Goal: Task Accomplishment & Management: Manage account settings

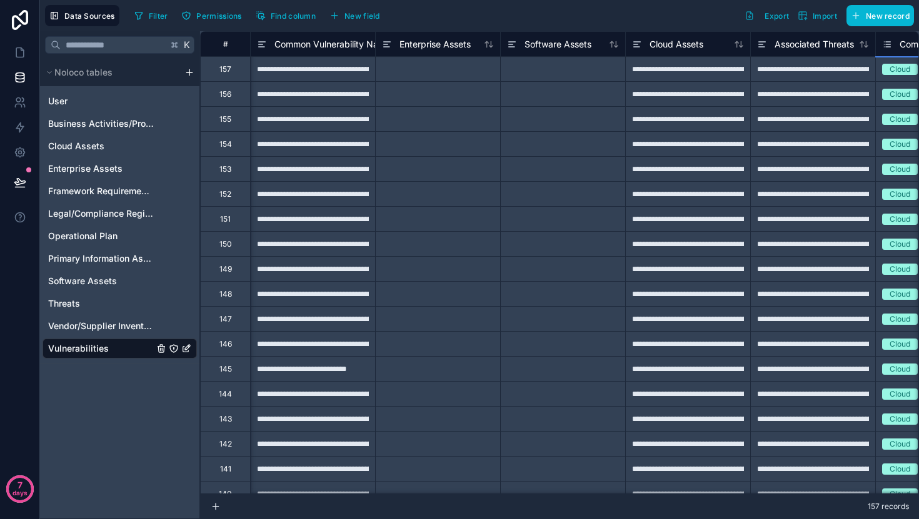
scroll to position [0, 179]
click at [19, 56] on icon at bounding box center [20, 52] width 12 height 12
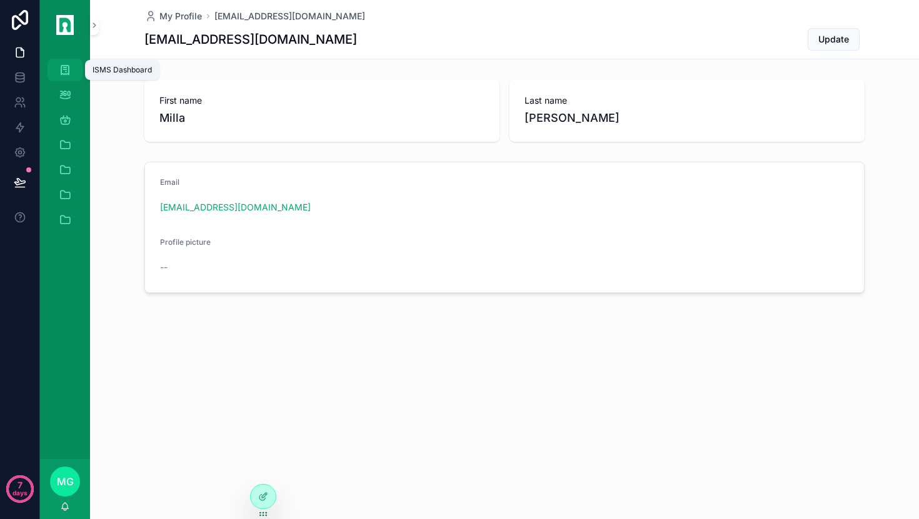
click at [68, 79] on div "ISMS Dashboard" at bounding box center [65, 70] width 20 height 20
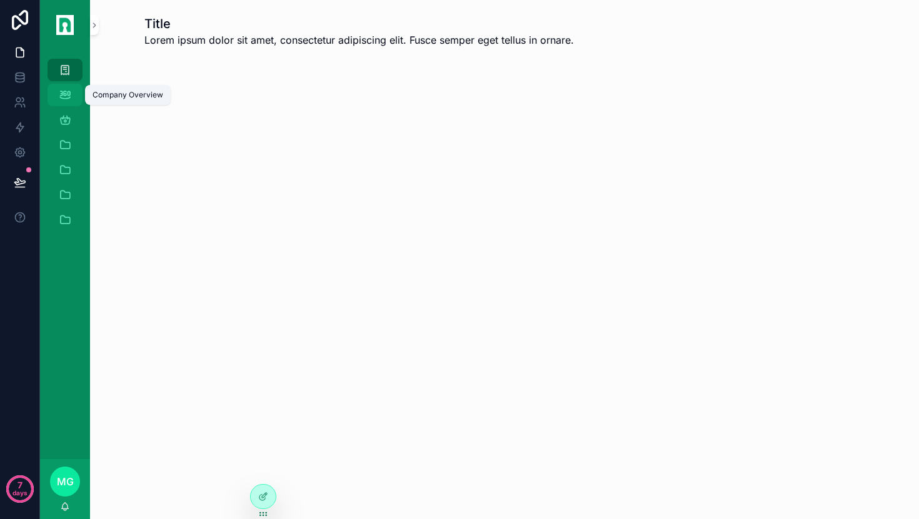
click at [69, 90] on icon "scrollable content" at bounding box center [65, 95] width 12 height 12
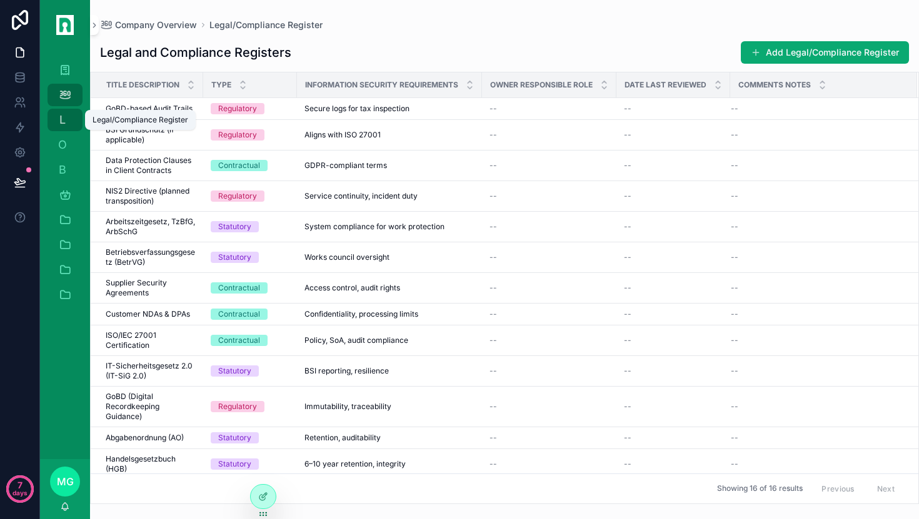
click at [68, 115] on span "L" at bounding box center [62, 120] width 12 height 12
click at [67, 148] on span "O" at bounding box center [62, 145] width 12 height 12
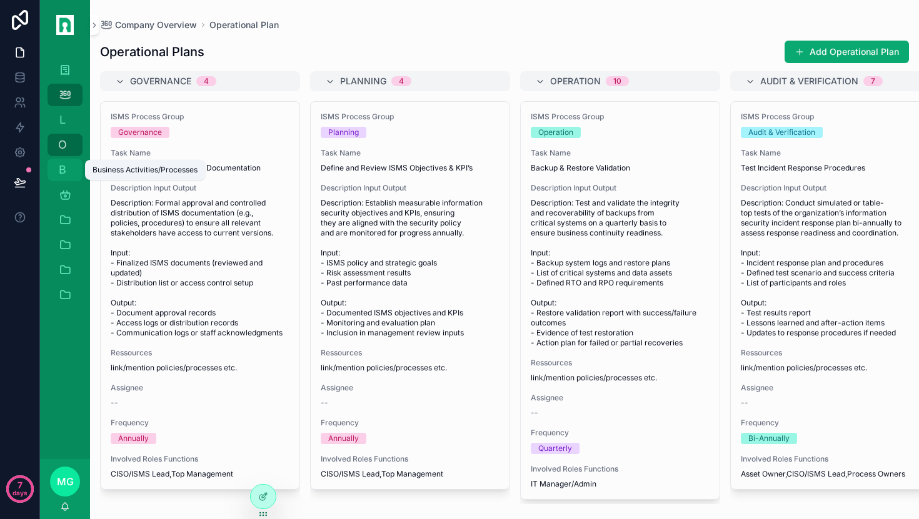
click at [65, 173] on span "B" at bounding box center [62, 170] width 12 height 12
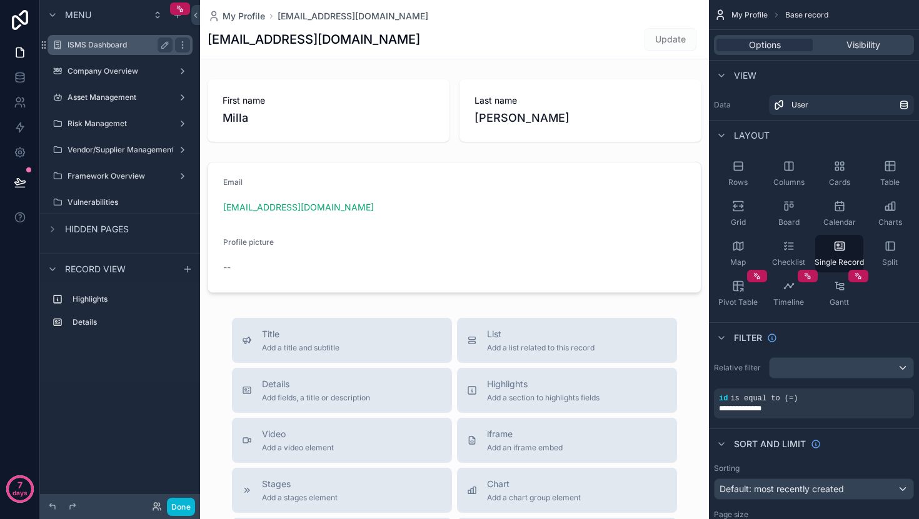
click at [116, 49] on label "ISMS Dashboard" at bounding box center [117, 45] width 100 height 10
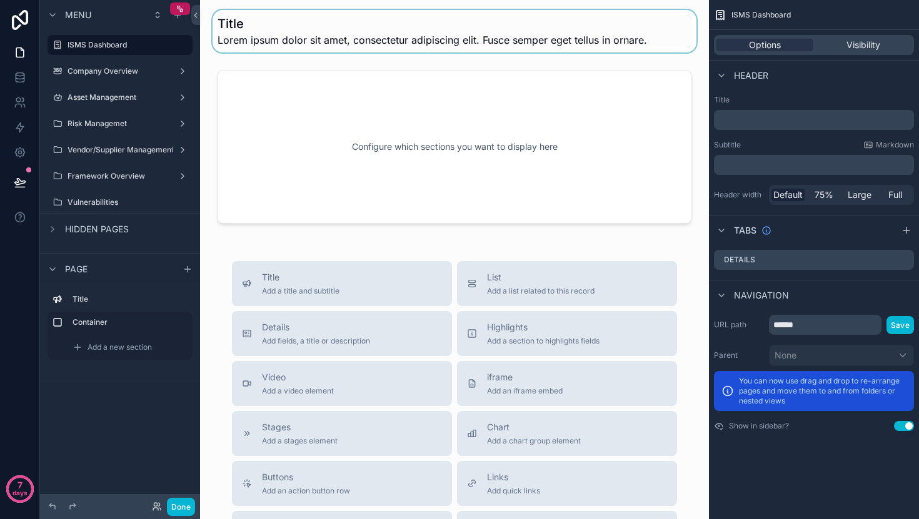
click at [469, 44] on div "scrollable content" at bounding box center [454, 31] width 489 height 42
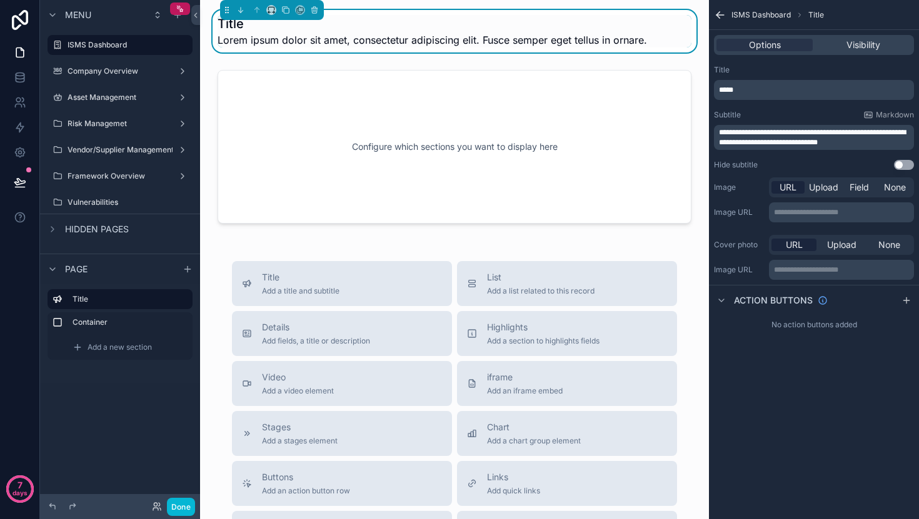
click at [726, 86] on span "*****" at bounding box center [726, 89] width 14 height 7
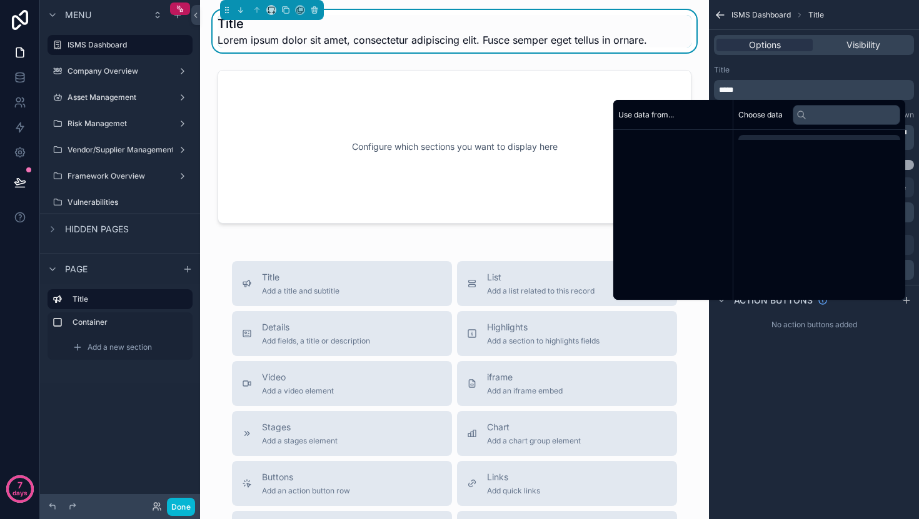
click at [726, 86] on span "*****" at bounding box center [726, 89] width 14 height 7
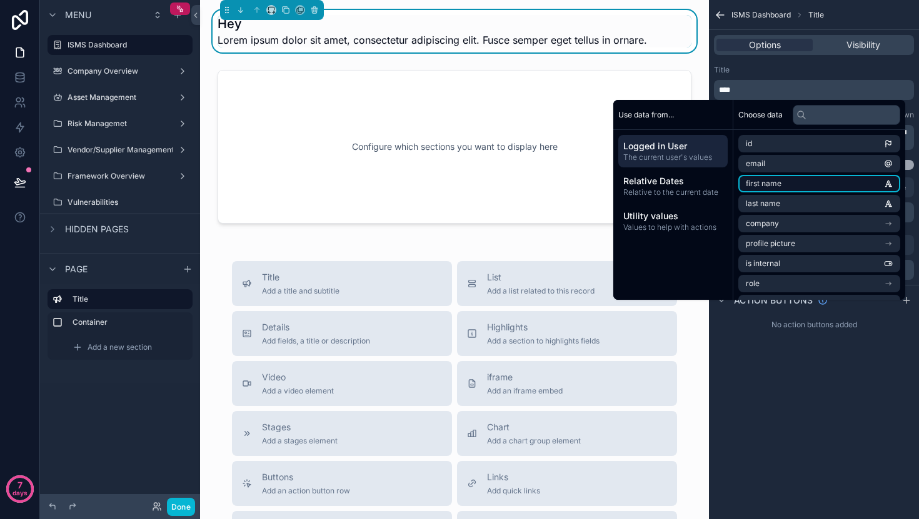
click at [799, 187] on li "first name" at bounding box center [819, 183] width 162 height 17
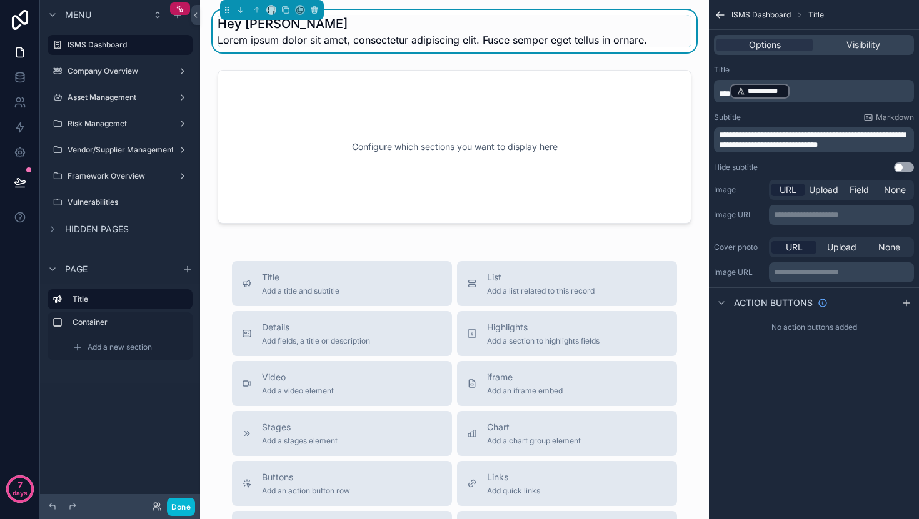
click at [825, 67] on div "Title" at bounding box center [814, 70] width 200 height 10
click at [811, 137] on span "**********" at bounding box center [812, 139] width 187 height 17
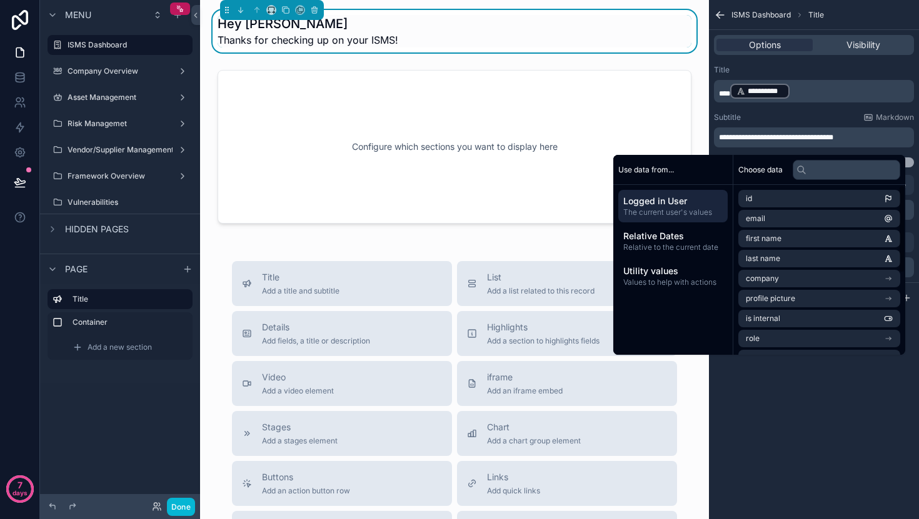
click at [827, 107] on div "**********" at bounding box center [814, 116] width 210 height 112
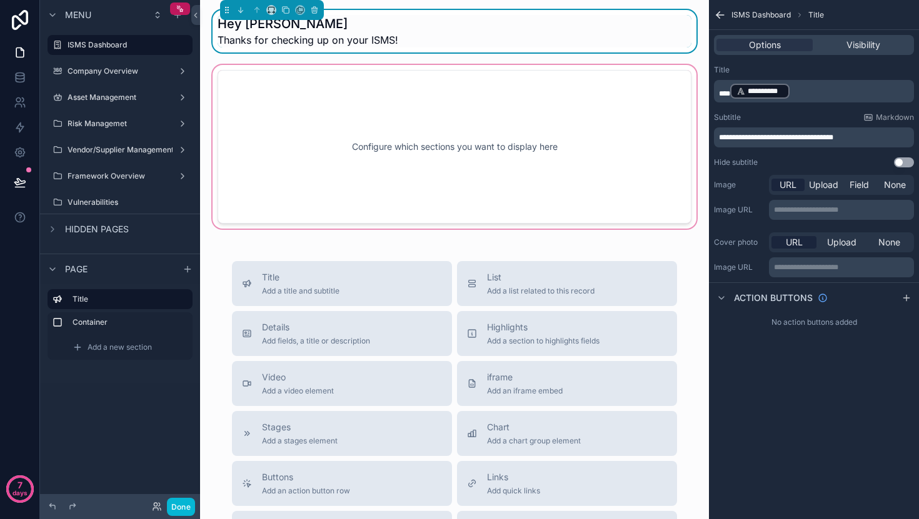
click at [571, 164] on div "scrollable content" at bounding box center [454, 146] width 489 height 169
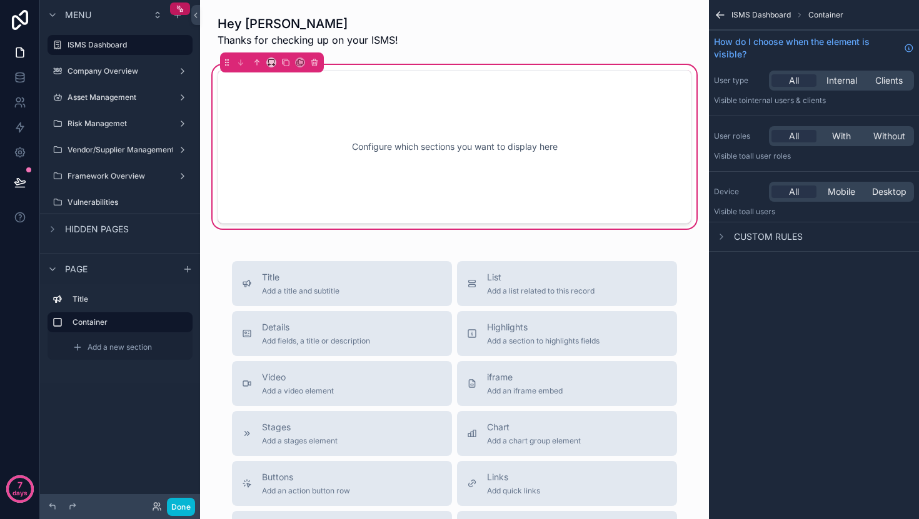
click at [717, 12] on icon "scrollable content" at bounding box center [717, 13] width 3 height 3
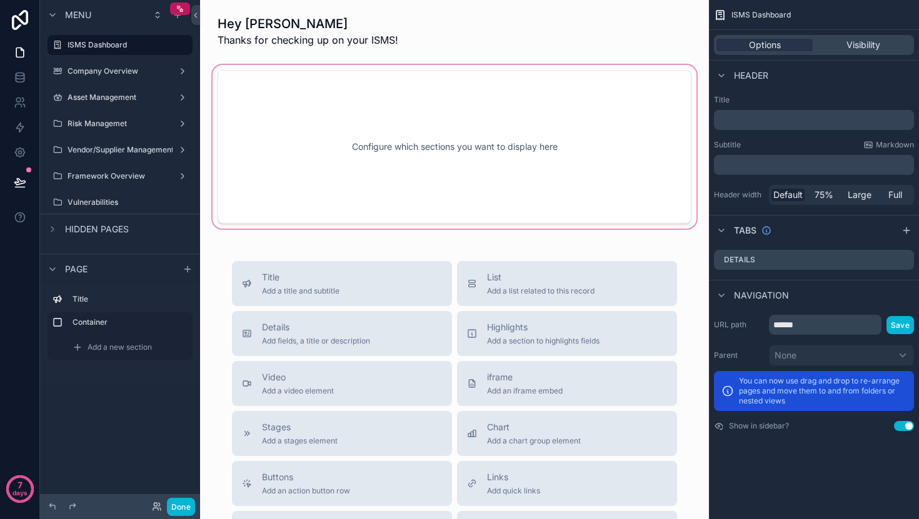
click at [541, 113] on div "scrollable content" at bounding box center [454, 146] width 489 height 169
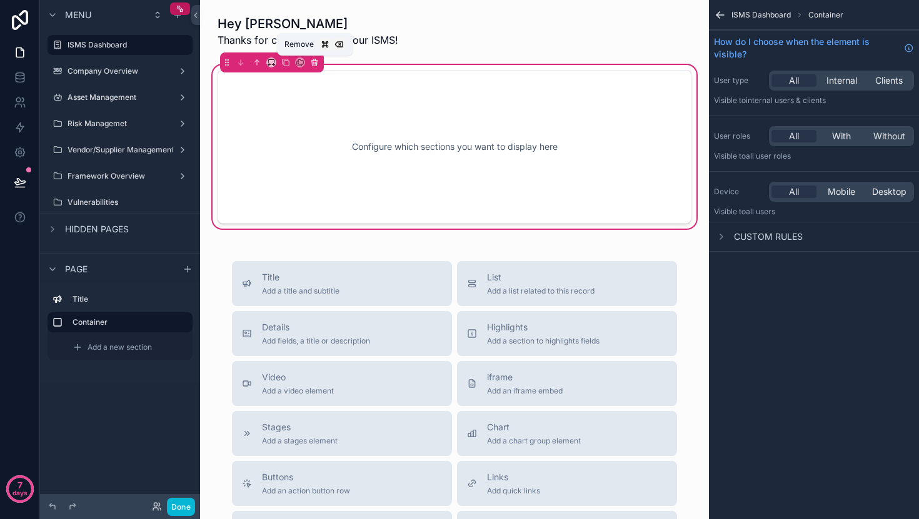
click at [316, 58] on icon "scrollable content" at bounding box center [314, 62] width 9 height 9
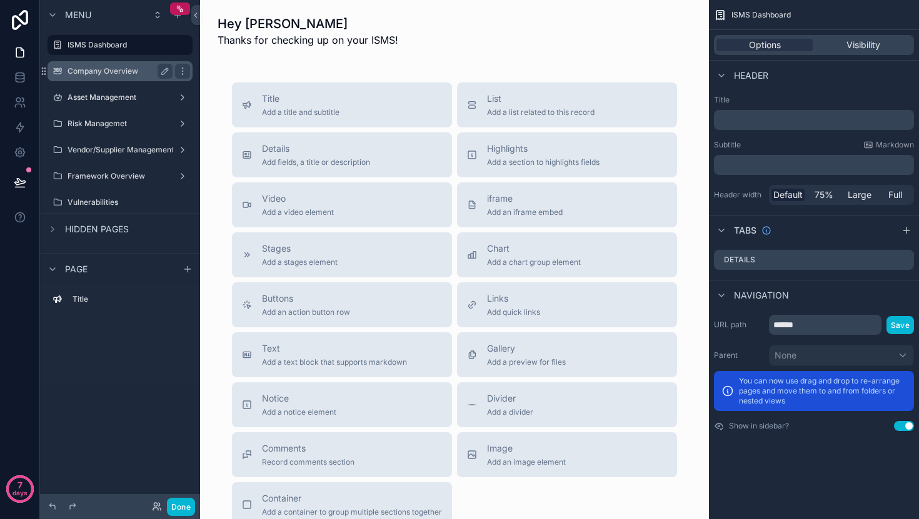
click at [125, 71] on label "Company Overview" at bounding box center [117, 71] width 100 height 10
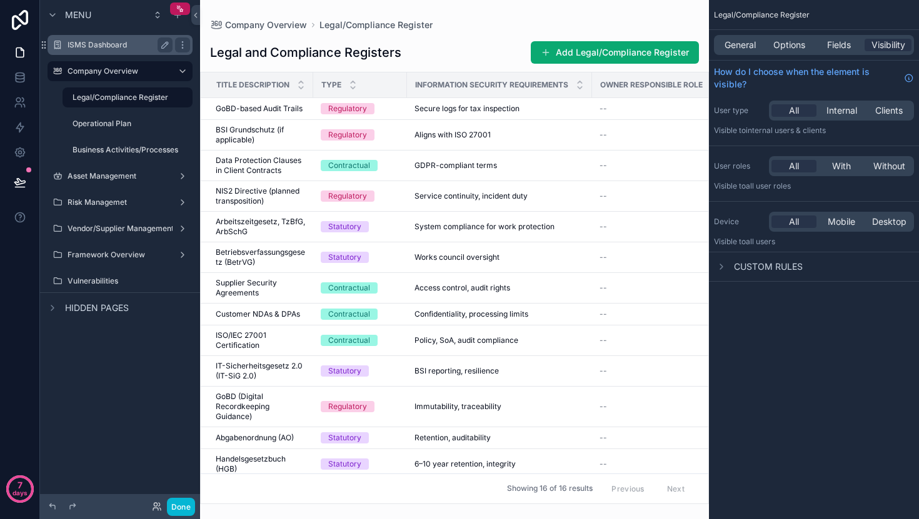
click at [117, 51] on div "ISMS Dashboard" at bounding box center [119, 44] width 105 height 15
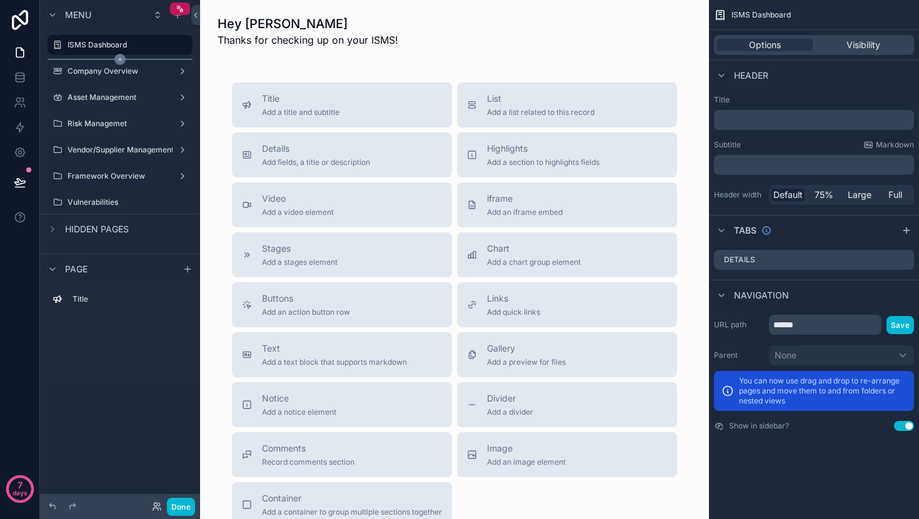
click at [121, 64] on icon "scrollable content" at bounding box center [119, 59] width 11 height 11
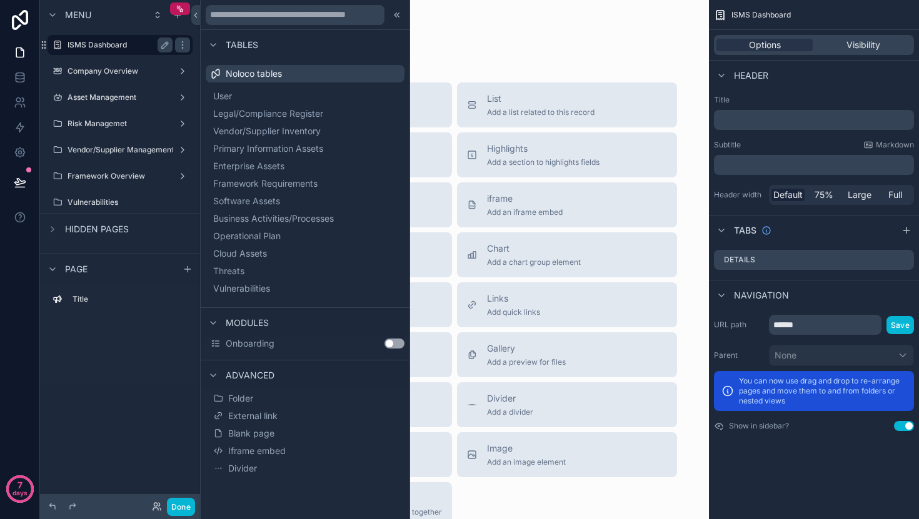
click at [98, 49] on label "ISMS Dashboard" at bounding box center [117, 45] width 100 height 10
click at [108, 69] on label "Company Overview" at bounding box center [117, 71] width 100 height 10
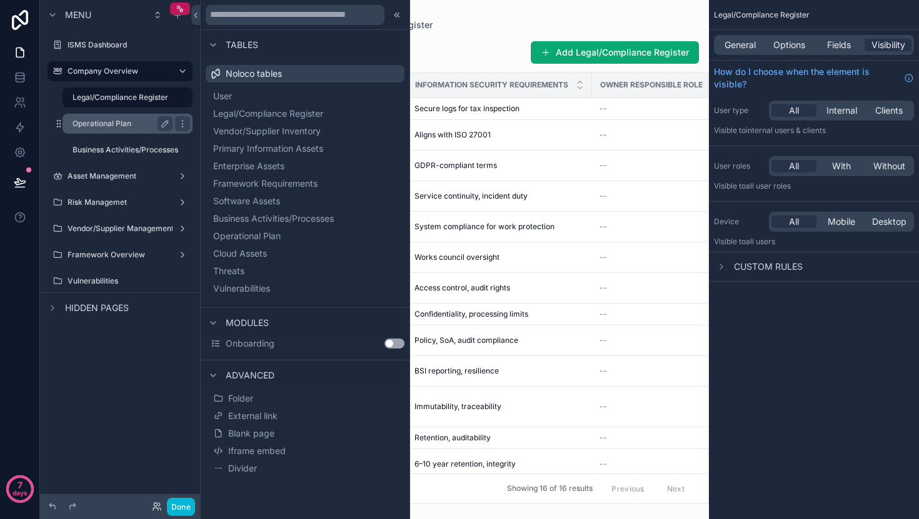
click at [119, 121] on label "Operational Plan" at bounding box center [119, 124] width 95 height 10
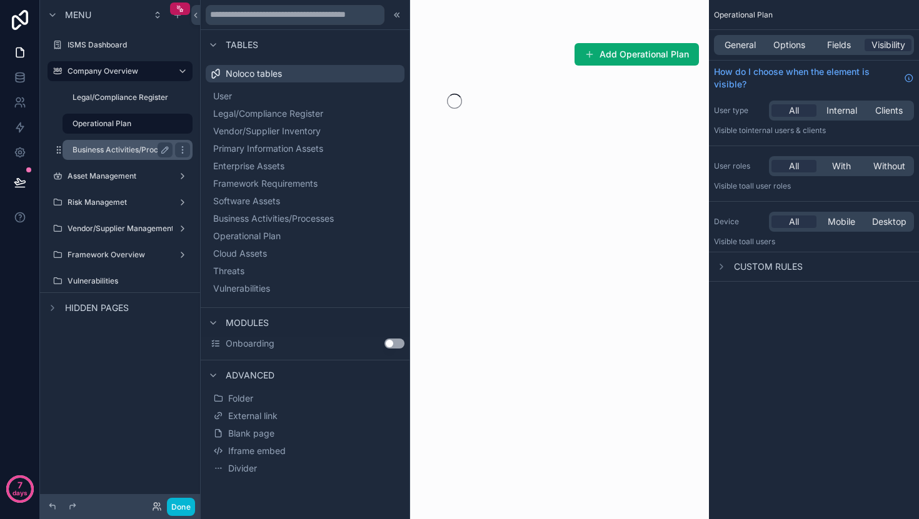
click at [125, 154] on label "Business Activities/Processes" at bounding box center [125, 150] width 106 height 10
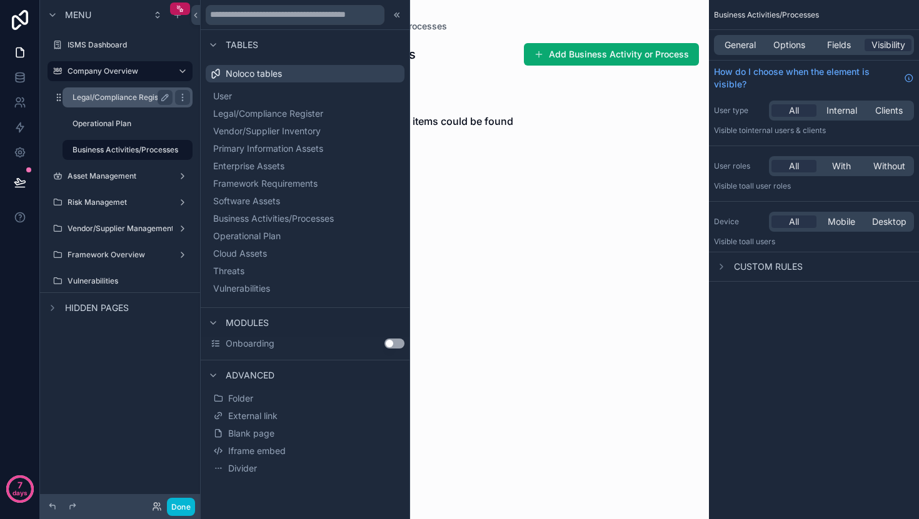
click at [116, 98] on label "Legal/Compliance Register" at bounding box center [120, 97] width 96 height 10
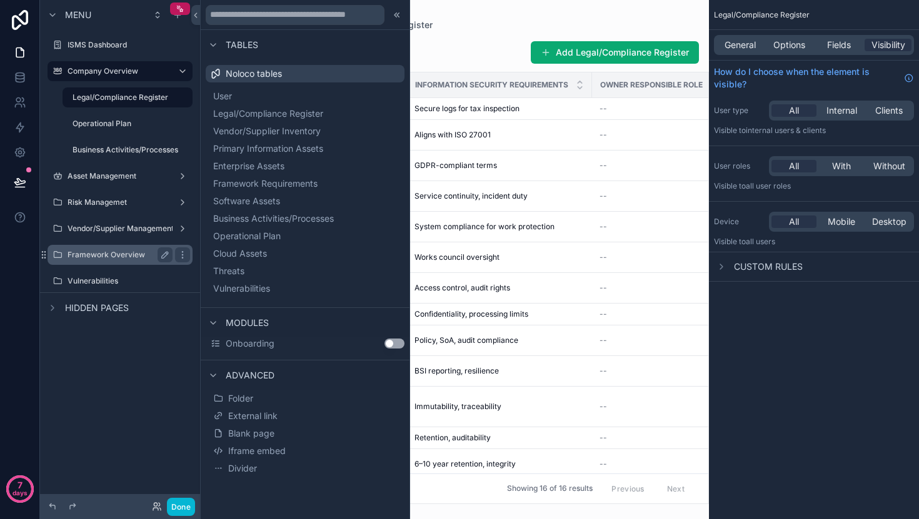
click at [119, 264] on div "Framework Overview" at bounding box center [120, 255] width 140 height 20
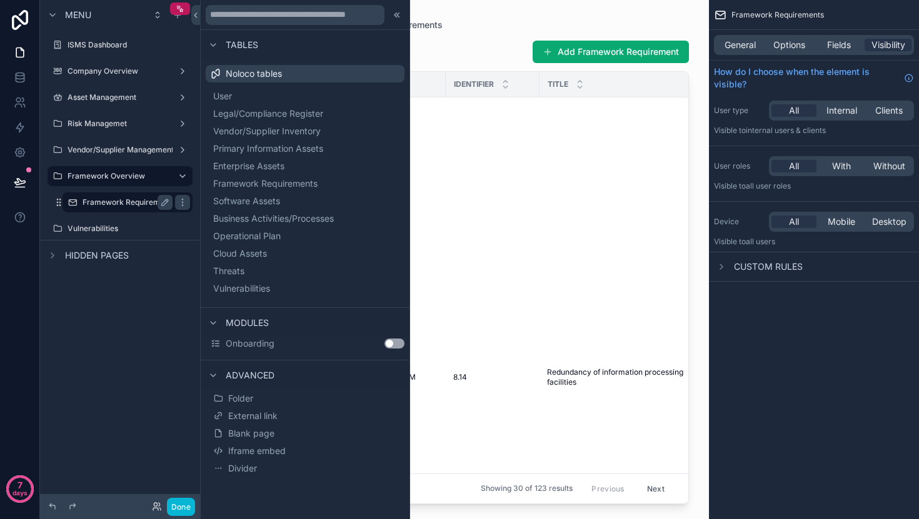
click at [114, 204] on label "Framework Requirements" at bounding box center [128, 202] width 92 height 10
click at [397, 13] on icon at bounding box center [398, 14] width 2 height 4
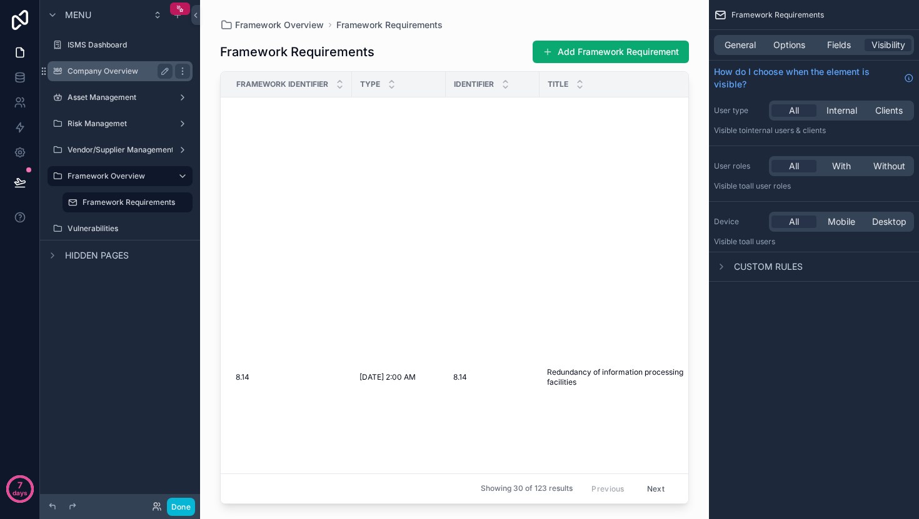
click at [137, 71] on label "Company Overview" at bounding box center [117, 71] width 100 height 10
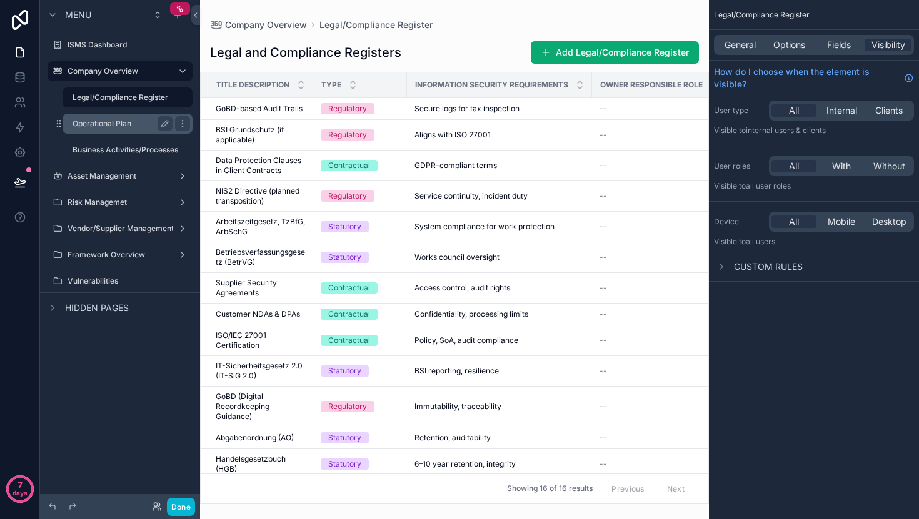
click at [139, 124] on label "Operational Plan" at bounding box center [119, 124] width 95 height 10
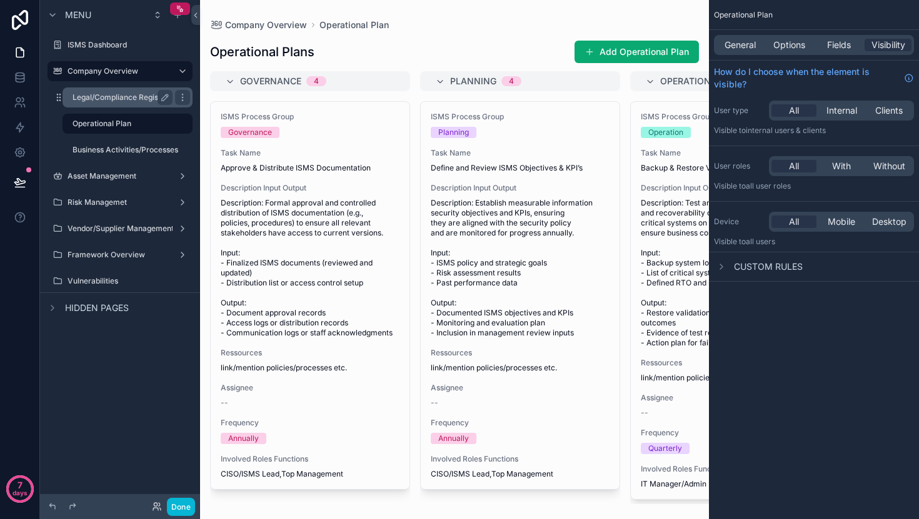
click at [130, 101] on label "Legal/Compliance Register" at bounding box center [120, 97] width 96 height 10
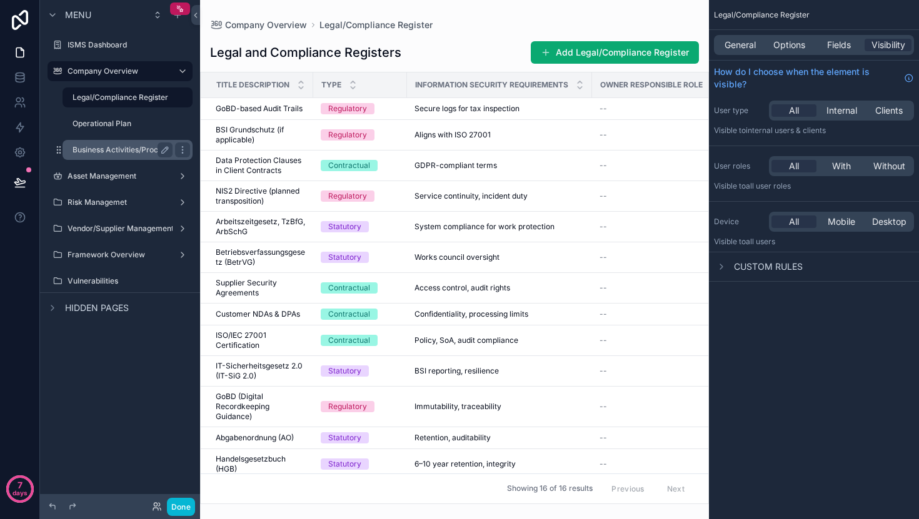
click at [129, 146] on label "Business Activities/Processes" at bounding box center [125, 150] width 106 height 10
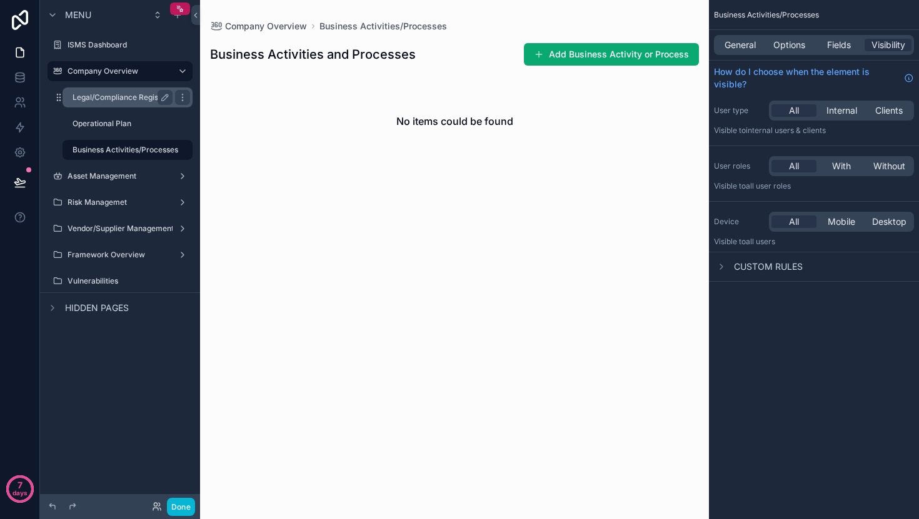
click at [129, 104] on div "Legal/Compliance Register" at bounding box center [122, 97] width 100 height 15
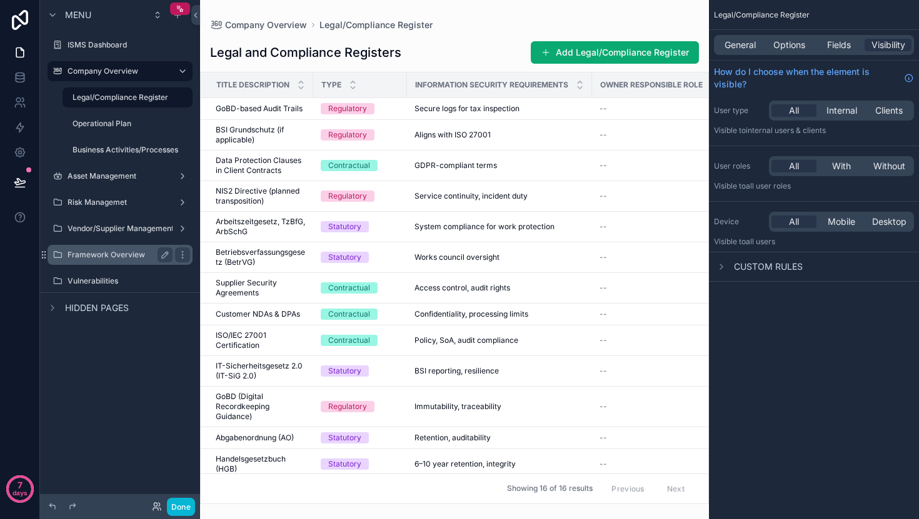
click at [132, 252] on label "Framework Overview" at bounding box center [117, 255] width 100 height 10
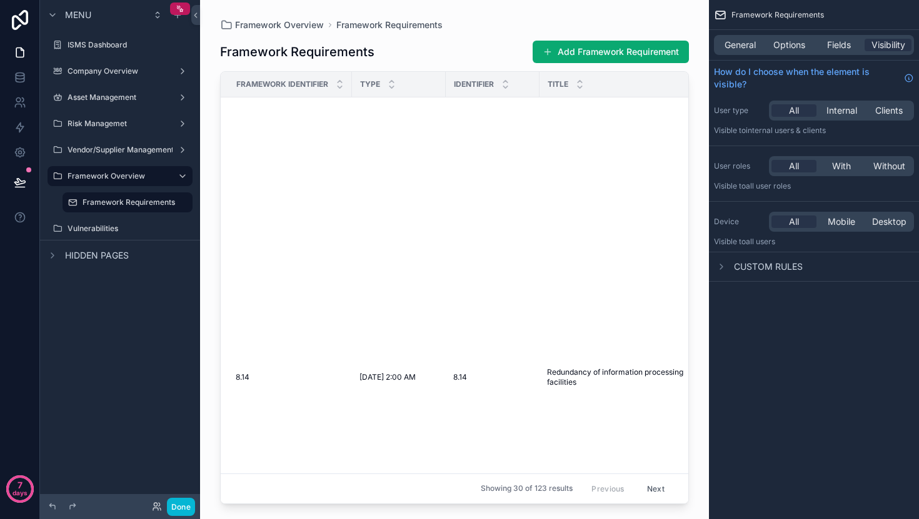
click at [748, 36] on div "General Options Fields Visibility" at bounding box center [814, 45] width 200 height 20
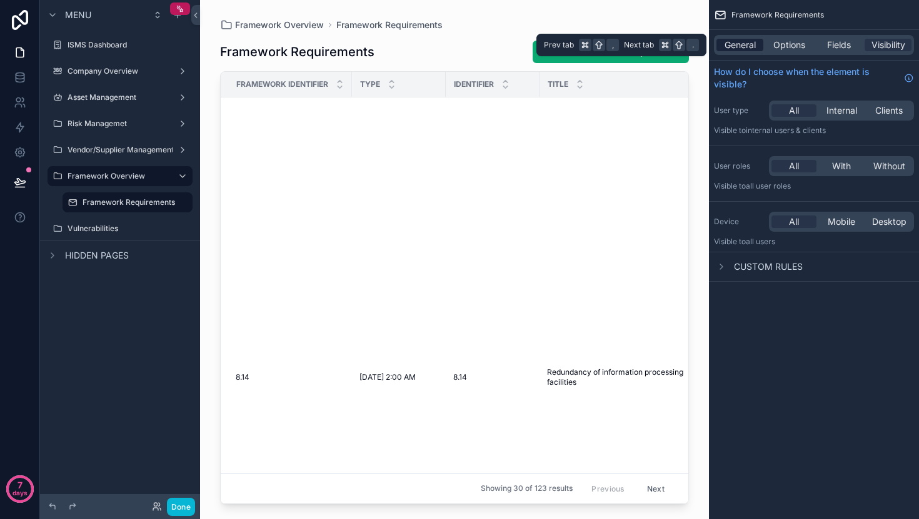
click at [752, 48] on span "General" at bounding box center [739, 45] width 31 height 12
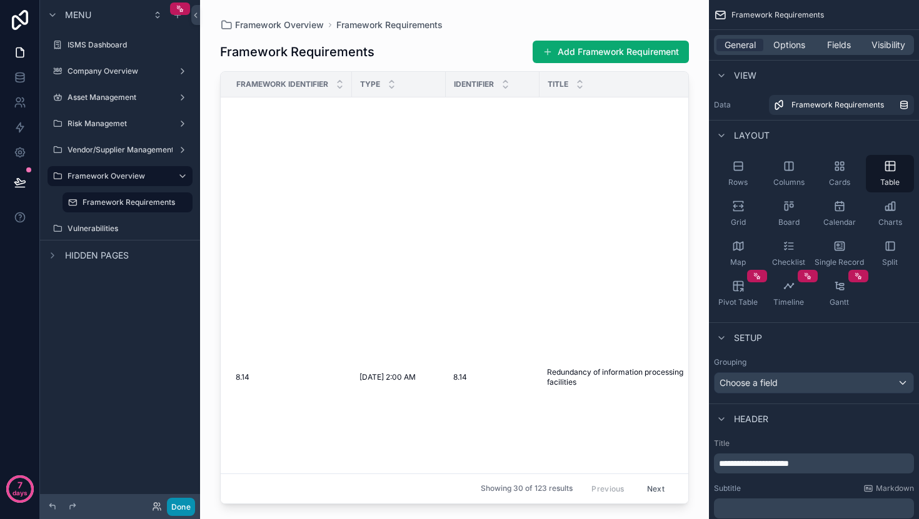
click at [187, 502] on button "Done" at bounding box center [181, 507] width 28 height 18
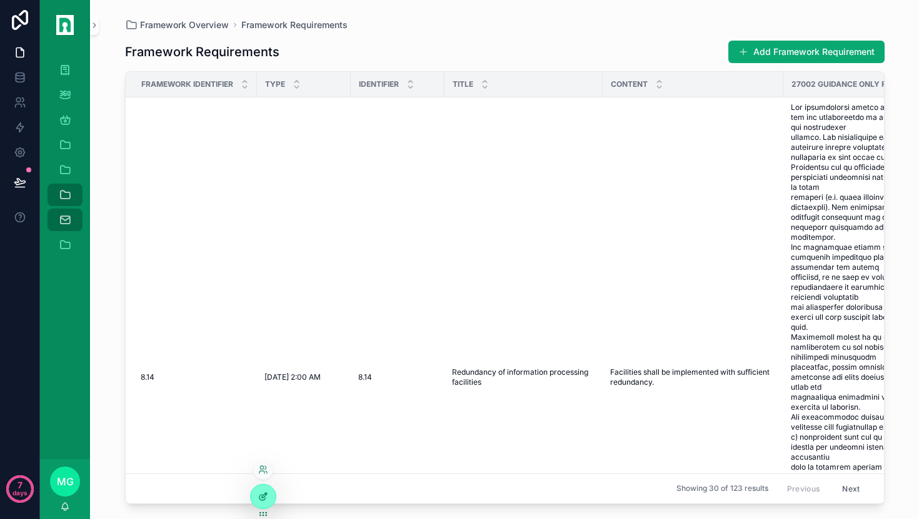
click at [262, 492] on icon at bounding box center [263, 497] width 10 height 10
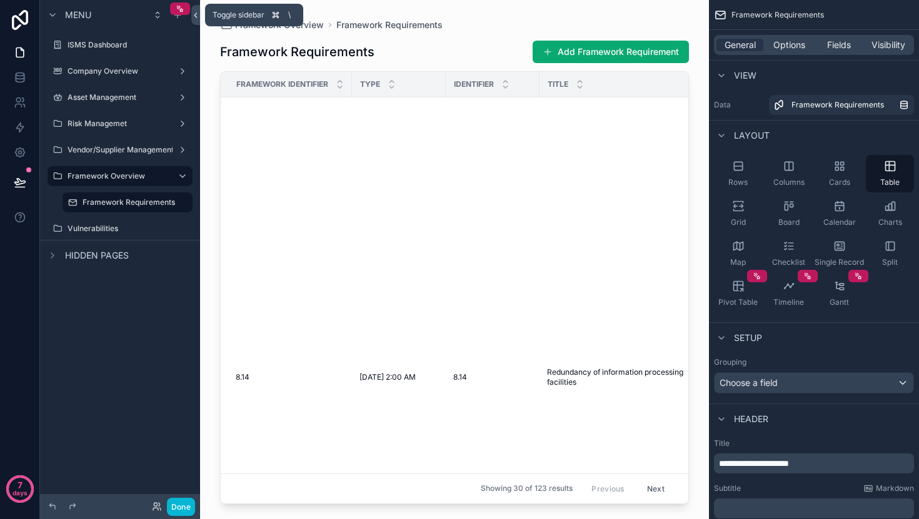
click at [196, 17] on icon at bounding box center [195, 15] width 2 height 4
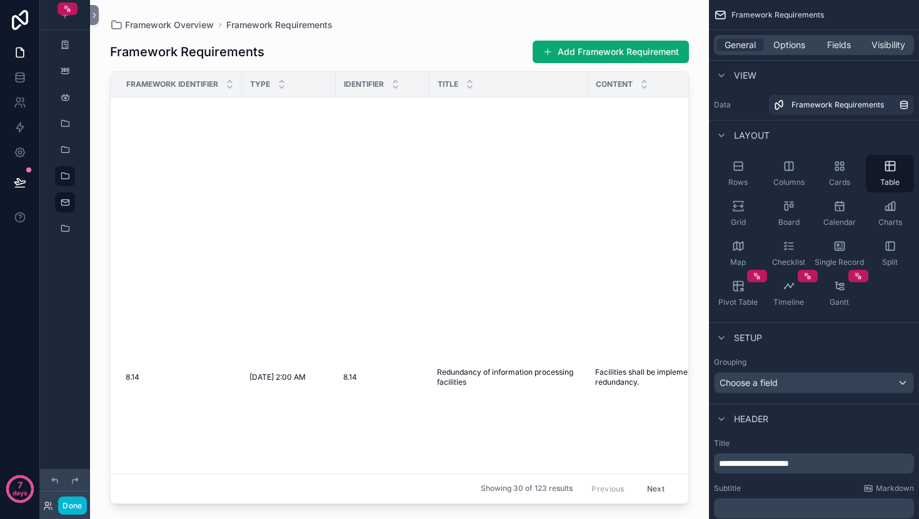
click at [614, 85] on span "Content" at bounding box center [614, 84] width 37 height 10
click at [732, 252] on icon "scrollable content" at bounding box center [738, 246] width 12 height 12
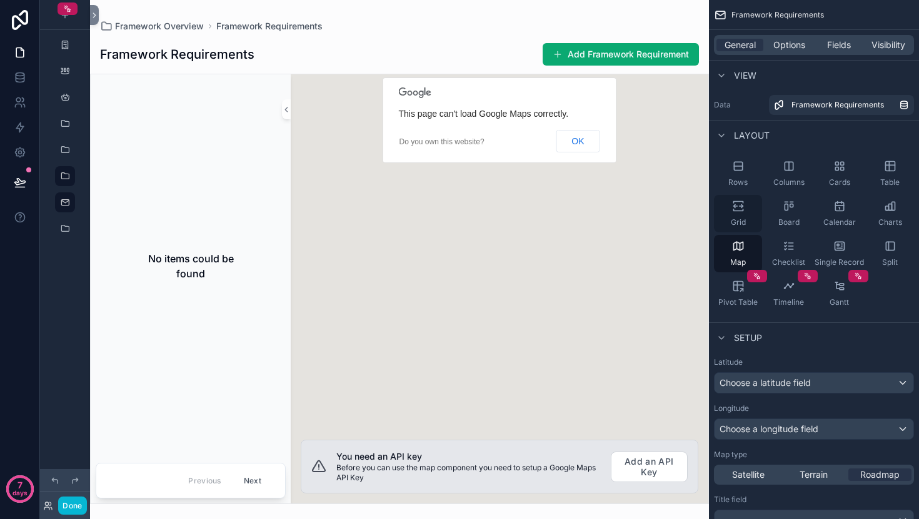
click at [738, 223] on span "Grid" at bounding box center [738, 222] width 15 height 10
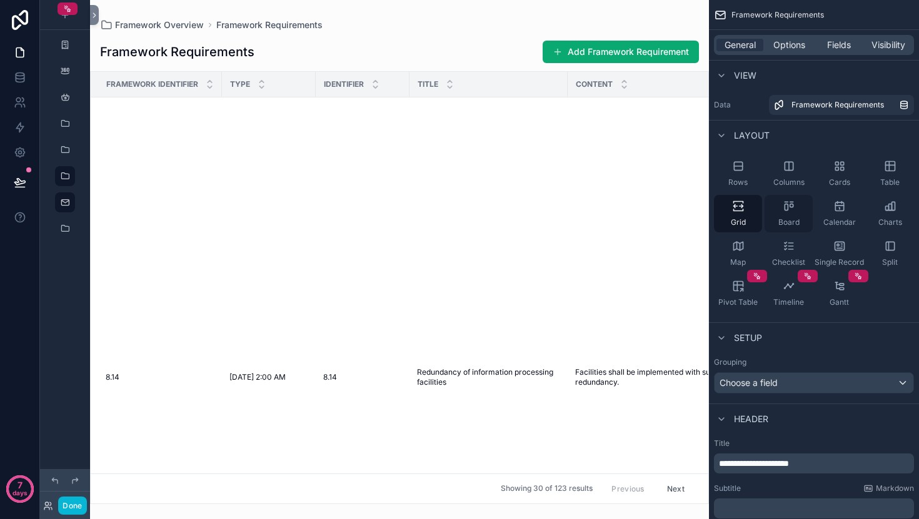
click at [790, 221] on span "Board" at bounding box center [788, 222] width 21 height 10
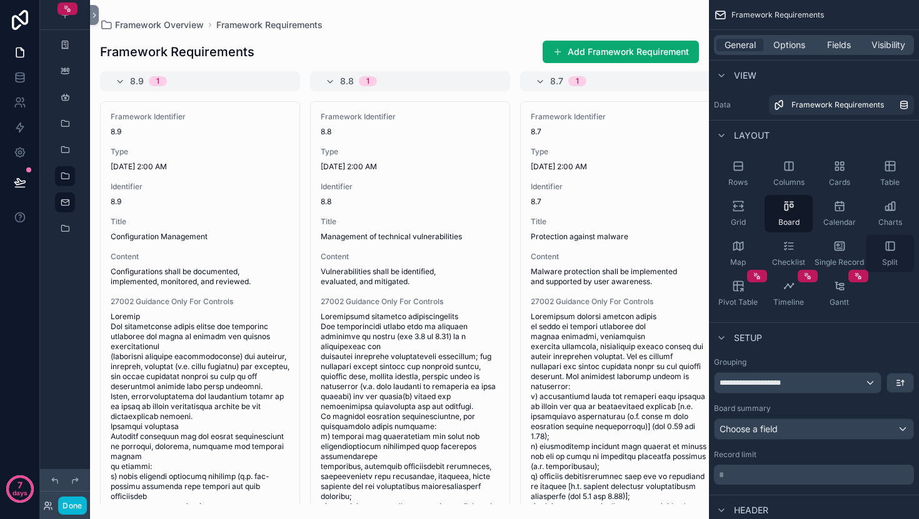
click at [892, 256] on div "Split" at bounding box center [890, 253] width 48 height 37
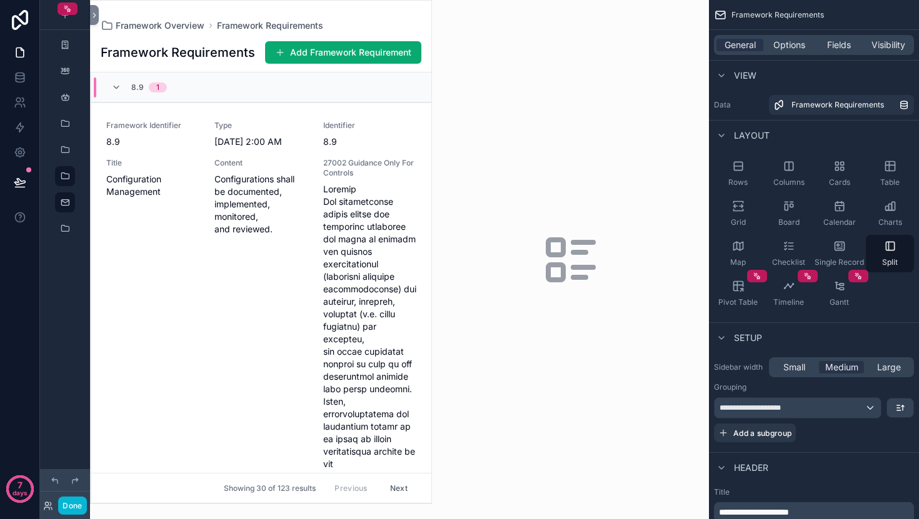
click at [557, 183] on div "scrollable content" at bounding box center [570, 259] width 277 height 519
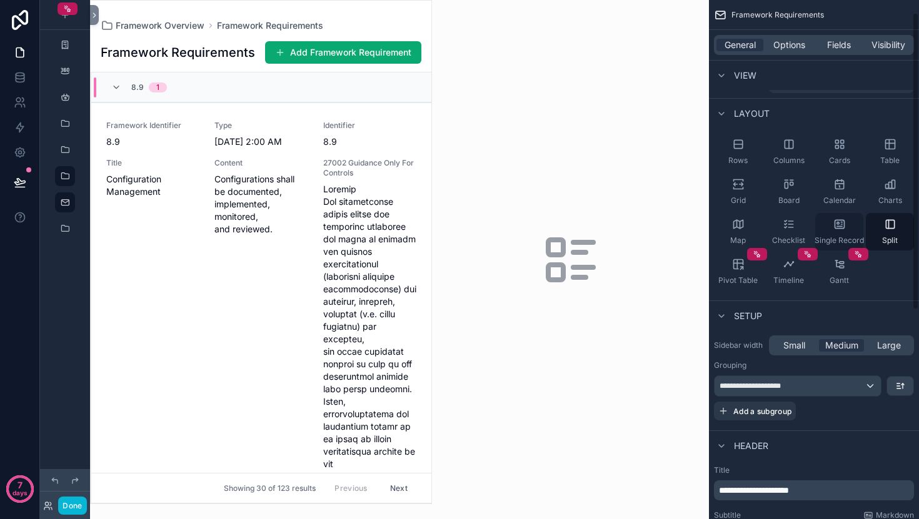
click at [837, 219] on icon "scrollable content" at bounding box center [839, 224] width 12 height 12
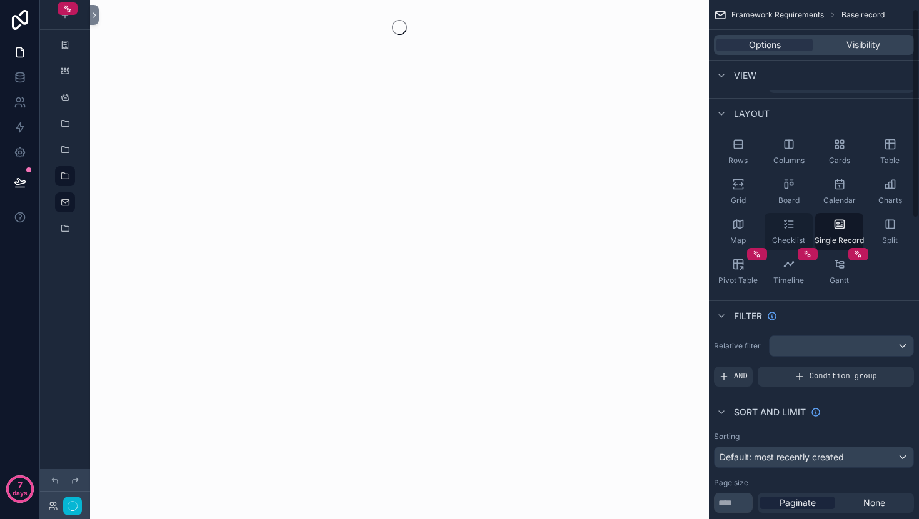
click at [771, 226] on div "Checklist" at bounding box center [788, 231] width 48 height 37
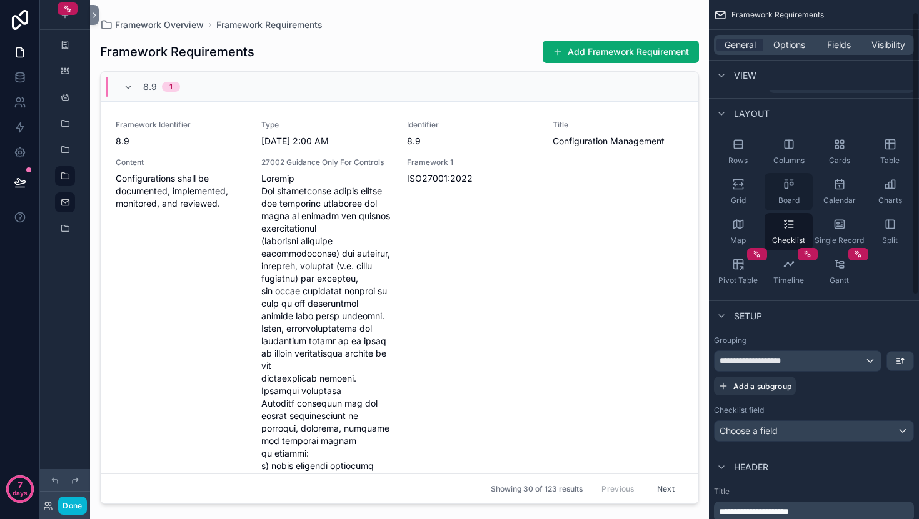
click at [788, 184] on icon "scrollable content" at bounding box center [788, 184] width 12 height 12
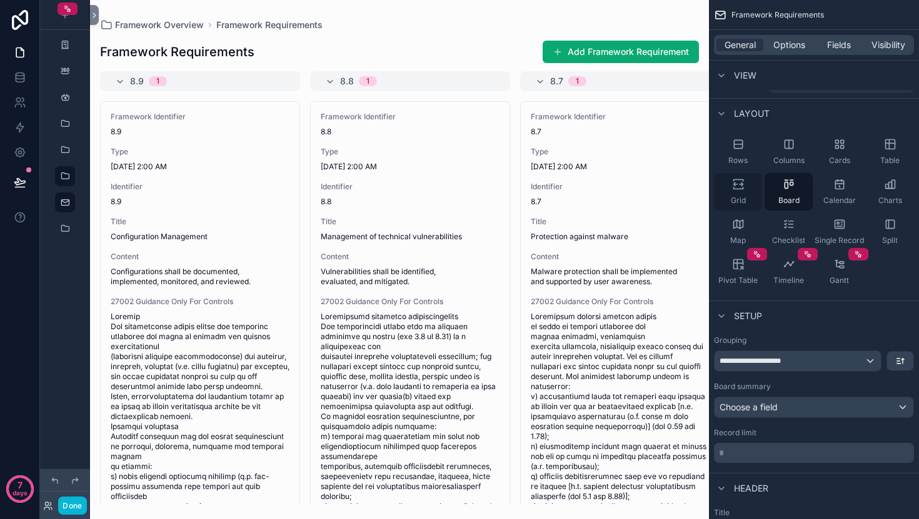
click at [741, 191] on div "Grid" at bounding box center [738, 191] width 48 height 37
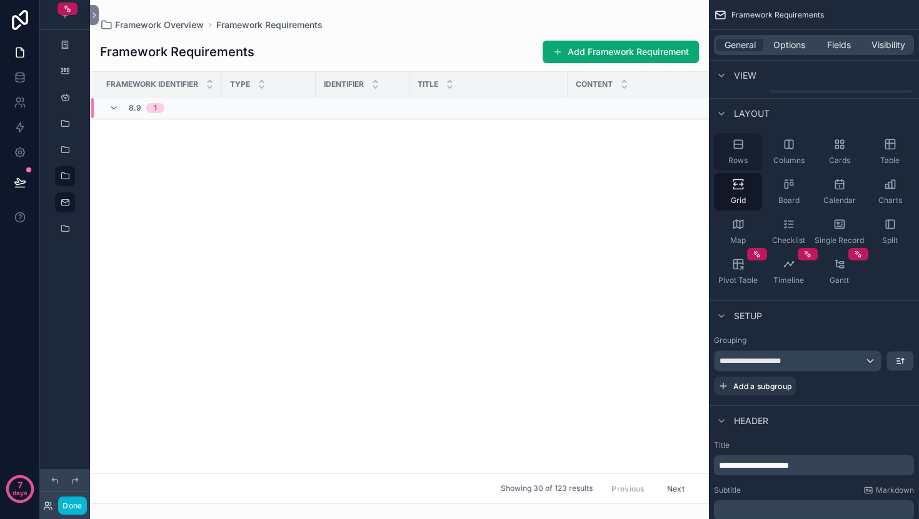
click at [747, 164] on span "Rows" at bounding box center [737, 161] width 19 height 10
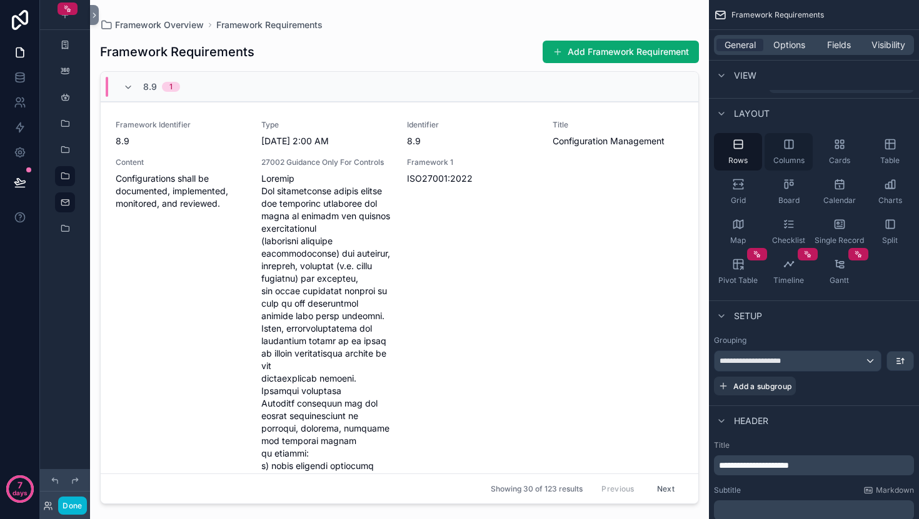
click at [784, 164] on span "Columns" at bounding box center [788, 161] width 31 height 10
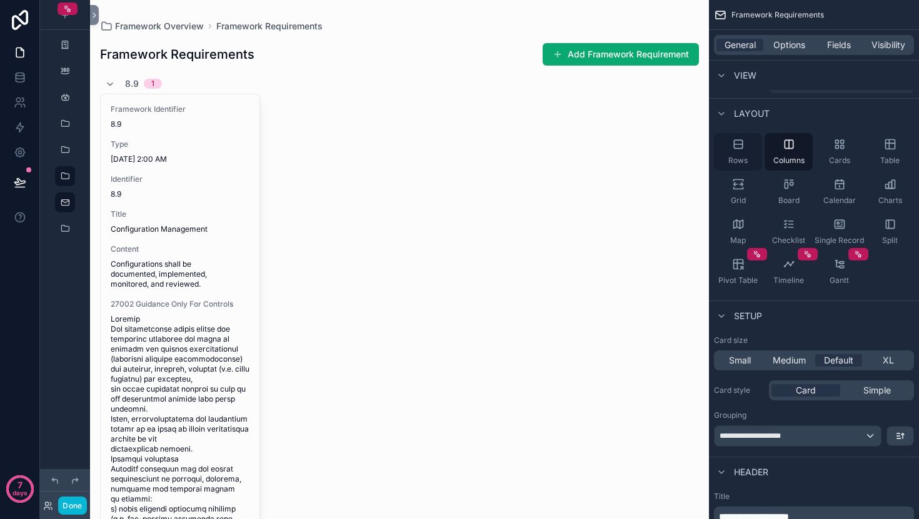
click at [757, 160] on div "Rows" at bounding box center [738, 151] width 48 height 37
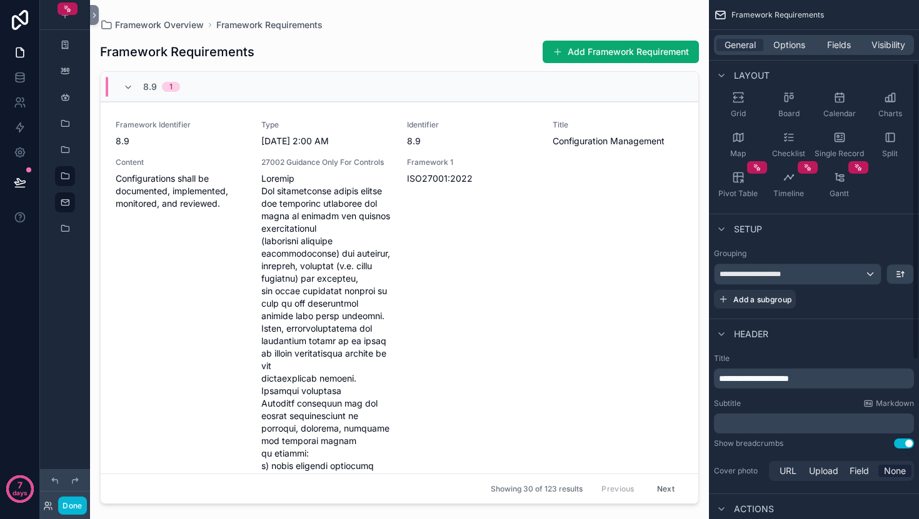
scroll to position [0, 0]
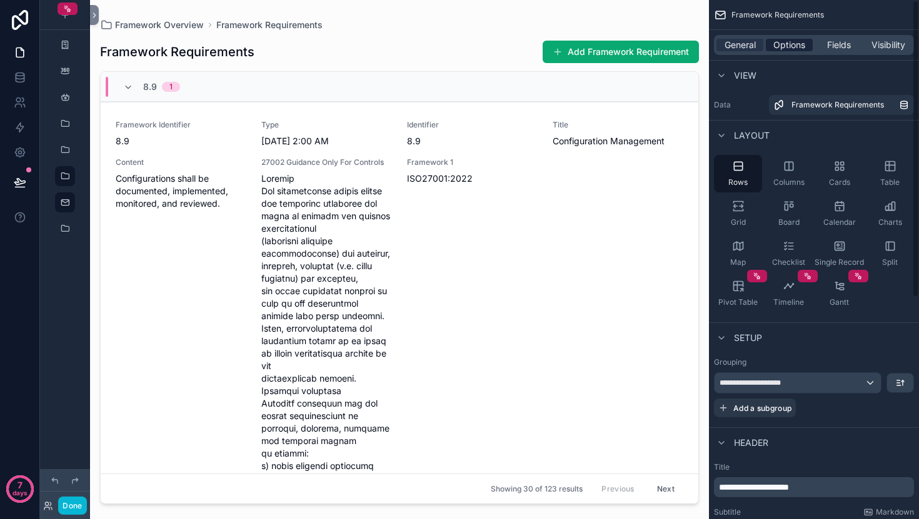
click at [785, 47] on span "Options" at bounding box center [789, 45] width 32 height 12
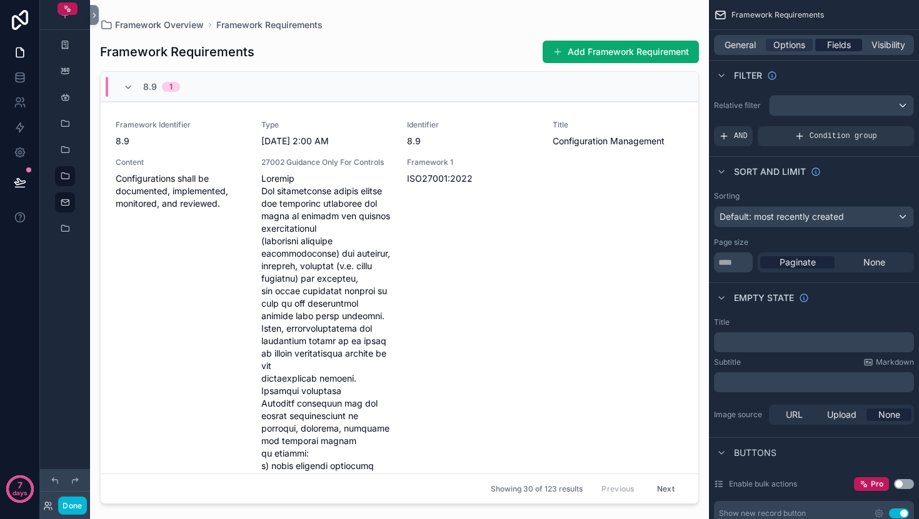
click at [839, 44] on span "Fields" at bounding box center [839, 45] width 24 height 12
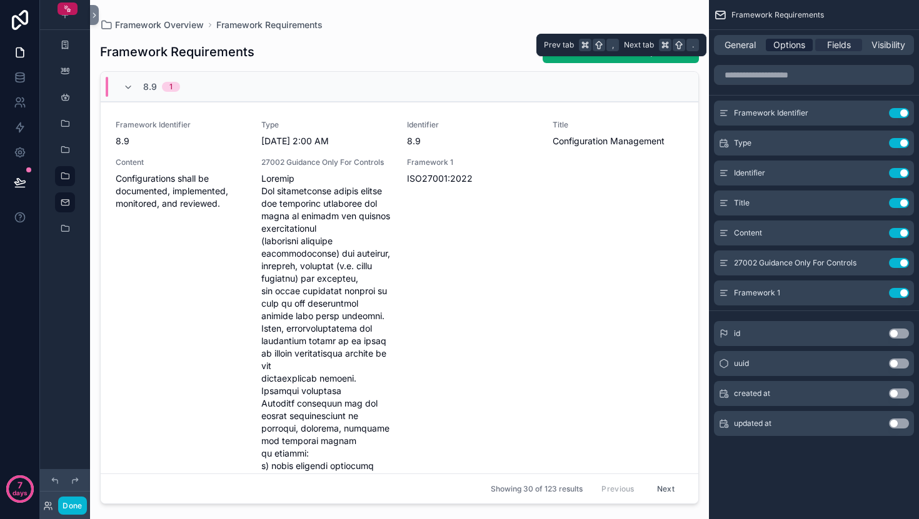
click at [797, 51] on span "Options" at bounding box center [789, 45] width 32 height 12
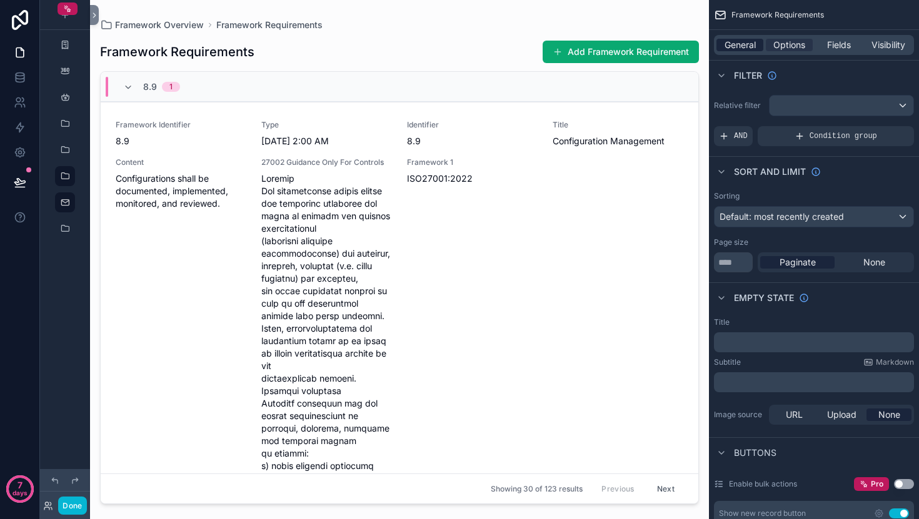
click at [751, 44] on span "General" at bounding box center [739, 45] width 31 height 12
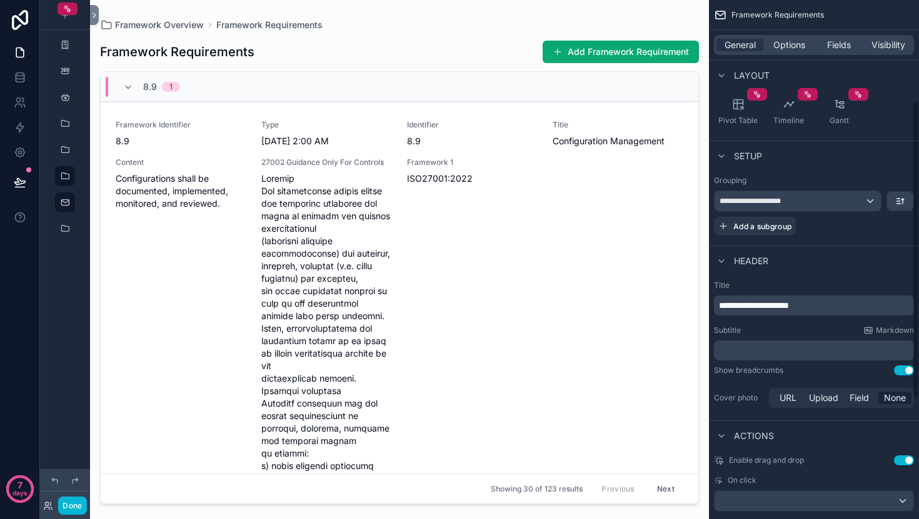
scroll to position [177, 0]
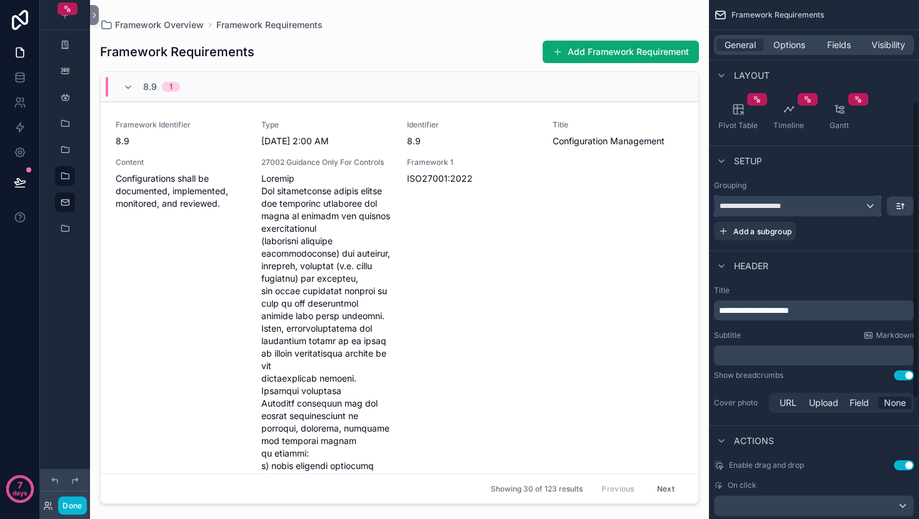
click at [827, 208] on div "**********" at bounding box center [797, 206] width 166 height 20
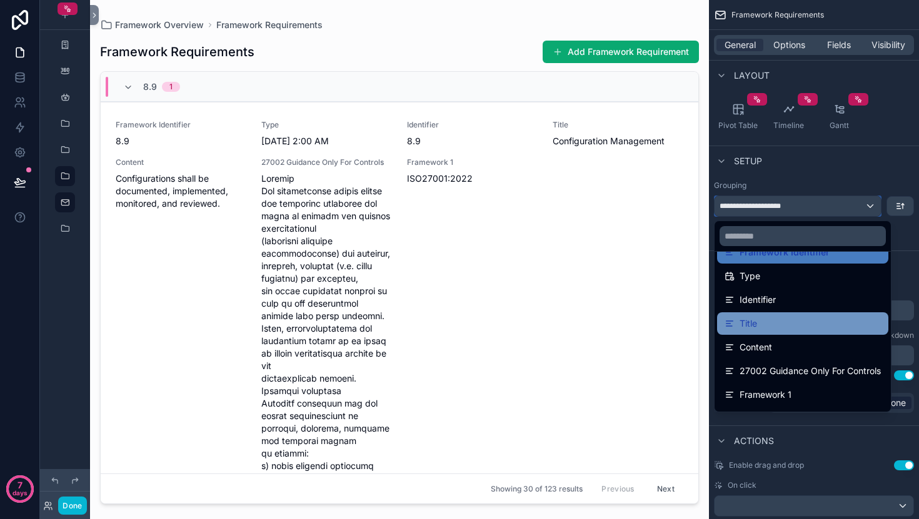
scroll to position [112, 0]
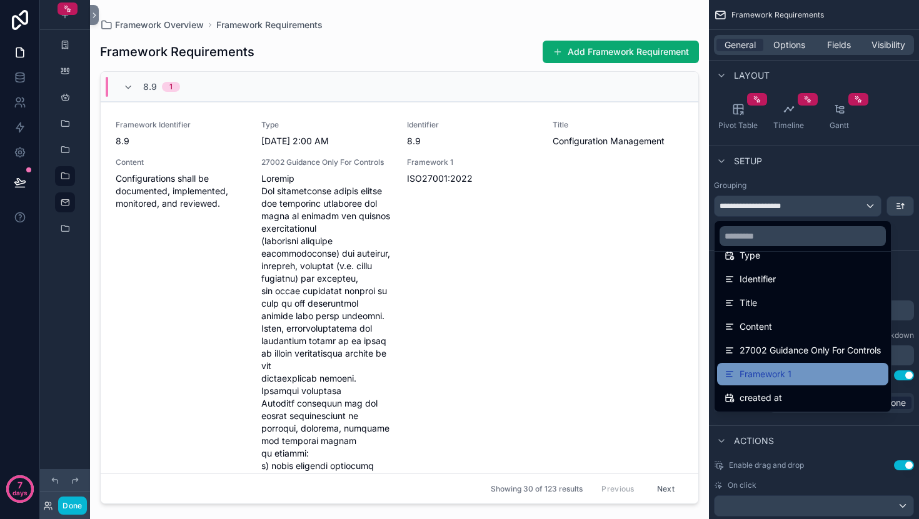
click at [800, 377] on div "Framework 1" at bounding box center [802, 374] width 156 height 15
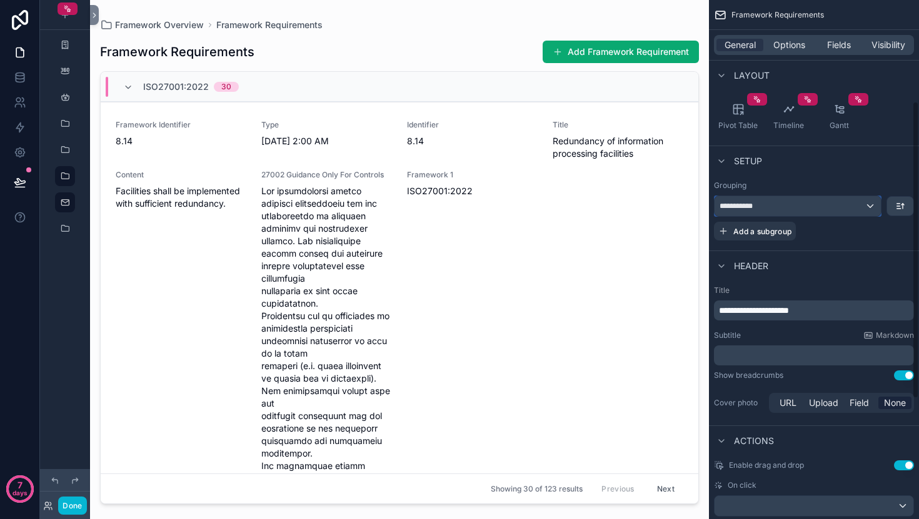
click at [818, 214] on div "**********" at bounding box center [797, 206] width 166 height 20
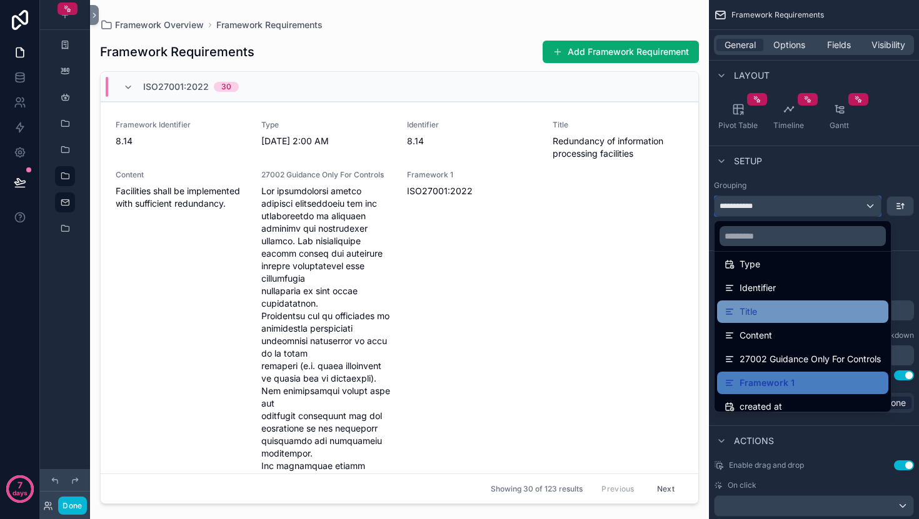
scroll to position [98, 0]
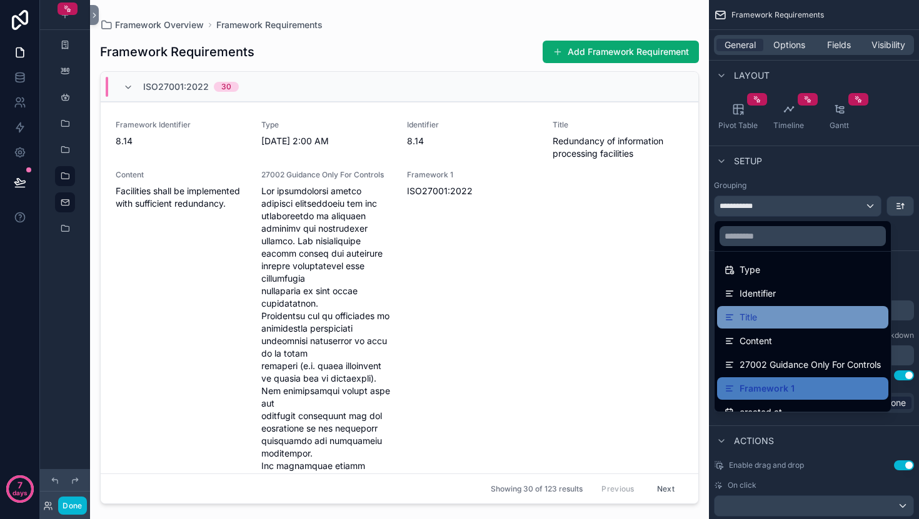
click at [834, 297] on div "Identifier" at bounding box center [802, 293] width 156 height 15
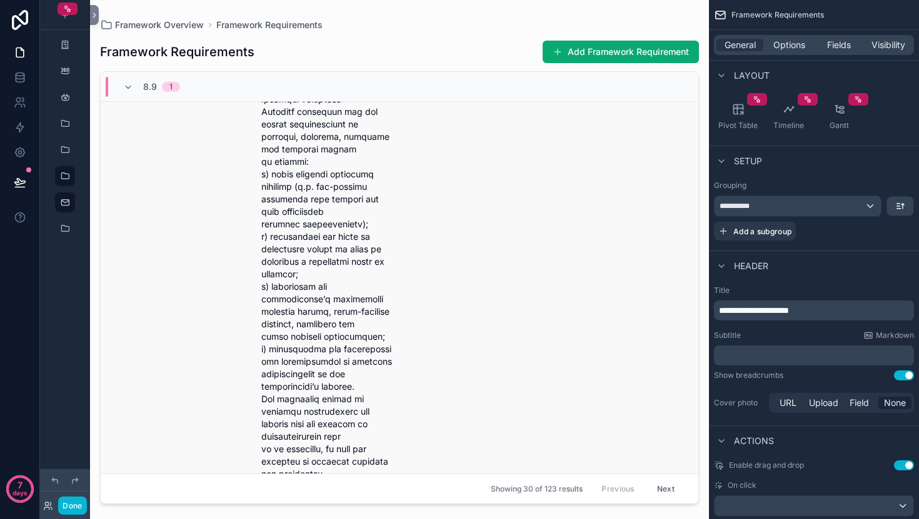
scroll to position [0, 0]
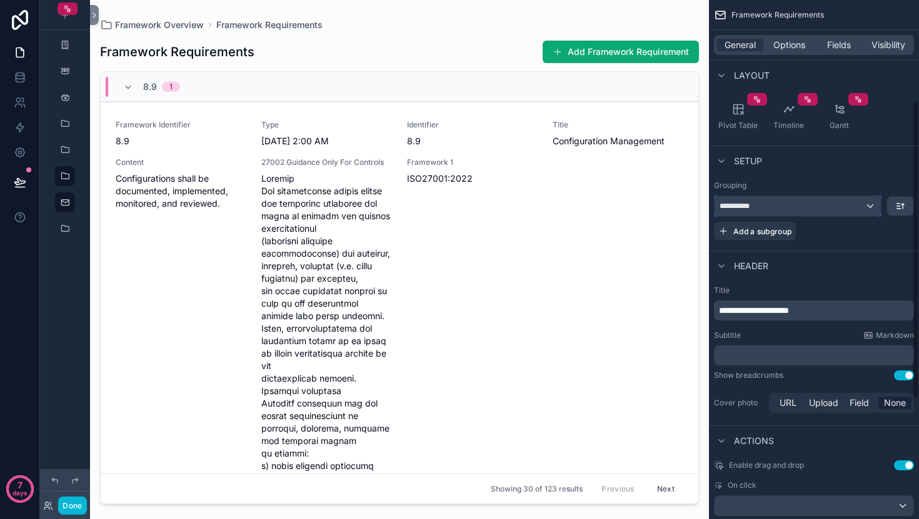
click at [798, 204] on div "**********" at bounding box center [797, 206] width 166 height 20
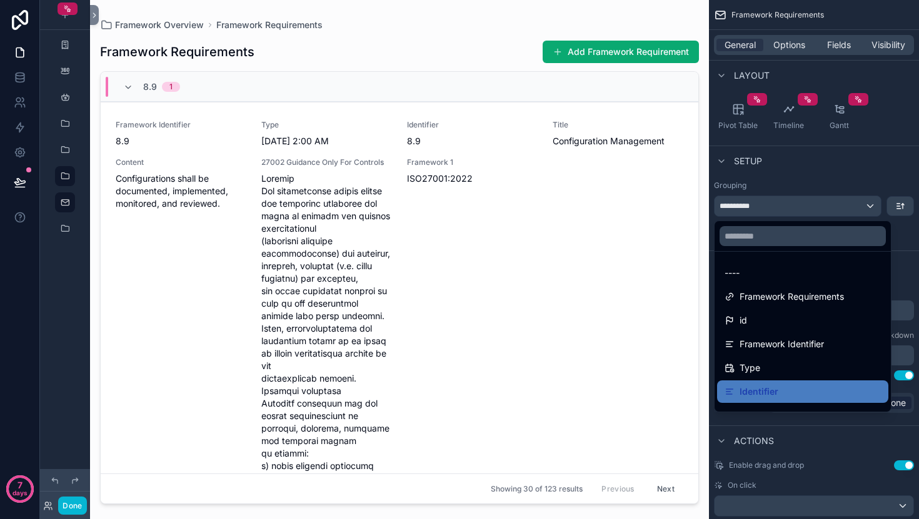
click at [798, 204] on div "scrollable content" at bounding box center [459, 259] width 919 height 519
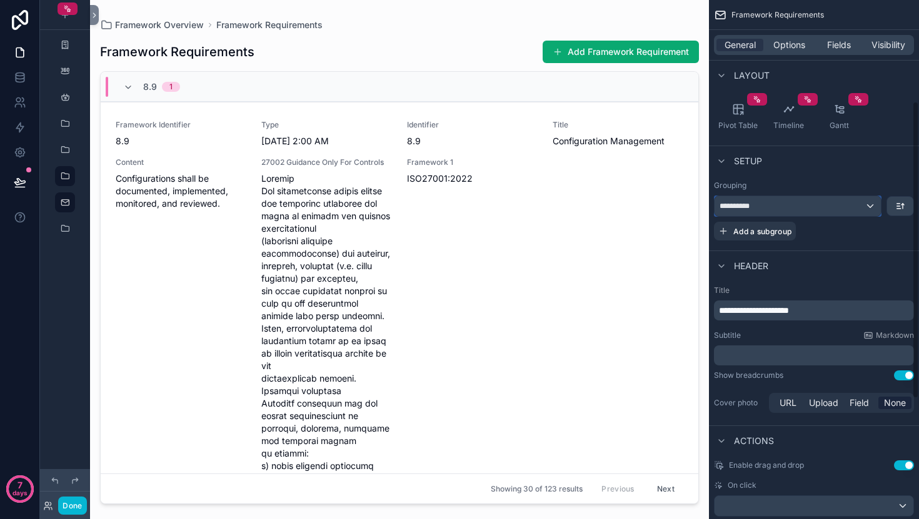
click at [805, 209] on div "**********" at bounding box center [797, 206] width 166 height 20
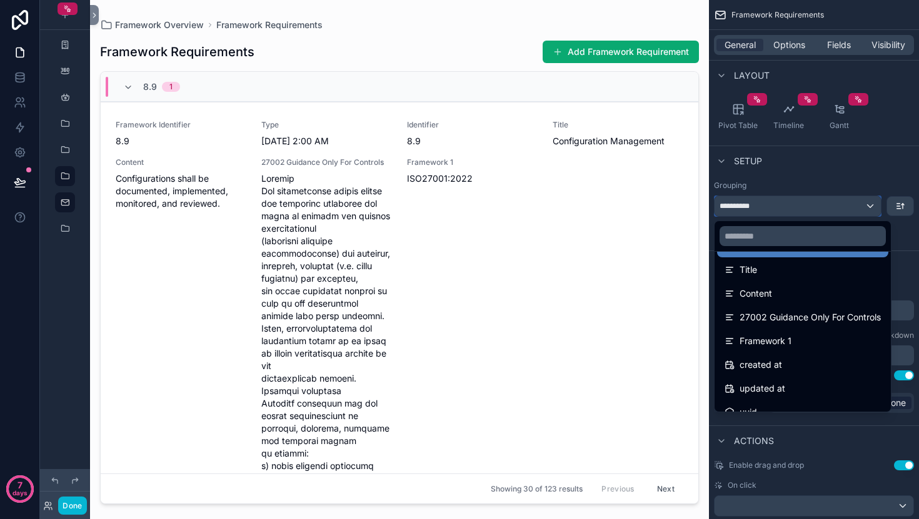
scroll to position [160, 0]
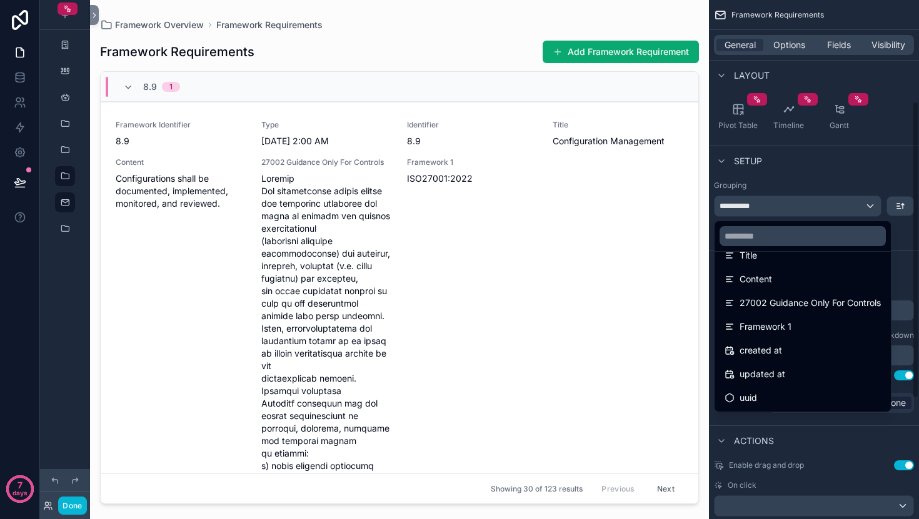
click at [13, 79] on div "scrollable content" at bounding box center [459, 259] width 919 height 519
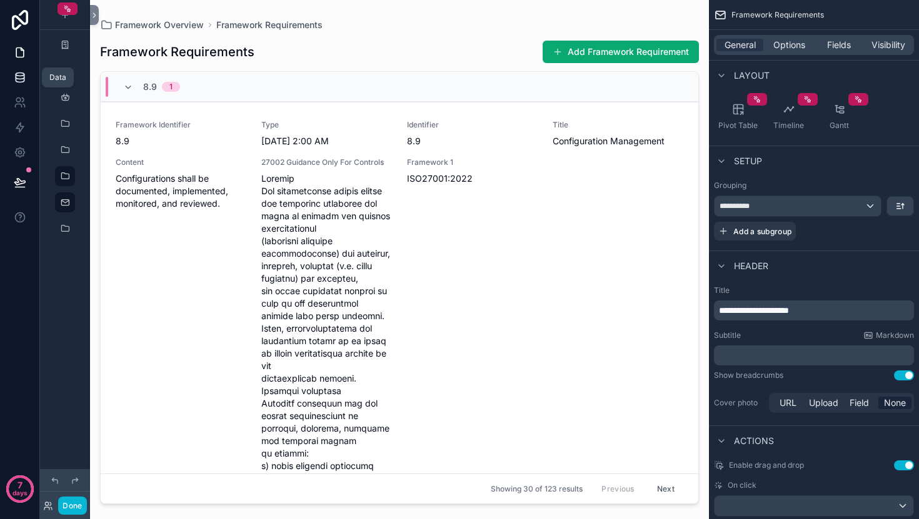
click at [25, 79] on icon at bounding box center [20, 77] width 12 height 12
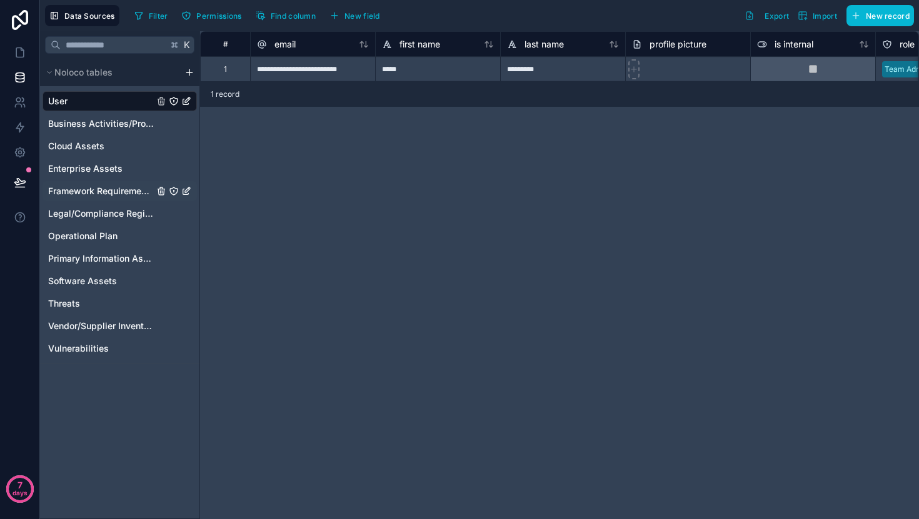
click at [111, 200] on div "Framework Requirements" at bounding box center [119, 191] width 154 height 20
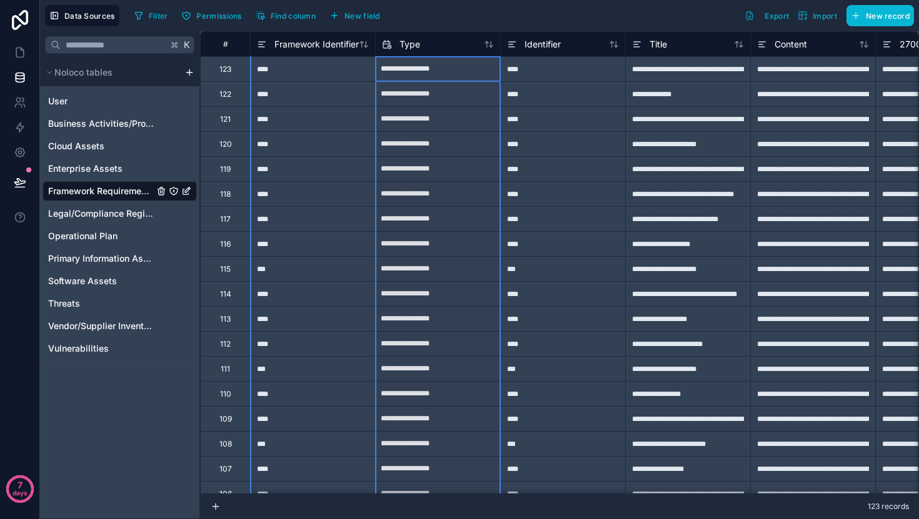
click at [426, 52] on div "Type" at bounding box center [437, 43] width 125 height 25
click at [451, 45] on div "Type" at bounding box center [438, 44] width 112 height 15
select select "****"
select select "*"
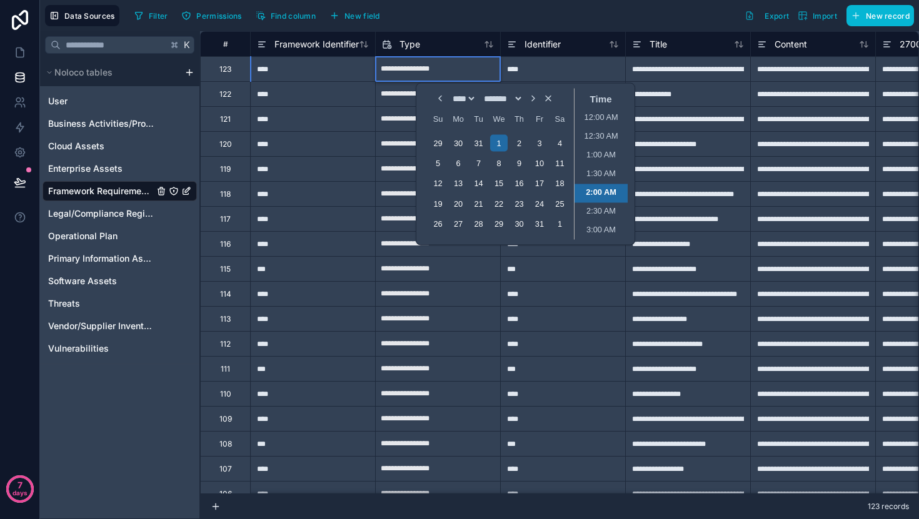
click at [449, 64] on input "**********" at bounding box center [438, 69] width 124 height 20
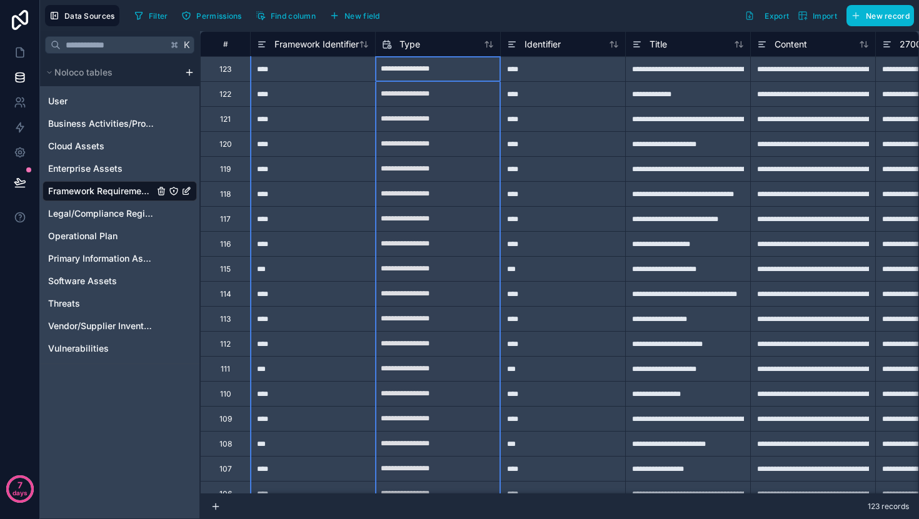
click at [432, 51] on div "Type" at bounding box center [437, 43] width 125 height 25
click at [424, 51] on div "Type" at bounding box center [438, 44] width 112 height 15
click at [492, 49] on icon at bounding box center [489, 44] width 10 height 10
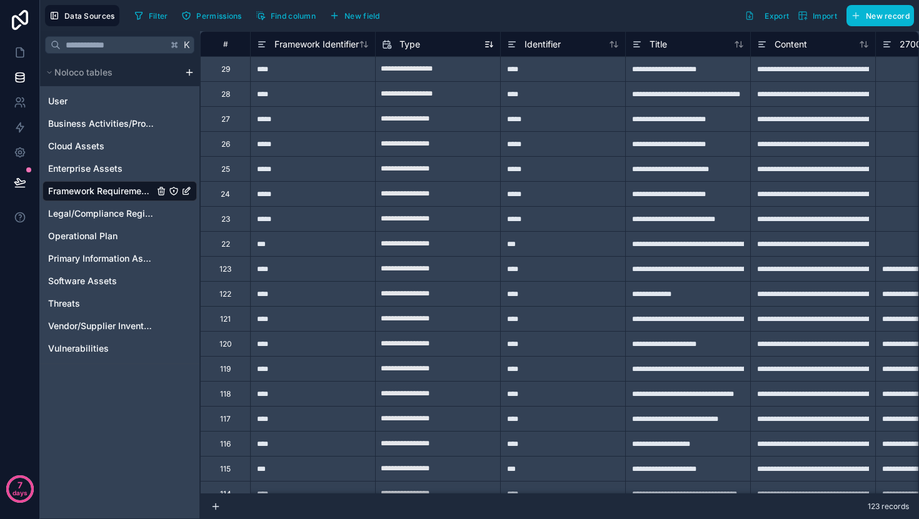
click at [391, 49] on icon at bounding box center [387, 44] width 10 height 15
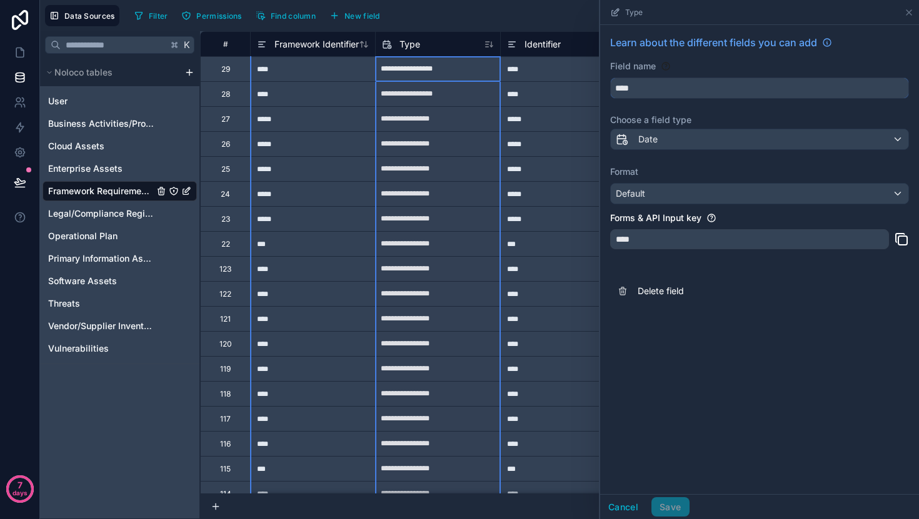
click at [647, 94] on input "****" at bounding box center [759, 88] width 297 height 20
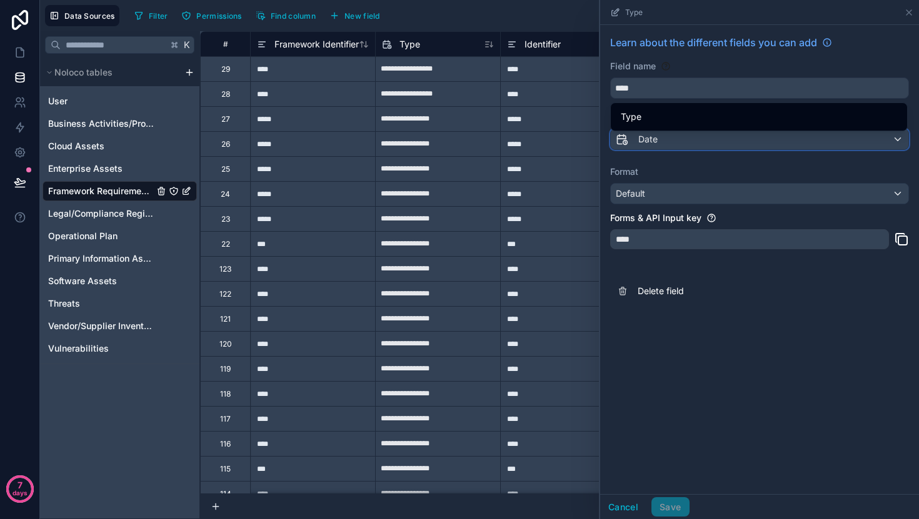
click at [652, 137] on span "Date" at bounding box center [647, 139] width 19 height 12
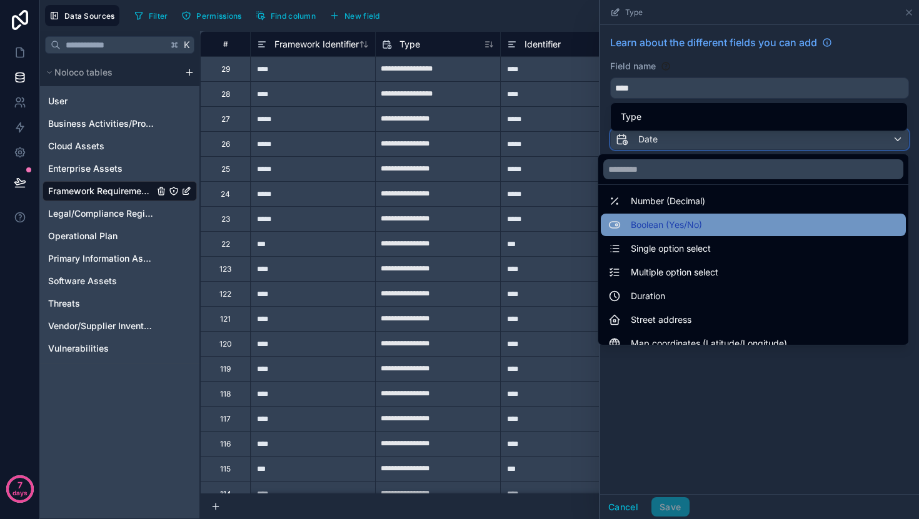
scroll to position [47, 0]
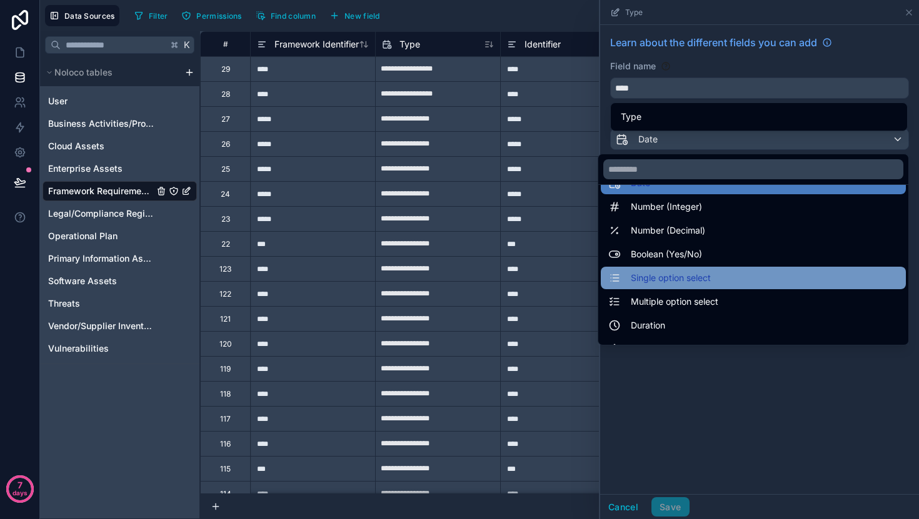
click at [746, 282] on div "Single option select" at bounding box center [753, 278] width 290 height 15
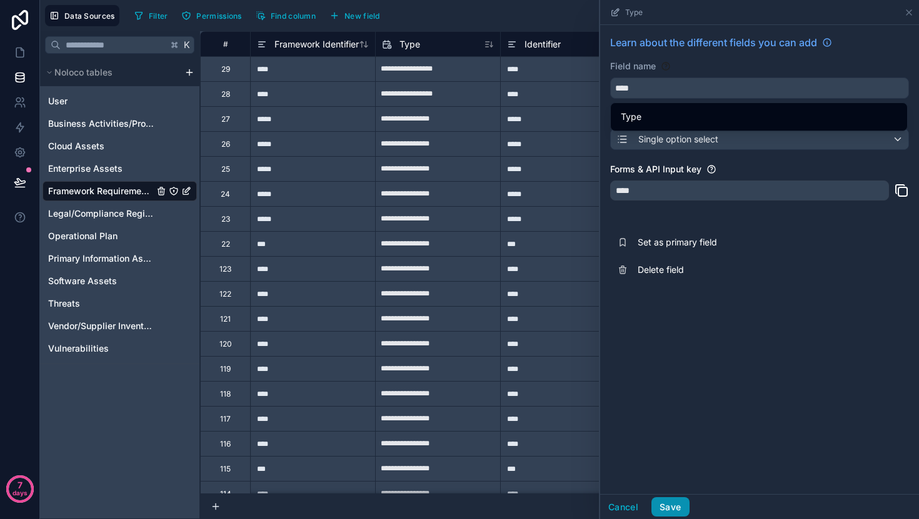
click at [678, 507] on button "Save" at bounding box center [669, 507] width 37 height 20
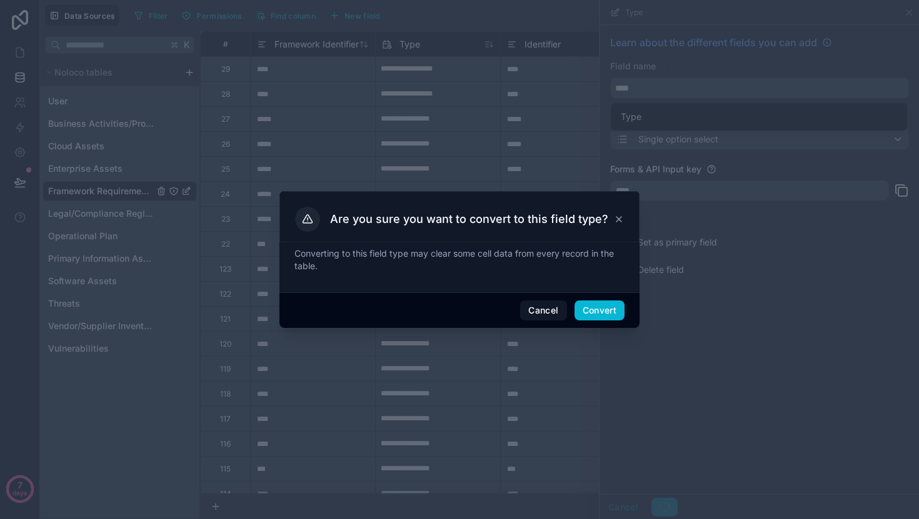
click at [621, 299] on div "Cancel Convert" at bounding box center [459, 310] width 360 height 36
click at [617, 319] on button "Convert" at bounding box center [599, 311] width 50 height 20
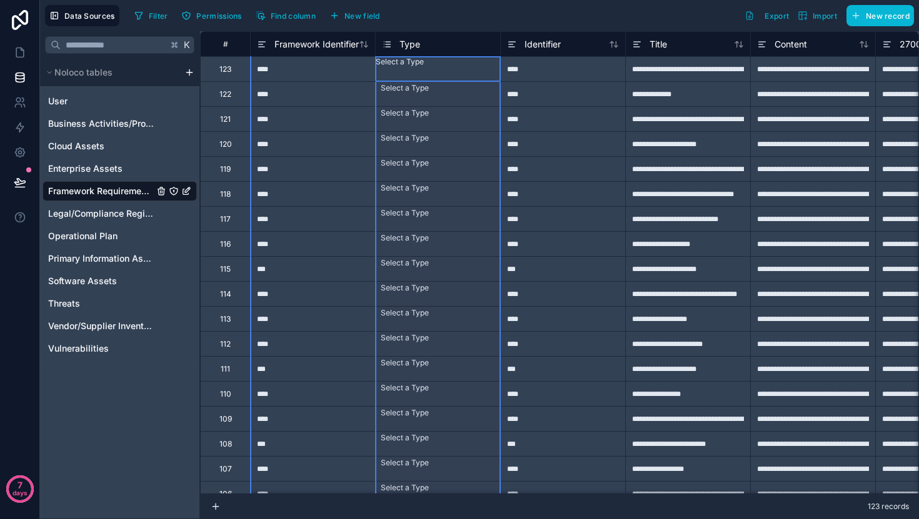
click at [443, 42] on div "Type" at bounding box center [438, 44] width 112 height 15
click at [455, 67] on div "Select a Type" at bounding box center [438, 62] width 124 height 10
click at [463, 34] on div "Type" at bounding box center [437, 43] width 125 height 25
click at [388, 48] on icon at bounding box center [387, 44] width 10 height 15
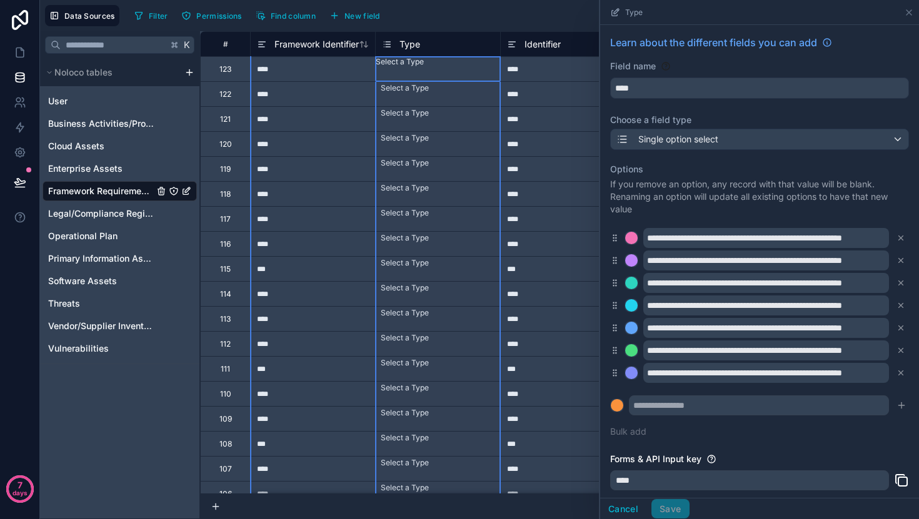
scroll to position [18, 0]
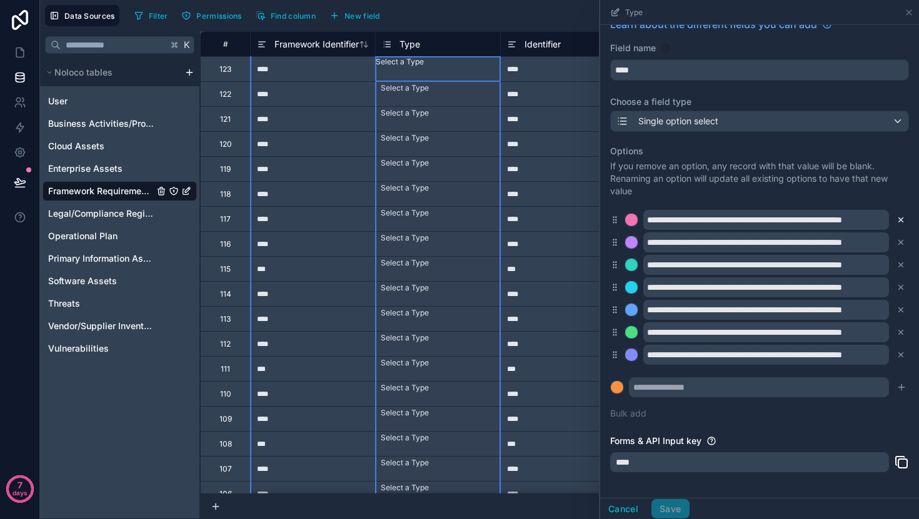
click at [899, 219] on icon at bounding box center [900, 220] width 9 height 9
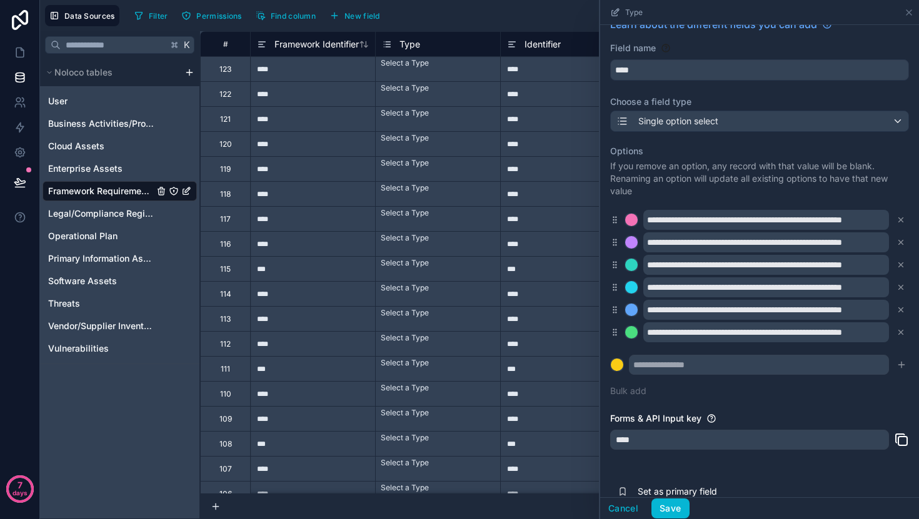
click at [899, 219] on icon at bounding box center [900, 220] width 9 height 9
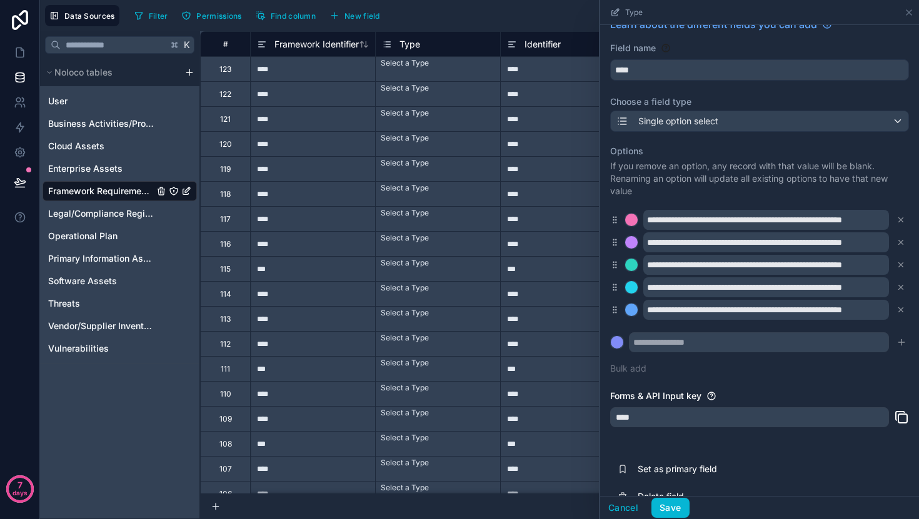
click at [899, 219] on icon at bounding box center [900, 220] width 9 height 9
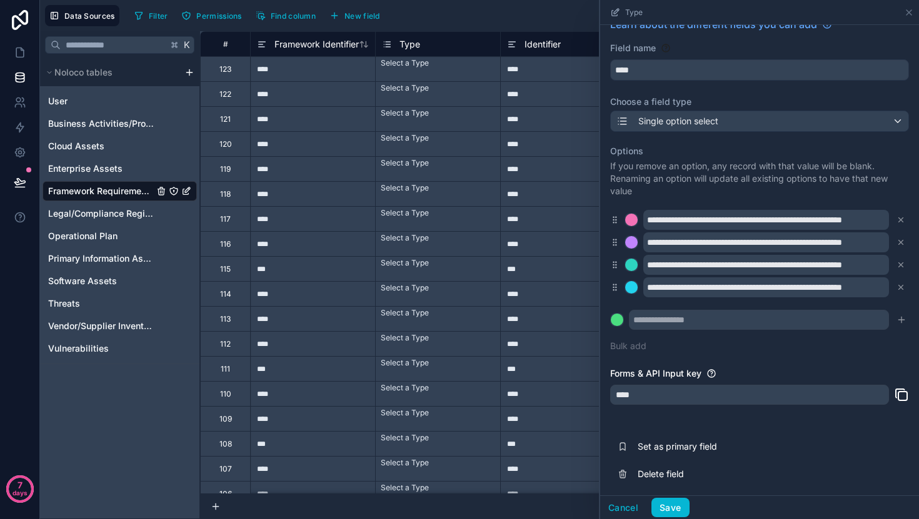
click at [899, 219] on icon at bounding box center [900, 220] width 9 height 9
click at [899, 219] on div "**********" at bounding box center [759, 248] width 299 height 222
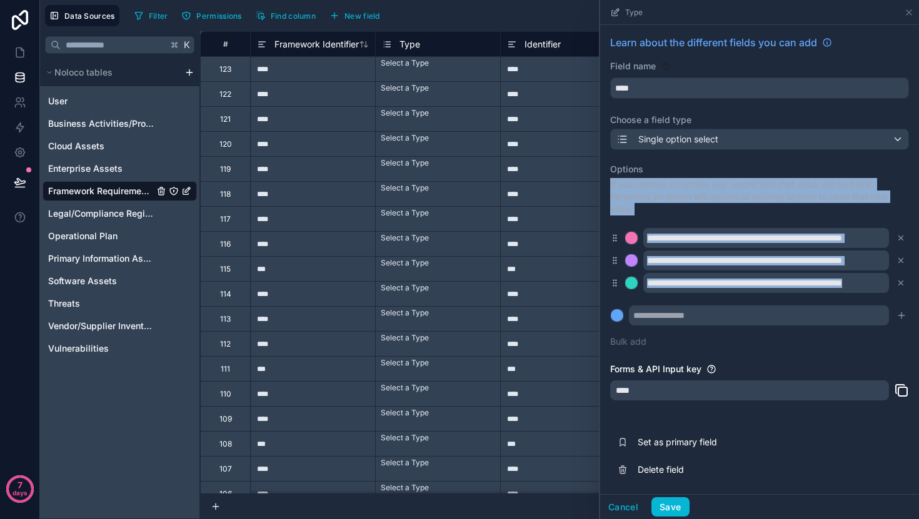
click at [899, 219] on div "**********" at bounding box center [759, 256] width 299 height 200
click at [901, 254] on button at bounding box center [901, 261] width 14 height 14
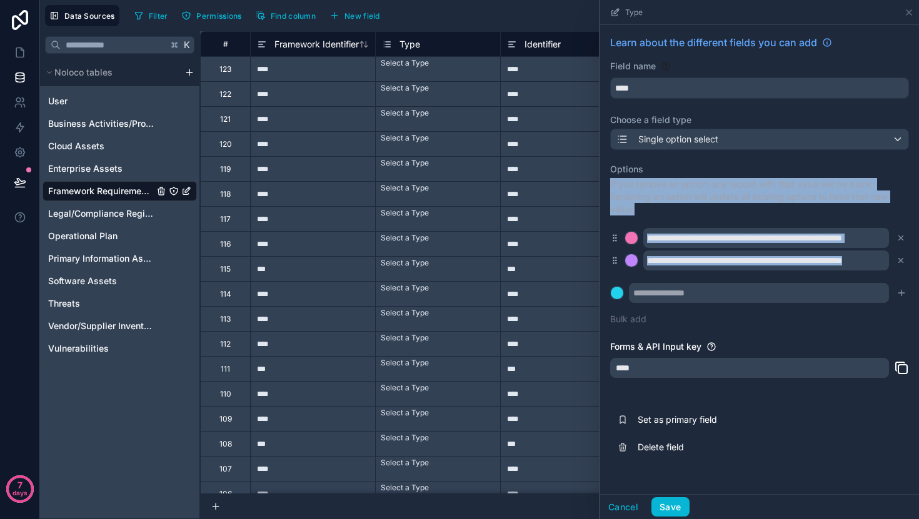
click at [901, 246] on div "**********" at bounding box center [759, 238] width 299 height 20
click at [901, 239] on icon at bounding box center [901, 238] width 4 height 4
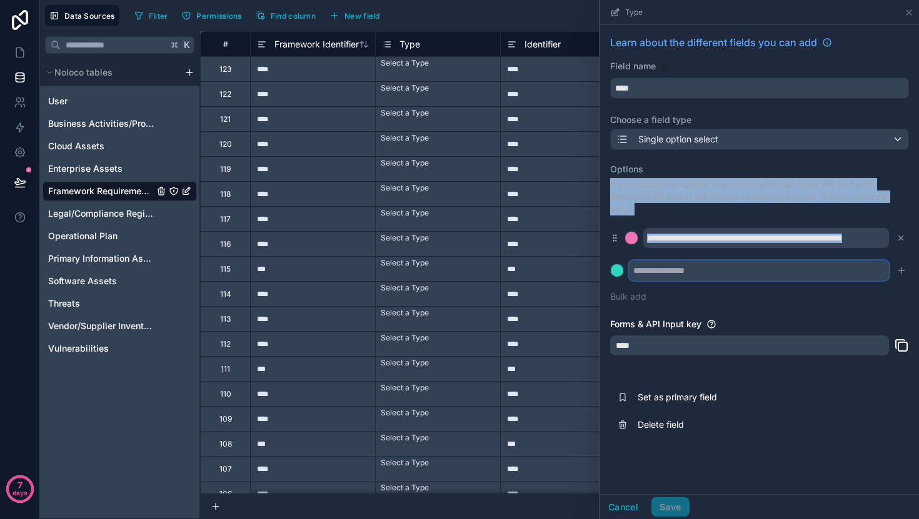
click at [721, 261] on input "text" at bounding box center [759, 271] width 260 height 20
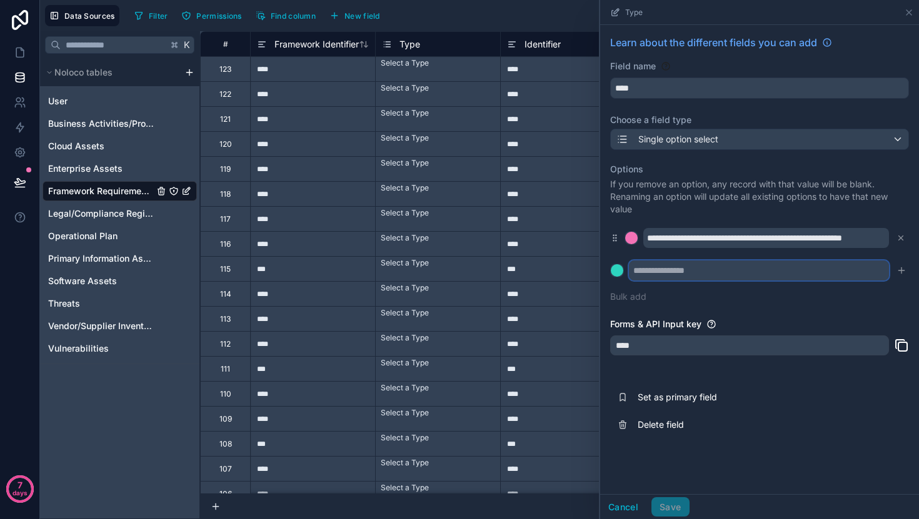
click at [721, 261] on input "text" at bounding box center [759, 271] width 260 height 20
type input "********"
click at [610, 264] on button at bounding box center [617, 271] width 14 height 14
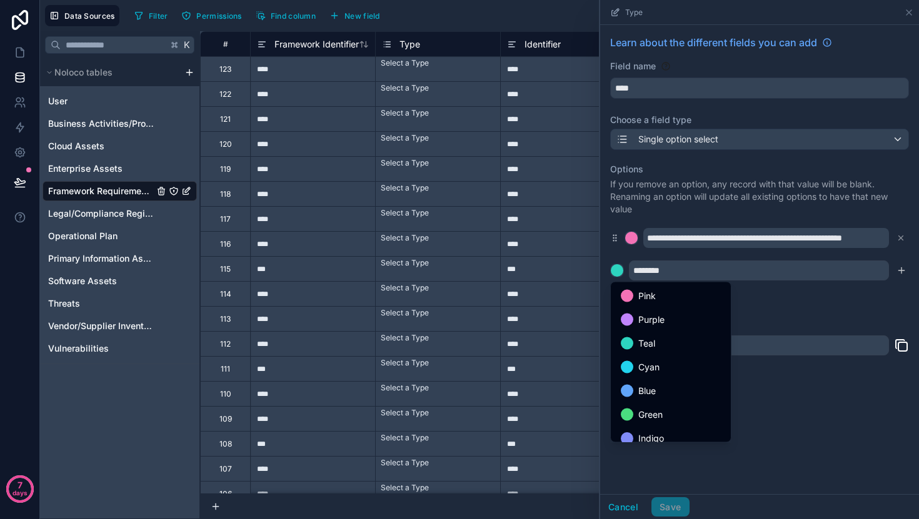
click at [903, 271] on div at bounding box center [759, 259] width 319 height 519
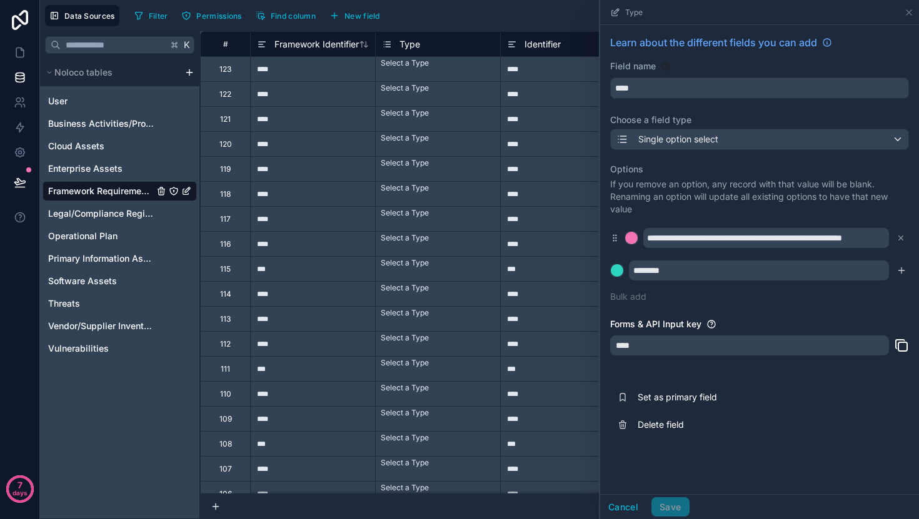
click at [903, 271] on icon "submit" at bounding box center [901, 271] width 6 height 0
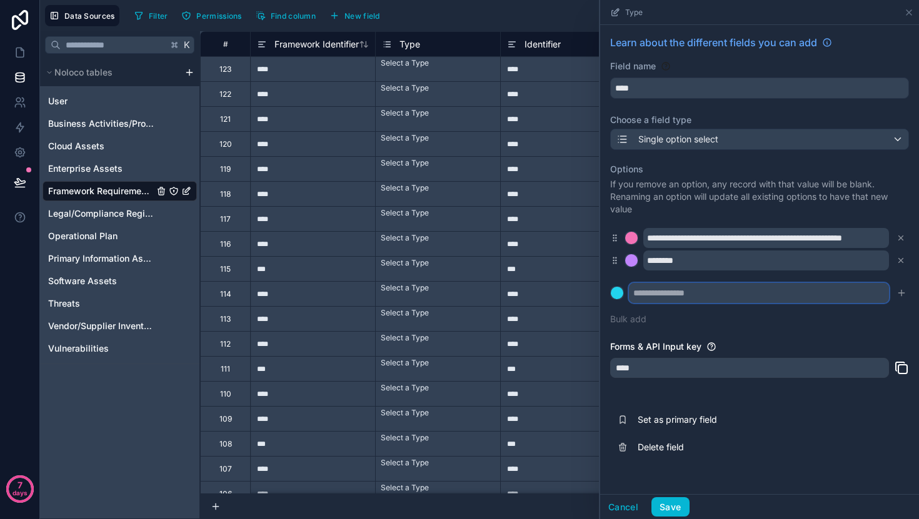
click at [837, 294] on input "text" at bounding box center [759, 293] width 260 height 20
type input "********"
click at [896, 289] on button "submit" at bounding box center [901, 293] width 15 height 15
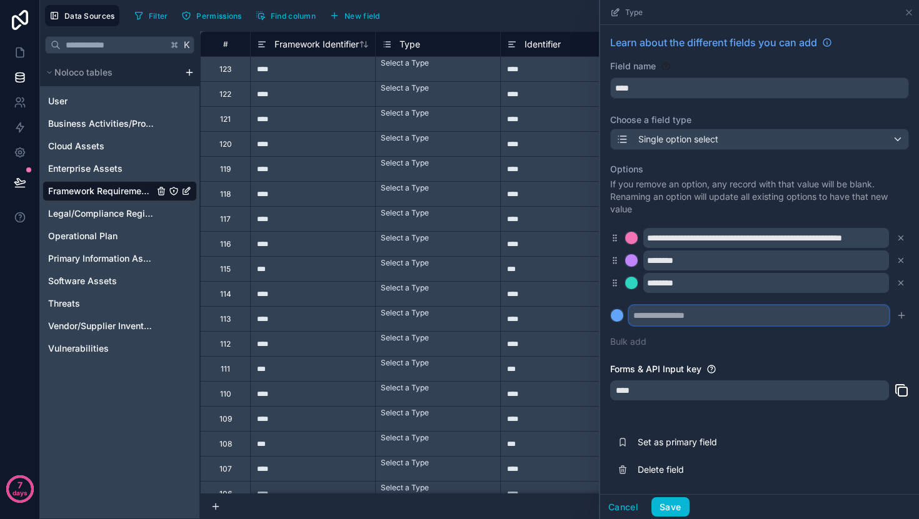
click at [737, 314] on input "text" at bounding box center [759, 316] width 260 height 20
type input "********"
click at [903, 321] on button "submit" at bounding box center [901, 315] width 15 height 15
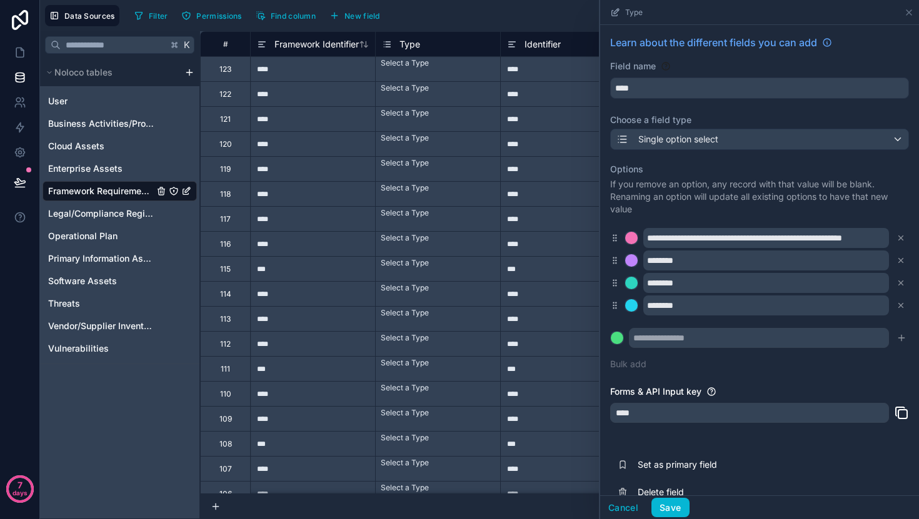
click at [816, 349] on div "**********" at bounding box center [759, 267] width 299 height 222
click at [822, 331] on input "text" at bounding box center [759, 338] width 260 height 20
type input "********"
click at [610, 331] on button at bounding box center [617, 338] width 14 height 14
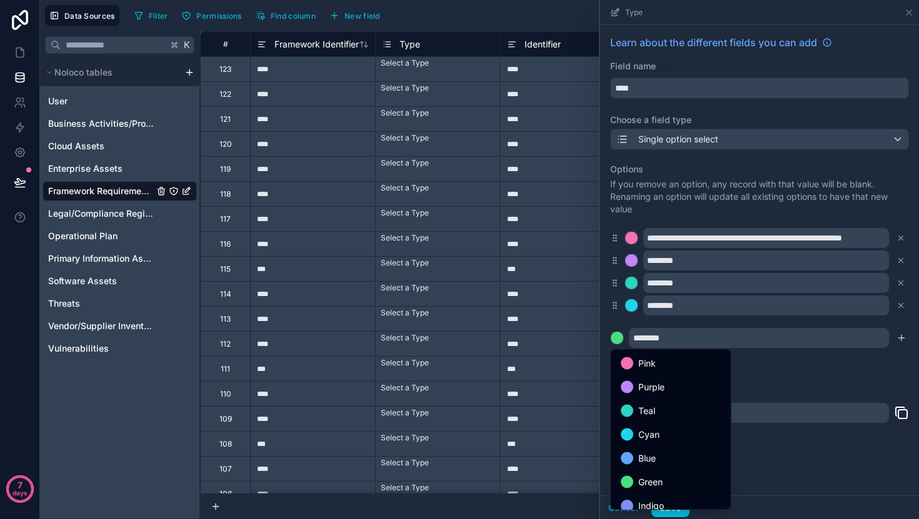
click at [902, 337] on div at bounding box center [759, 259] width 319 height 519
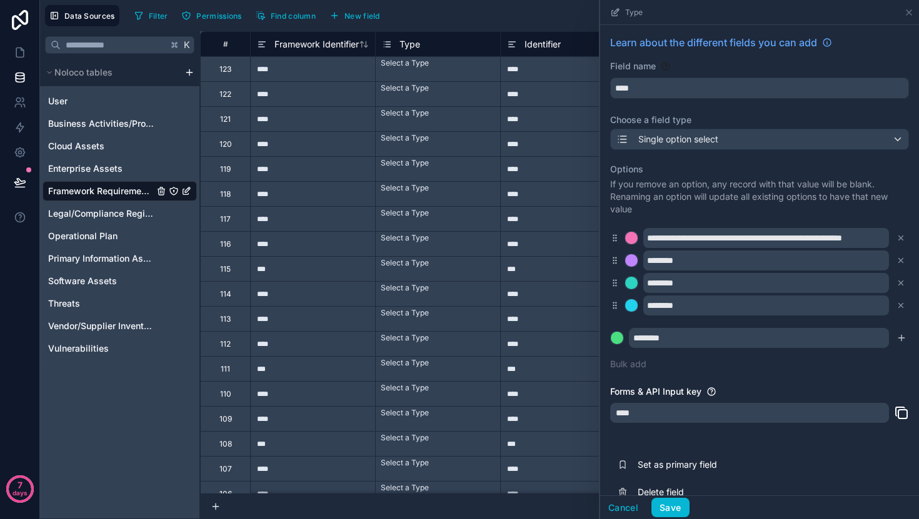
click at [902, 337] on icon "submit" at bounding box center [901, 338] width 10 height 10
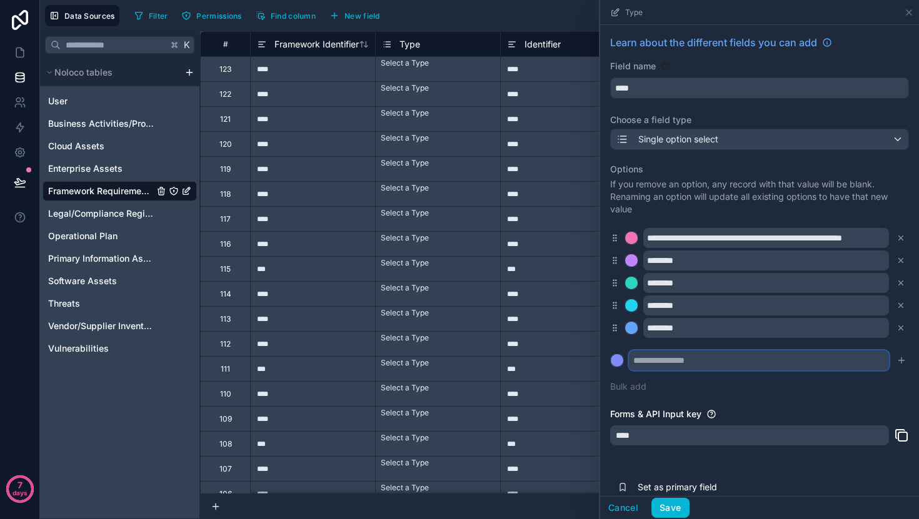
click at [818, 362] on input "text" at bounding box center [759, 361] width 260 height 20
click at [610, 354] on button at bounding box center [617, 361] width 14 height 14
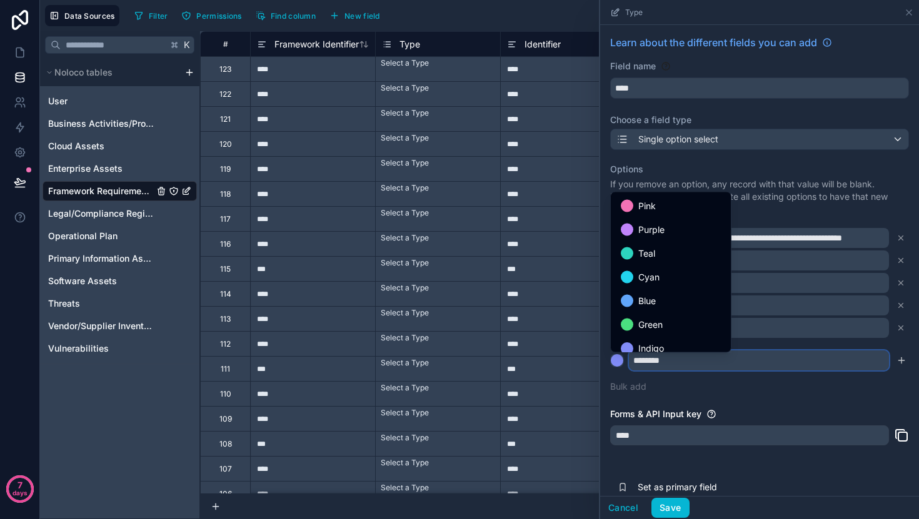
type input "********"
click at [896, 364] on div at bounding box center [759, 259] width 319 height 519
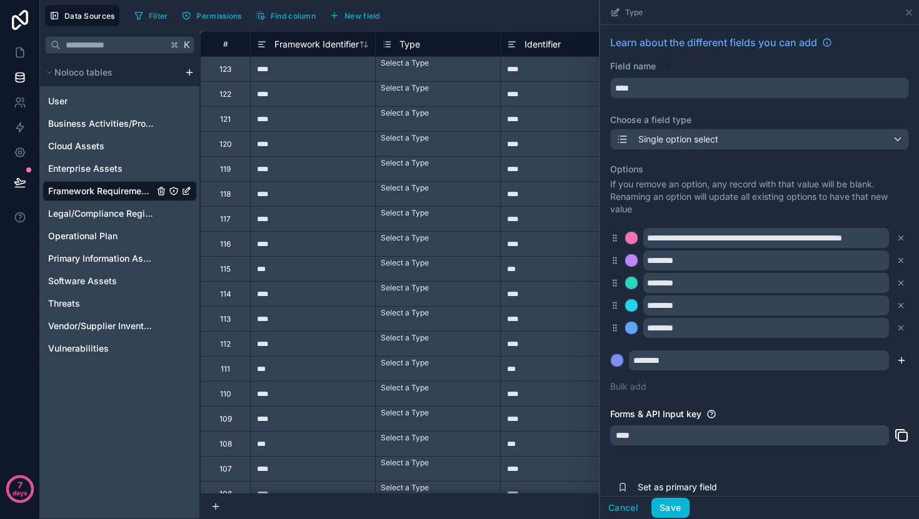
click at [899, 364] on icon "submit" at bounding box center [901, 361] width 10 height 10
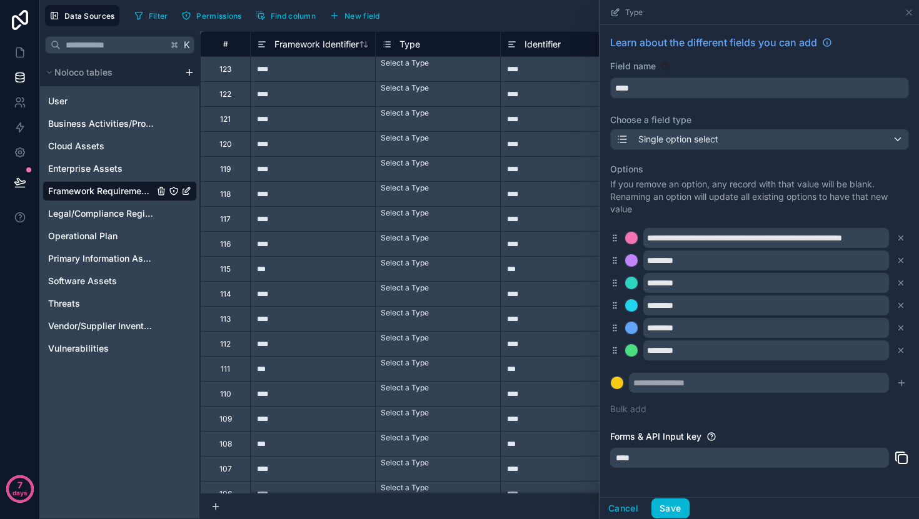
click at [849, 371] on div "**********" at bounding box center [759, 289] width 299 height 267
click at [838, 384] on input "text" at bounding box center [759, 383] width 260 height 20
type input "********"
click at [904, 386] on icon "submit" at bounding box center [901, 383] width 10 height 10
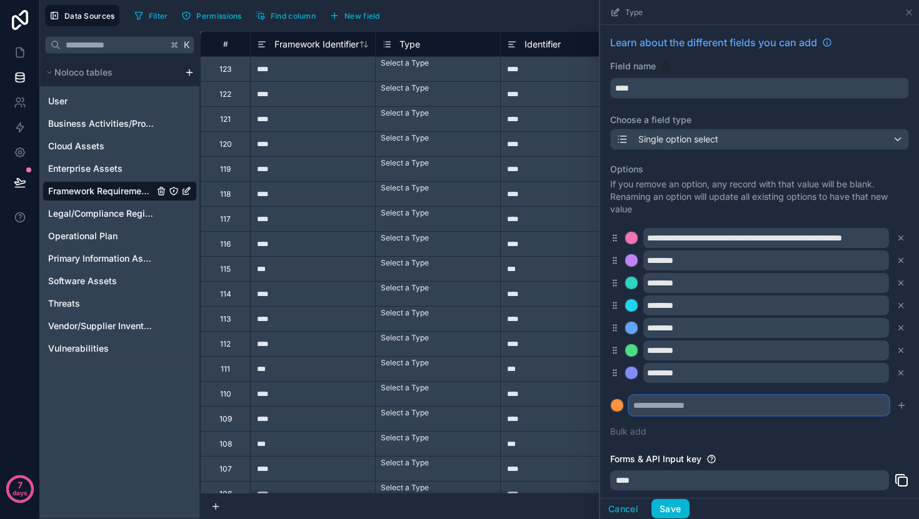
click at [799, 405] on input "text" at bounding box center [759, 406] width 260 height 20
type input "*********"
click at [610, 399] on button at bounding box center [617, 406] width 14 height 14
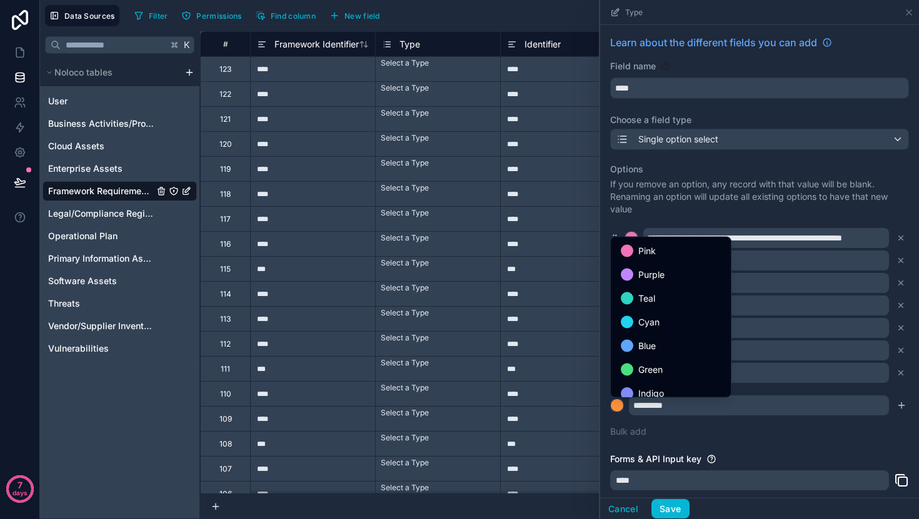
click at [898, 404] on div at bounding box center [759, 259] width 319 height 519
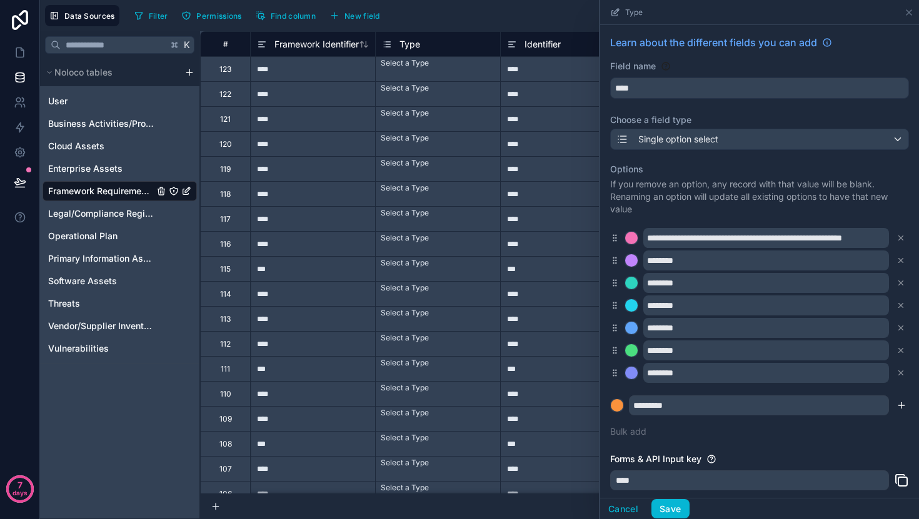
click at [899, 405] on icon "submit" at bounding box center [901, 406] width 10 height 10
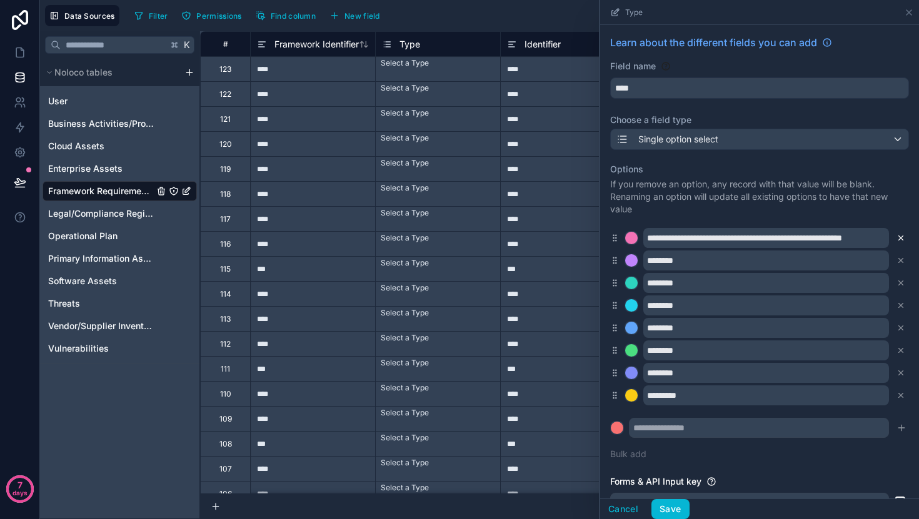
click at [903, 241] on icon at bounding box center [900, 238] width 9 height 9
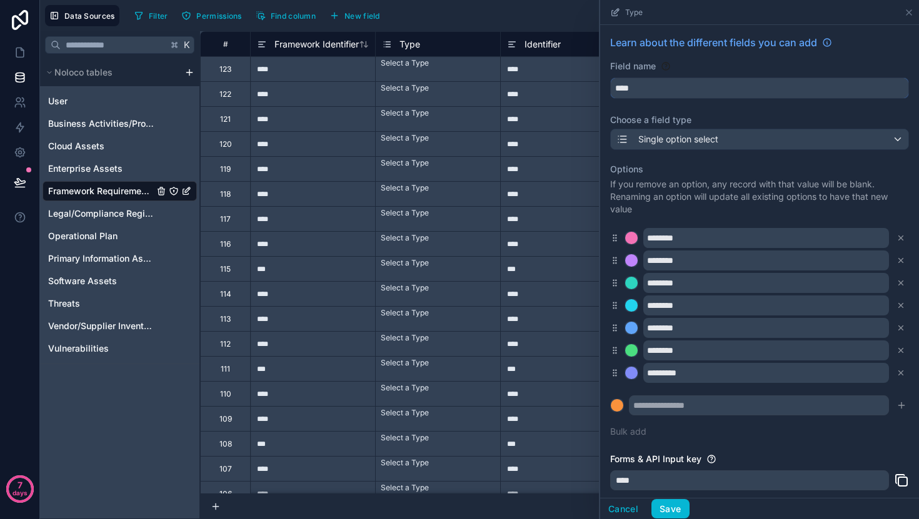
click at [699, 88] on input "****" at bounding box center [759, 88] width 297 height 20
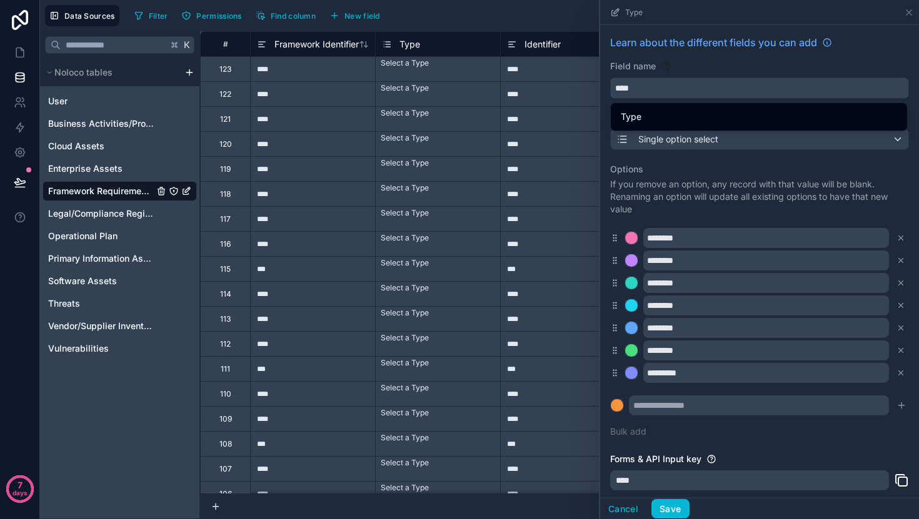
click at [699, 88] on input "****" at bounding box center [759, 88] width 297 height 20
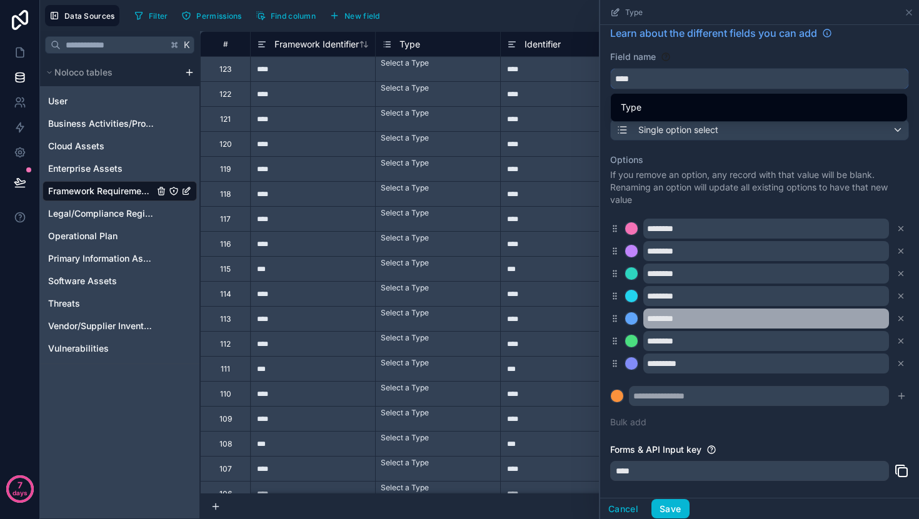
scroll to position [86, 0]
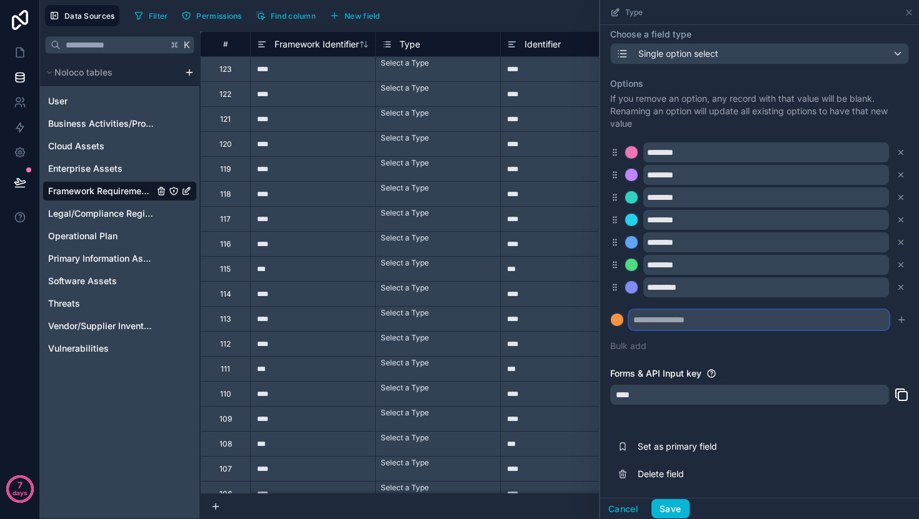
click at [715, 321] on input "text" at bounding box center [759, 320] width 260 height 20
type input "*********"
click at [644, 346] on button "Bulk add" at bounding box center [628, 346] width 36 height 12
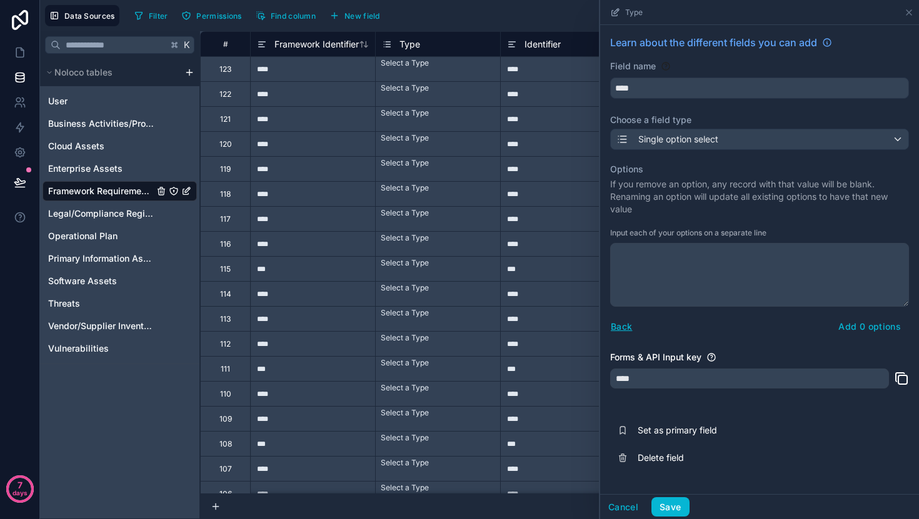
scroll to position [0, 0]
type textarea "*******"
click at [626, 332] on button "Back" at bounding box center [621, 326] width 22 height 14
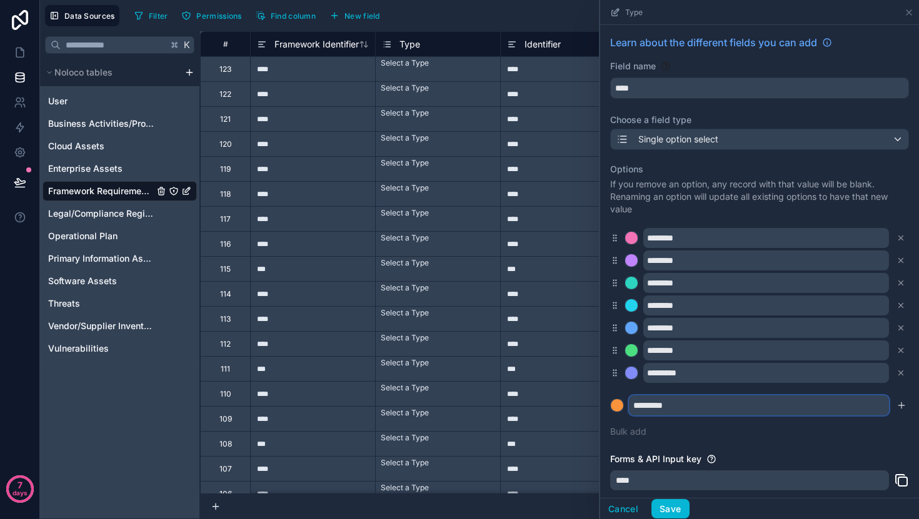
click at [687, 413] on input "*********" at bounding box center [759, 406] width 260 height 20
click at [903, 409] on icon "submit" at bounding box center [901, 406] width 10 height 10
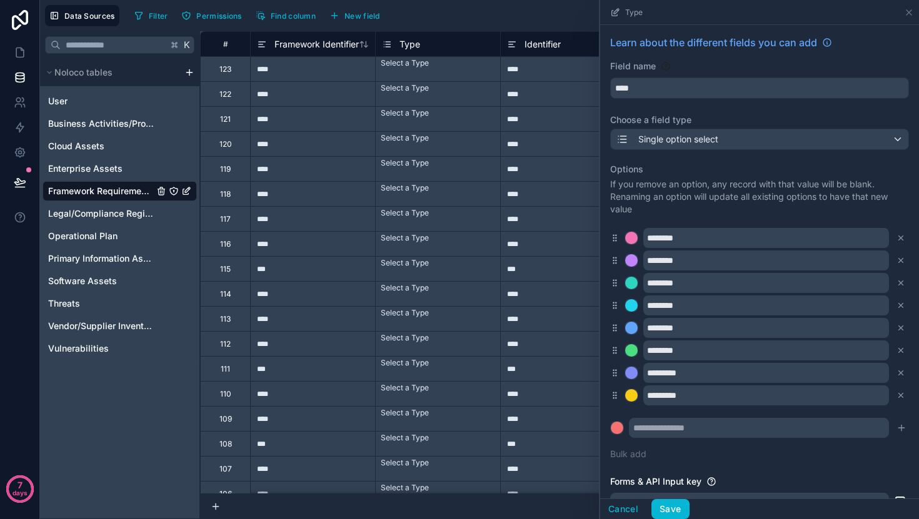
click at [789, 415] on div "Options If you remove an option, any record with that value will be blank. Rena…" at bounding box center [759, 312] width 299 height 312
click at [789, 428] on input "text" at bounding box center [759, 428] width 260 height 20
type input "*********"
click at [903, 432] on icon "submit" at bounding box center [901, 428] width 10 height 10
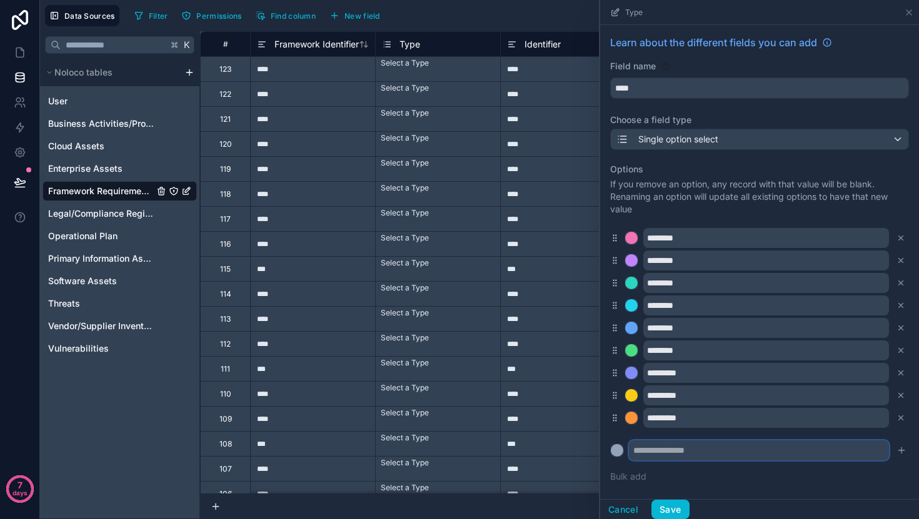
click at [786, 447] on input "text" at bounding box center [759, 451] width 260 height 20
type input "*********"
click at [904, 455] on icon "submit" at bounding box center [901, 451] width 10 height 10
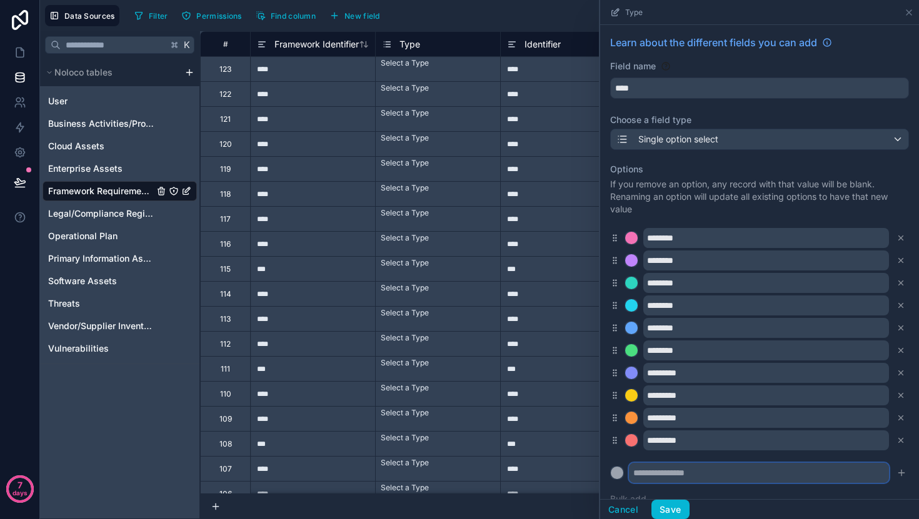
click at [801, 470] on input "text" at bounding box center [759, 473] width 260 height 20
type input "*********"
click at [901, 470] on icon "submit" at bounding box center [901, 473] width 10 height 10
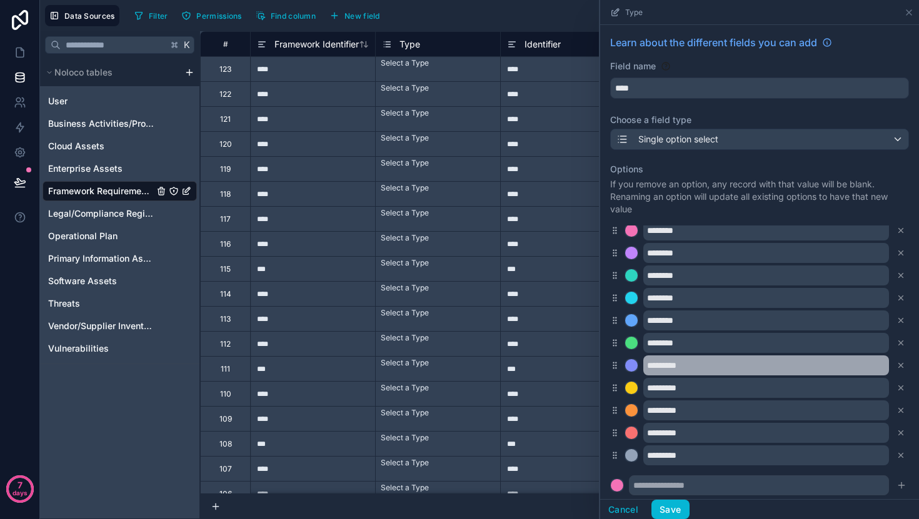
scroll to position [10, 0]
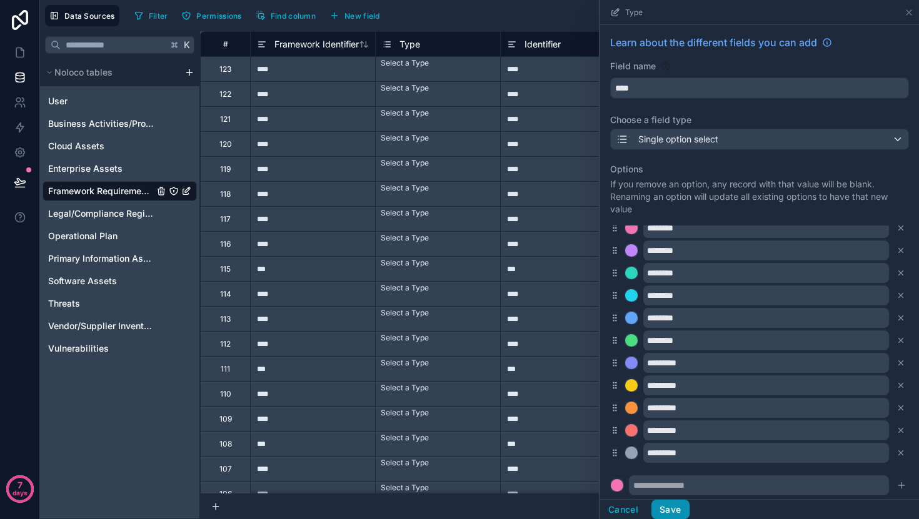
click at [669, 507] on button "Save" at bounding box center [669, 510] width 37 height 20
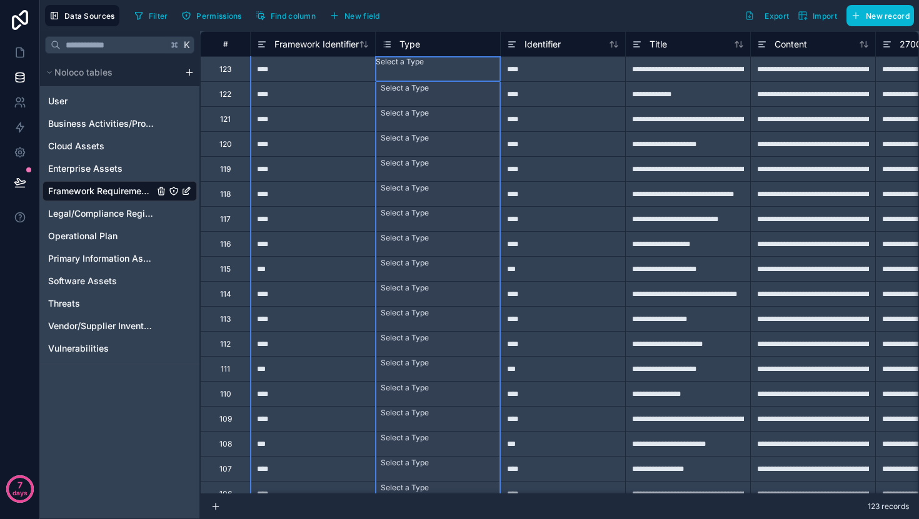
click at [448, 45] on div "Type" at bounding box center [438, 44] width 112 height 15
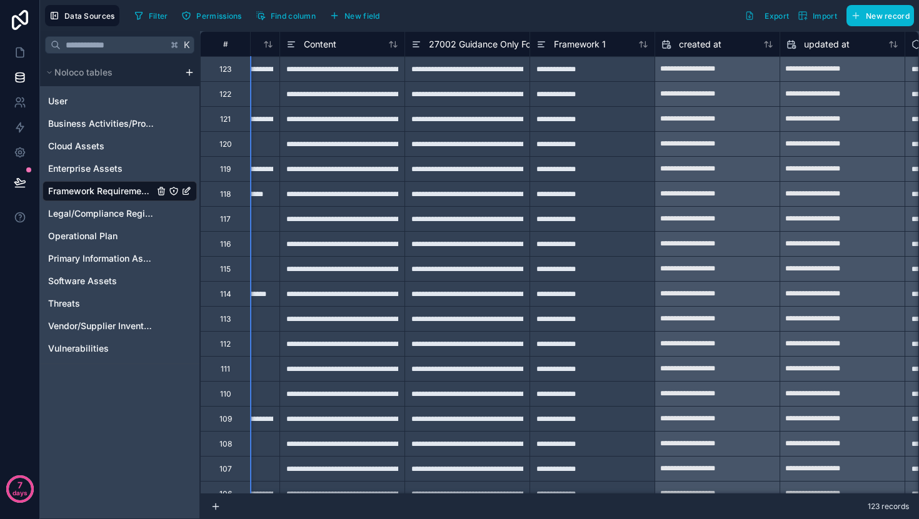
scroll to position [0, 582]
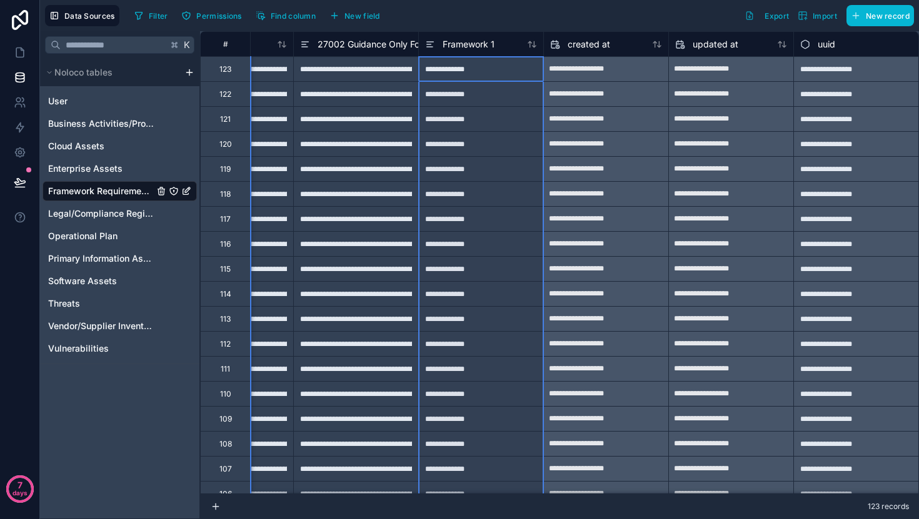
click at [472, 53] on div "Framework 1" at bounding box center [480, 43] width 125 height 25
click at [489, 49] on span "Framework 1" at bounding box center [468, 44] width 52 height 12
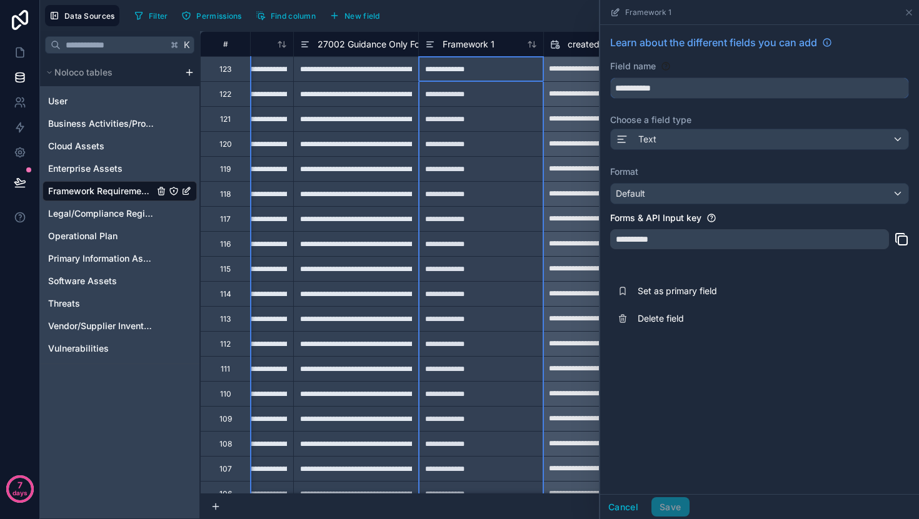
click at [746, 94] on input "**********" at bounding box center [759, 88] width 297 height 20
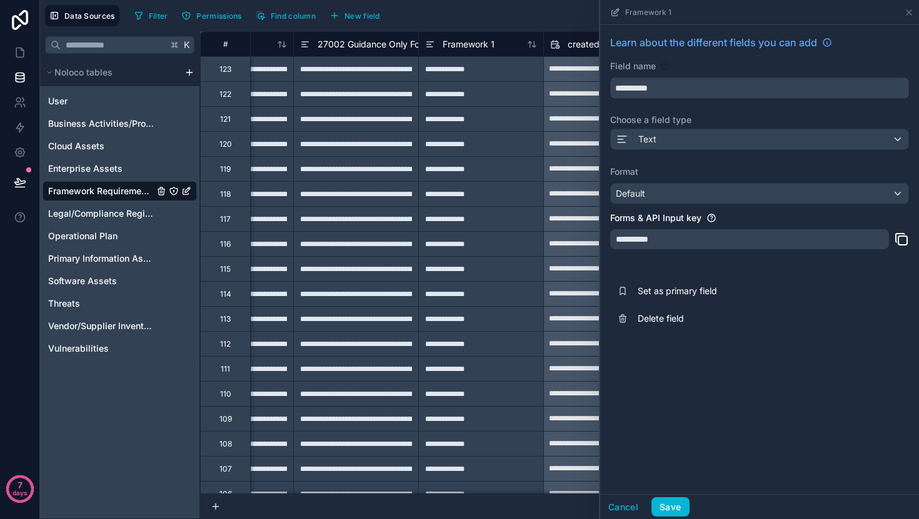
click at [610, 77] on button "*********" at bounding box center [759, 87] width 299 height 21
type input "**********"
click at [682, 509] on button "Save" at bounding box center [669, 507] width 37 height 20
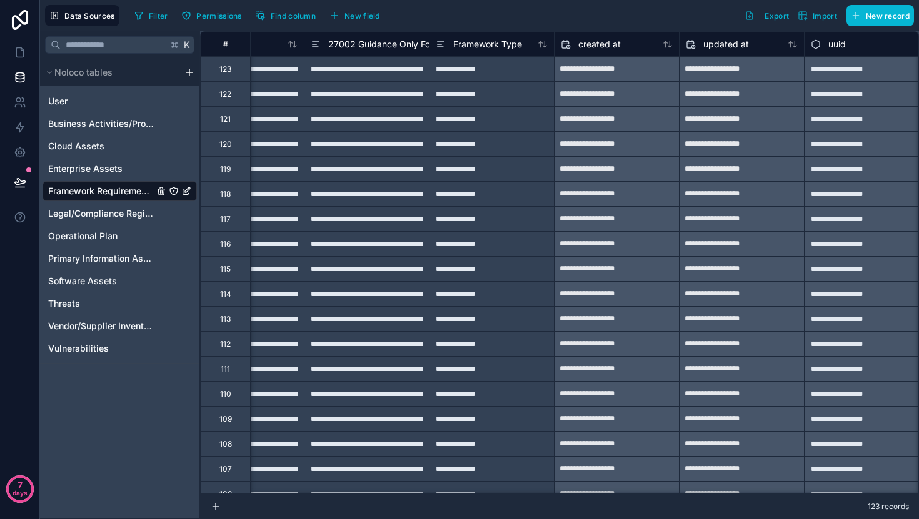
scroll to position [0, 582]
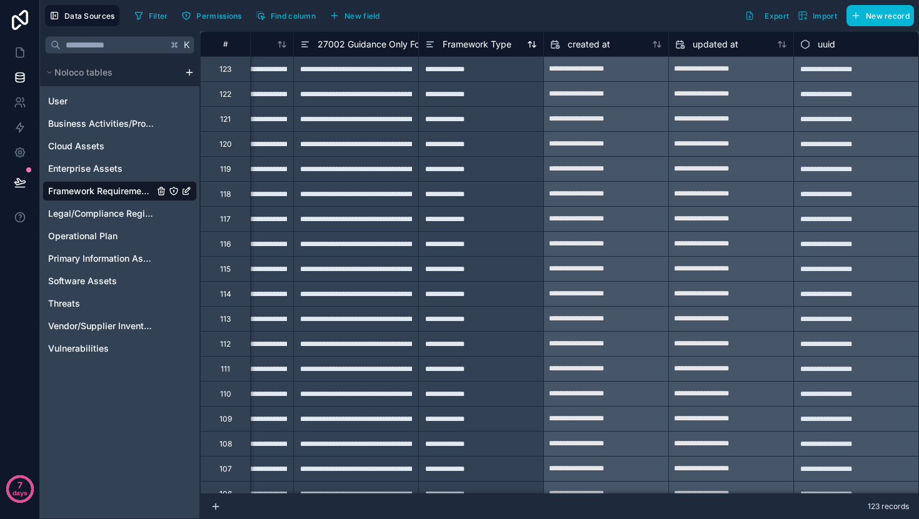
click at [493, 51] on div "Framework Type" at bounding box center [468, 44] width 86 height 15
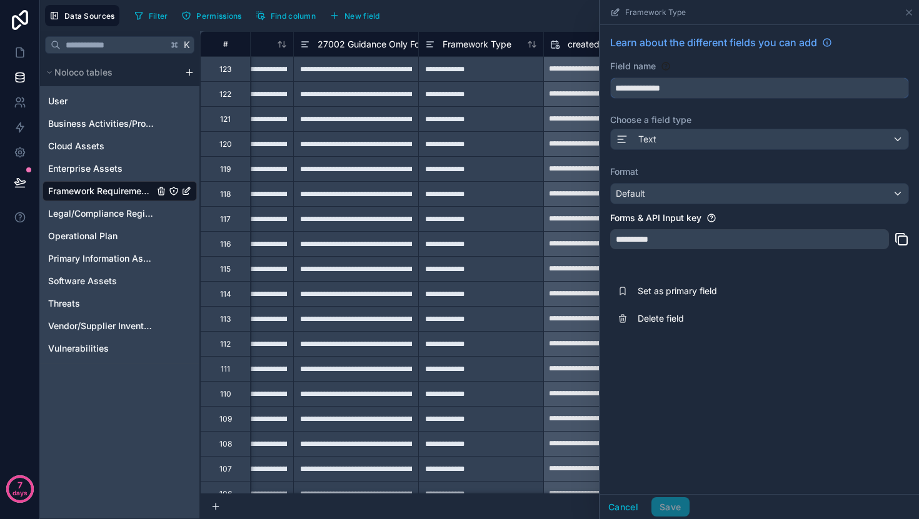
drag, startPoint x: 692, startPoint y: 97, endPoint x: 667, endPoint y: 94, distance: 24.5
click at [667, 94] on input "**********" at bounding box center [759, 88] width 297 height 20
drag, startPoint x: 667, startPoint y: 94, endPoint x: 694, endPoint y: 91, distance: 26.5
click at [694, 91] on input "**********" at bounding box center [759, 88] width 297 height 20
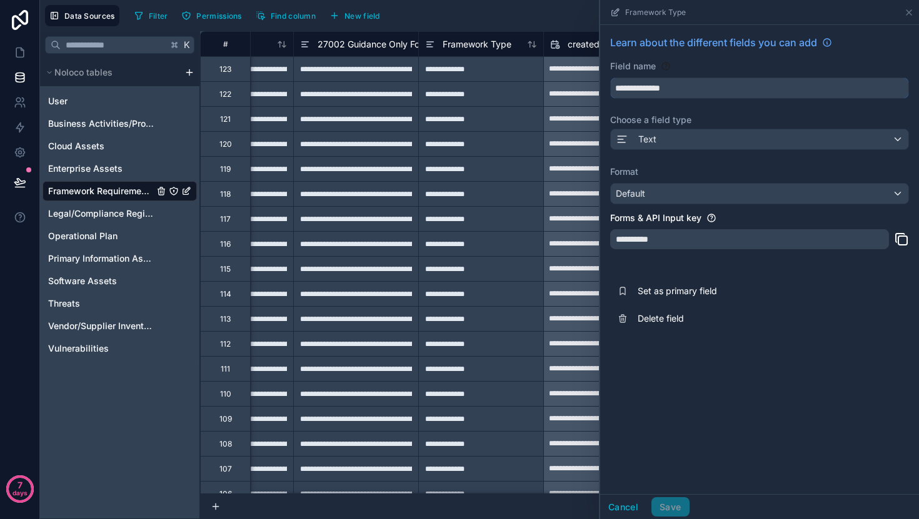
drag, startPoint x: 668, startPoint y: 91, endPoint x: 716, endPoint y: 91, distance: 47.5
click at [716, 91] on input "**********" at bounding box center [759, 88] width 297 height 20
type input "**********"
click at [673, 509] on button "Save" at bounding box center [669, 507] width 37 height 20
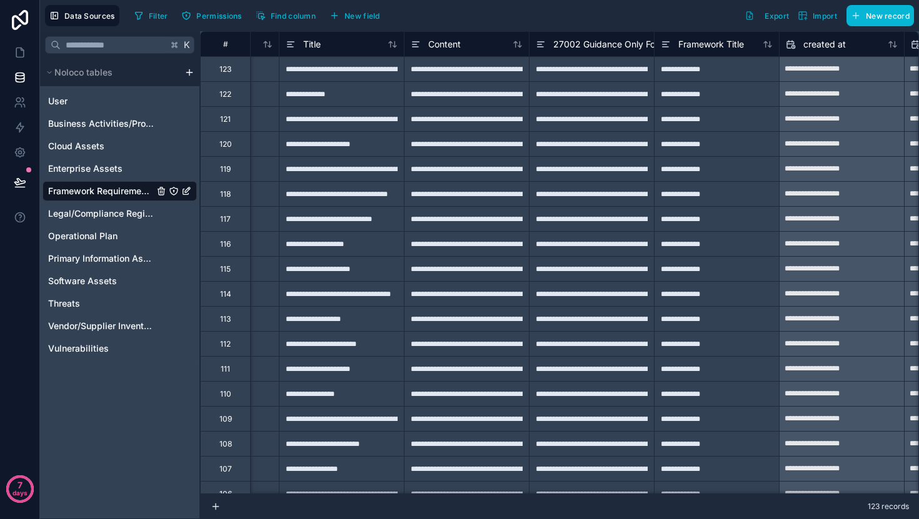
scroll to position [0, 456]
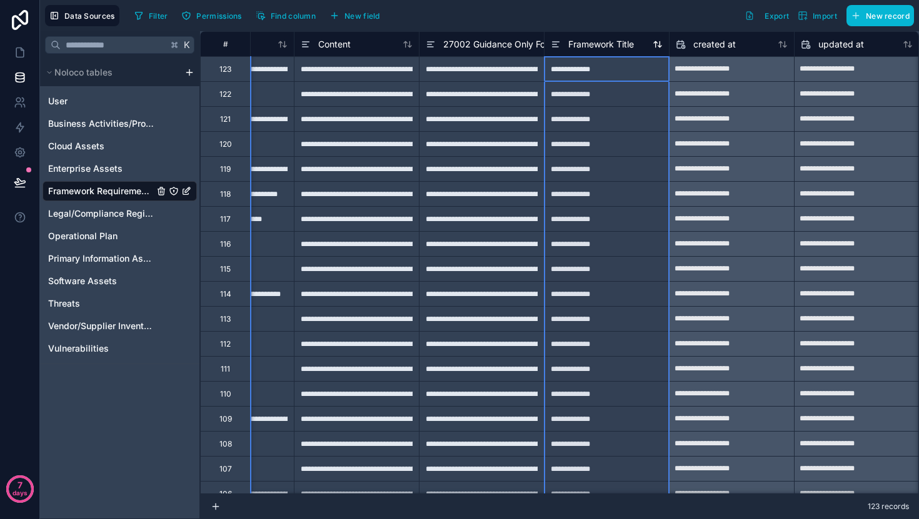
click at [620, 49] on span "Framework Title" at bounding box center [601, 44] width 66 height 12
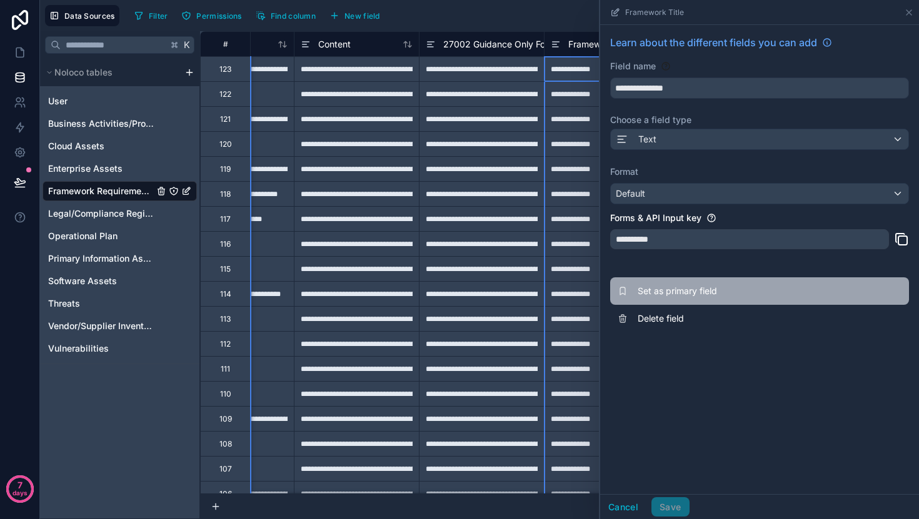
click at [627, 294] on icon at bounding box center [622, 291] width 10 height 10
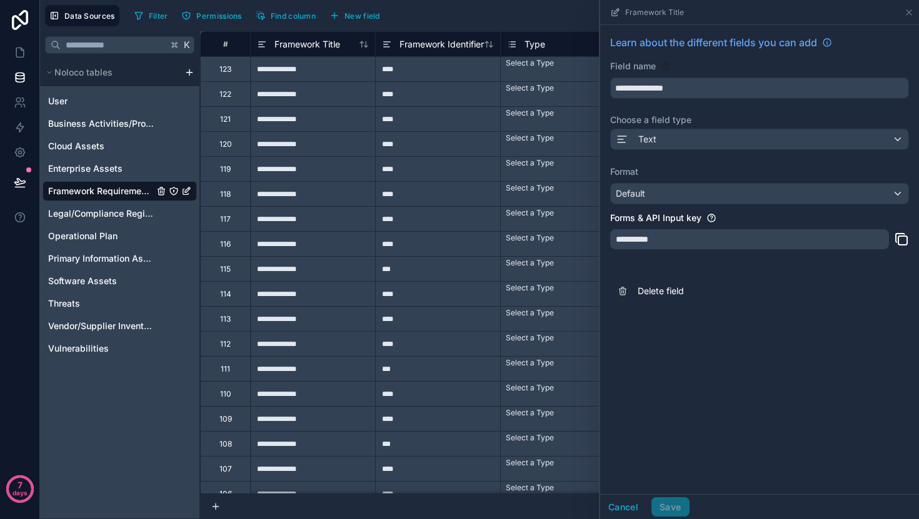
click at [914, 17] on div "Framework Title" at bounding box center [759, 12] width 319 height 25
click at [910, 16] on icon at bounding box center [909, 12] width 10 height 10
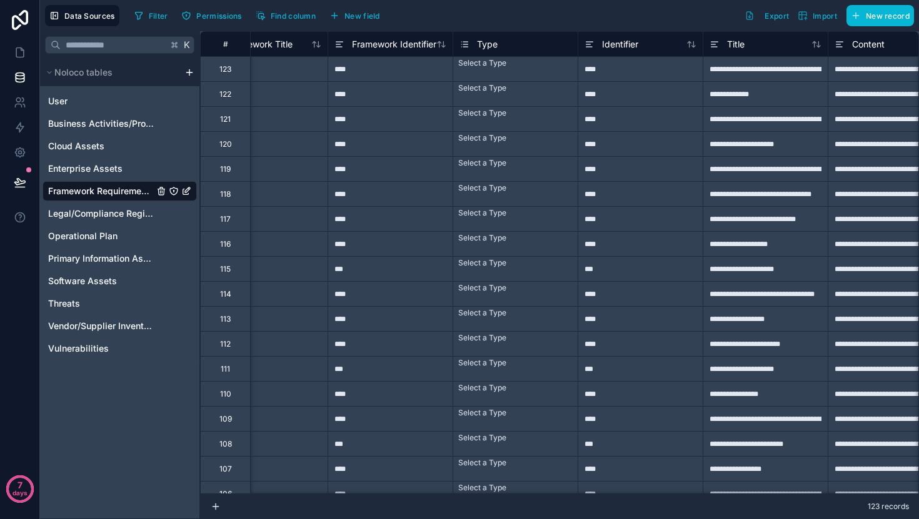
scroll to position [0, 49]
click at [536, 67] on div "Select a Type" at bounding box center [514, 63] width 124 height 12
click at [536, 67] on div "Select a Type" at bounding box center [514, 62] width 124 height 10
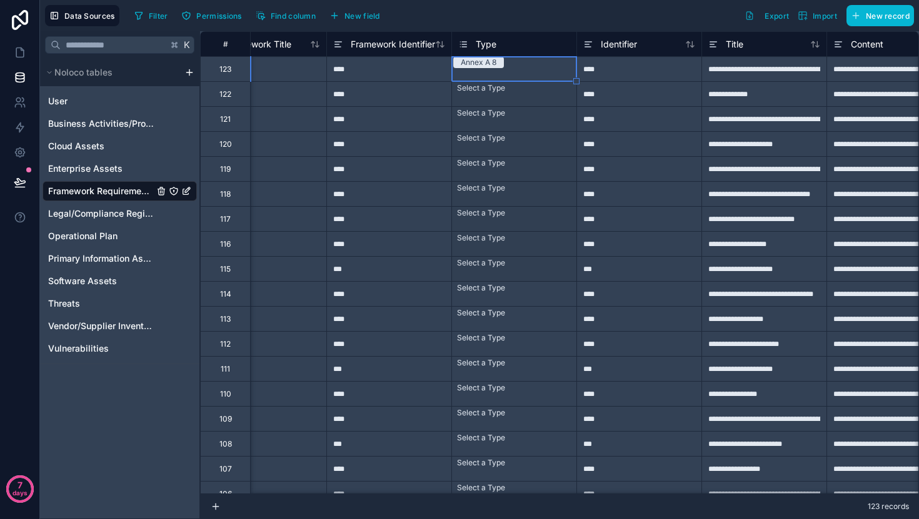
drag, startPoint x: 576, startPoint y: 82, endPoint x: 552, endPoint y: 258, distance: 177.8
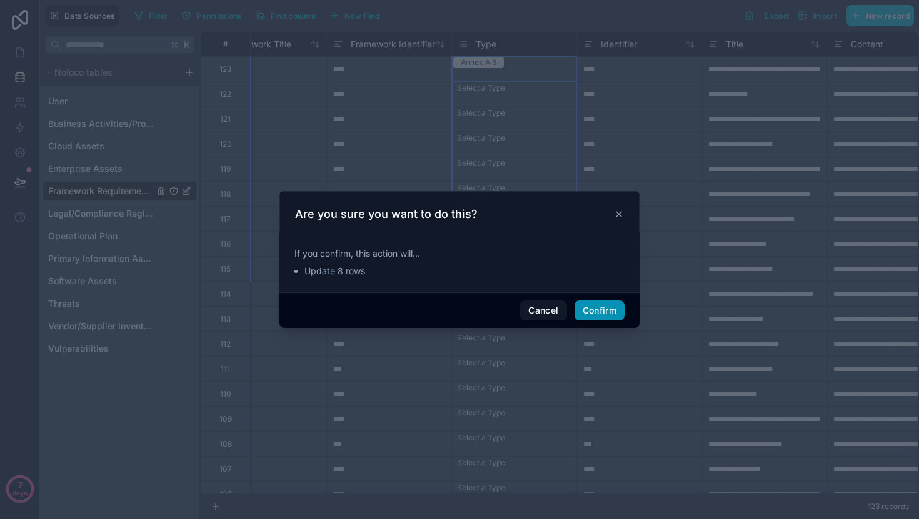
click at [592, 309] on button "Confirm" at bounding box center [599, 311] width 50 height 20
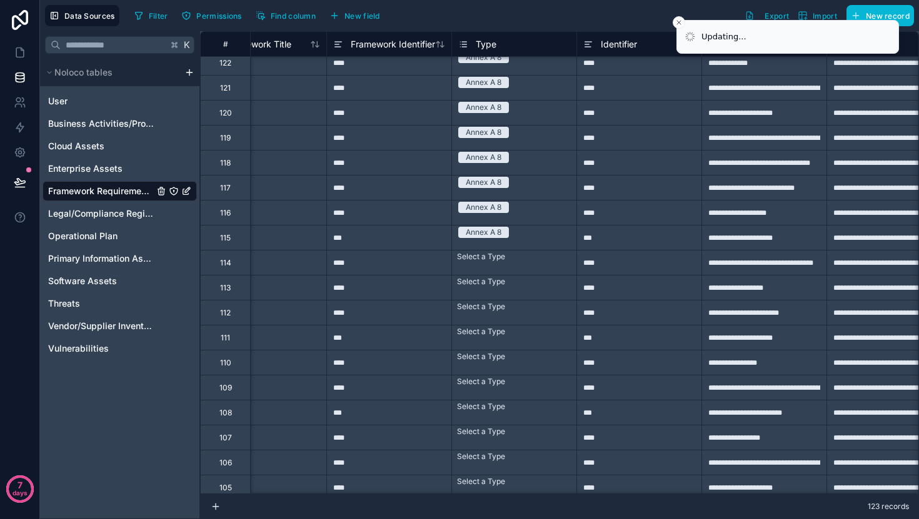
scroll to position [33, 49]
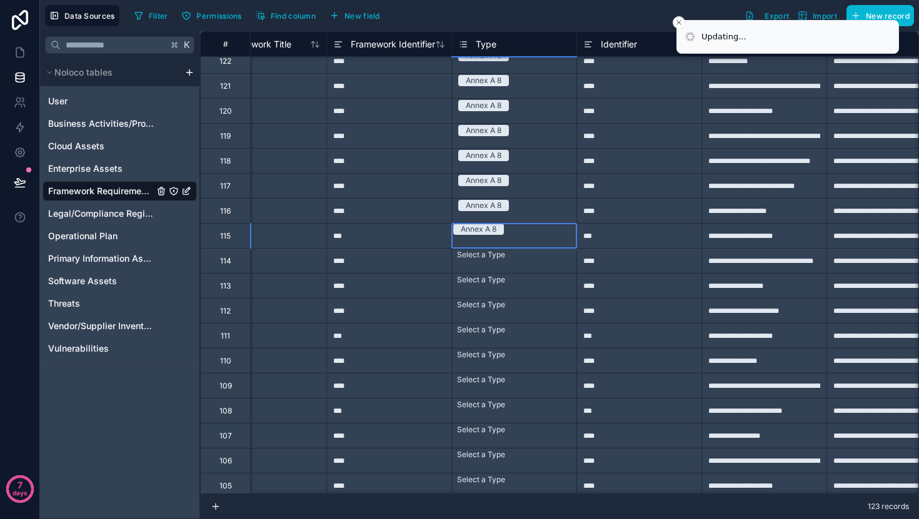
click at [560, 235] on div "Annex A 8" at bounding box center [514, 229] width 124 height 11
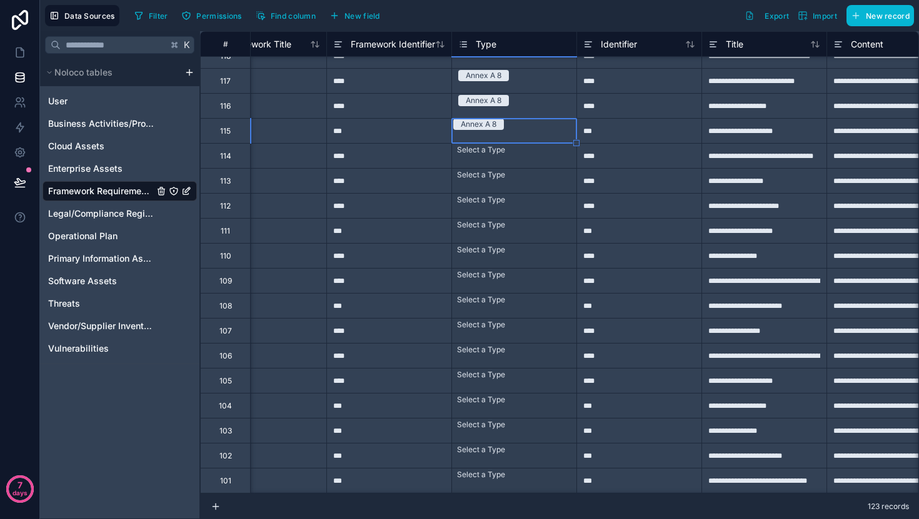
scroll to position [163, 49]
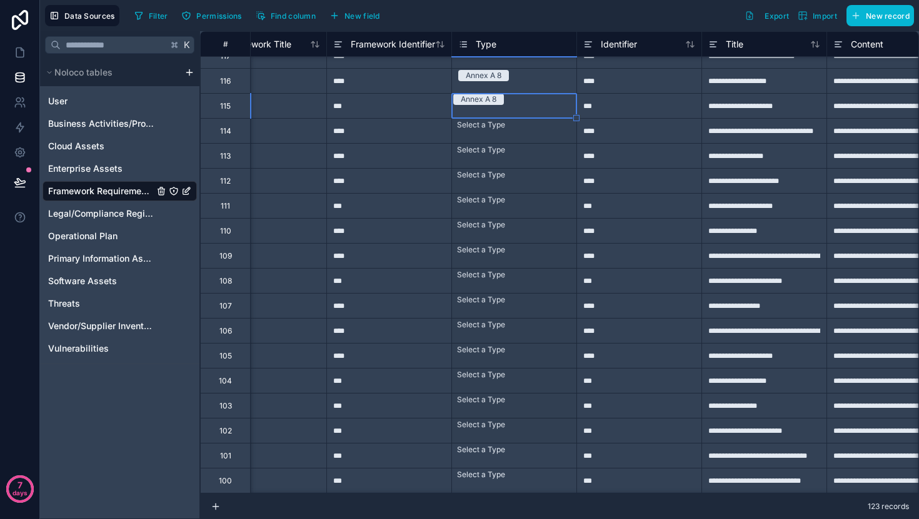
drag, startPoint x: 574, startPoint y: 248, endPoint x: 569, endPoint y: 429, distance: 181.3
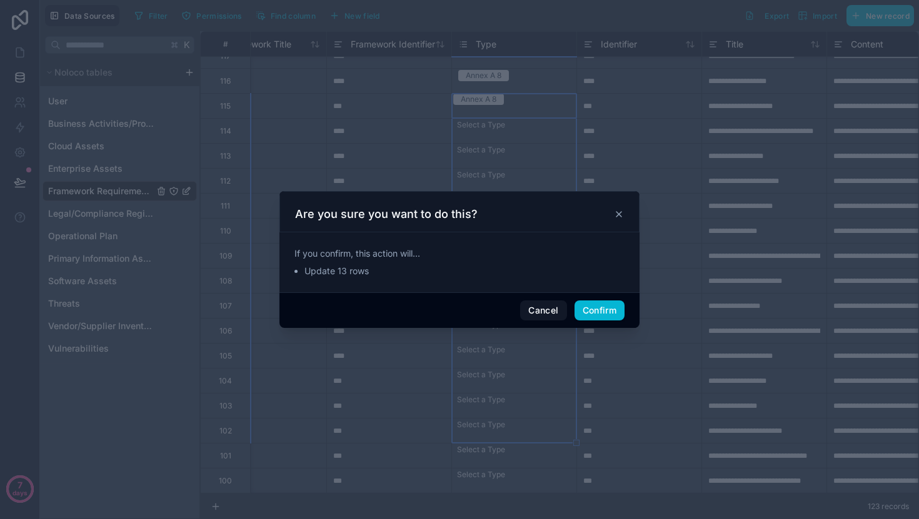
click at [604, 326] on div "Cancel Confirm" at bounding box center [459, 310] width 360 height 36
click at [620, 299] on div "Cancel Confirm" at bounding box center [459, 310] width 360 height 36
click at [617, 312] on button "Confirm" at bounding box center [599, 311] width 50 height 20
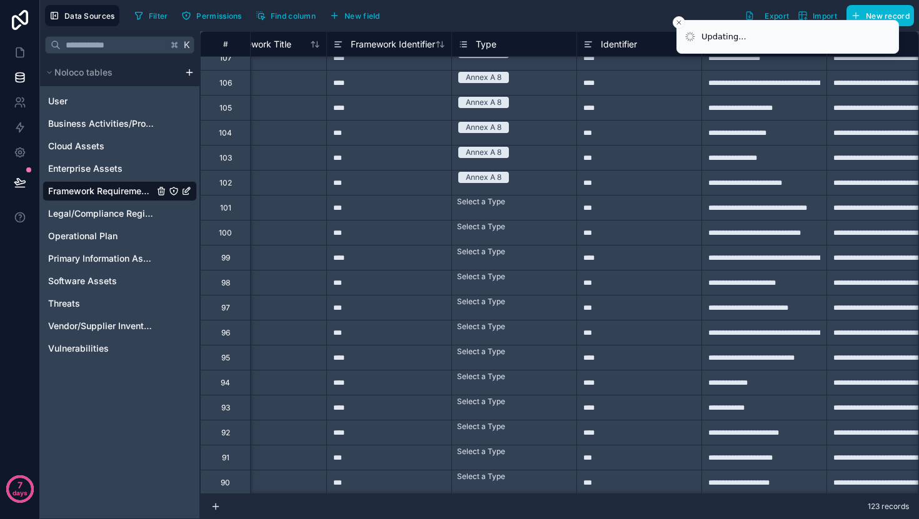
scroll to position [470, 49]
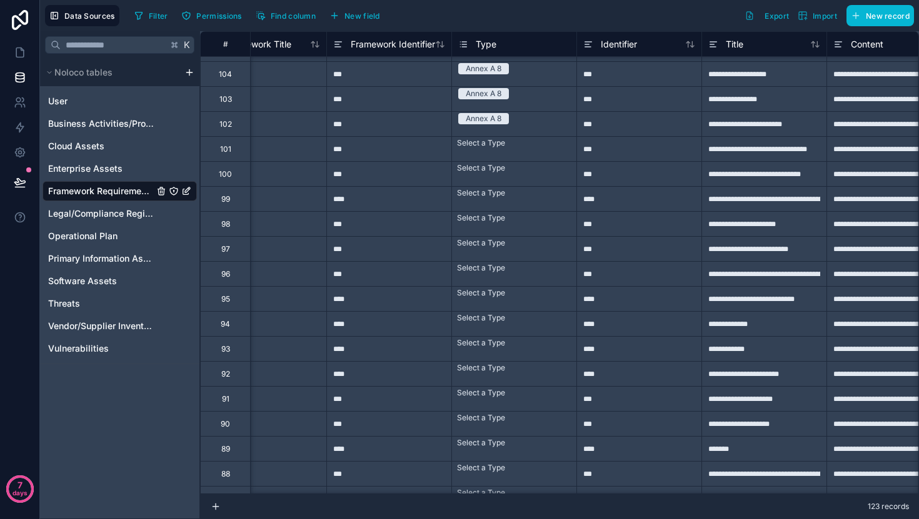
click at [542, 149] on div "Select a Type" at bounding box center [514, 143] width 124 height 12
click at [542, 147] on div "Select a Type" at bounding box center [514, 142] width 124 height 10
drag, startPoint x: 576, startPoint y: 162, endPoint x: 564, endPoint y: 289, distance: 128.0
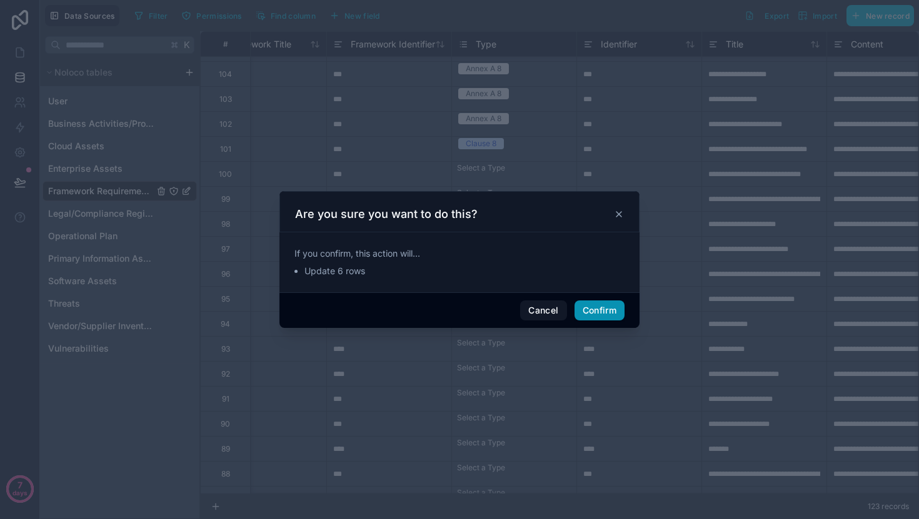
click at [589, 304] on button "Confirm" at bounding box center [599, 311] width 50 height 20
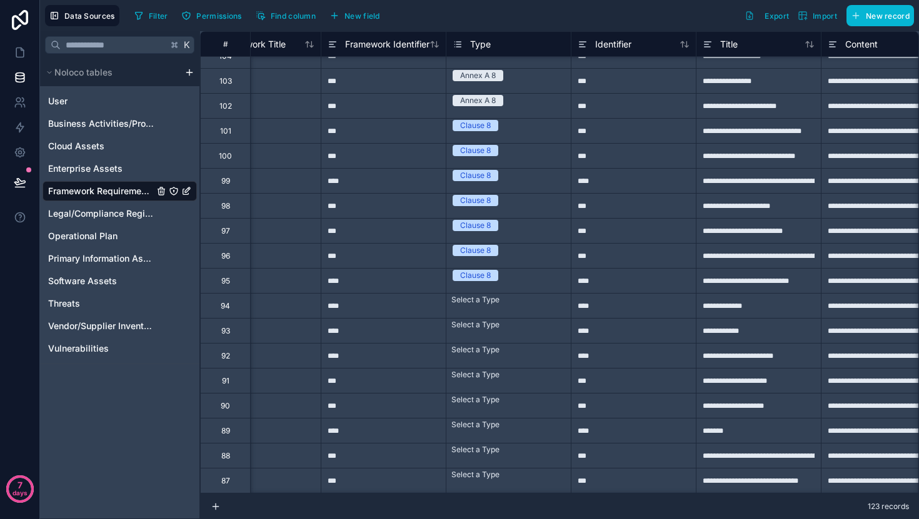
scroll to position [488, 55]
click at [501, 175] on div "Clause 8" at bounding box center [508, 176] width 124 height 14
click at [521, 180] on div "Clause 8" at bounding box center [508, 174] width 124 height 11
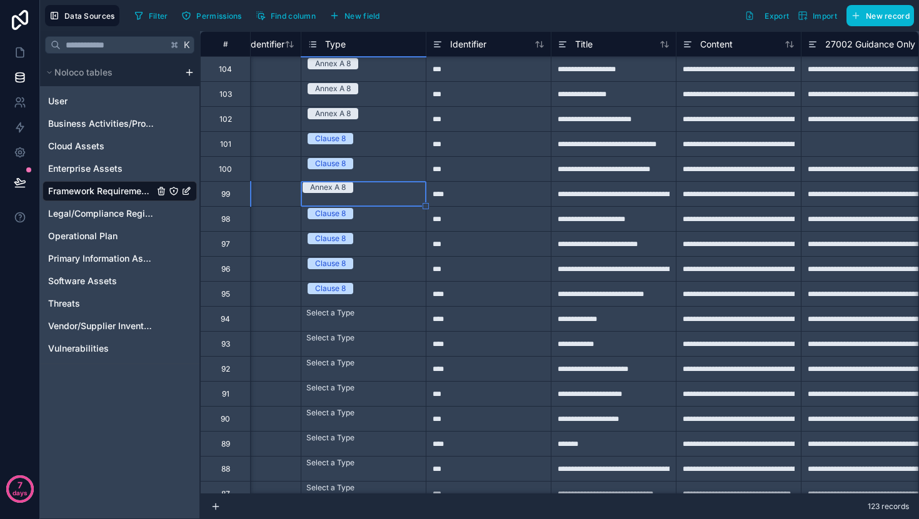
scroll to position [470, 199]
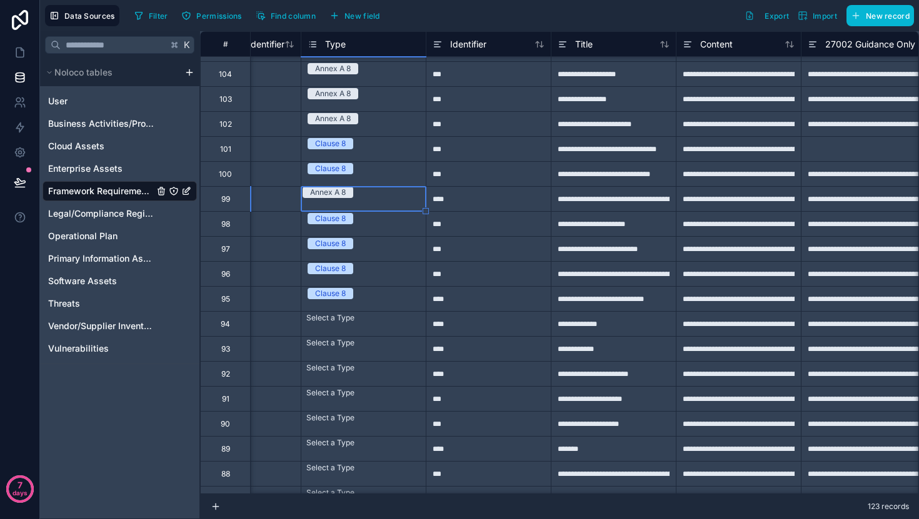
click at [379, 192] on div "Annex A 8" at bounding box center [363, 192] width 124 height 11
click at [385, 176] on div "Clause 8" at bounding box center [363, 169] width 124 height 14
click at [401, 173] on div "Clause 8" at bounding box center [363, 167] width 124 height 11
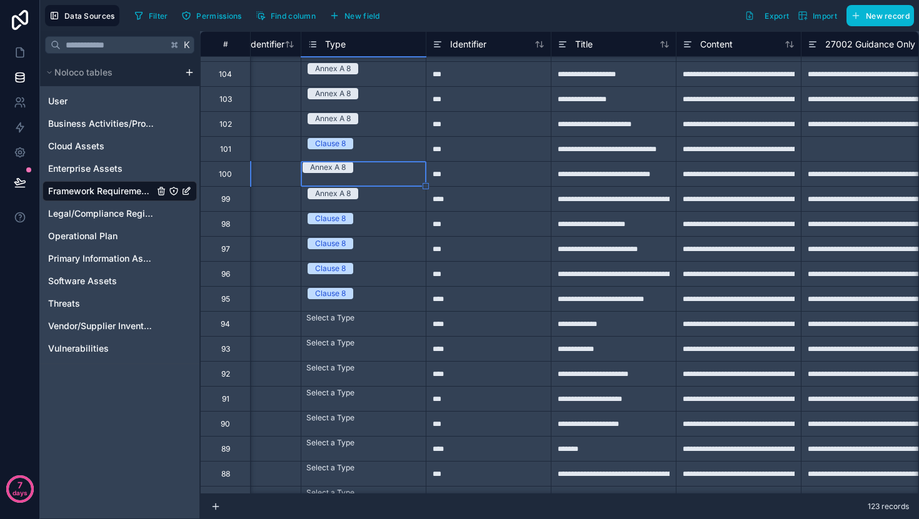
click at [417, 201] on div "Annex A 8" at bounding box center [363, 194] width 124 height 14
drag, startPoint x: 426, startPoint y: 212, endPoint x: 422, endPoint y: 308, distance: 96.3
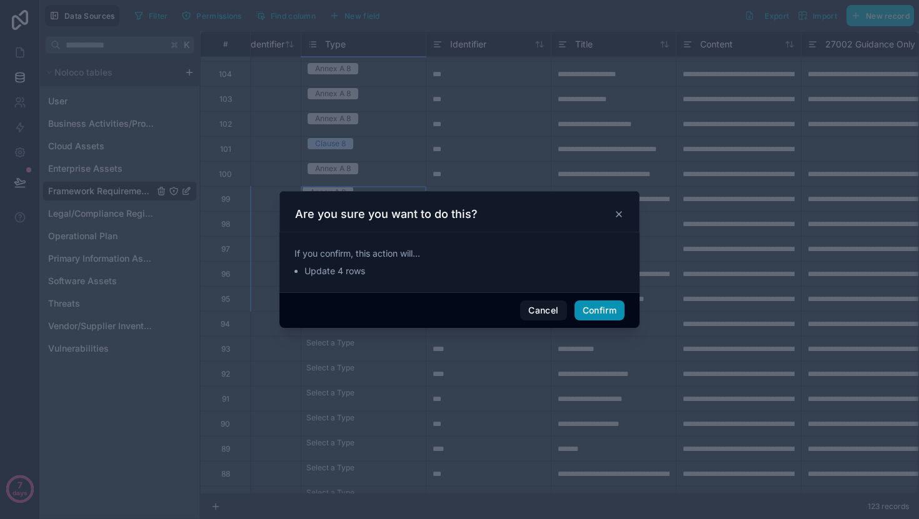
click at [613, 307] on button "Confirm" at bounding box center [599, 311] width 50 height 20
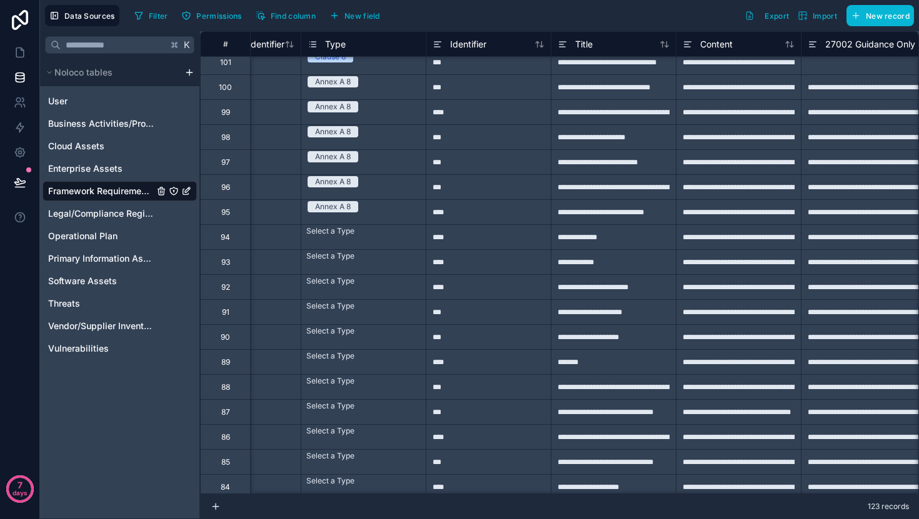
scroll to position [579, 199]
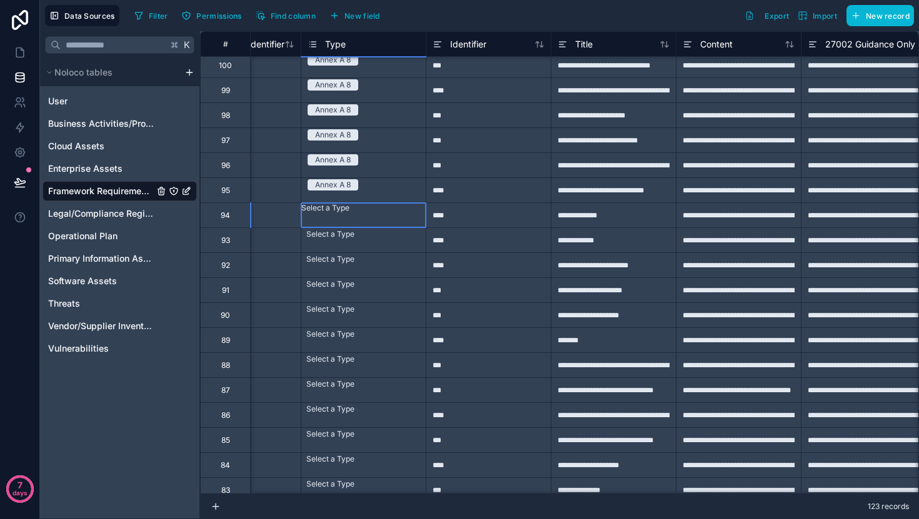
click at [381, 212] on div "Select a Type" at bounding box center [363, 208] width 124 height 10
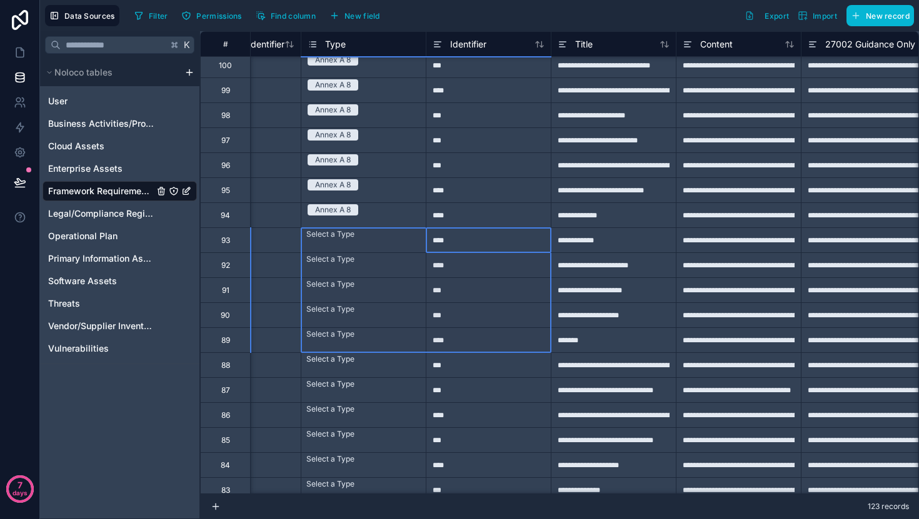
drag, startPoint x: 426, startPoint y: 231, endPoint x: 397, endPoint y: 344, distance: 117.5
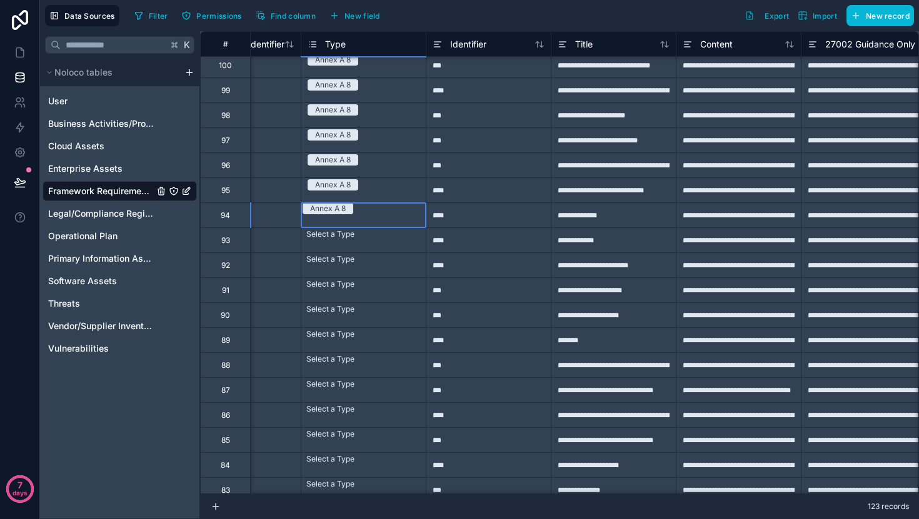
click at [411, 212] on div "Annex A 8" at bounding box center [363, 208] width 124 height 11
drag, startPoint x: 427, startPoint y: 227, endPoint x: 405, endPoint y: 351, distance: 126.4
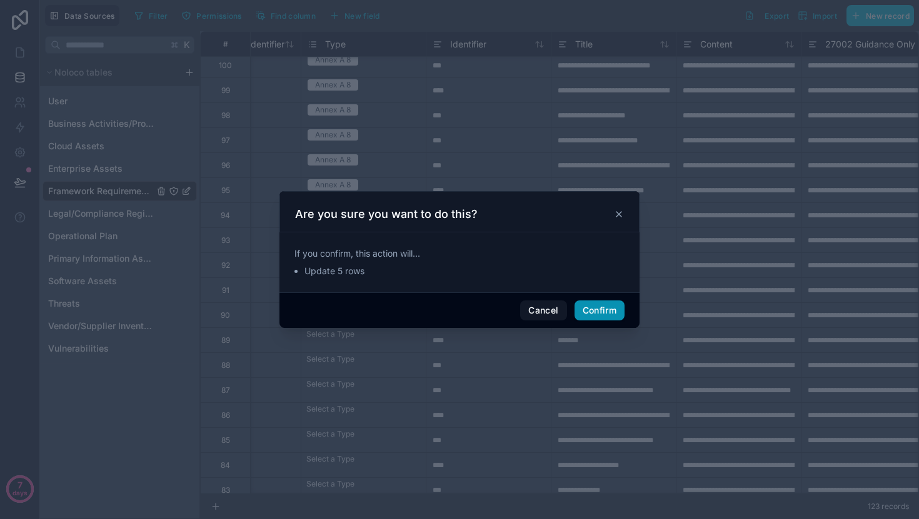
click at [587, 310] on button "Confirm" at bounding box center [599, 311] width 50 height 20
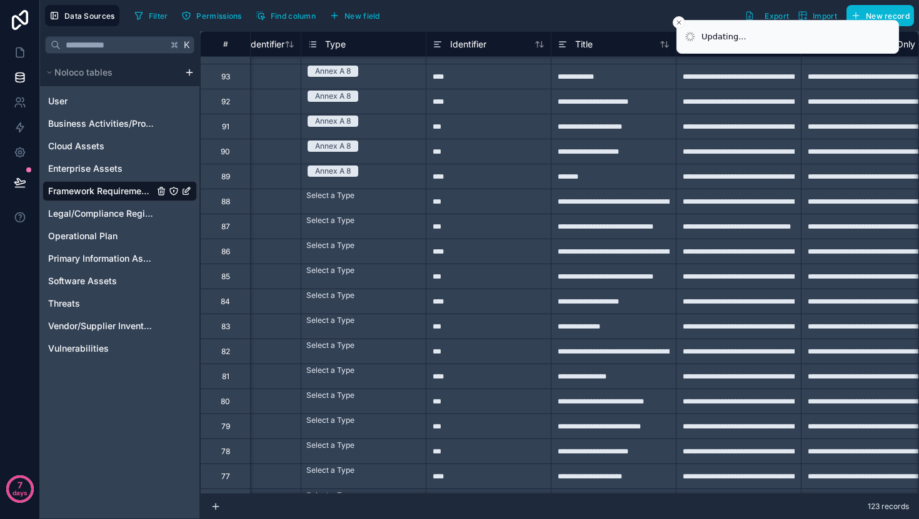
scroll to position [777, 199]
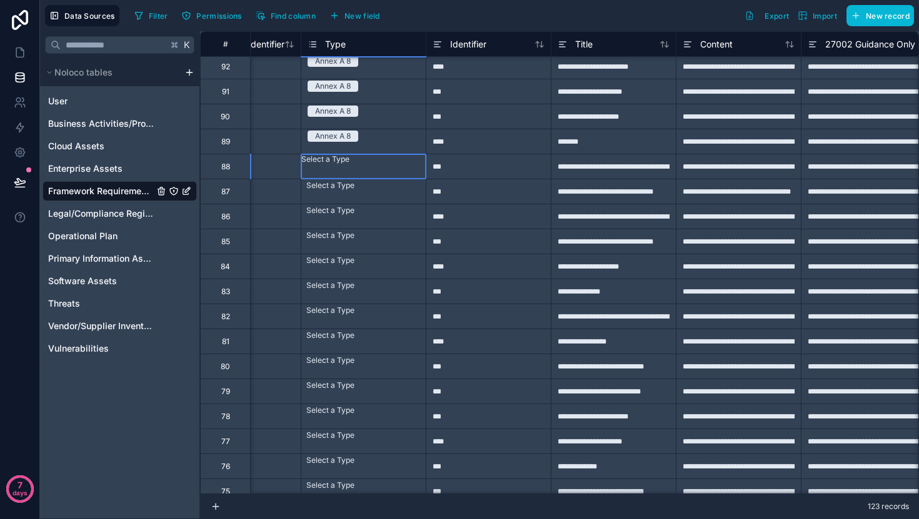
click at [393, 164] on div "Select a Type" at bounding box center [363, 159] width 124 height 10
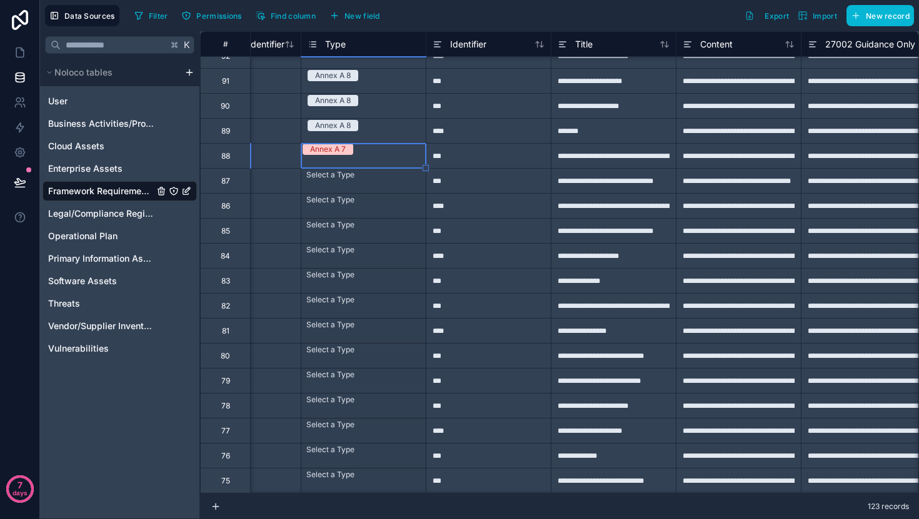
drag, startPoint x: 426, startPoint y: 179, endPoint x: 419, endPoint y: 474, distance: 295.1
click at [419, 474] on div "**********" at bounding box center [651, 505] width 1300 height 2525
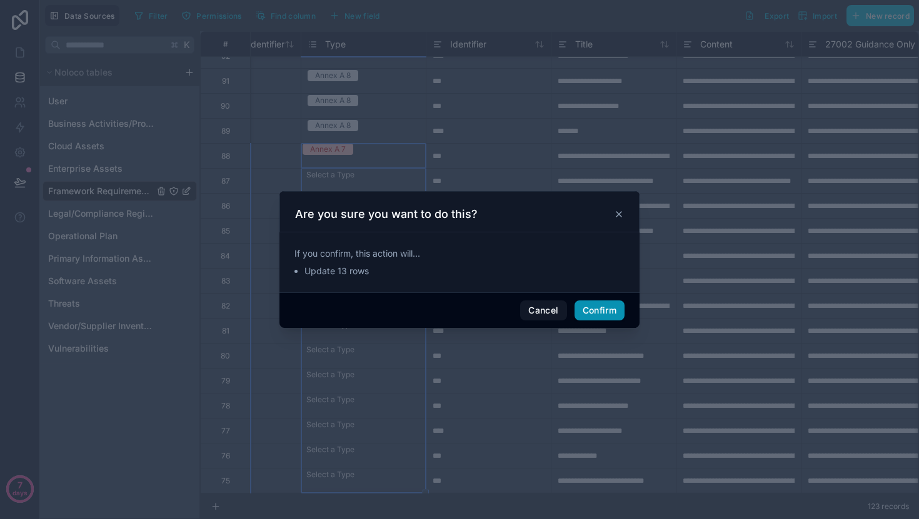
click at [604, 301] on button "Confirm" at bounding box center [599, 311] width 50 height 20
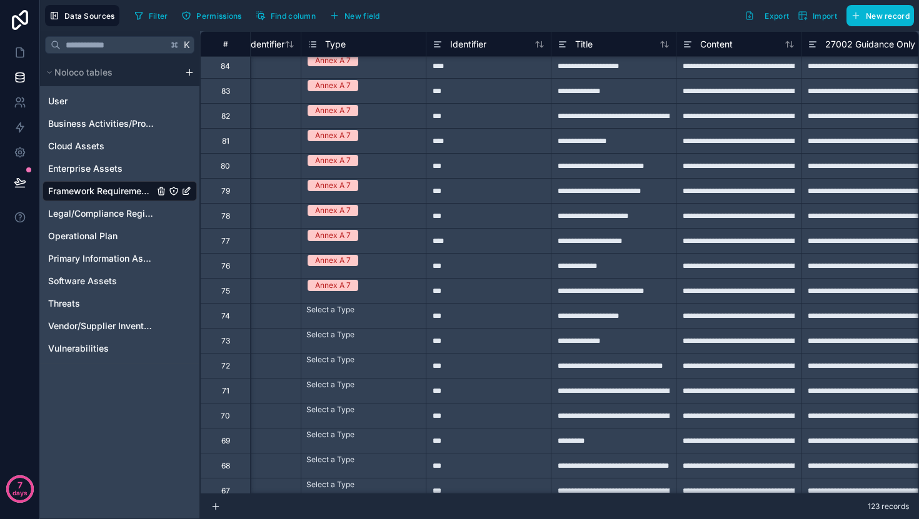
scroll to position [967, 199]
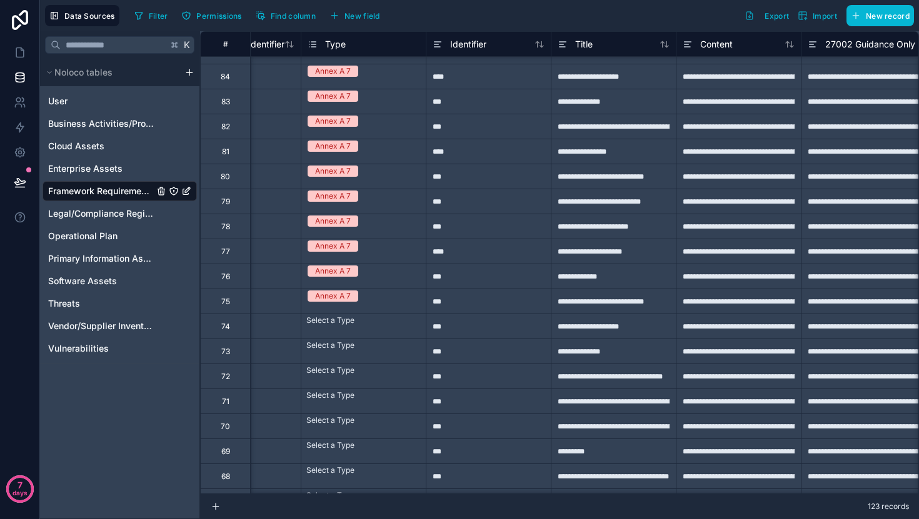
click at [476, 290] on div "***" at bounding box center [488, 301] width 125 height 25
click at [468, 282] on div "***" at bounding box center [488, 276] width 125 height 25
click at [475, 281] on div "***" at bounding box center [488, 276] width 125 height 25
click at [475, 281] on input "***" at bounding box center [488, 276] width 124 height 24
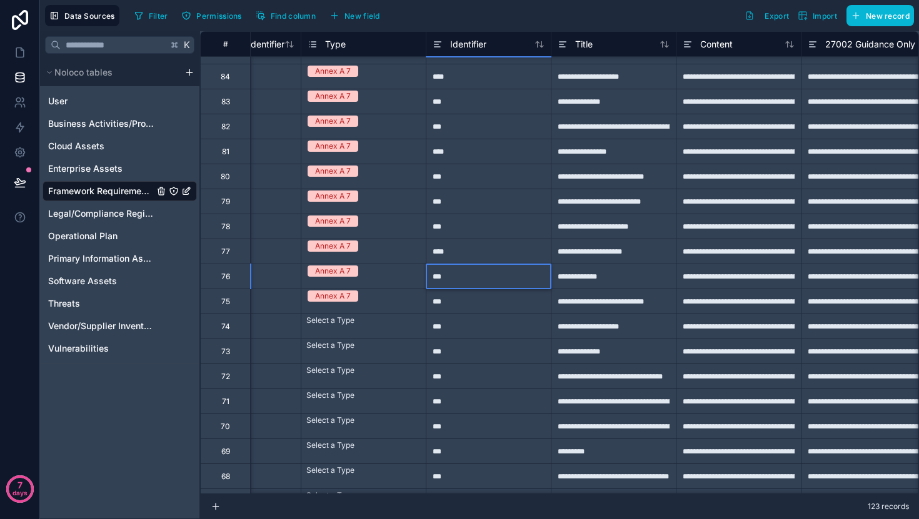
click at [460, 279] on input "***" at bounding box center [488, 276] width 124 height 24
type input "****"
click at [386, 352] on div "Select a Type" at bounding box center [363, 345] width 124 height 12
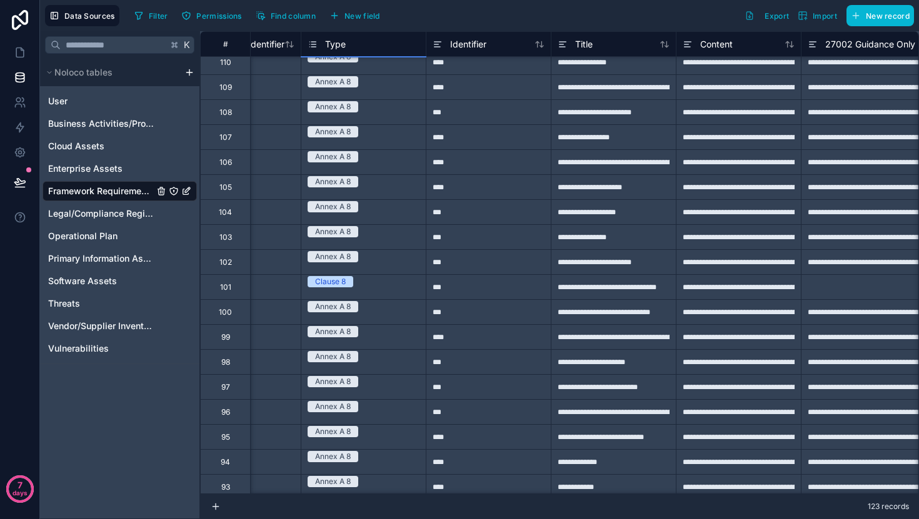
scroll to position [329, 199]
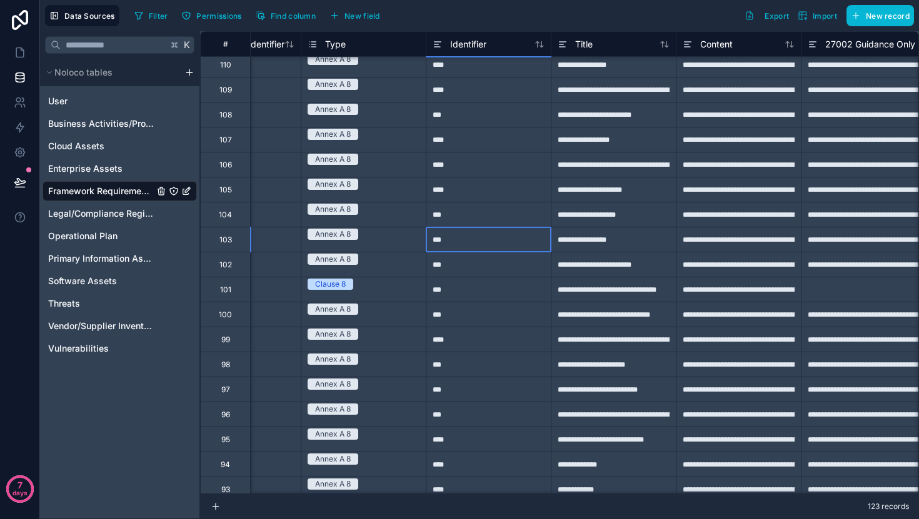
click at [494, 242] on div "***" at bounding box center [488, 239] width 125 height 25
click at [494, 242] on input "***" at bounding box center [488, 239] width 124 height 24
type input "****"
click at [501, 220] on div "***" at bounding box center [488, 214] width 125 height 25
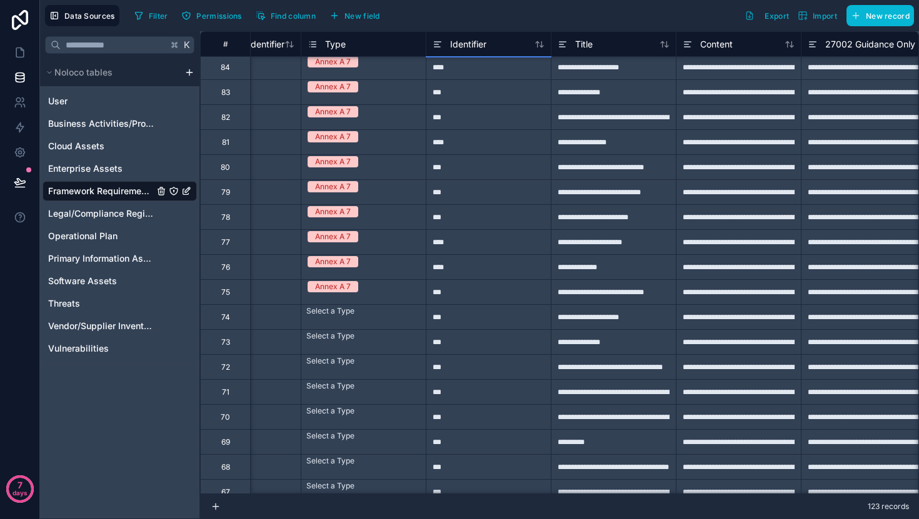
scroll to position [977, 199]
click at [468, 291] on div "***" at bounding box center [488, 291] width 125 height 25
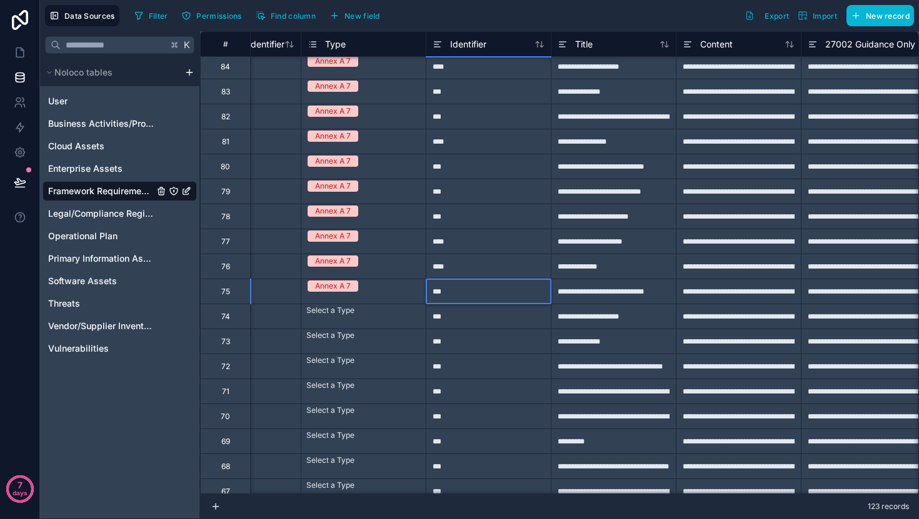
click at [457, 295] on input "***" at bounding box center [488, 291] width 124 height 24
type input "****"
click at [493, 332] on div "***" at bounding box center [488, 341] width 125 height 25
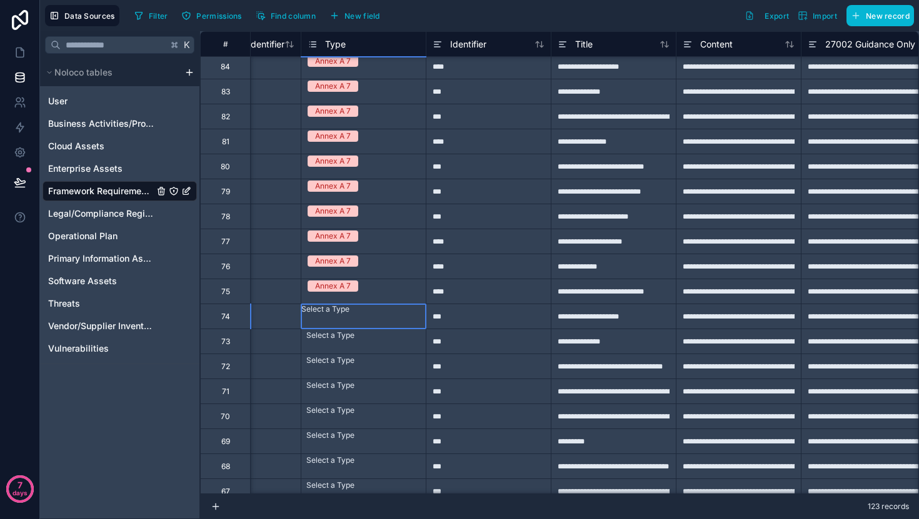
click at [392, 314] on div "Select a Type" at bounding box center [363, 309] width 124 height 10
click at [422, 329] on div at bounding box center [425, 329] width 6 height 6
click at [427, 331] on div at bounding box center [425, 329] width 6 height 6
click at [409, 329] on div "Select a Type" at bounding box center [363, 341] width 125 height 25
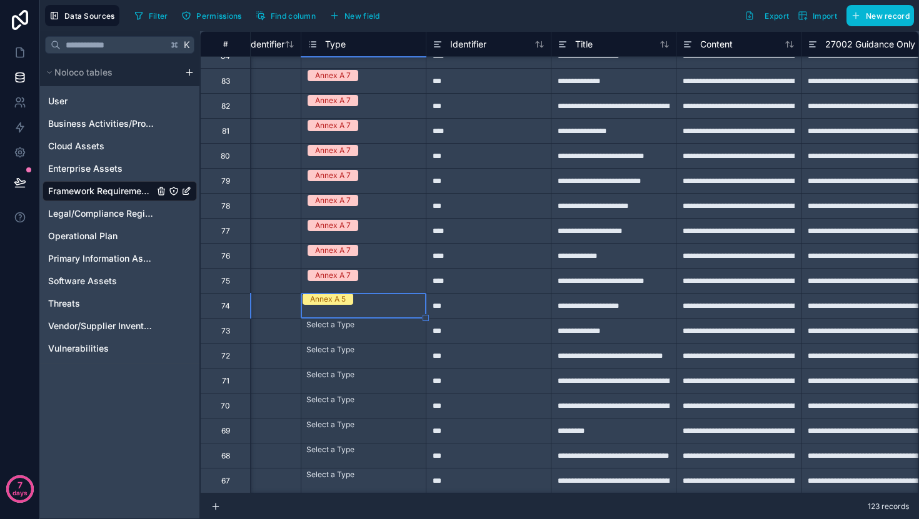
drag, startPoint x: 426, startPoint y: 329, endPoint x: 403, endPoint y: 486, distance: 158.5
click at [403, 486] on div "**********" at bounding box center [559, 262] width 719 height 463
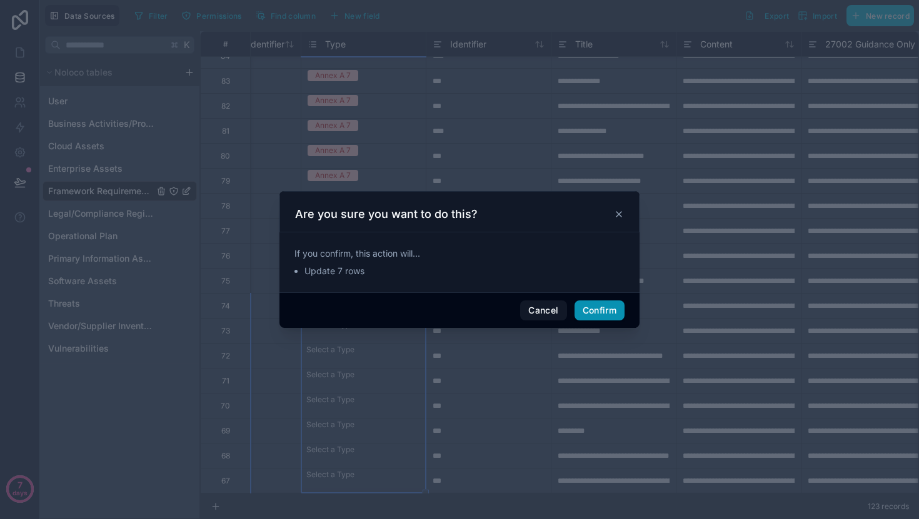
click at [596, 305] on button "Confirm" at bounding box center [599, 311] width 50 height 20
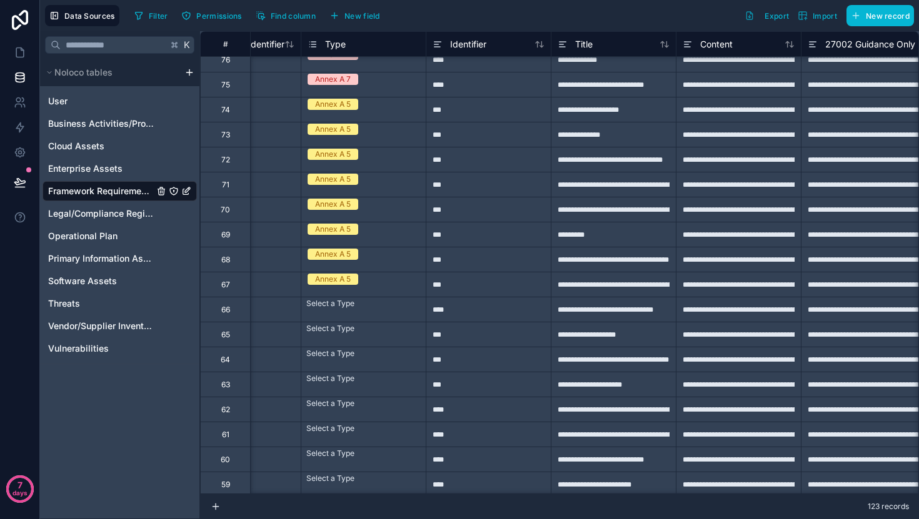
scroll to position [1232, 199]
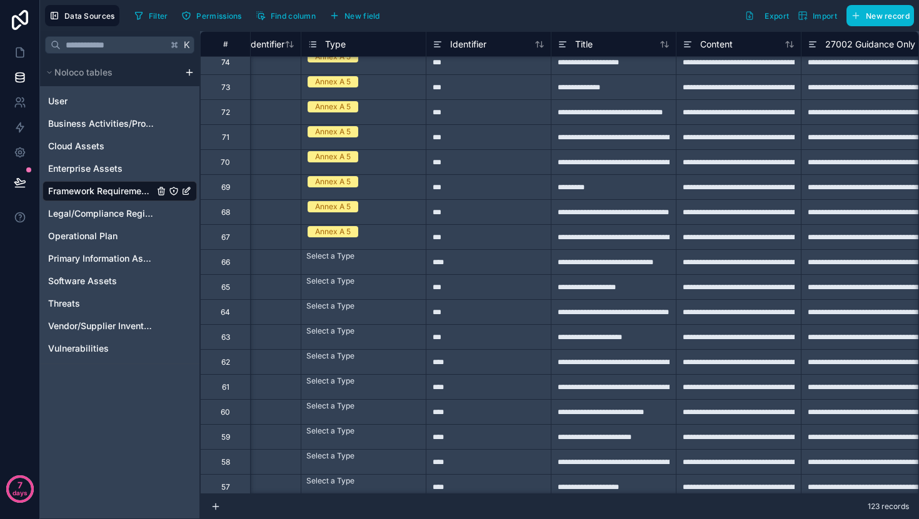
click at [405, 262] on div "Select a Type" at bounding box center [363, 256] width 124 height 12
click at [405, 260] on div "Select a Type" at bounding box center [363, 255] width 124 height 10
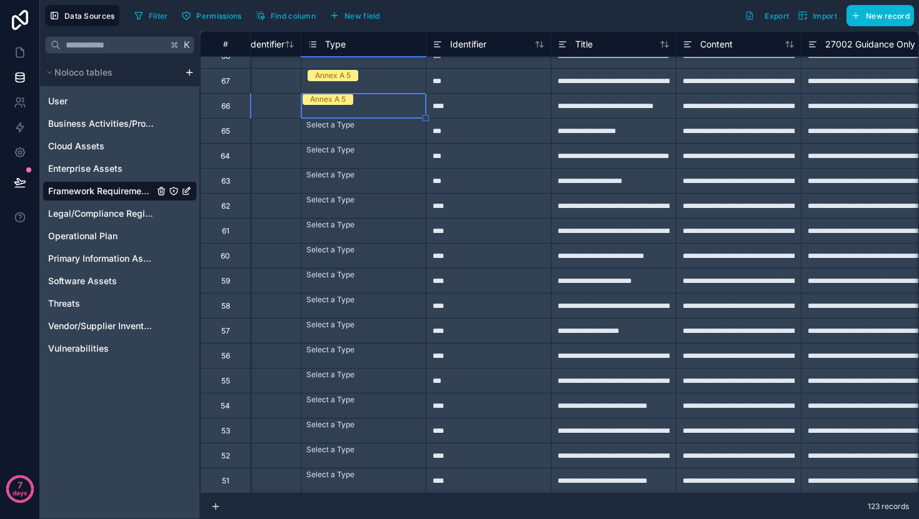
scroll to position [1413, 199]
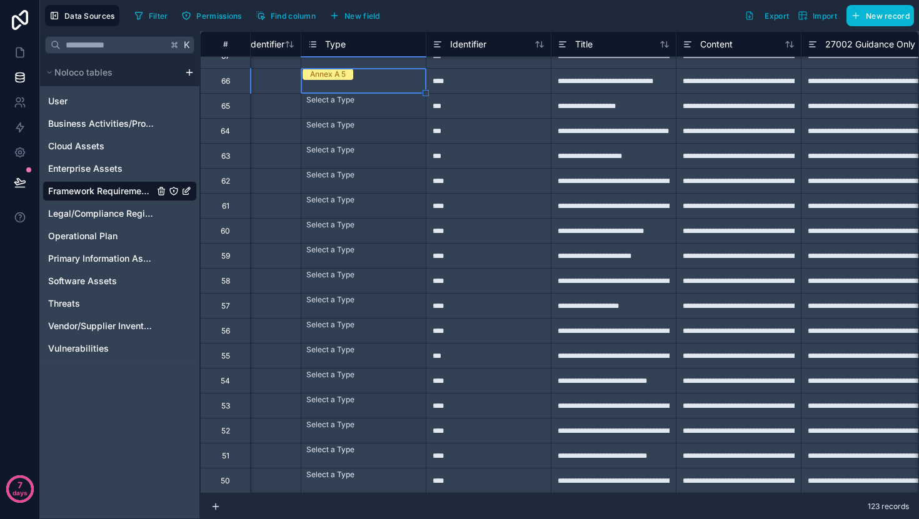
drag, startPoint x: 424, startPoint y: 274, endPoint x: 399, endPoint y: 439, distance: 167.0
click at [399, 439] on div "**********" at bounding box center [651, 168] width 1300 height 3100
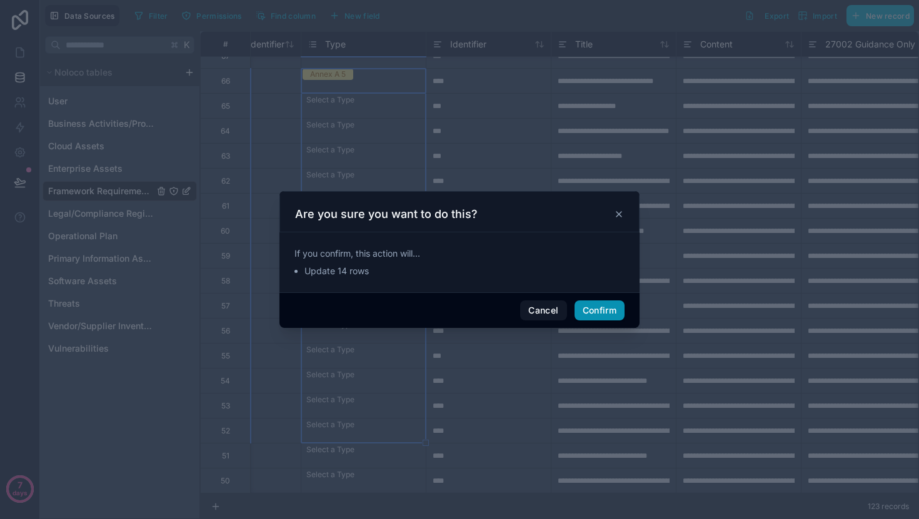
click at [601, 310] on button "Confirm" at bounding box center [599, 311] width 50 height 20
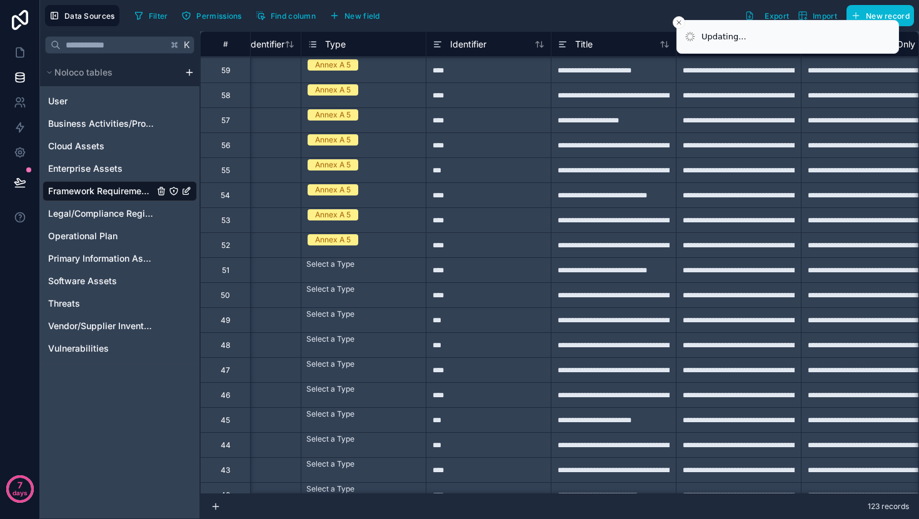
scroll to position [1622, 199]
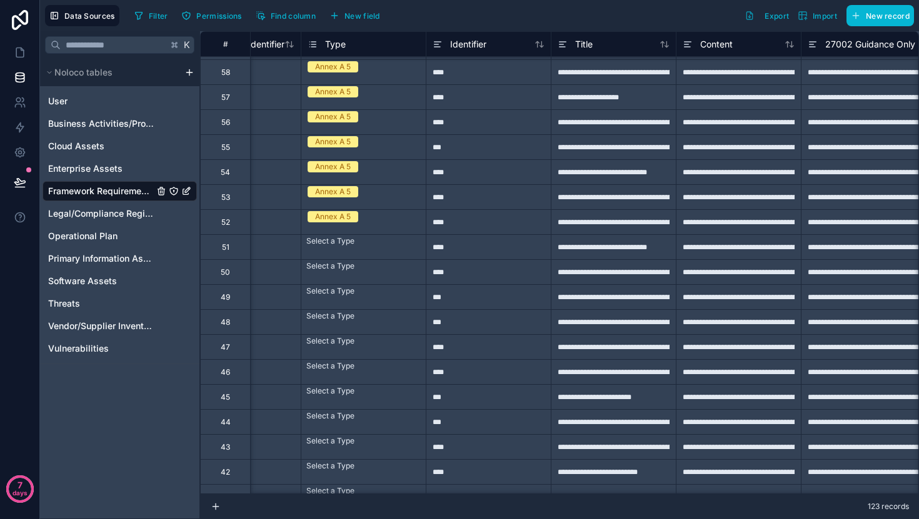
click at [382, 219] on div "Annex A 5" at bounding box center [363, 217] width 124 height 14
drag, startPoint x: 423, startPoint y: 234, endPoint x: 406, endPoint y: 380, distance: 147.2
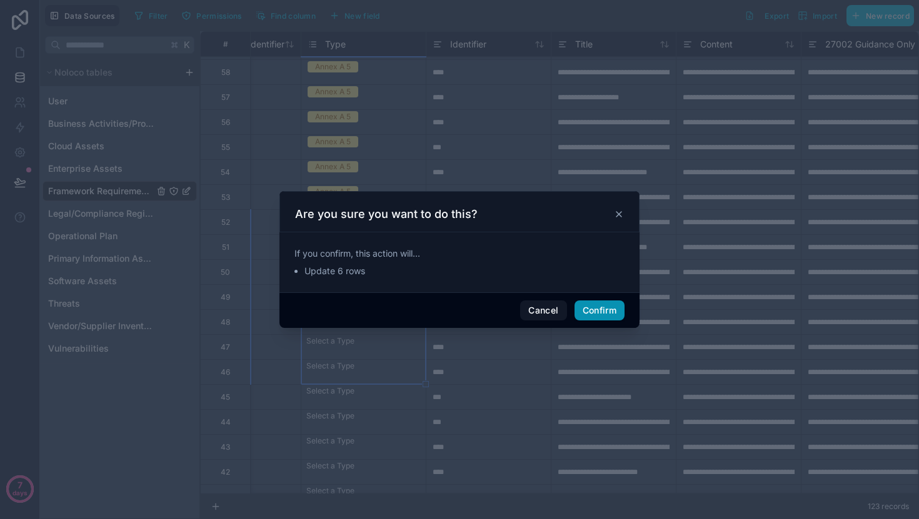
click at [602, 314] on button "Confirm" at bounding box center [599, 311] width 50 height 20
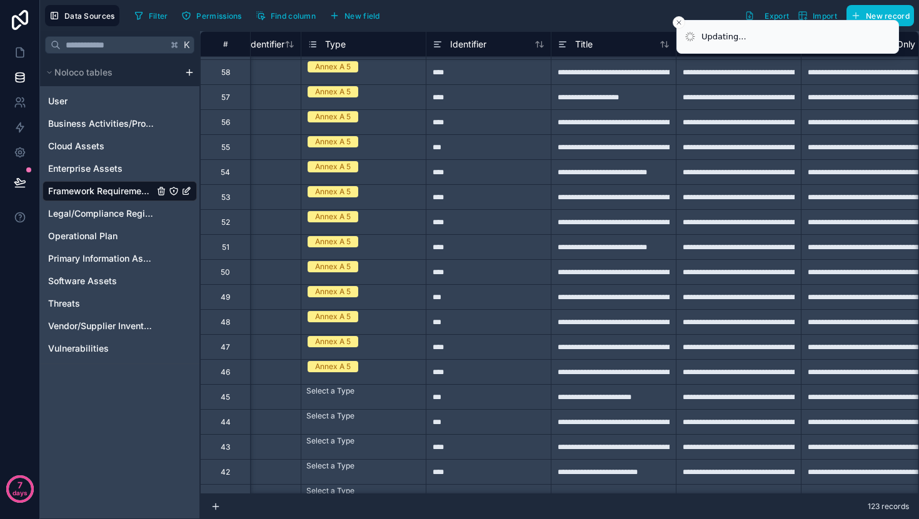
click at [485, 324] on div "***" at bounding box center [488, 321] width 125 height 25
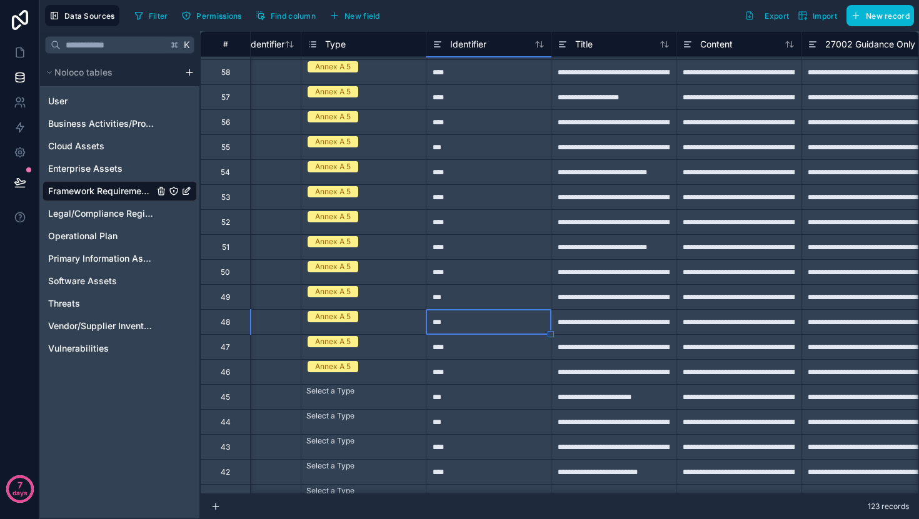
click at [485, 324] on div "***" at bounding box center [488, 321] width 125 height 25
click at [485, 324] on input "***" at bounding box center [488, 322] width 124 height 24
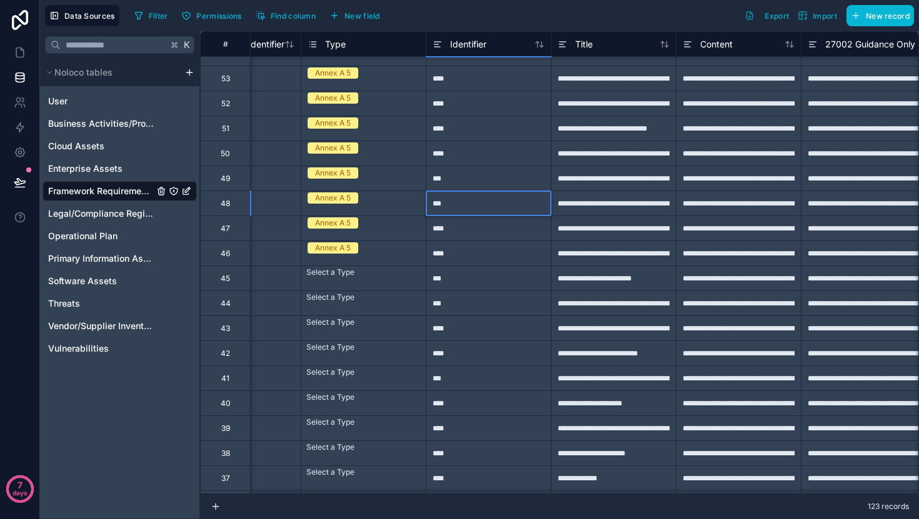
scroll to position [1747, 199]
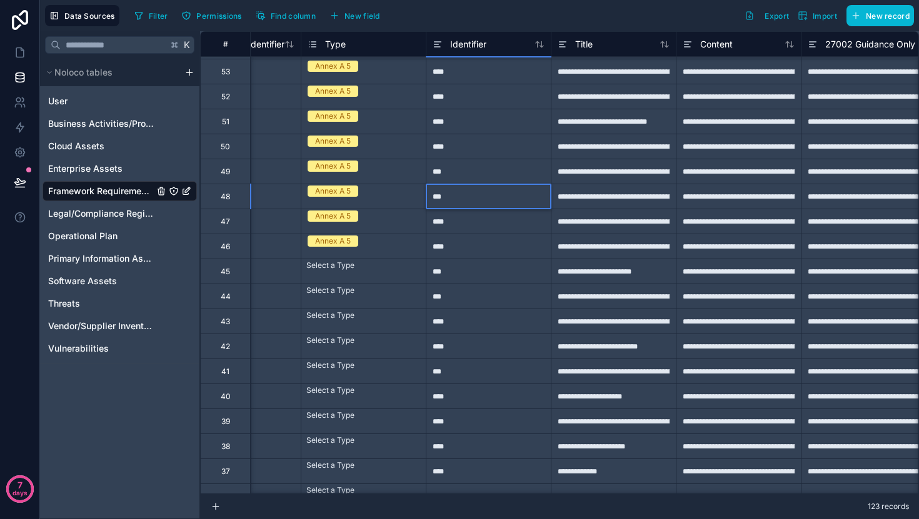
click at [389, 272] on div "Select a Type" at bounding box center [363, 265] width 124 height 12
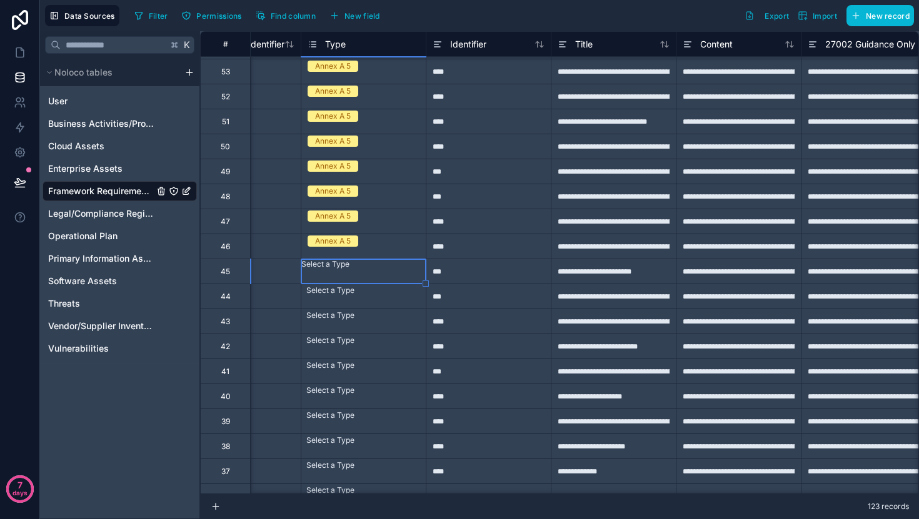
click at [429, 284] on div "***" at bounding box center [488, 296] width 125 height 25
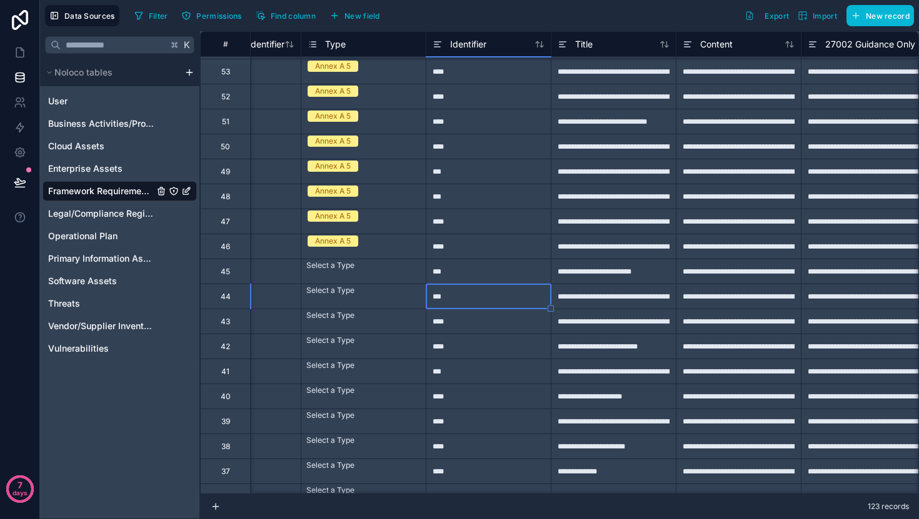
click at [406, 272] on div "Select a Type" at bounding box center [363, 265] width 124 height 12
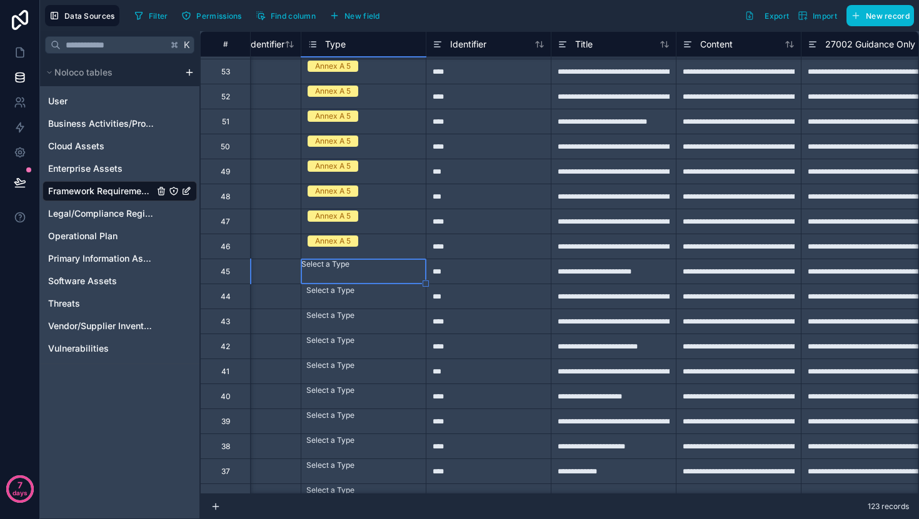
click at [402, 248] on div "Annex A 5" at bounding box center [363, 241] width 124 height 14
drag, startPoint x: 425, startPoint y: 259, endPoint x: 416, endPoint y: 448, distance: 189.0
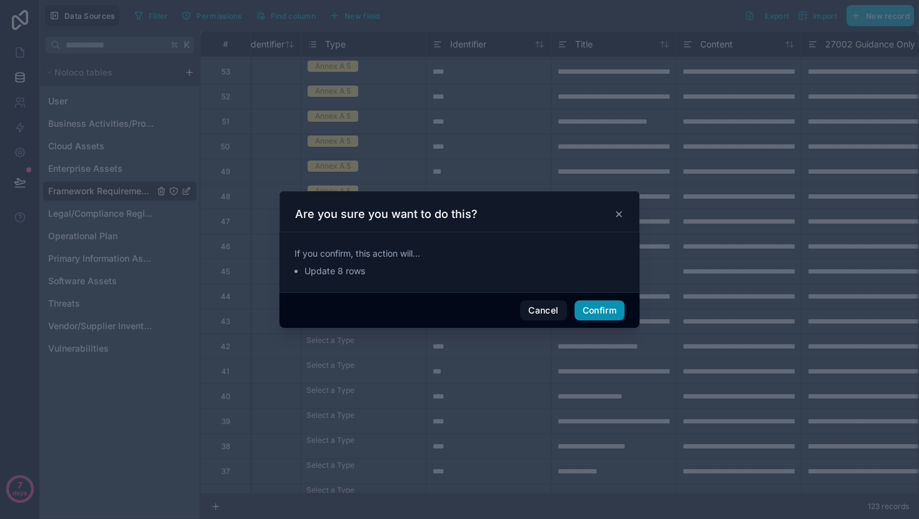
click at [591, 310] on button "Confirm" at bounding box center [599, 311] width 50 height 20
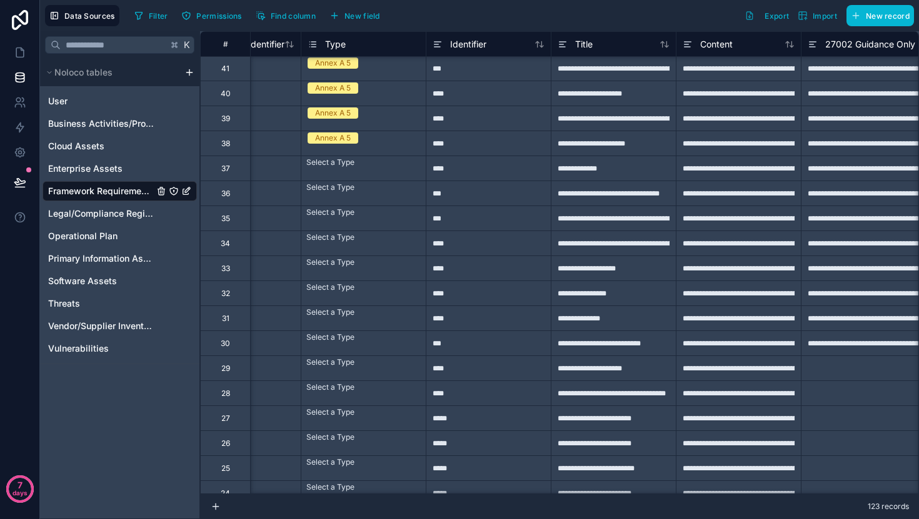
scroll to position [2064, 199]
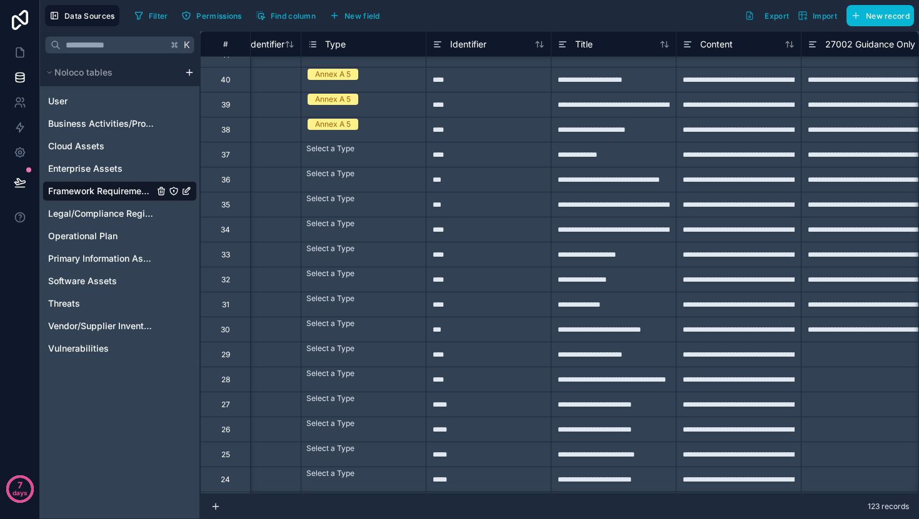
click at [408, 155] on div "Select a Type" at bounding box center [363, 148] width 124 height 12
click at [427, 167] on div at bounding box center [425, 167] width 6 height 6
click at [425, 169] on div at bounding box center [425, 167] width 6 height 6
click at [382, 146] on div "Select a Type" at bounding box center [363, 147] width 124 height 10
click at [386, 152] on div "Select a Type" at bounding box center [363, 147] width 124 height 10
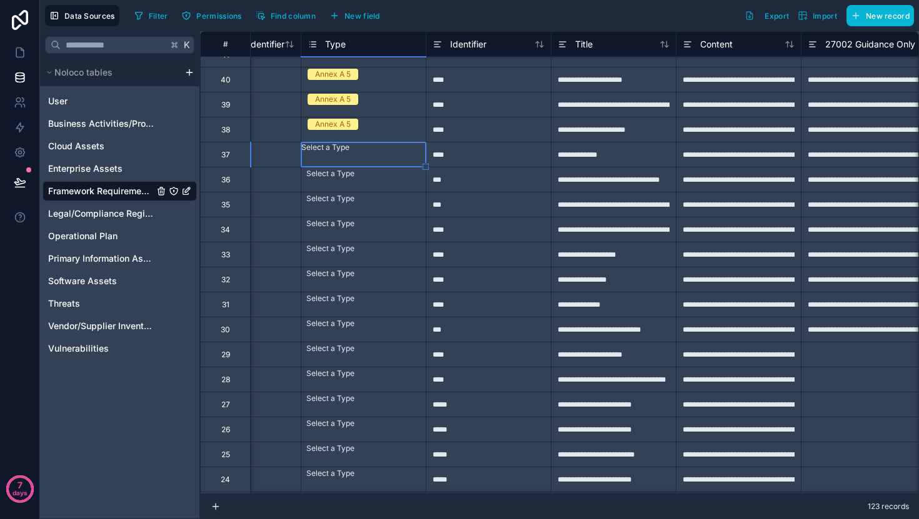
click at [386, 152] on div "Select a Type" at bounding box center [363, 147] width 124 height 10
drag, startPoint x: 426, startPoint y: 169, endPoint x: 394, endPoint y: 330, distance: 164.4
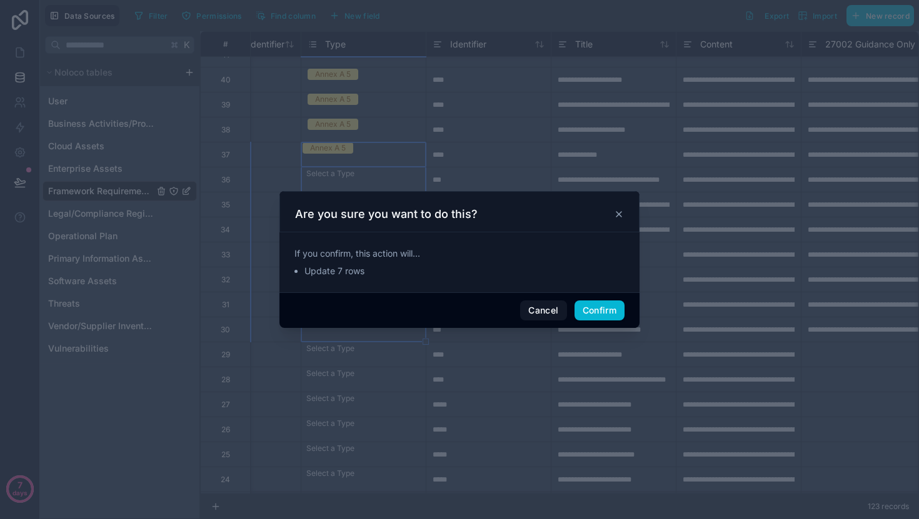
click at [572, 312] on div "Cancel Confirm" at bounding box center [459, 310] width 360 height 36
click at [588, 311] on button "Confirm" at bounding box center [599, 311] width 50 height 20
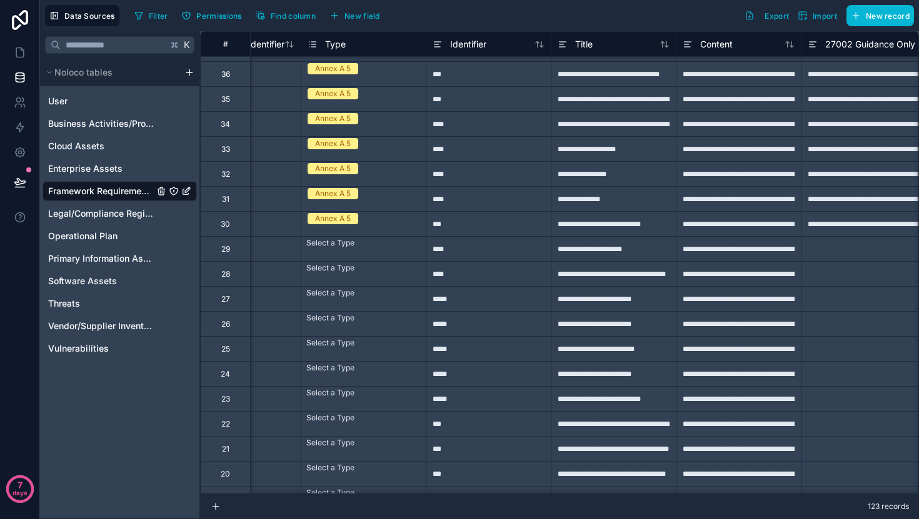
scroll to position [2172, 199]
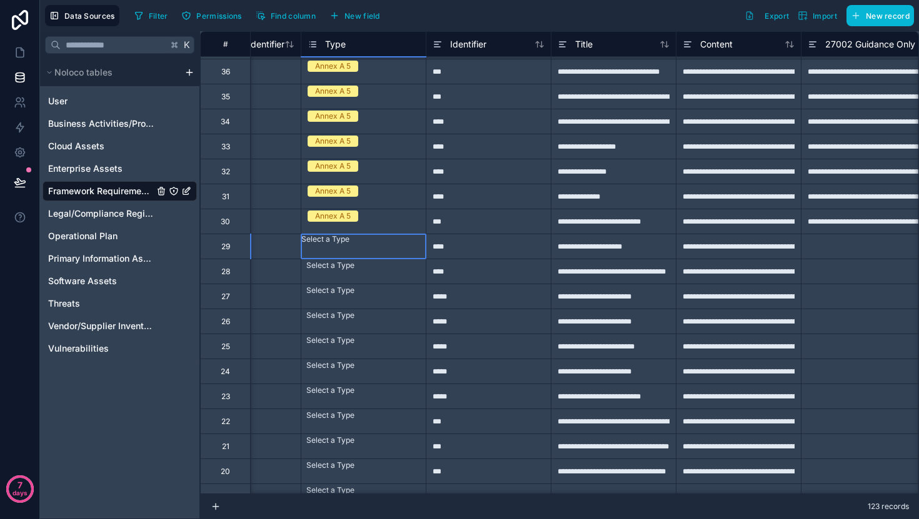
click at [381, 244] on div "Select a Type" at bounding box center [363, 239] width 124 height 10
click at [426, 260] on div at bounding box center [425, 259] width 6 height 6
click at [401, 244] on div "Select a Type" at bounding box center [363, 239] width 124 height 10
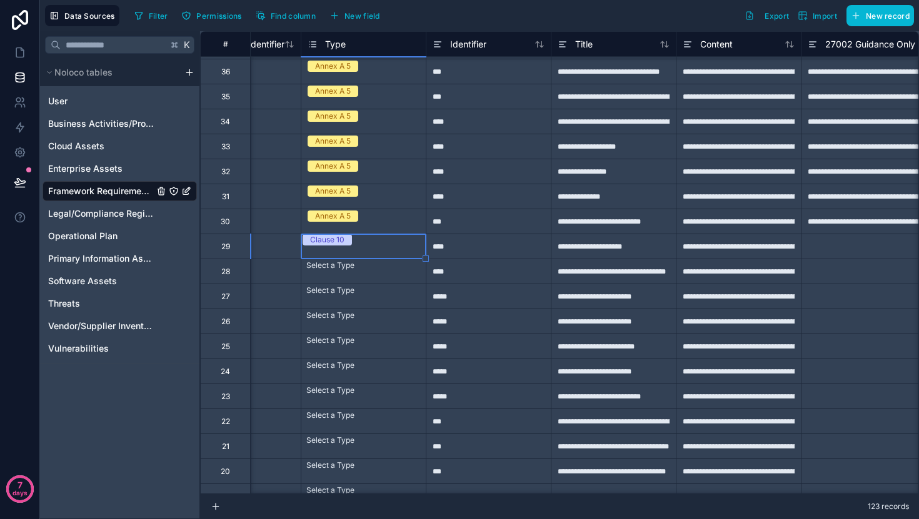
click at [384, 267] on div "Select a Type" at bounding box center [363, 265] width 124 height 12
click at [384, 267] on div "Select a Type" at bounding box center [363, 264] width 124 height 10
click at [389, 309] on div "Select a Type" at bounding box center [363, 315] width 124 height 12
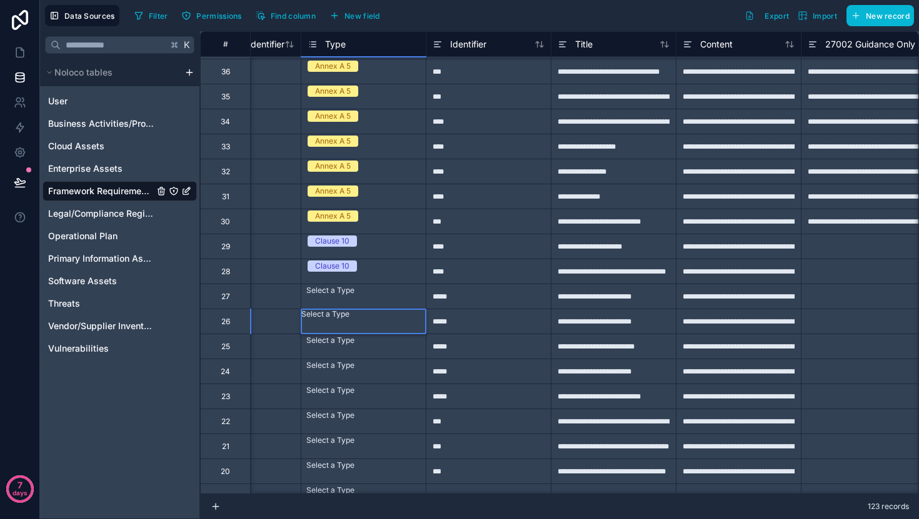
click at [389, 309] on div "Select a Type" at bounding box center [363, 314] width 124 height 10
click at [392, 294] on div "Select a Type" at bounding box center [363, 289] width 124 height 10
drag, startPoint x: 424, startPoint y: 308, endPoint x: 411, endPoint y: 402, distance: 94.6
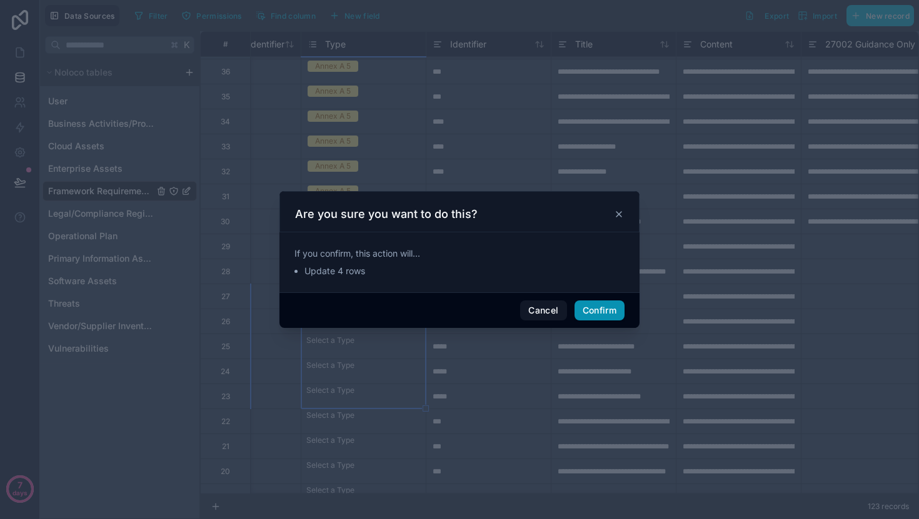
click at [586, 304] on button "Confirm" at bounding box center [599, 311] width 50 height 20
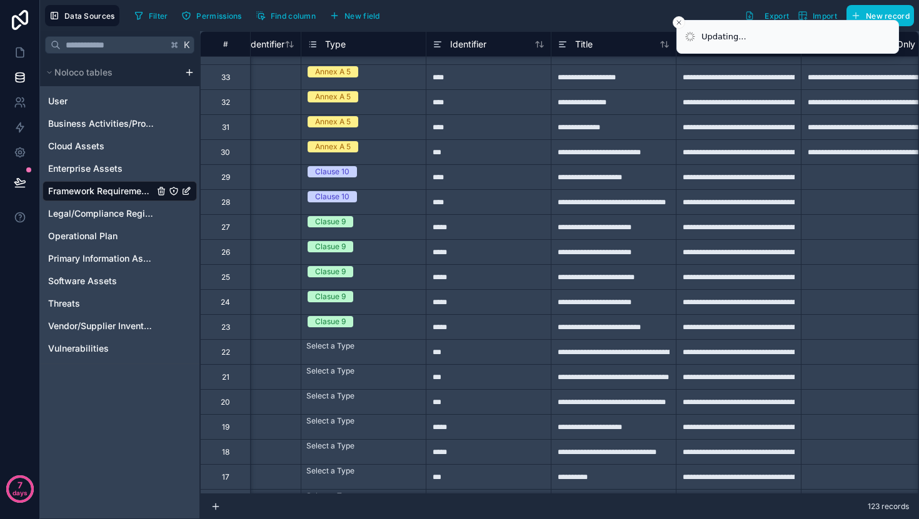
scroll to position [2312, 199]
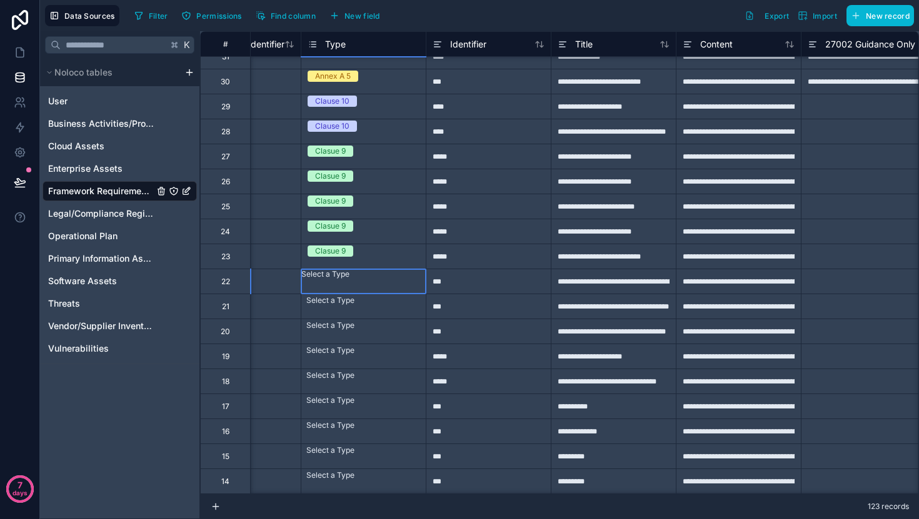
click at [384, 279] on div "Select a Type" at bounding box center [363, 274] width 124 height 10
click at [411, 319] on div "Select a Type" at bounding box center [363, 324] width 124 height 10
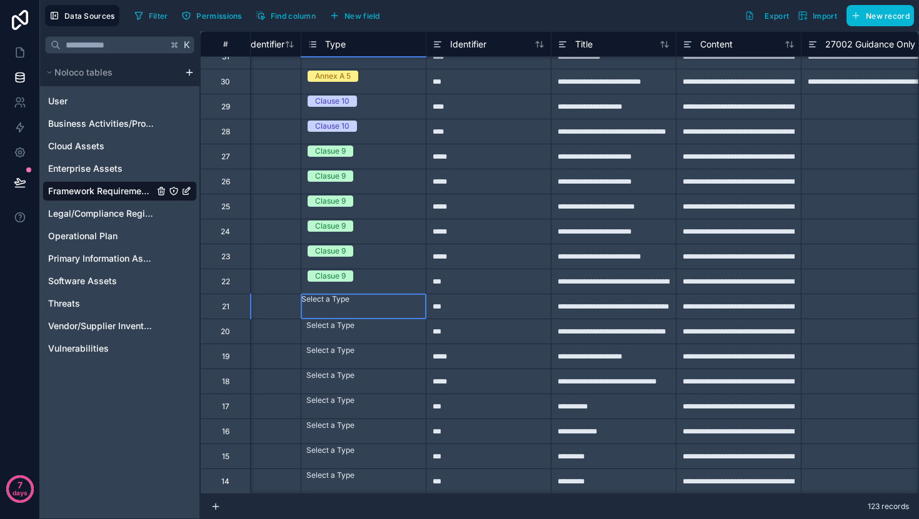
click at [411, 304] on div "Select a Type" at bounding box center [363, 299] width 124 height 10
drag, startPoint x: 427, startPoint y: 317, endPoint x: 425, endPoint y: 336, distance: 18.8
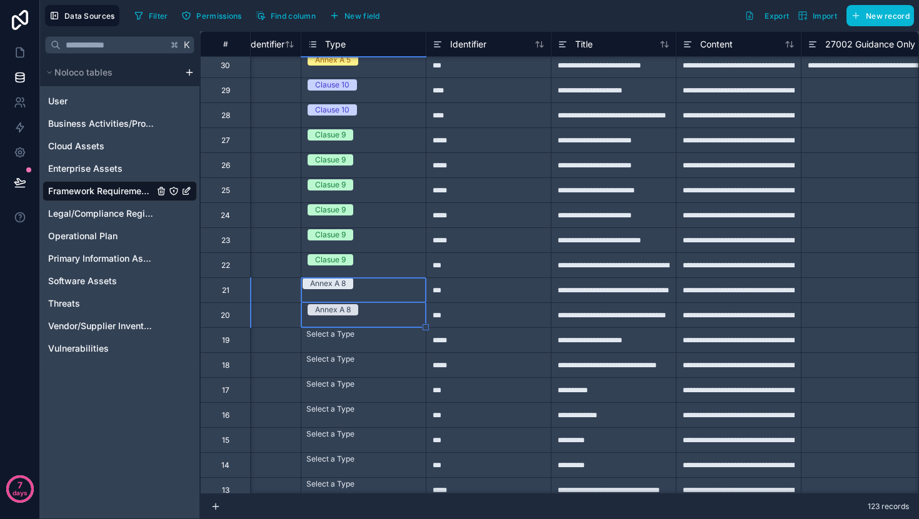
scroll to position [2333, 199]
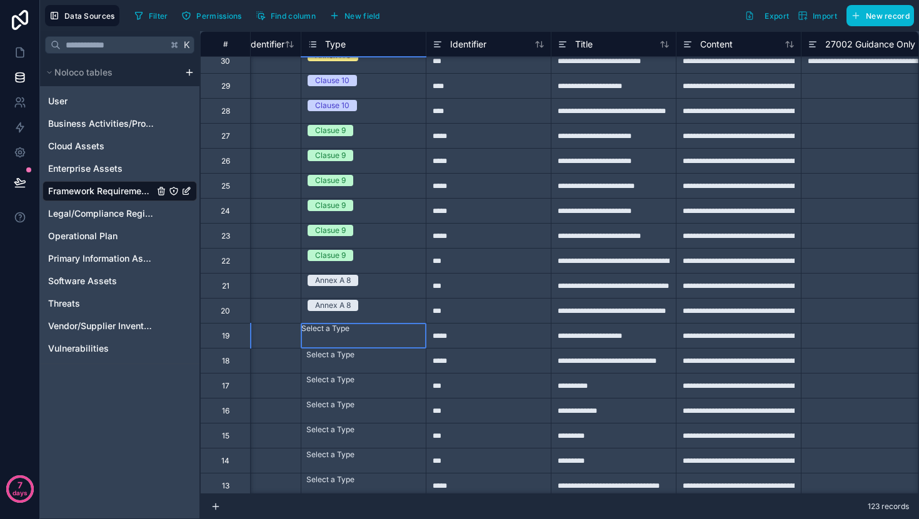
click at [413, 334] on div "Select a Type" at bounding box center [363, 329] width 124 height 10
drag, startPoint x: 424, startPoint y: 352, endPoint x: 411, endPoint y: 386, distance: 36.2
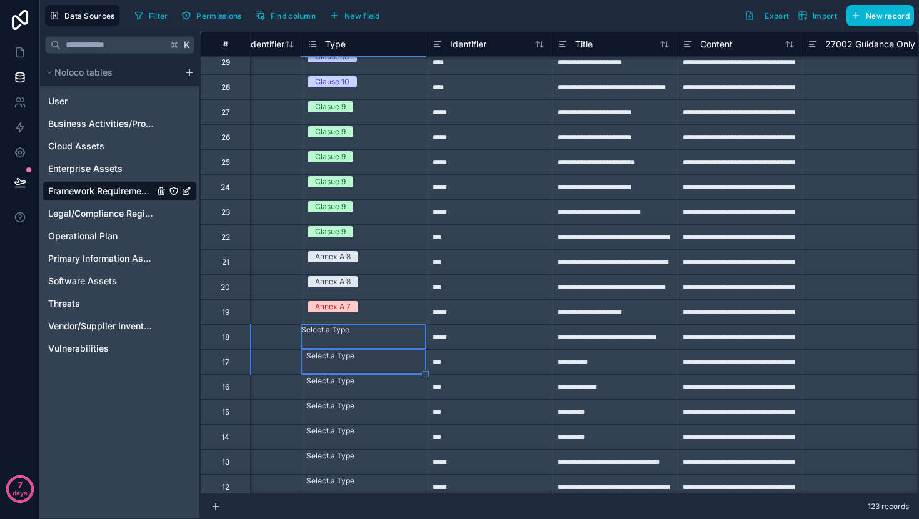
click at [392, 335] on div "Select a Type" at bounding box center [363, 330] width 124 height 10
click at [382, 304] on div "Annex A 7" at bounding box center [363, 307] width 124 height 14
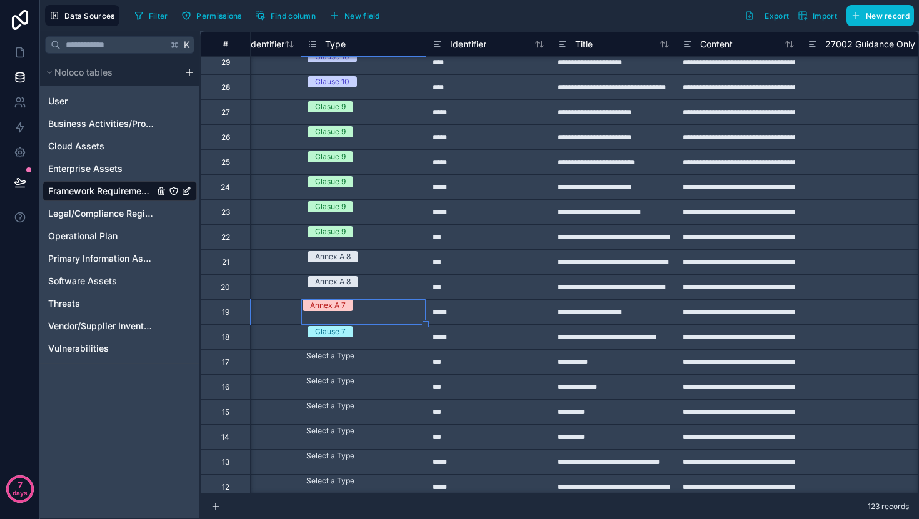
click at [382, 304] on div "Annex A 7" at bounding box center [363, 305] width 124 height 11
click at [372, 311] on div "Clause 10" at bounding box center [363, 305] width 124 height 11
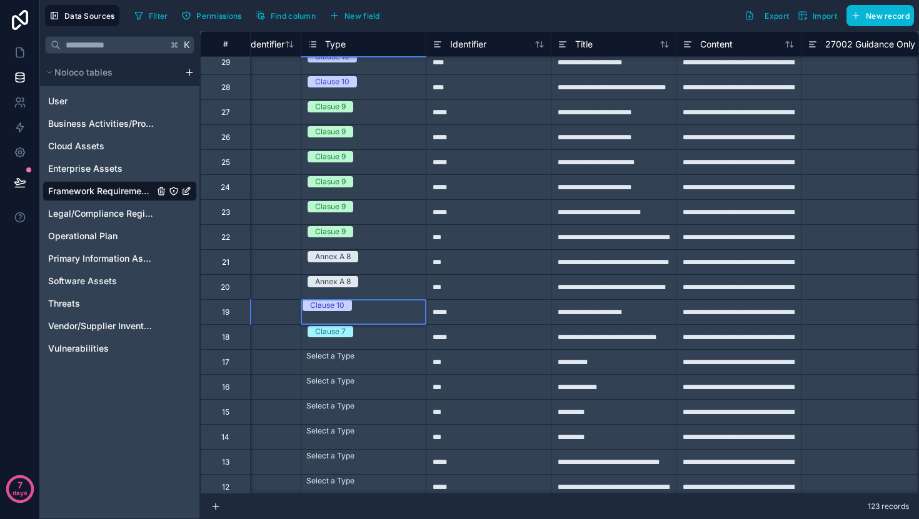
scroll to position [92, 0]
click at [371, 280] on div "Annex A 8" at bounding box center [363, 280] width 124 height 11
click at [373, 286] on div "Annex A 8" at bounding box center [363, 280] width 124 height 11
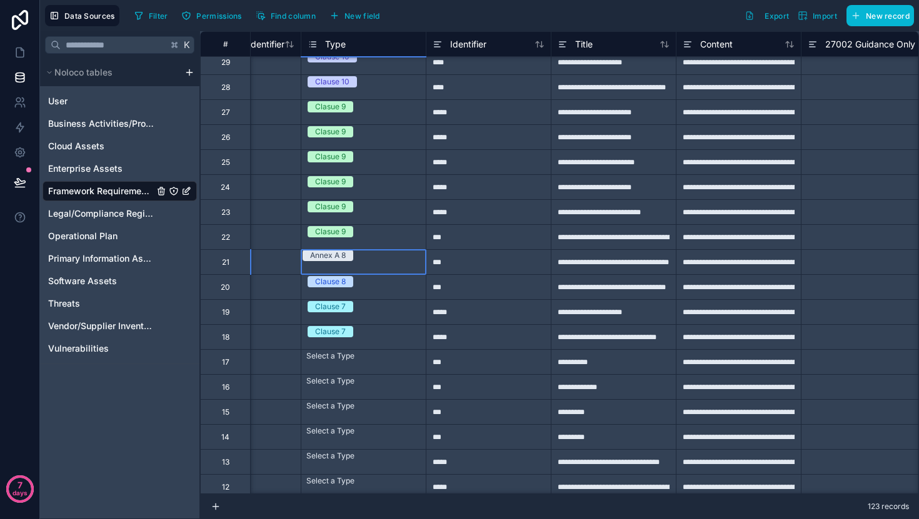
click at [385, 260] on div "Annex A 8" at bounding box center [363, 255] width 124 height 11
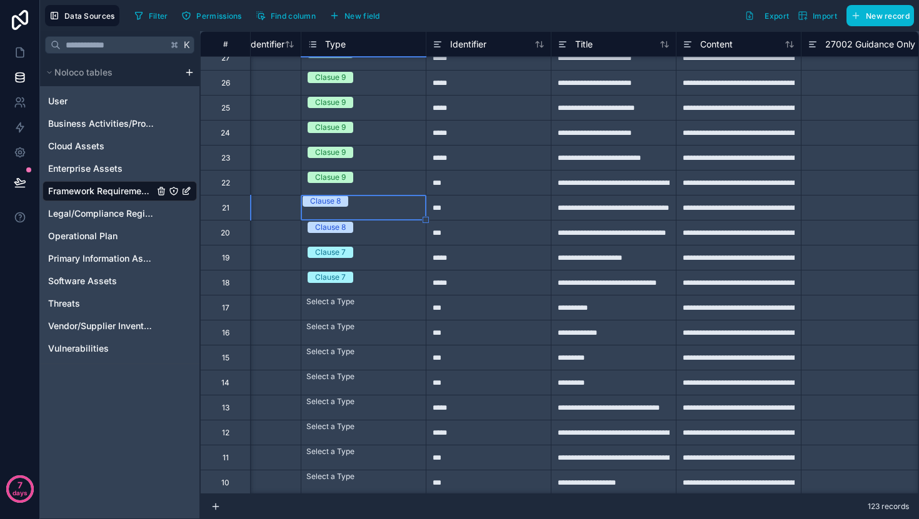
scroll to position [2421, 199]
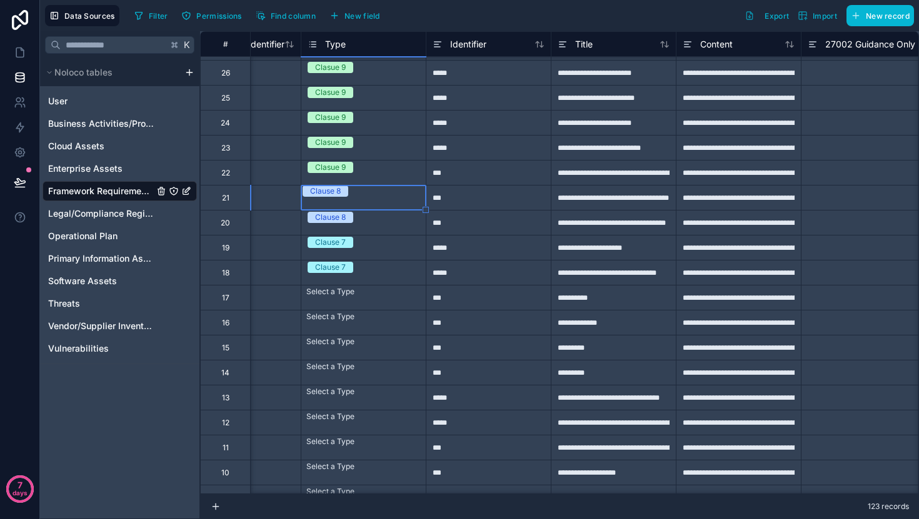
click at [385, 292] on div "Select a Type" at bounding box center [363, 292] width 124 height 12
click at [385, 292] on div "Select a Type" at bounding box center [363, 291] width 124 height 10
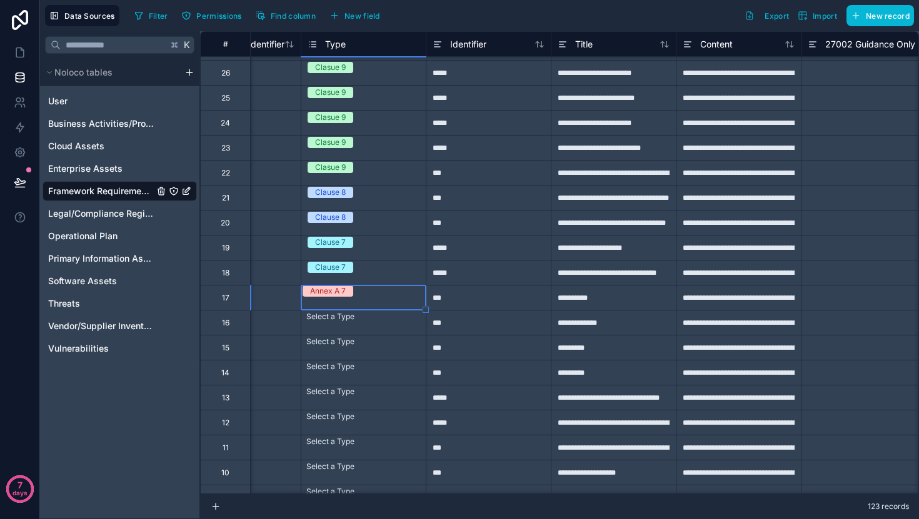
click at [408, 269] on div "Clause 7" at bounding box center [363, 268] width 124 height 14
drag, startPoint x: 424, startPoint y: 284, endPoint x: 413, endPoint y: 403, distance: 119.9
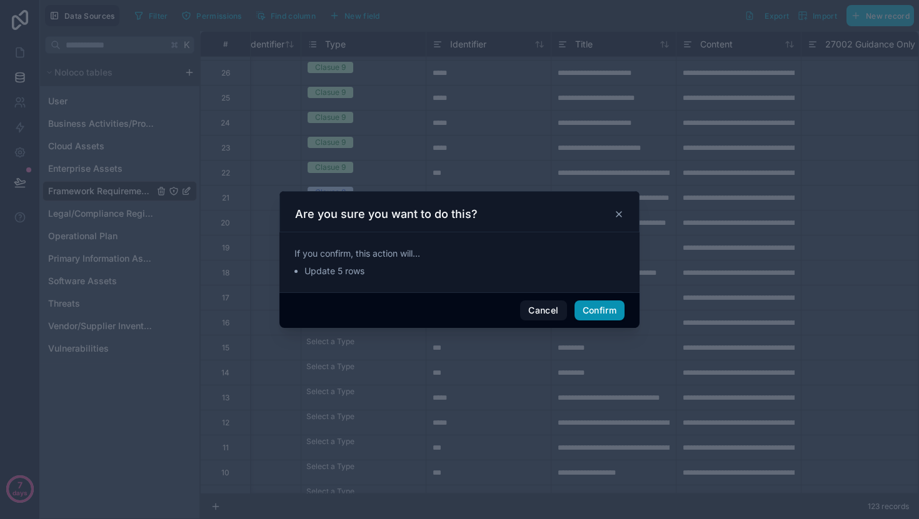
click at [599, 305] on button "Confirm" at bounding box center [599, 311] width 50 height 20
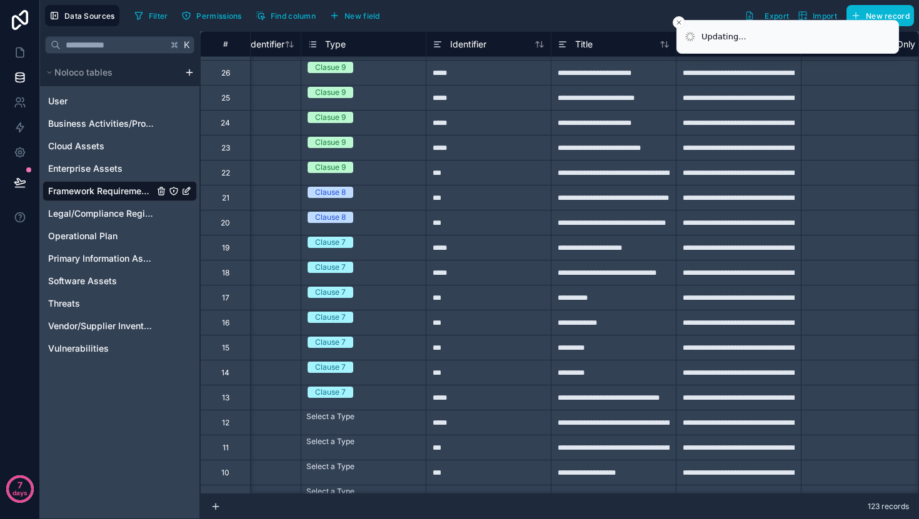
scroll to position [2606, 199]
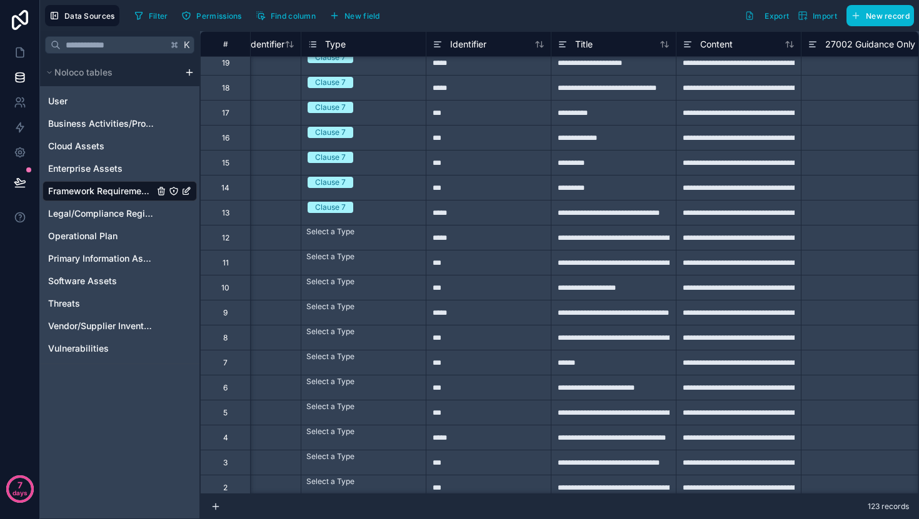
click at [399, 238] on div "Select a Type" at bounding box center [363, 232] width 124 height 12
click at [399, 236] on div "Select a Type" at bounding box center [363, 231] width 124 height 10
drag, startPoint x: 426, startPoint y: 251, endPoint x: 413, endPoint y: 324, distance: 73.7
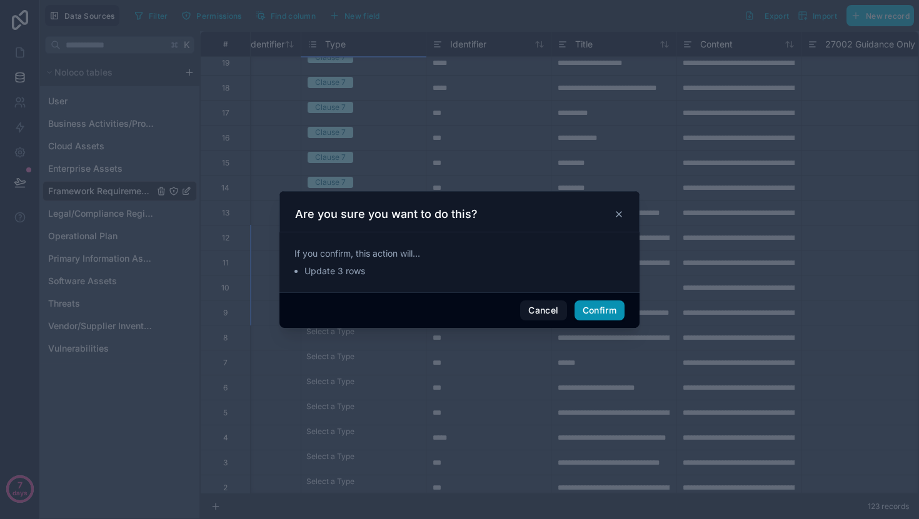
click at [607, 311] on button "Confirm" at bounding box center [599, 311] width 50 height 20
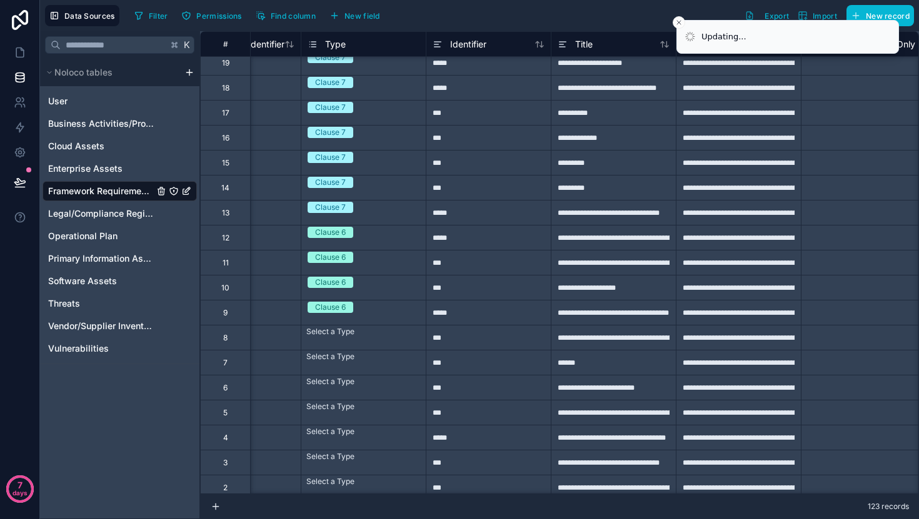
scroll to position [2637, 199]
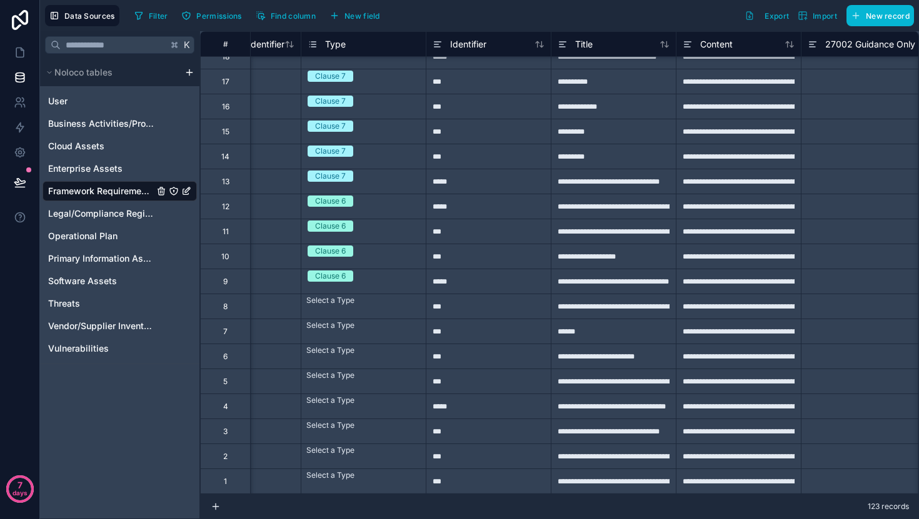
click at [391, 299] on div "Select a Type" at bounding box center [363, 300] width 124 height 12
click at [396, 304] on div "Select a Type" at bounding box center [363, 299] width 124 height 10
drag, startPoint x: 424, startPoint y: 319, endPoint x: 412, endPoint y: 366, distance: 48.5
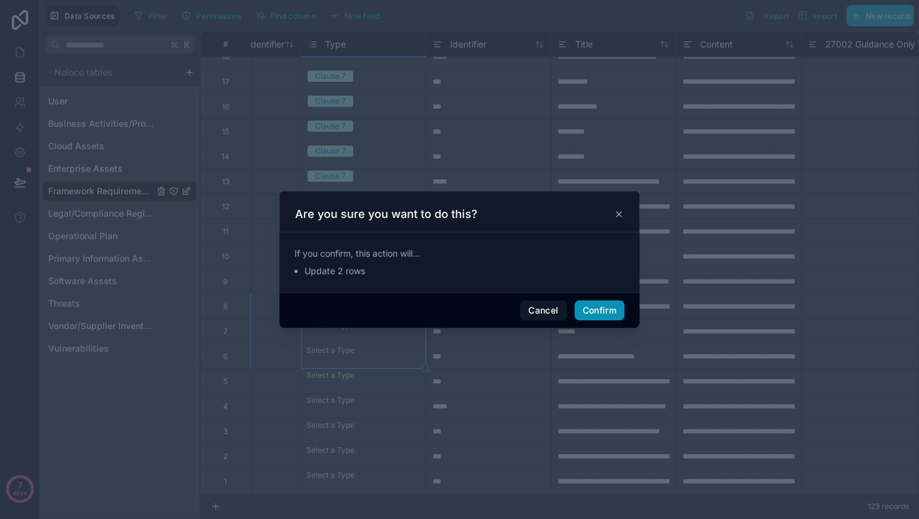
click at [592, 313] on button "Confirm" at bounding box center [599, 311] width 50 height 20
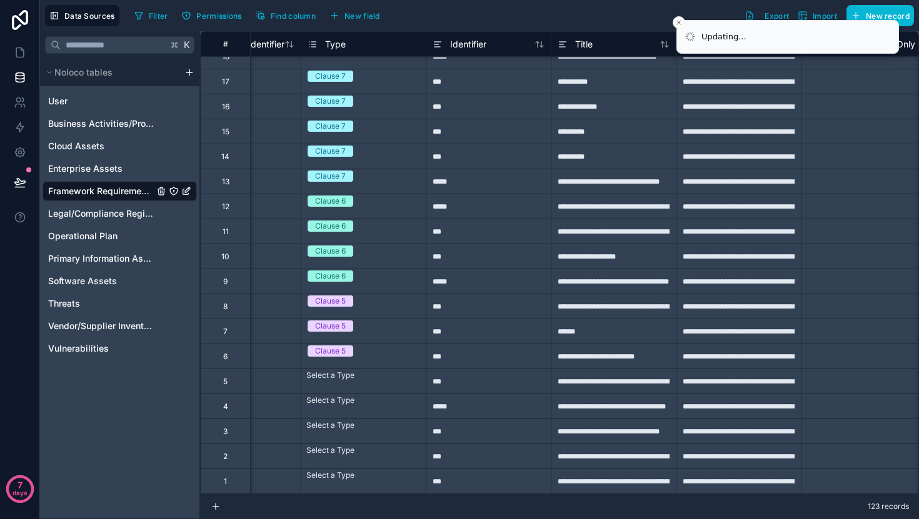
click at [391, 394] on div "Select a Type" at bounding box center [363, 400] width 124 height 12
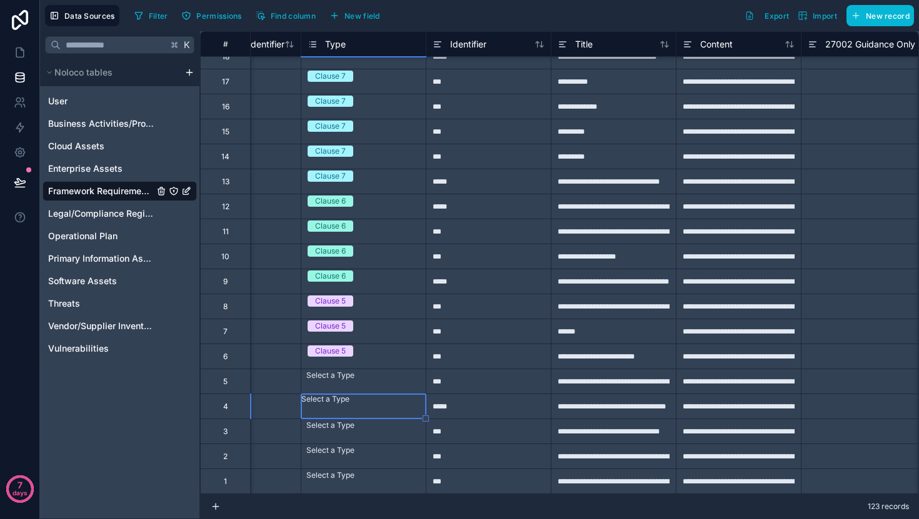
click at [398, 382] on div "Select a Type" at bounding box center [363, 375] width 124 height 12
click at [398, 379] on div "Select a Type" at bounding box center [363, 374] width 124 height 10
click at [393, 519] on div "Clause 4" at bounding box center [459, 526] width 919 height 15
click at [424, 394] on div at bounding box center [425, 394] width 6 height 6
click at [412, 395] on div "Select a Type" at bounding box center [363, 400] width 124 height 12
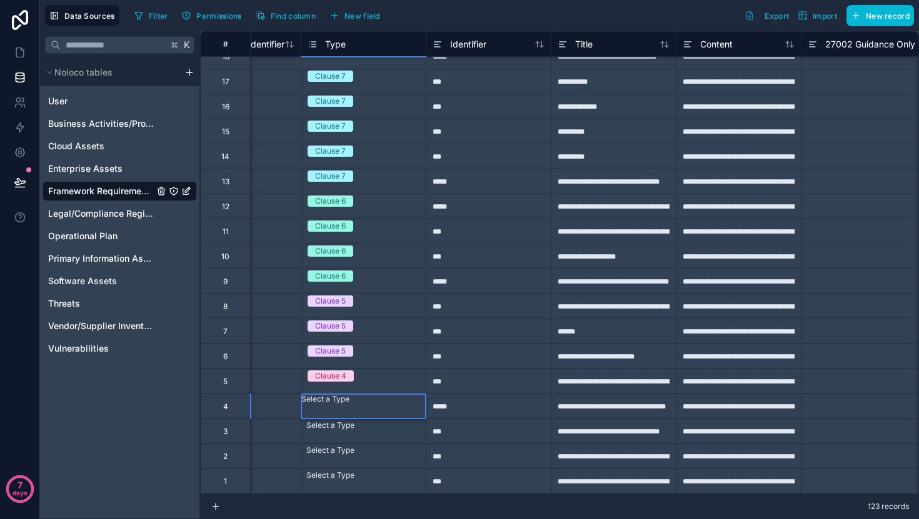
click at [412, 404] on div "Select a Type" at bounding box center [363, 399] width 124 height 10
click at [392, 429] on div "Select a Type" at bounding box center [363, 424] width 124 height 10
click at [392, 439] on body "**********" at bounding box center [459, 259] width 919 height 519
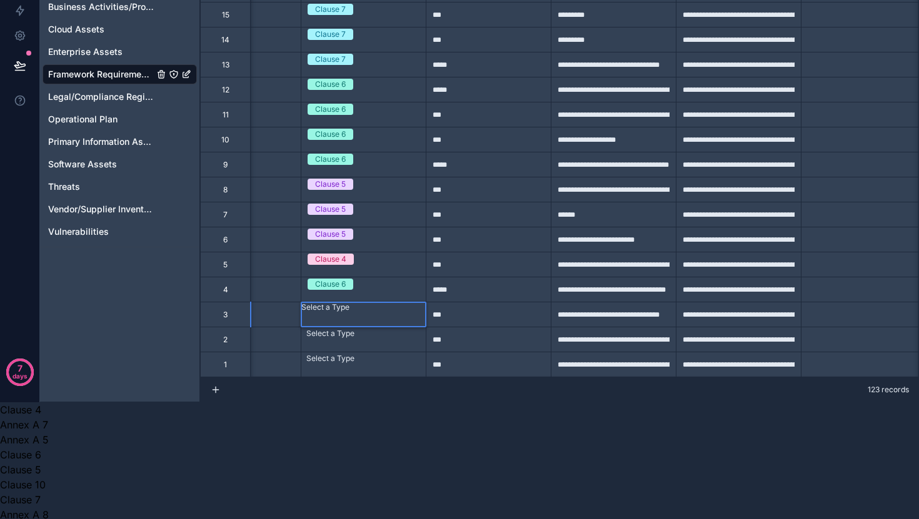
click at [377, 402] on div "Clause 4" at bounding box center [459, 409] width 919 height 15
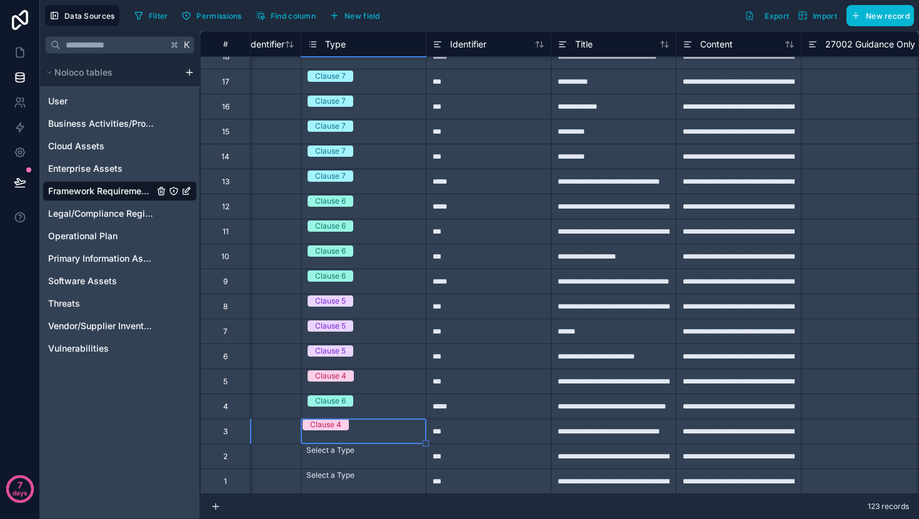
scroll to position [0, 0]
click at [383, 457] on div "Select a Type" at bounding box center [363, 450] width 124 height 12
click at [383, 459] on body "**********" at bounding box center [459, 259] width 919 height 519
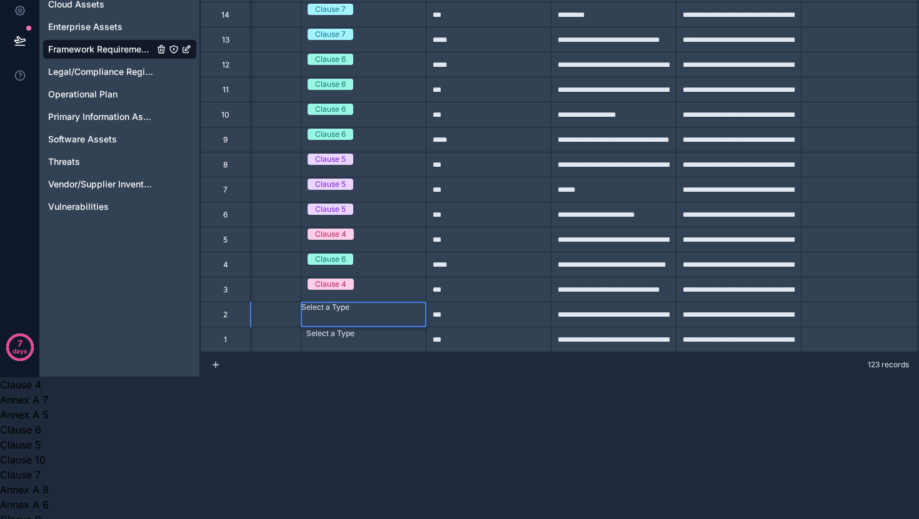
click at [384, 377] on div "Clause 4" at bounding box center [459, 384] width 919 height 15
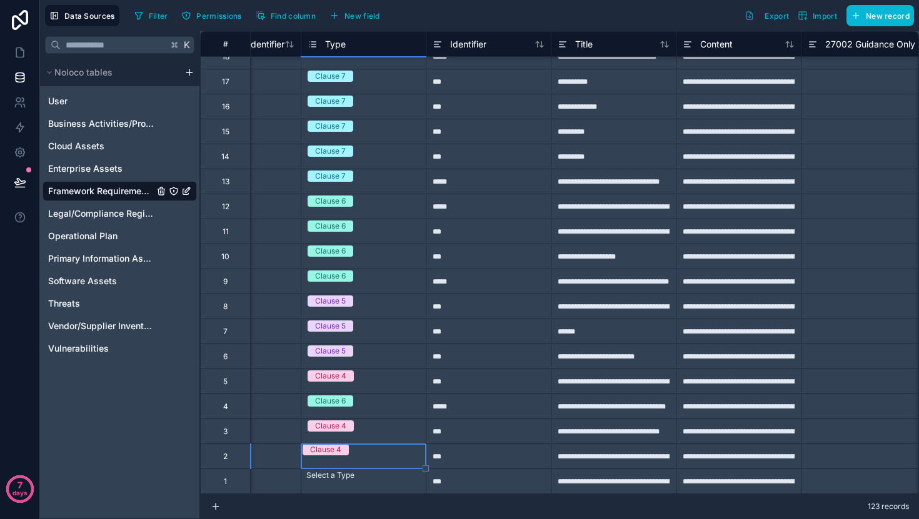
click at [369, 482] on div "Select a Type" at bounding box center [363, 475] width 124 height 12
click at [369, 488] on body "**********" at bounding box center [459, 259] width 919 height 519
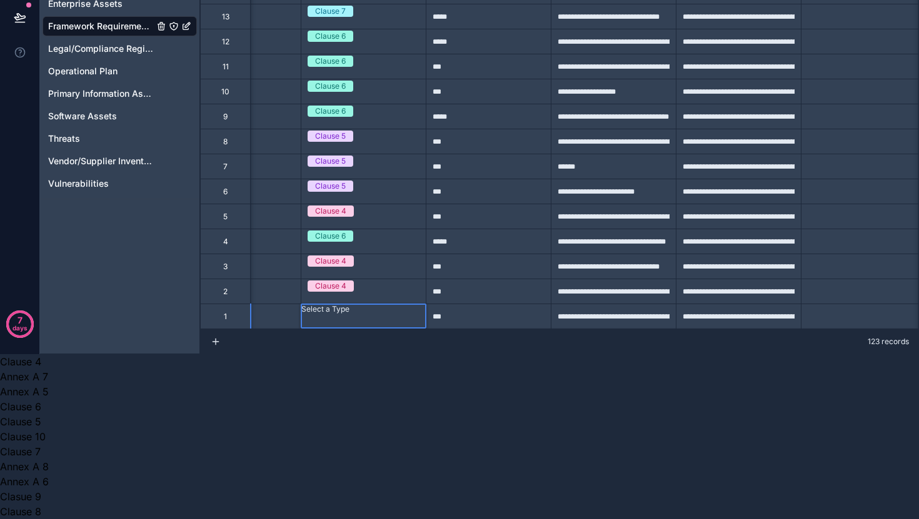
click at [369, 356] on div "Clause 4" at bounding box center [459, 361] width 919 height 15
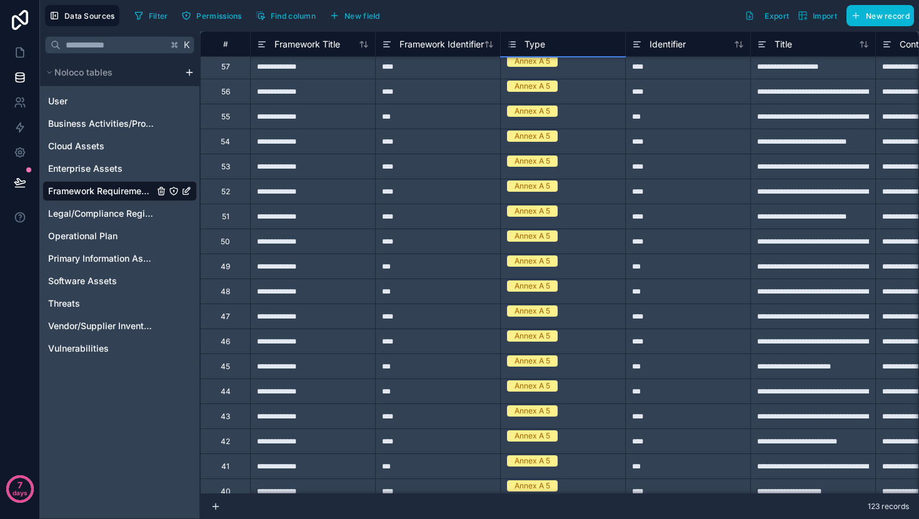
scroll to position [1654, 0]
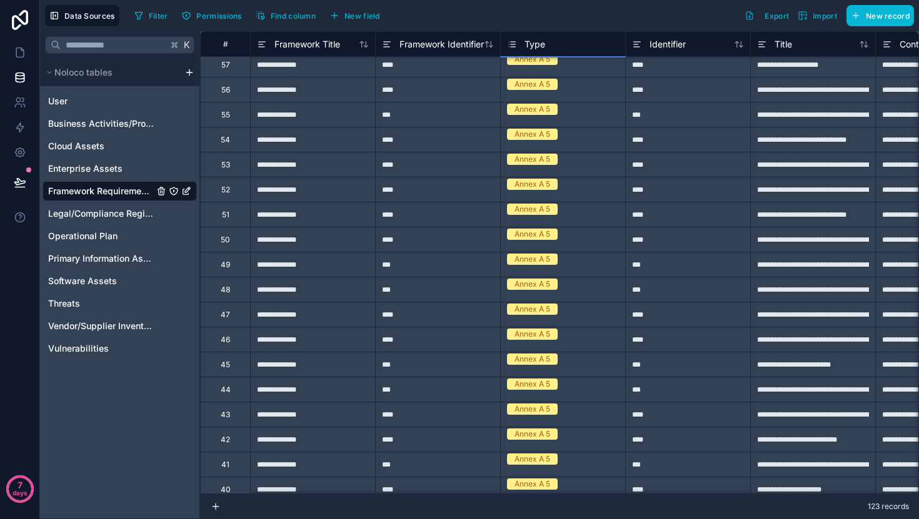
click at [420, 392] on div "***" at bounding box center [437, 389] width 125 height 25
click at [420, 392] on input "***" at bounding box center [438, 389] width 124 height 24
click at [413, 392] on input "***" at bounding box center [438, 389] width 124 height 24
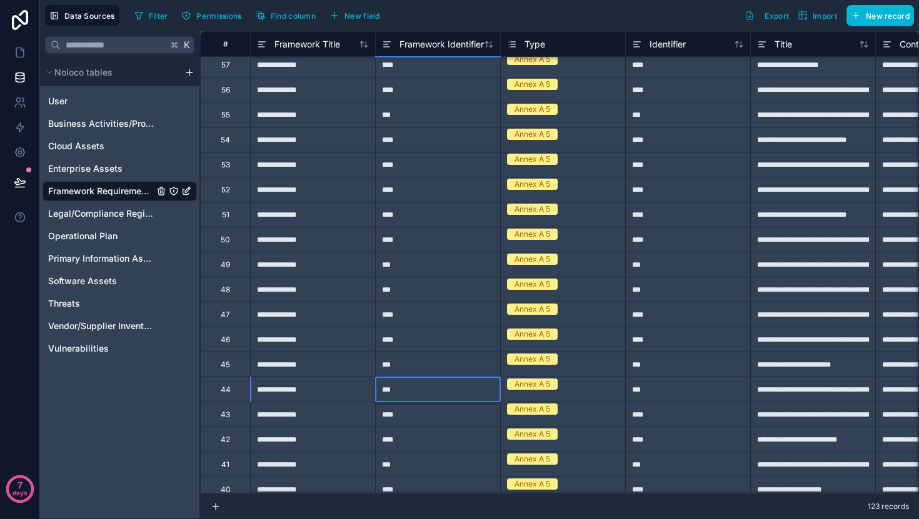
type input "****"
click at [444, 435] on div "****" at bounding box center [437, 439] width 125 height 25
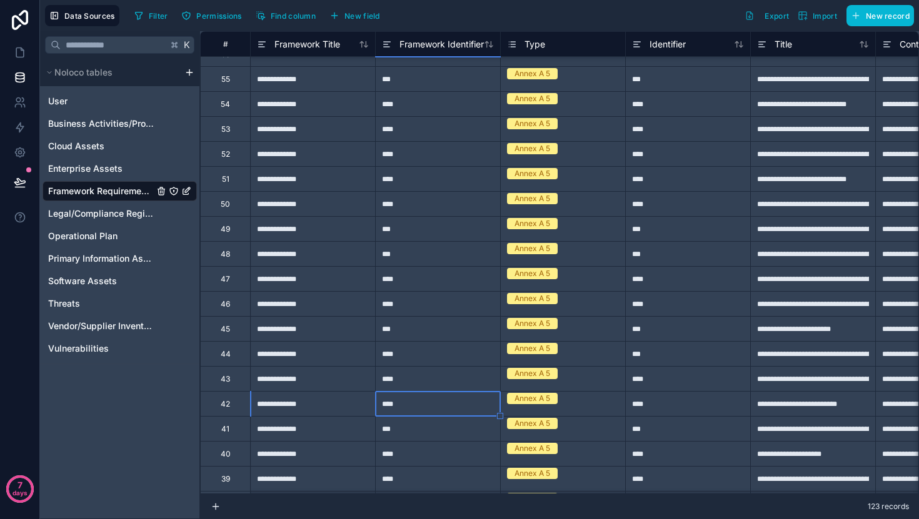
scroll to position [1693, 0]
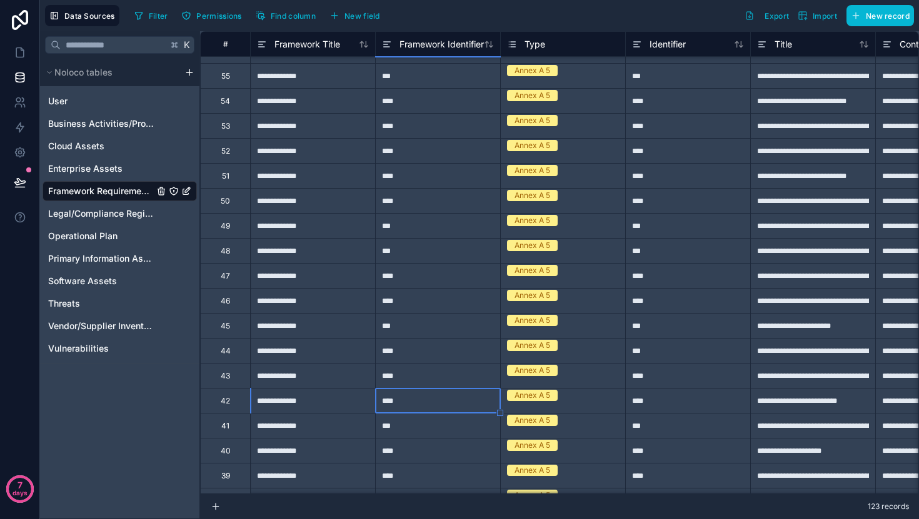
click at [444, 435] on div "***" at bounding box center [437, 425] width 125 height 25
click at [437, 432] on input "***" at bounding box center [438, 426] width 124 height 24
type input "****"
click at [452, 451] on div "****" at bounding box center [437, 450] width 125 height 25
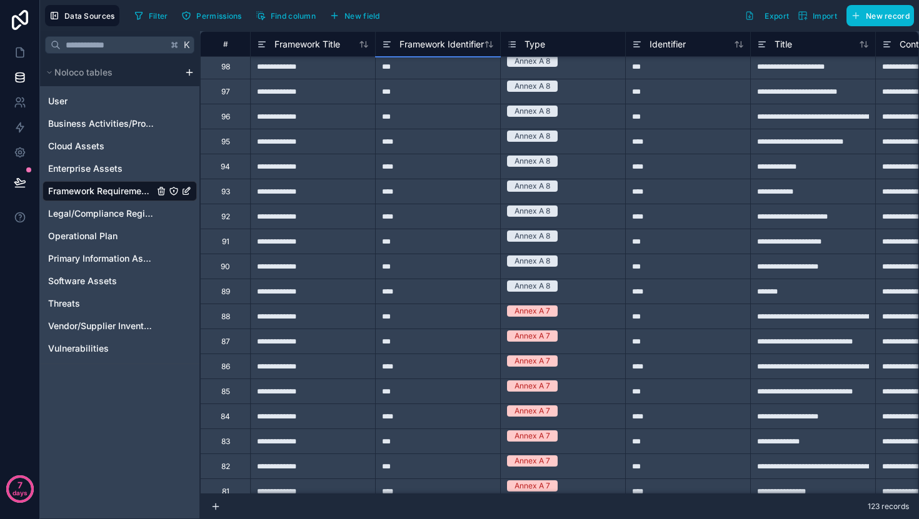
scroll to position [612, 0]
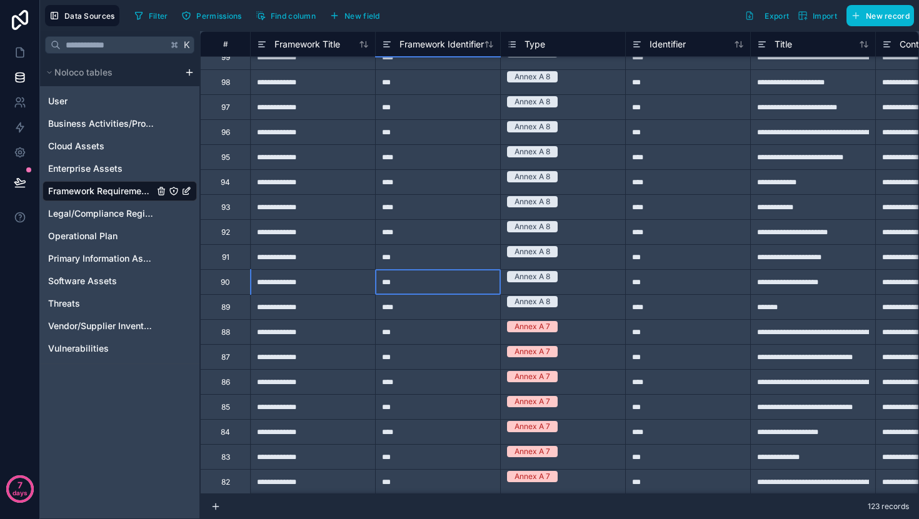
click at [441, 284] on div "***" at bounding box center [437, 281] width 125 height 25
click at [432, 284] on input "***" at bounding box center [438, 282] width 124 height 24
type input "****"
click at [476, 382] on div "****" at bounding box center [437, 381] width 125 height 25
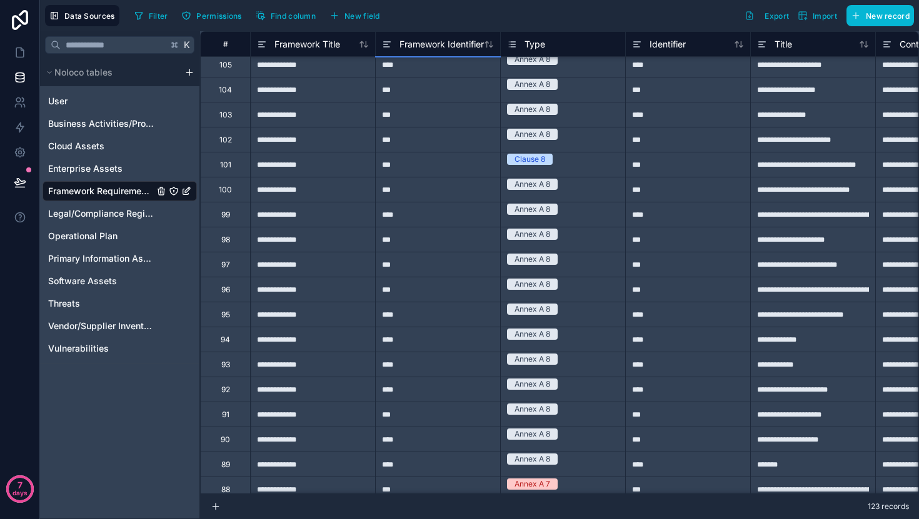
scroll to position [449, 0]
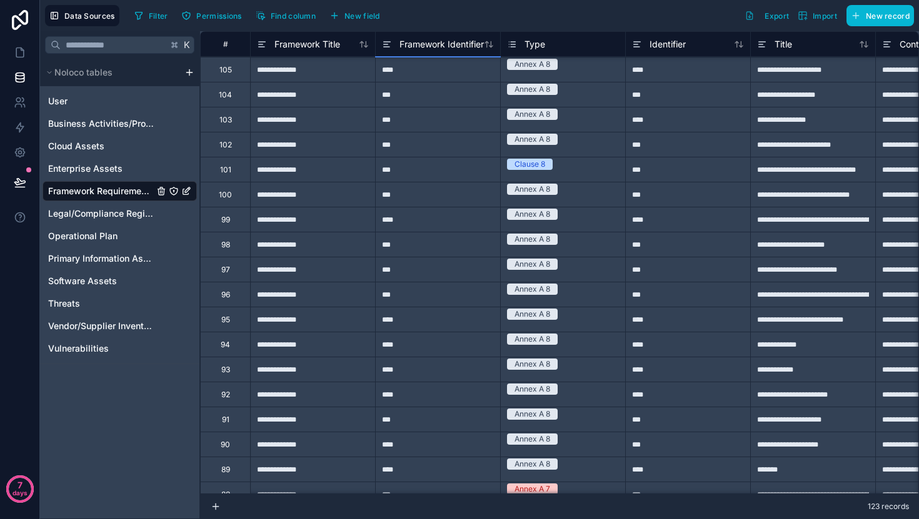
click at [440, 249] on div "***" at bounding box center [437, 244] width 125 height 25
click at [427, 249] on input "***" at bounding box center [438, 244] width 124 height 24
type input "****"
click at [444, 207] on div "****" at bounding box center [437, 219] width 125 height 25
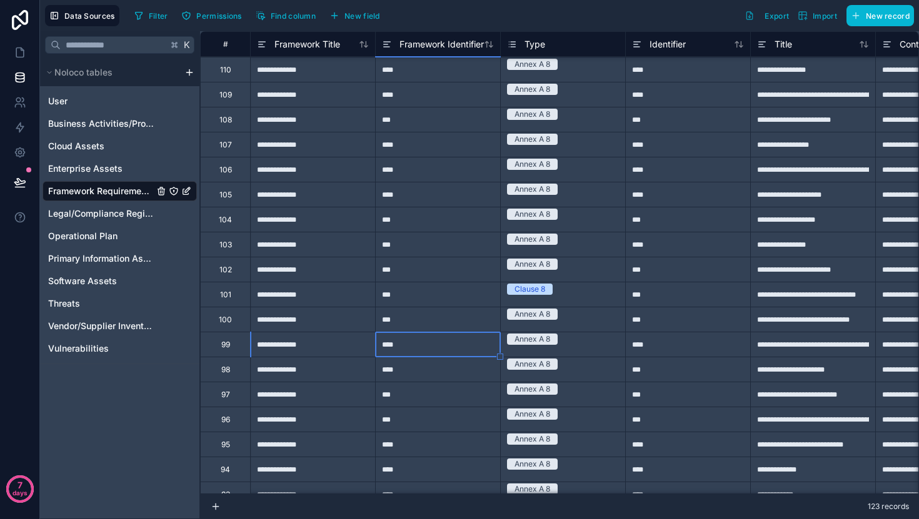
scroll to position [319, 0]
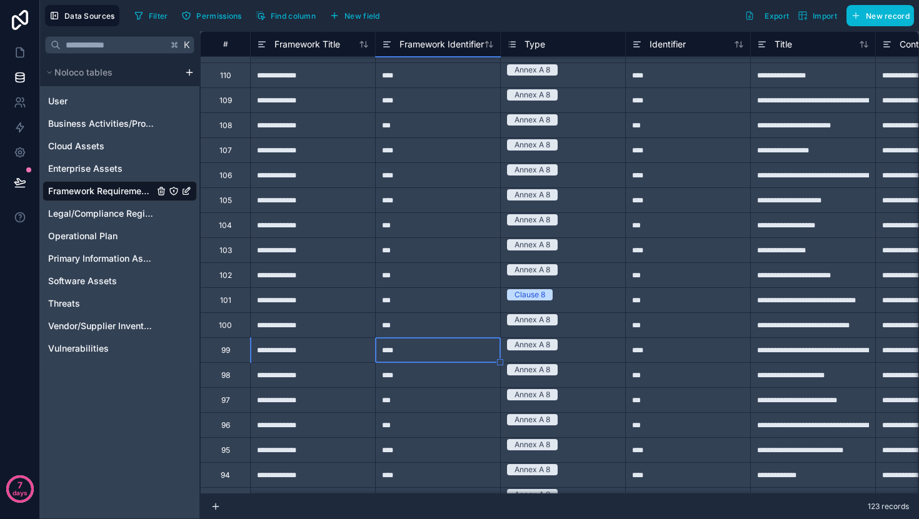
click at [432, 257] on div "***" at bounding box center [437, 249] width 125 height 25
click at [417, 254] on input "***" at bounding box center [438, 250] width 124 height 24
type input "****"
click at [440, 291] on div "***" at bounding box center [437, 299] width 125 height 25
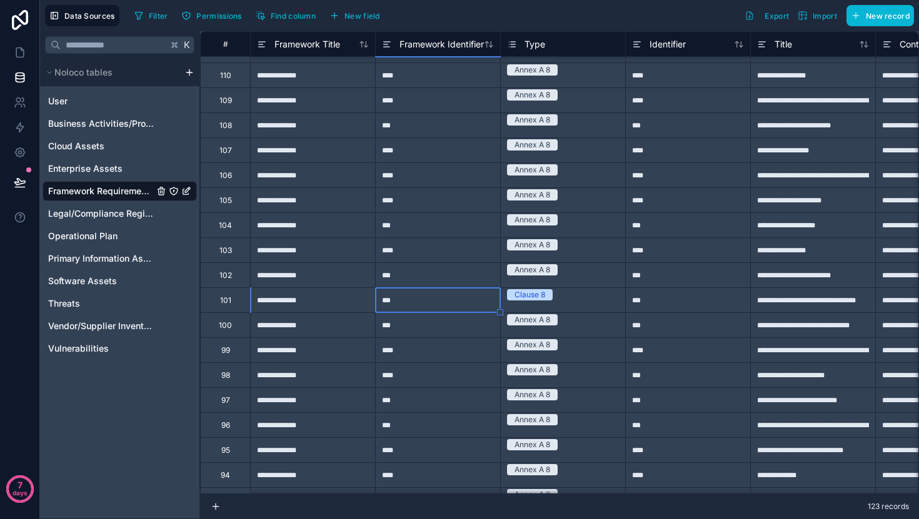
type input "**********"
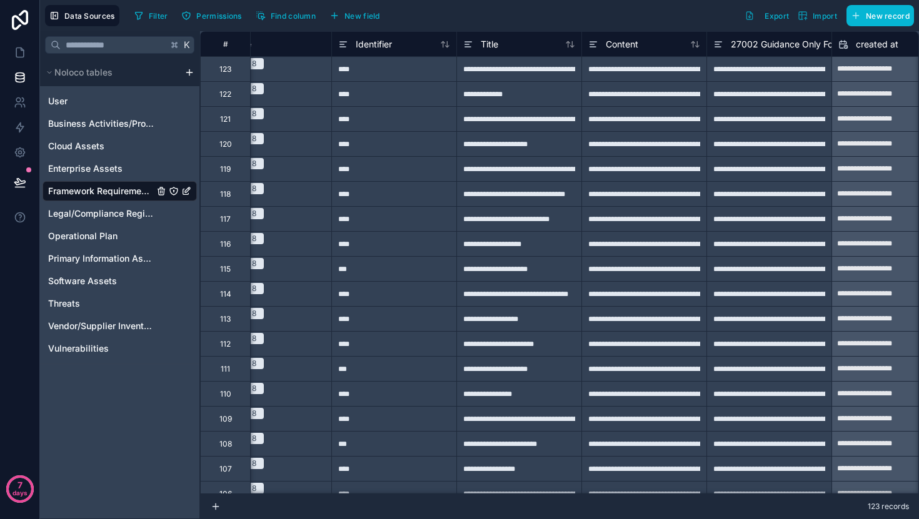
scroll to position [0, 319]
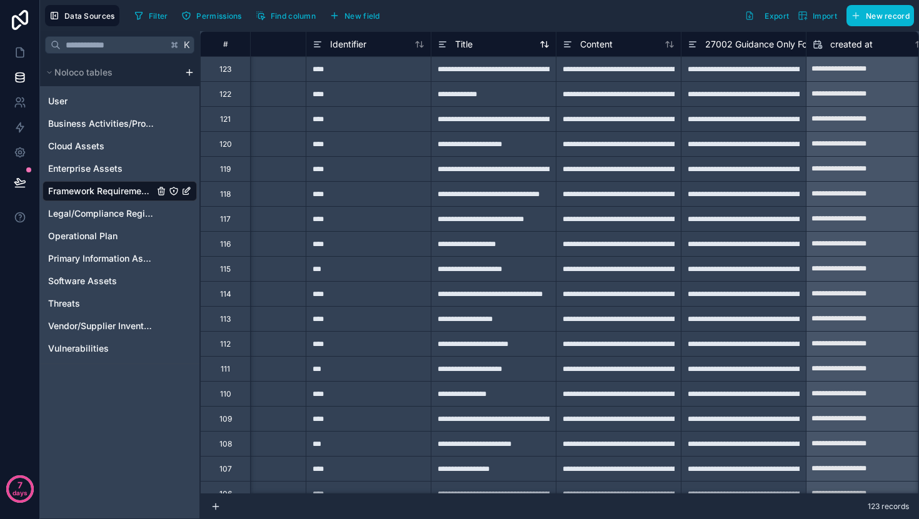
click at [455, 38] on span "Title" at bounding box center [463, 44] width 17 height 12
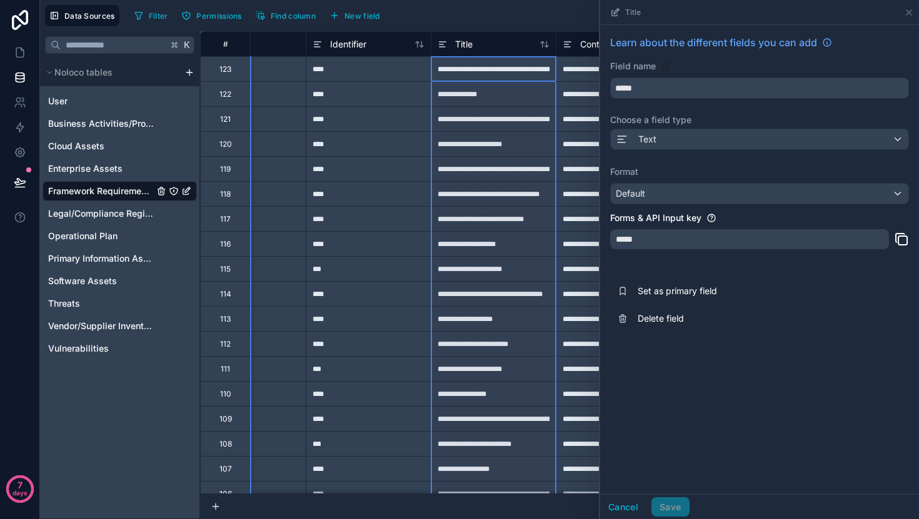
click at [554, 16] on div "Filter Permissions Find column New field Export Import New record" at bounding box center [521, 15] width 784 height 21
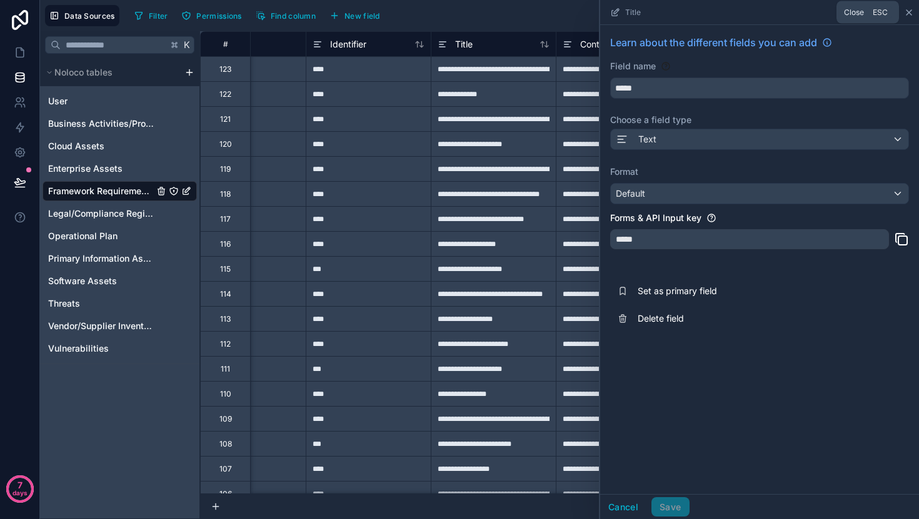
click at [912, 15] on icon at bounding box center [909, 12] width 10 height 10
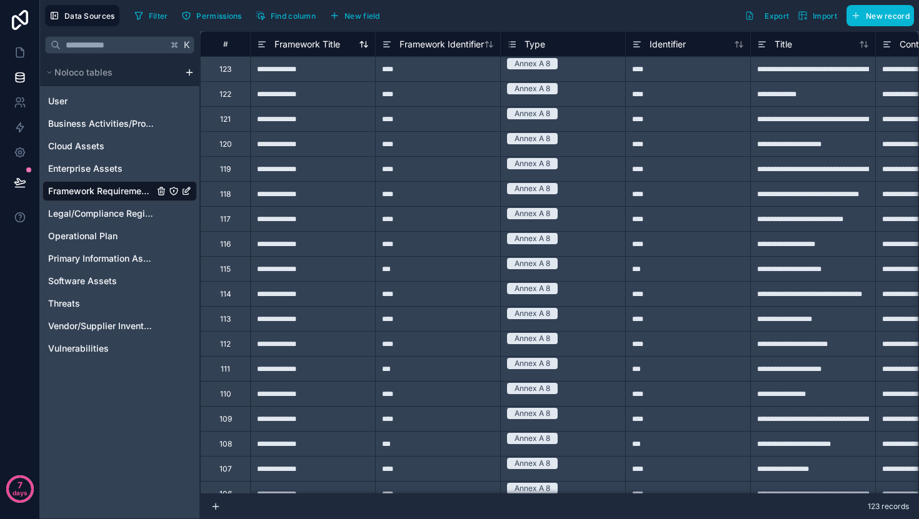
click at [326, 48] on span "Framework Title" at bounding box center [307, 44] width 66 height 12
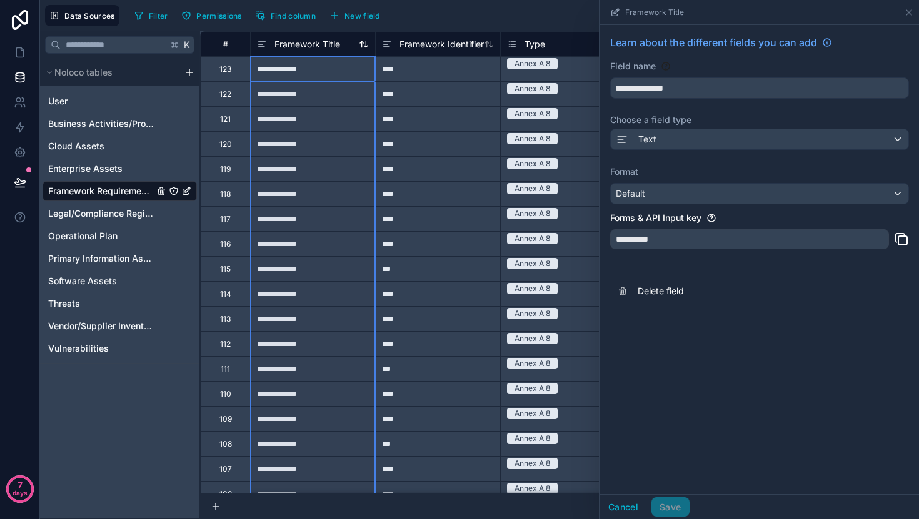
click at [326, 48] on span "Framework Title" at bounding box center [307, 44] width 66 height 12
click at [672, 142] on div "Text" at bounding box center [759, 139] width 297 height 20
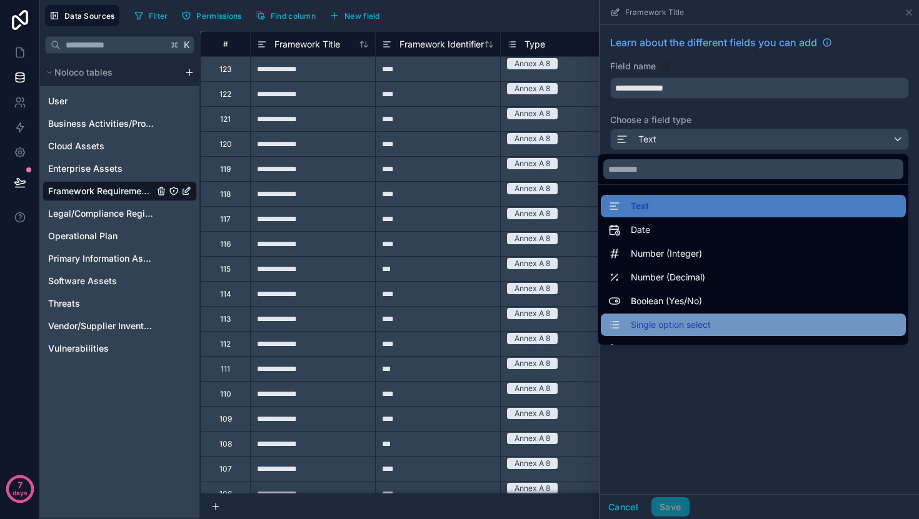
click at [675, 325] on span "Single option select" at bounding box center [671, 324] width 80 height 15
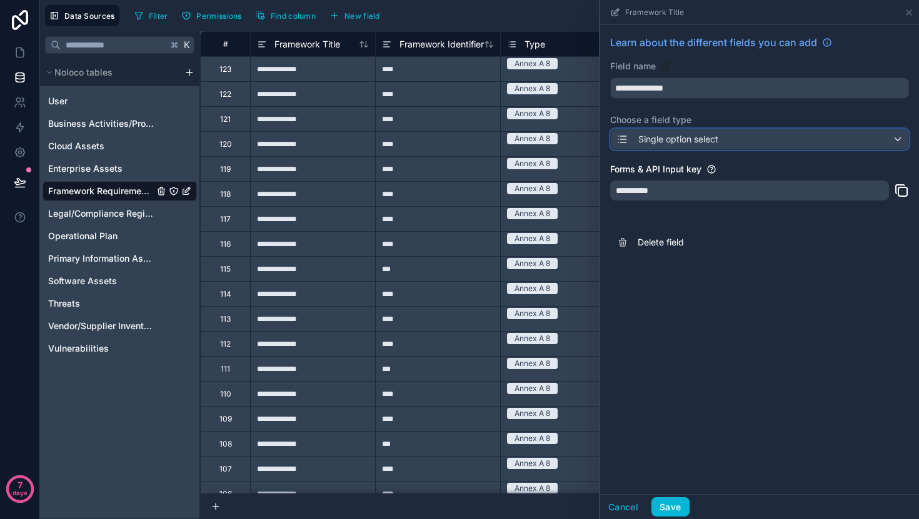
click at [800, 134] on div "Single option select" at bounding box center [759, 139] width 297 height 20
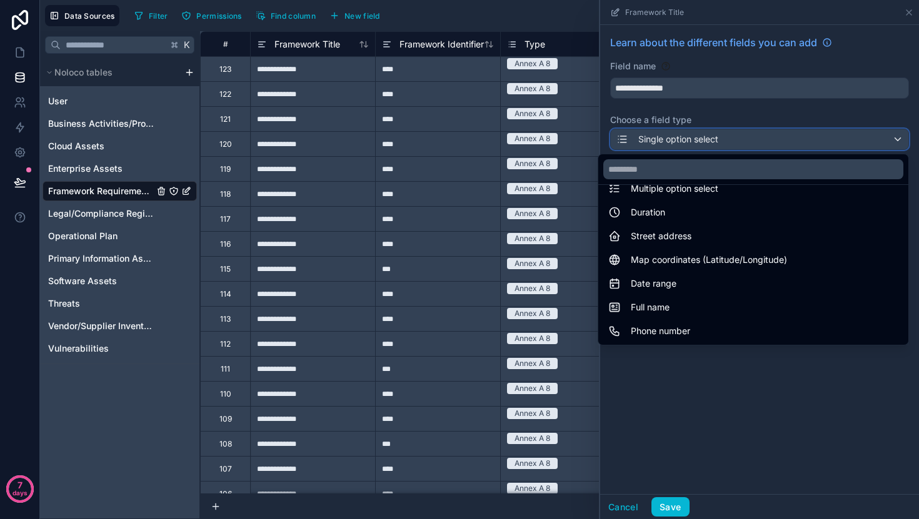
scroll to position [137, 0]
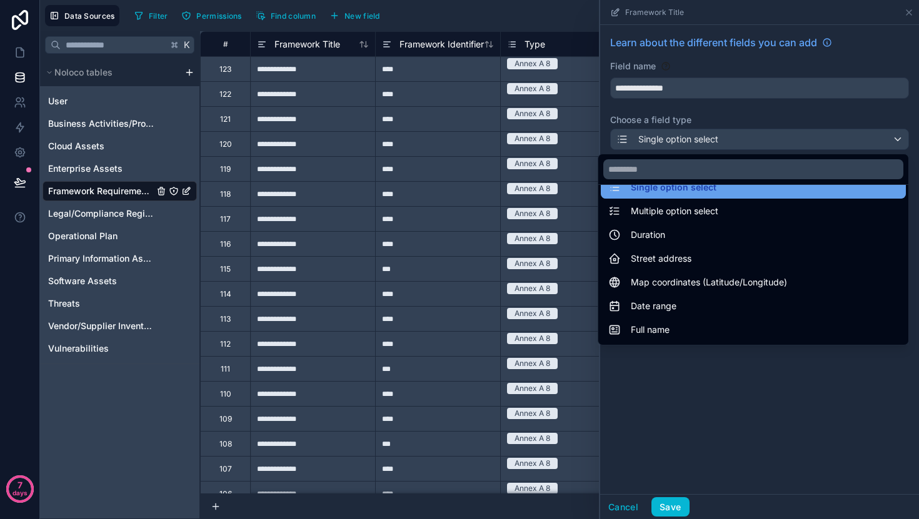
click at [724, 195] on div "Single option select" at bounding box center [753, 187] width 305 height 22
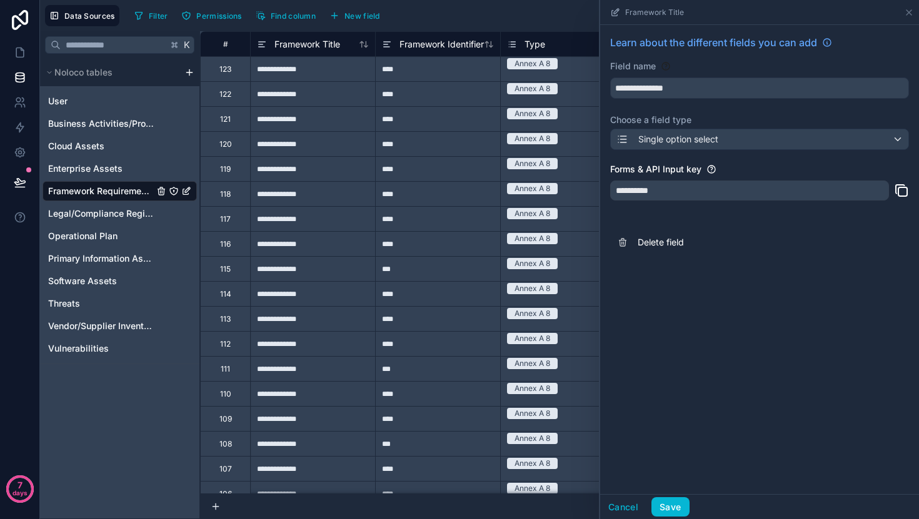
click at [675, 519] on div "Cancel Save" at bounding box center [759, 506] width 319 height 25
click at [677, 516] on button "Save" at bounding box center [669, 507] width 37 height 20
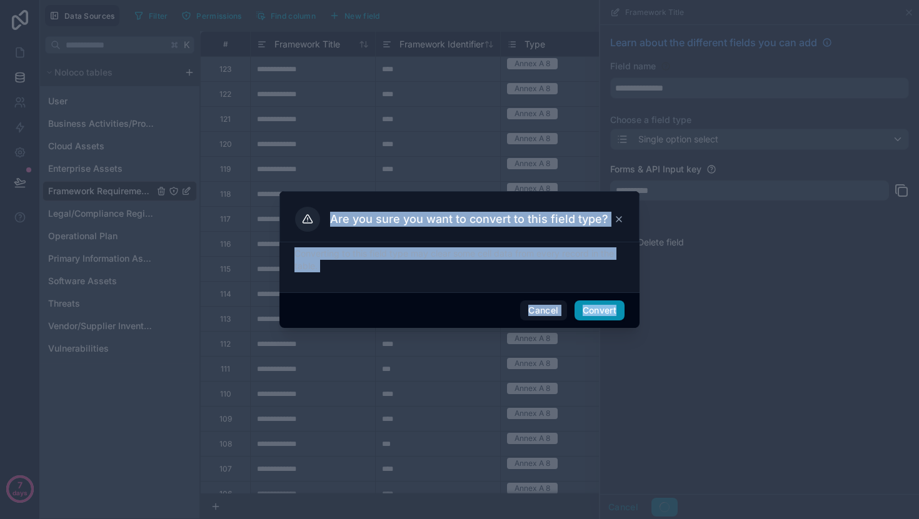
click at [596, 316] on button "Convert" at bounding box center [599, 311] width 50 height 20
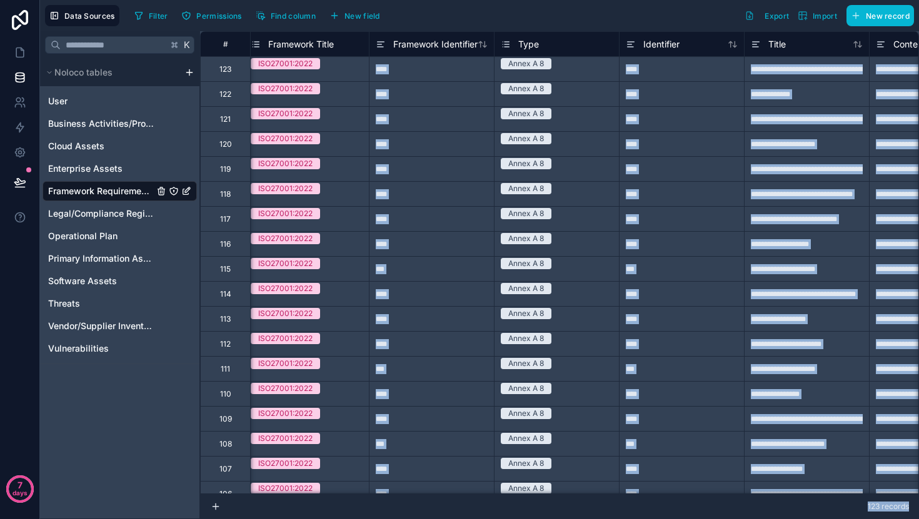
scroll to position [0, 9]
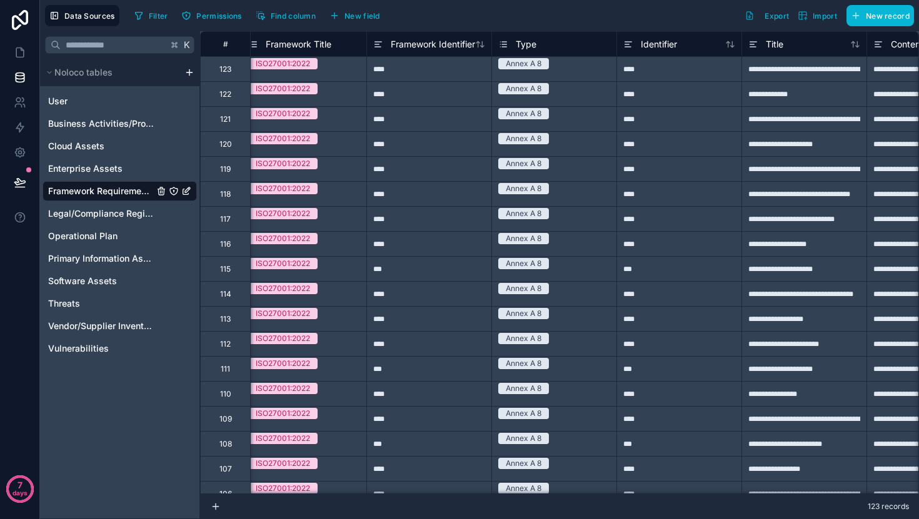
click at [341, 47] on div "Framework Title" at bounding box center [304, 44] width 112 height 15
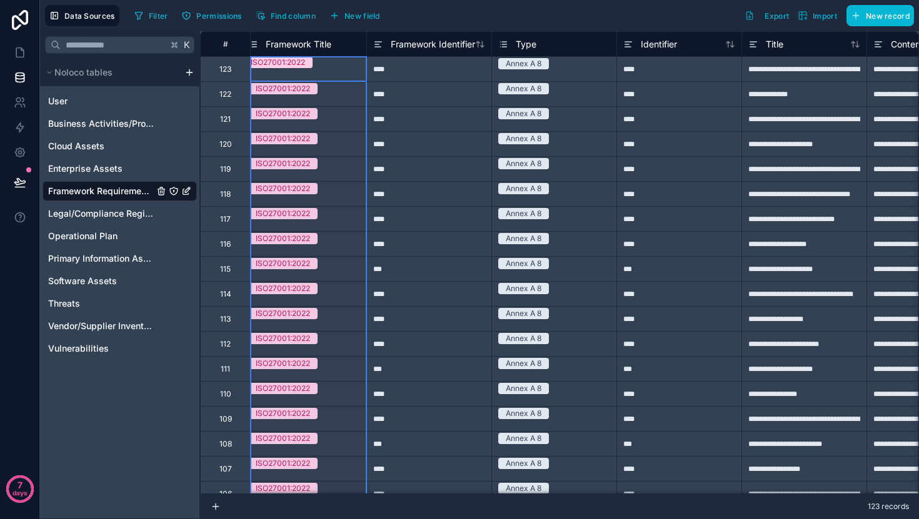
scroll to position [0, 0]
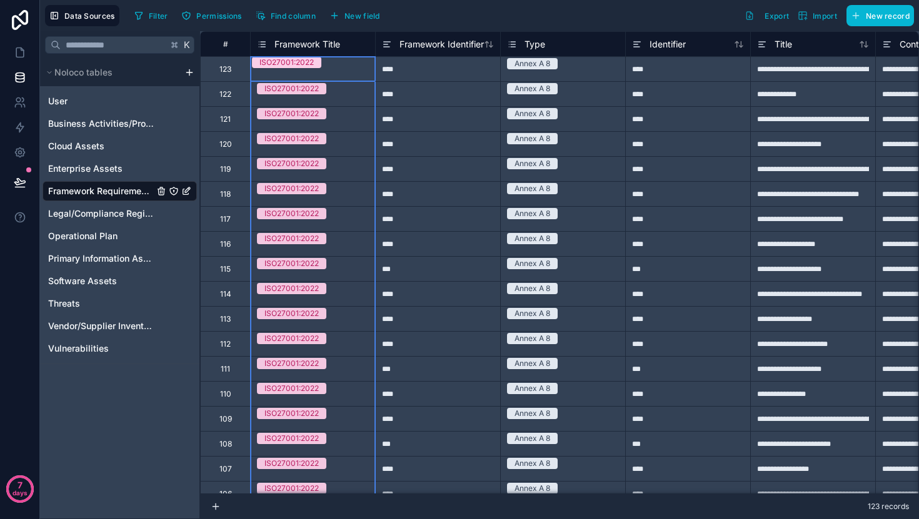
click at [269, 39] on div "Framework Title" at bounding box center [298, 44] width 83 height 15
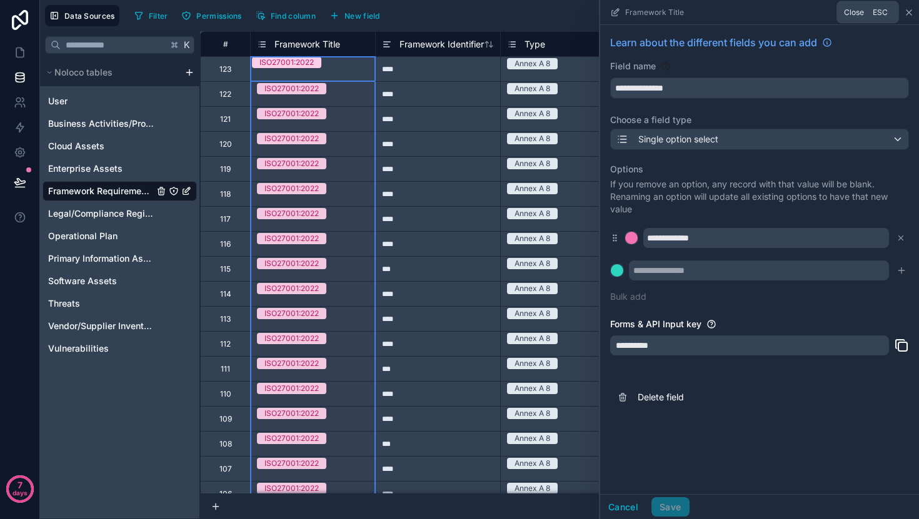
click at [909, 14] on icon at bounding box center [909, 12] width 10 height 10
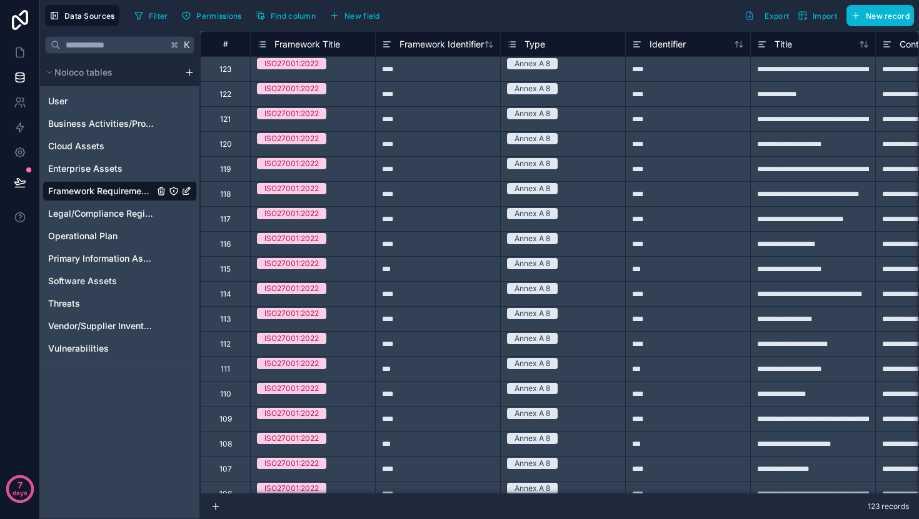
click at [452, 34] on div "Framework Identifier" at bounding box center [437, 43] width 125 height 25
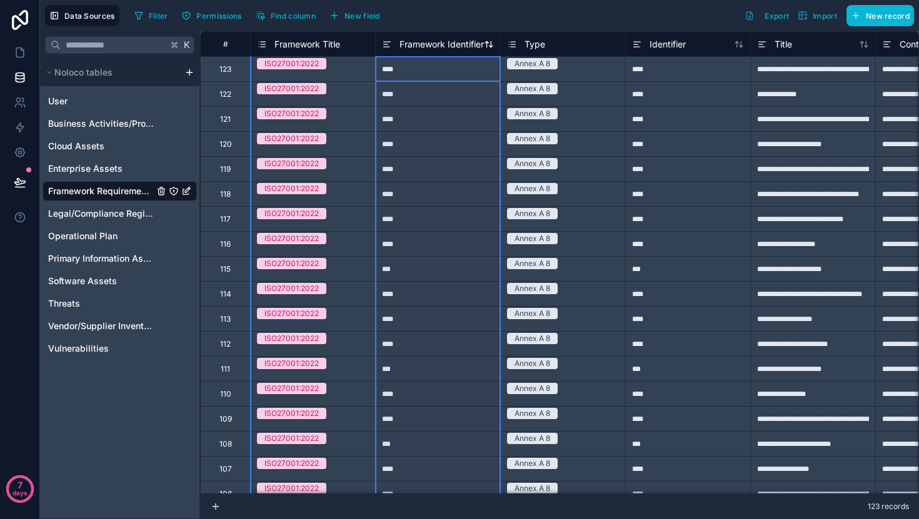
click at [459, 44] on span "Framework Identifier" at bounding box center [441, 44] width 84 height 12
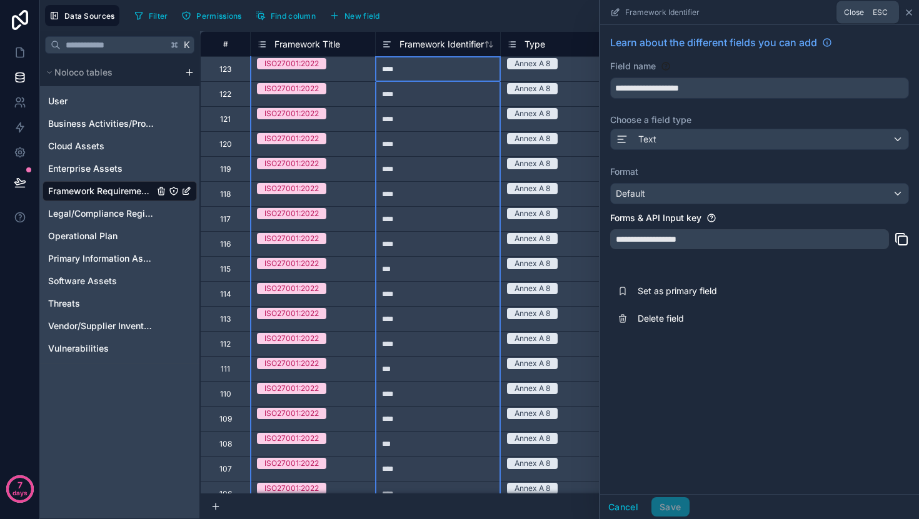
click at [907, 12] on icon at bounding box center [909, 12] width 10 height 10
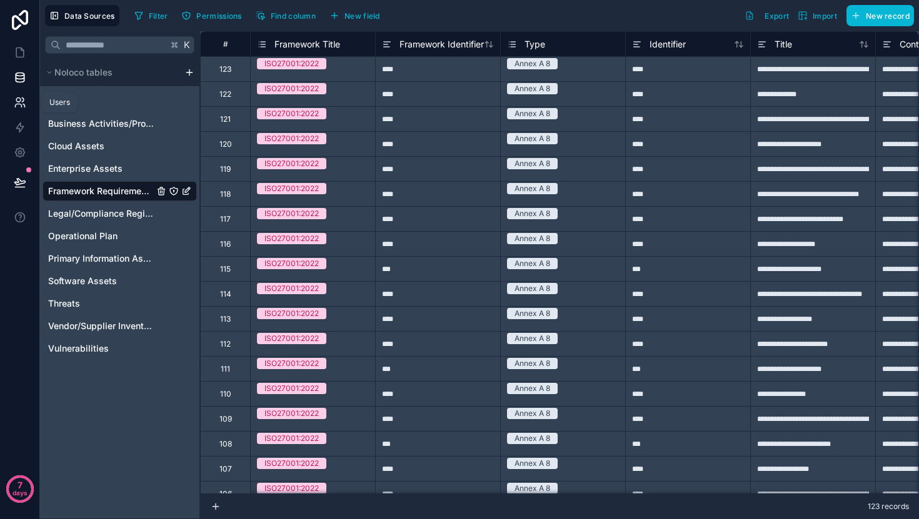
click at [18, 107] on icon at bounding box center [20, 102] width 12 height 12
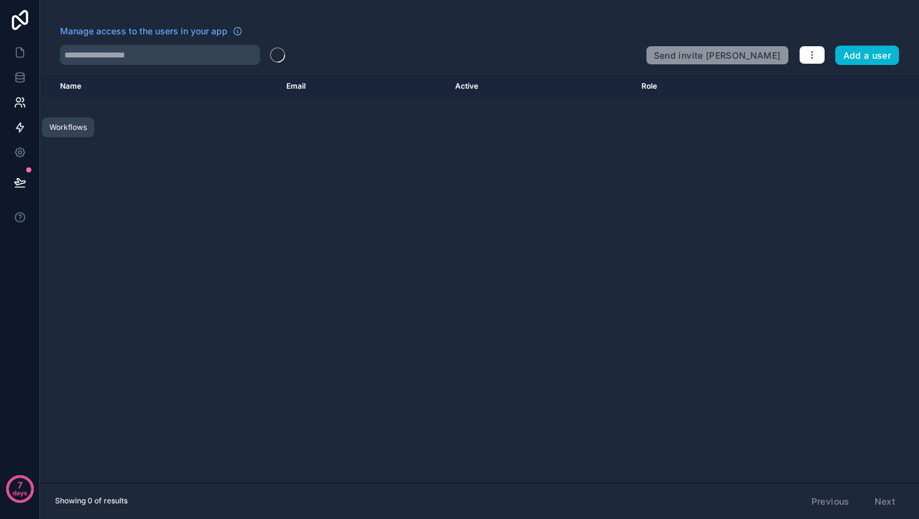
click at [19, 136] on link at bounding box center [19, 127] width 39 height 25
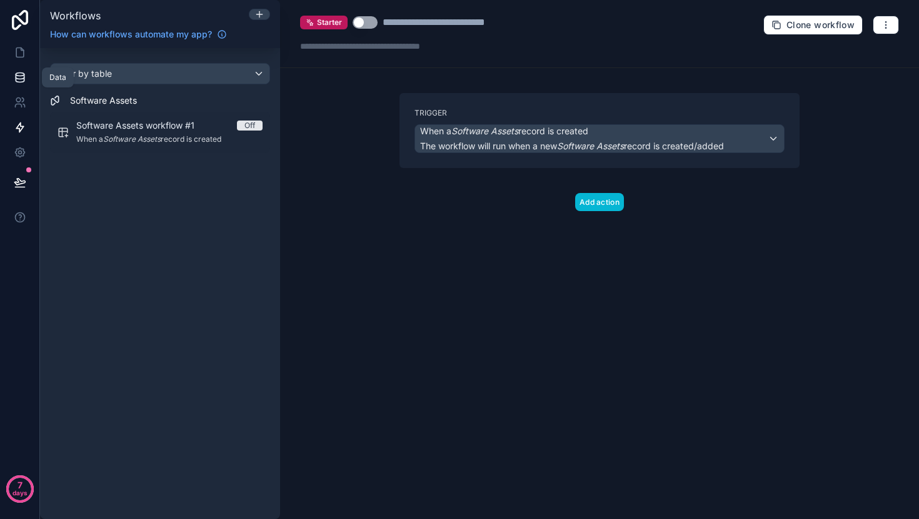
click at [17, 85] on link at bounding box center [19, 77] width 39 height 25
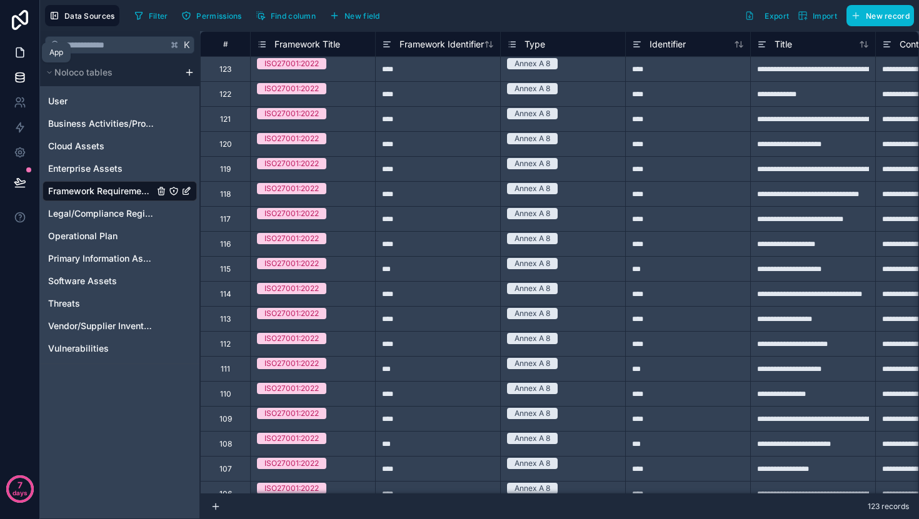
click at [17, 60] on link at bounding box center [19, 52] width 39 height 25
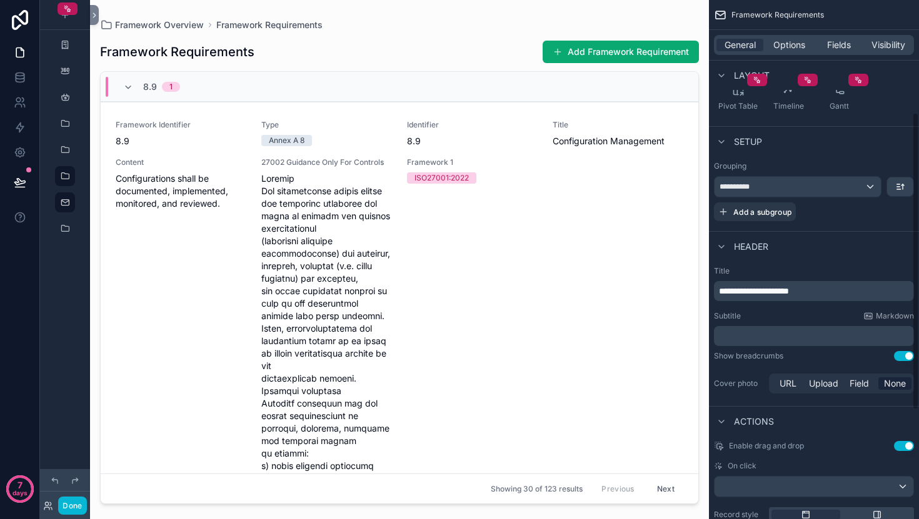
scroll to position [215, 0]
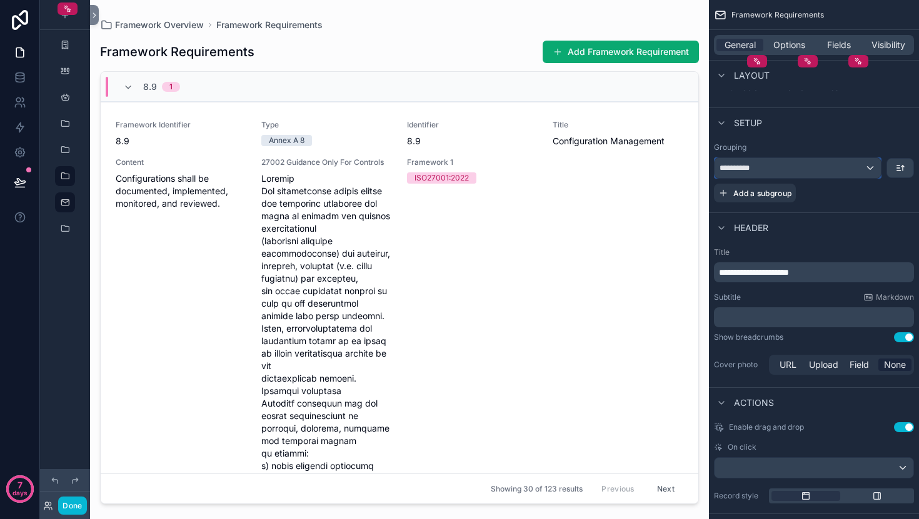
click at [838, 172] on div "**********" at bounding box center [797, 168] width 166 height 20
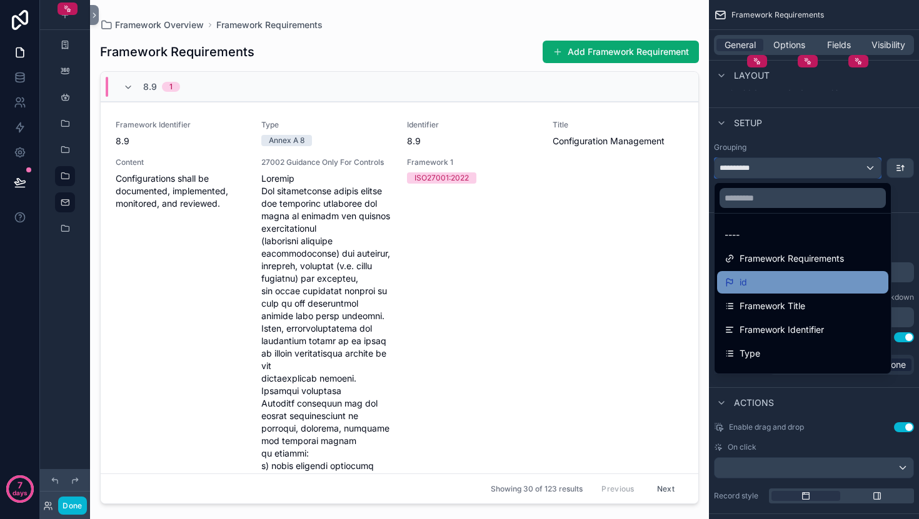
scroll to position [5, 0]
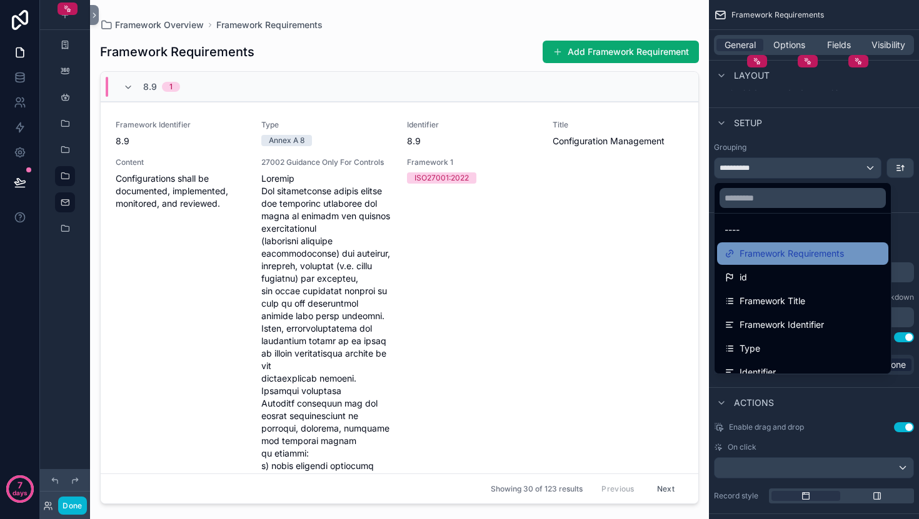
click at [816, 251] on span "Framework Requirements" at bounding box center [791, 253] width 104 height 15
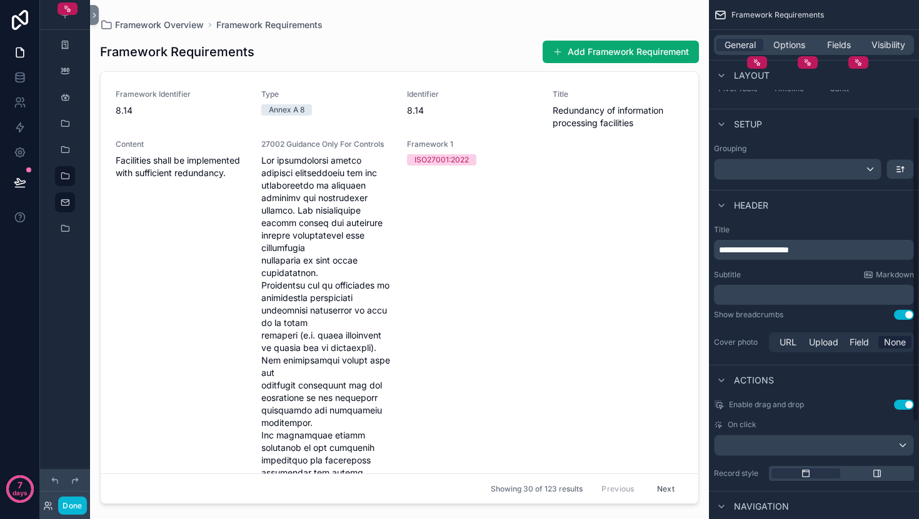
scroll to position [196, 0]
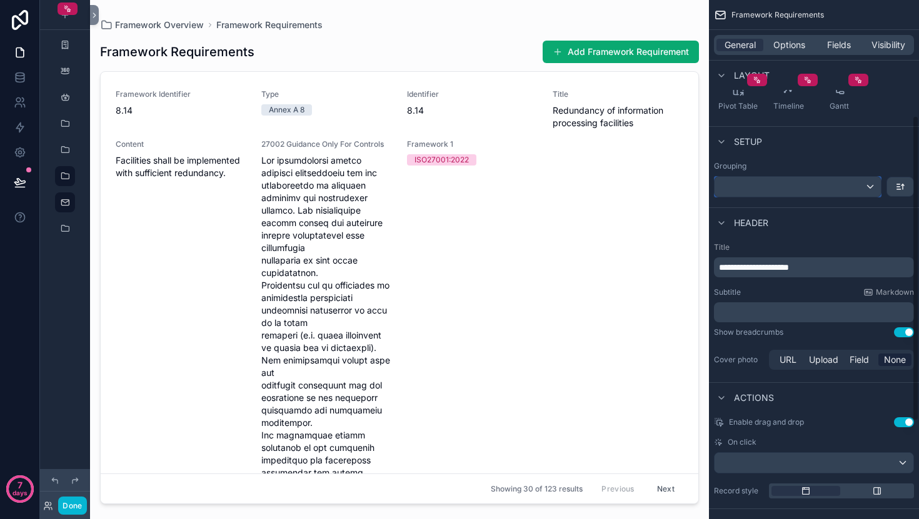
click at [821, 193] on div "scrollable content" at bounding box center [797, 187] width 166 height 20
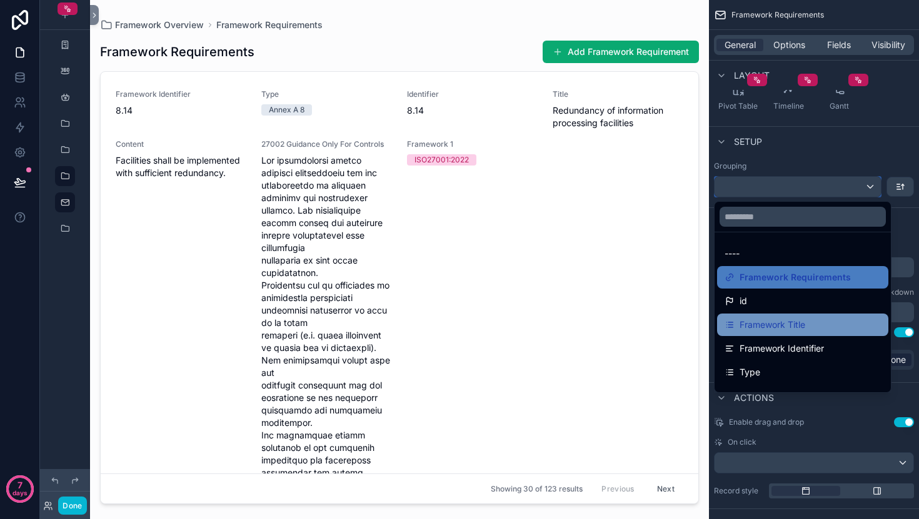
scroll to position [7, 0]
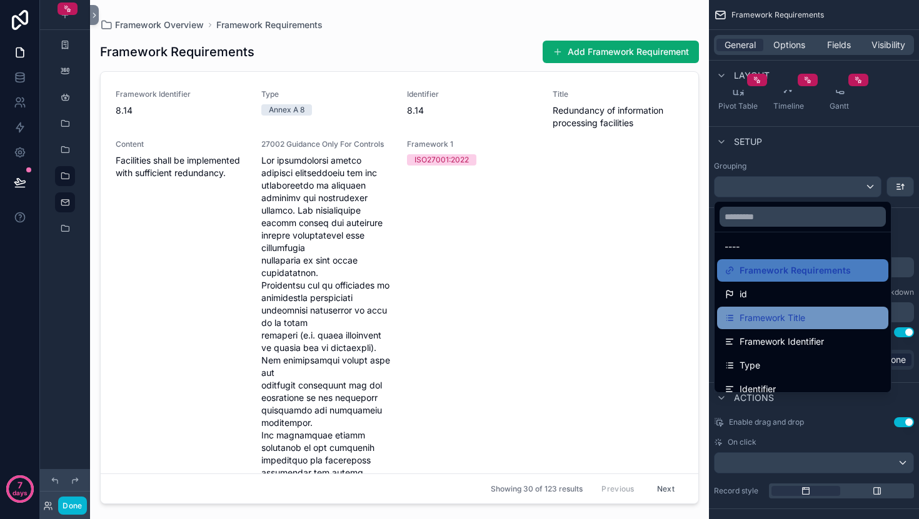
click at [796, 319] on span "Framework Title" at bounding box center [772, 318] width 66 height 15
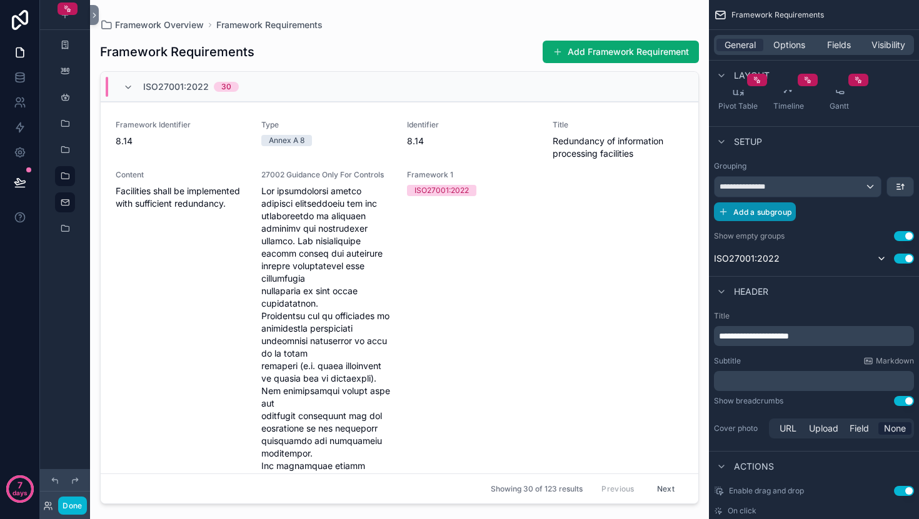
click at [777, 218] on button "Add a subgroup" at bounding box center [755, 211] width 82 height 19
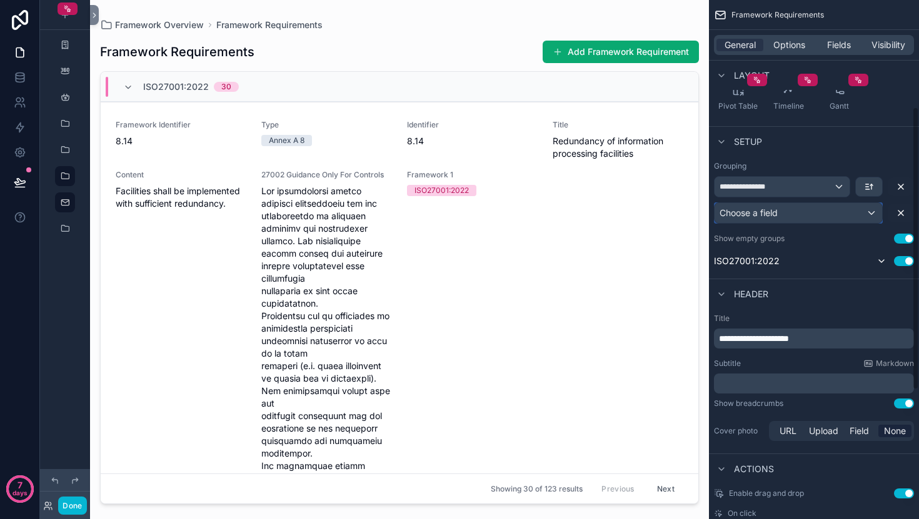
click at [792, 212] on div "Choose a field" at bounding box center [797, 213] width 167 height 20
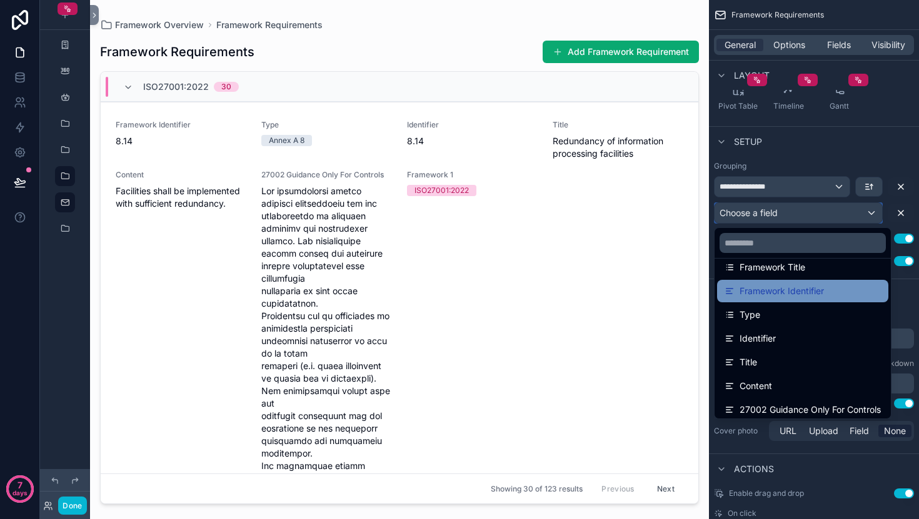
scroll to position [79, 0]
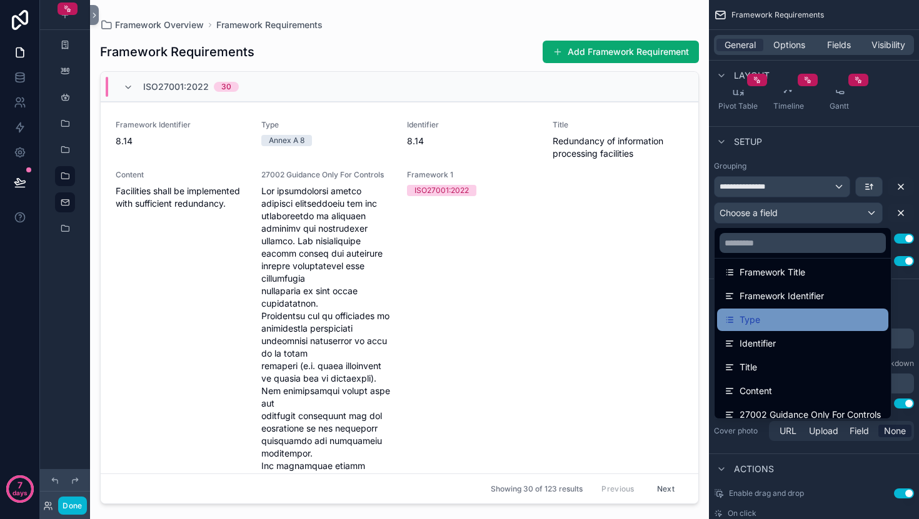
click at [834, 321] on div "Type" at bounding box center [802, 319] width 156 height 15
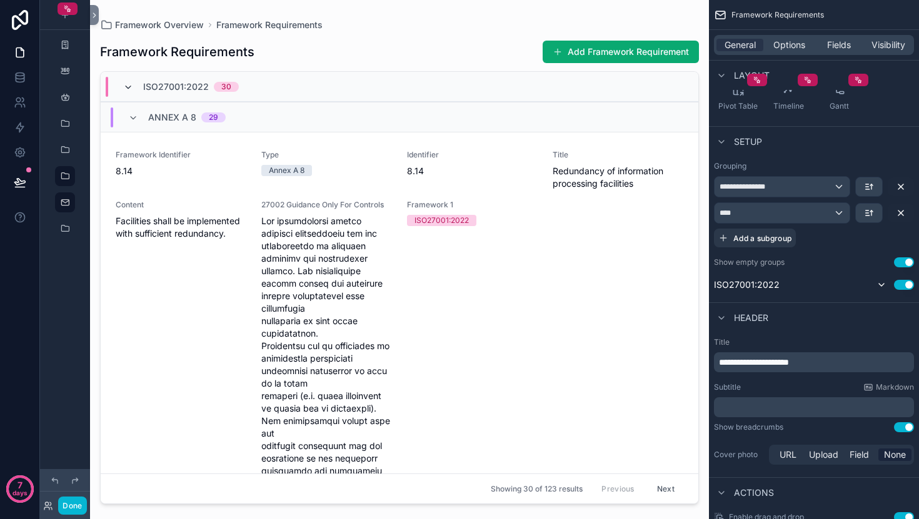
click at [130, 84] on icon "scrollable content" at bounding box center [128, 87] width 10 height 10
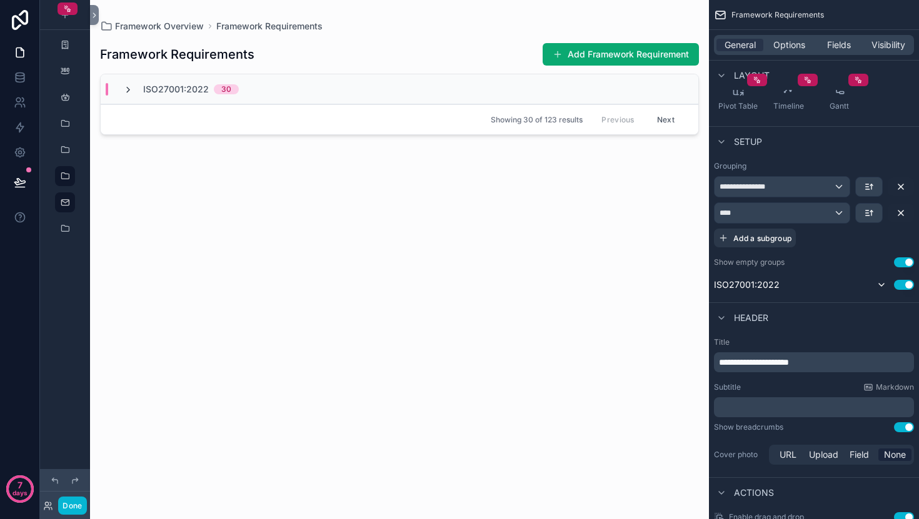
click at [126, 92] on icon "scrollable content" at bounding box center [128, 90] width 10 height 10
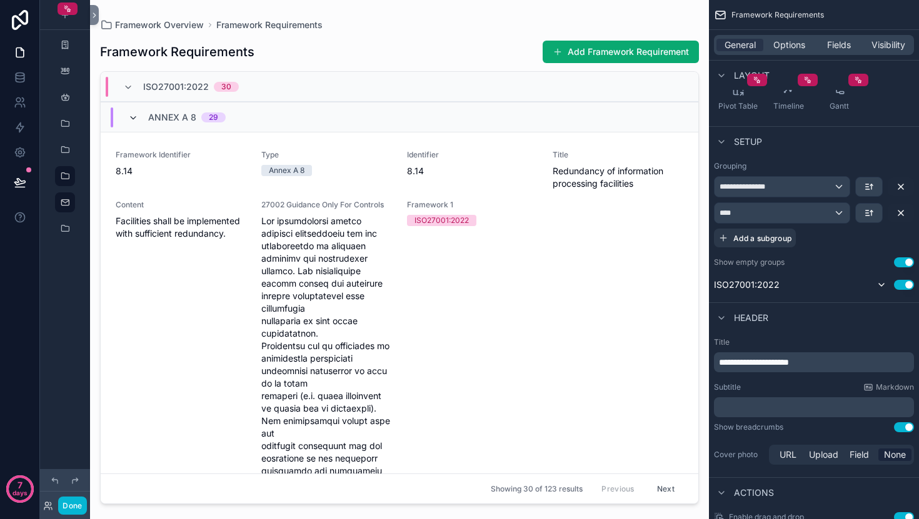
click at [131, 114] on icon "scrollable content" at bounding box center [133, 118] width 10 height 10
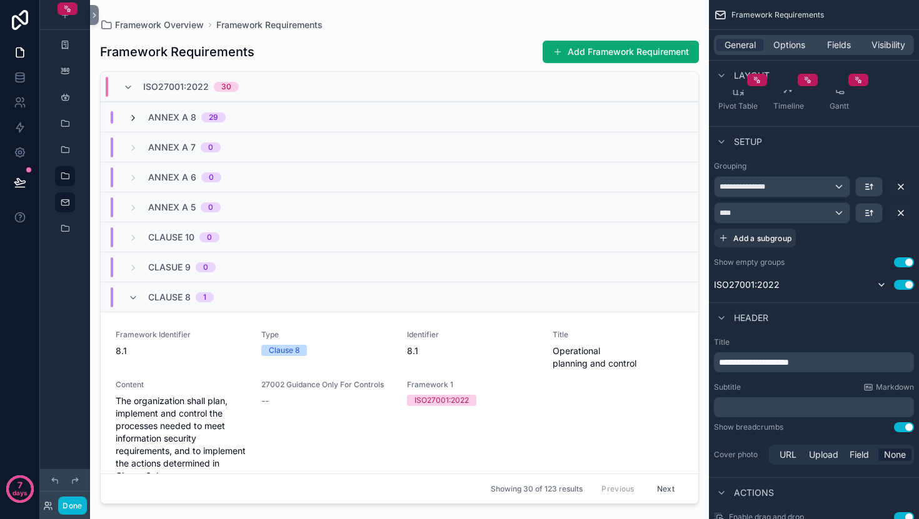
click at [132, 114] on icon "scrollable content" at bounding box center [133, 118] width 10 height 10
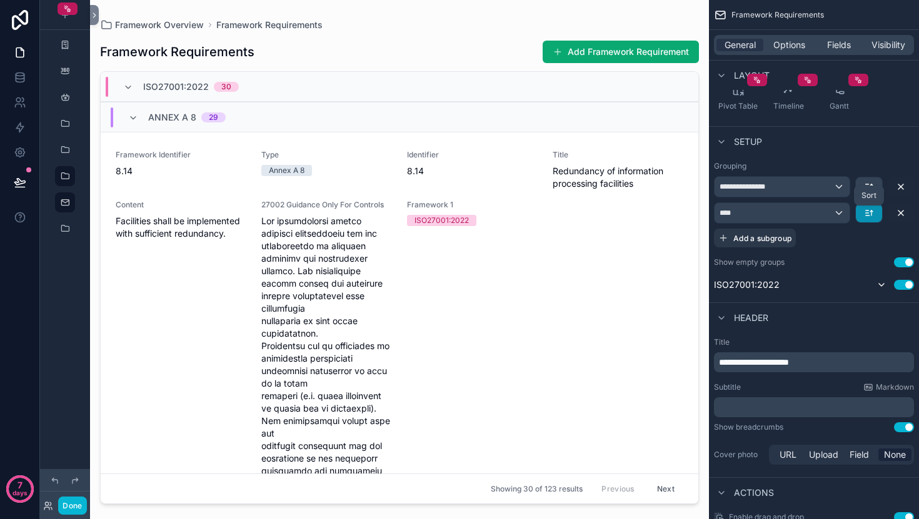
click at [869, 215] on icon "scrollable content" at bounding box center [869, 213] width 10 height 10
click at [864, 259] on span "Last -> First" at bounding box center [845, 264] width 48 height 15
click at [129, 119] on icon "scrollable content" at bounding box center [133, 118] width 10 height 10
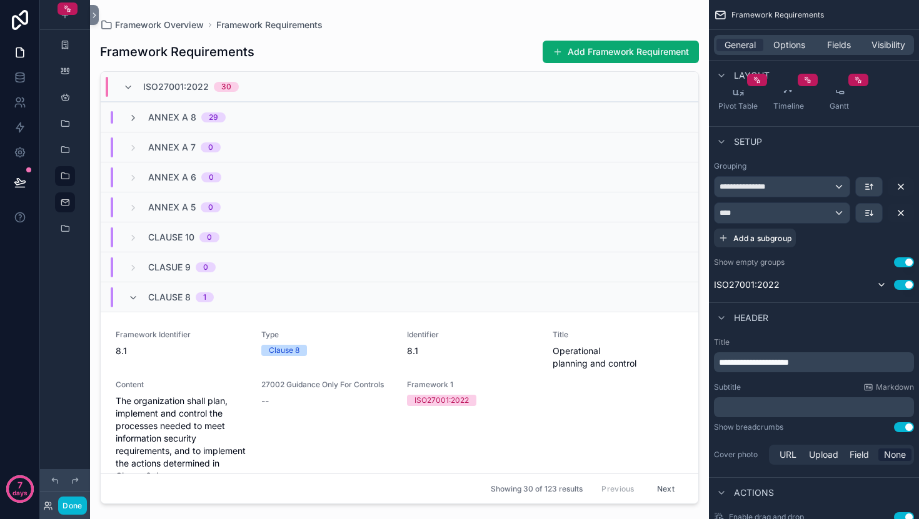
click at [129, 119] on icon "scrollable content" at bounding box center [133, 118] width 10 height 10
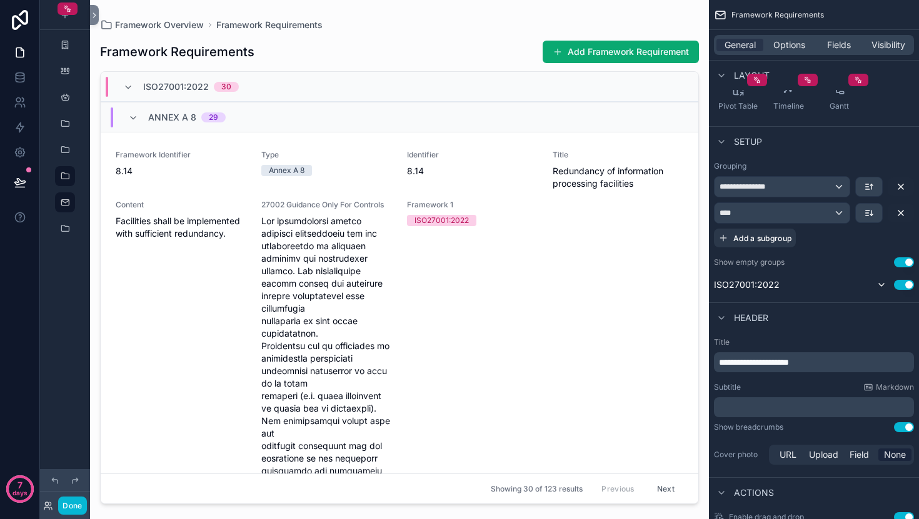
click at [129, 119] on icon "scrollable content" at bounding box center [133, 118] width 10 height 10
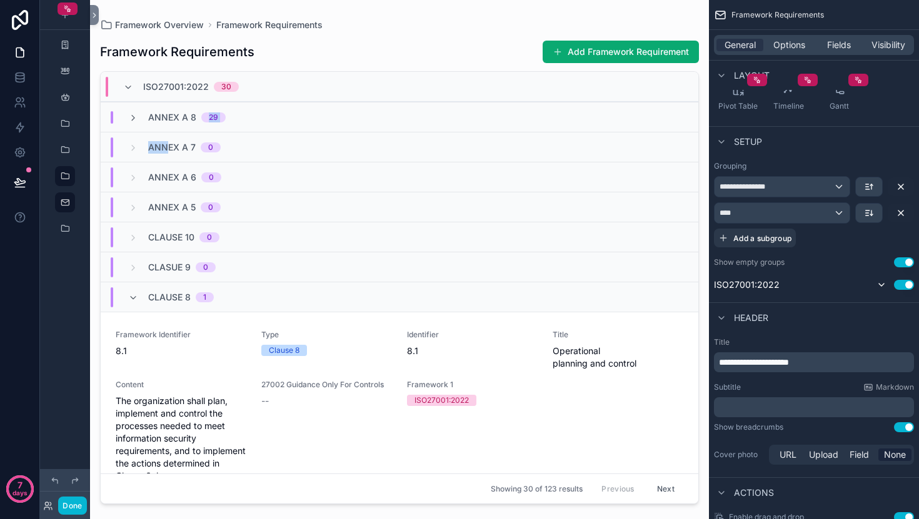
drag, startPoint x: 166, startPoint y: 144, endPoint x: 179, endPoint y: 138, distance: 15.1
click at [179, 138] on div "Annex A 7 0" at bounding box center [184, 147] width 72 height 20
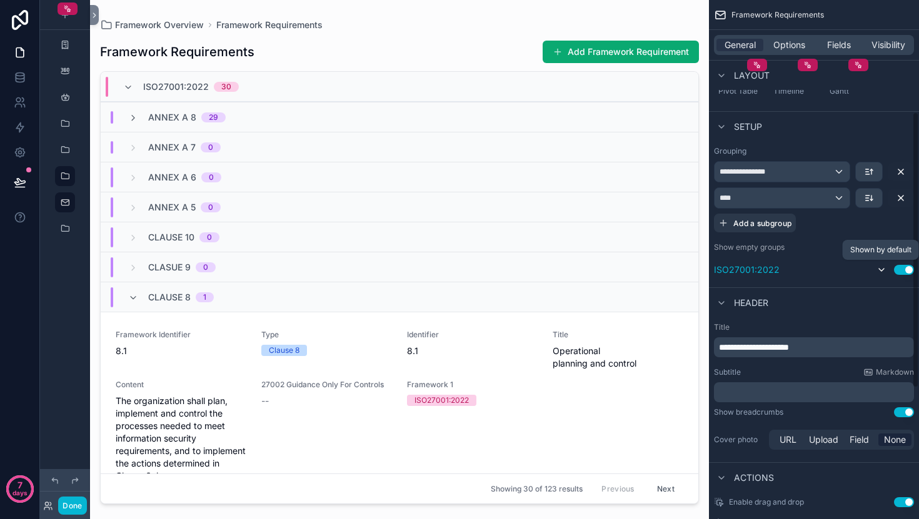
click at [879, 267] on icon "scrollable content" at bounding box center [881, 270] width 10 height 10
click at [881, 268] on icon "scrollable content" at bounding box center [881, 270] width 10 height 10
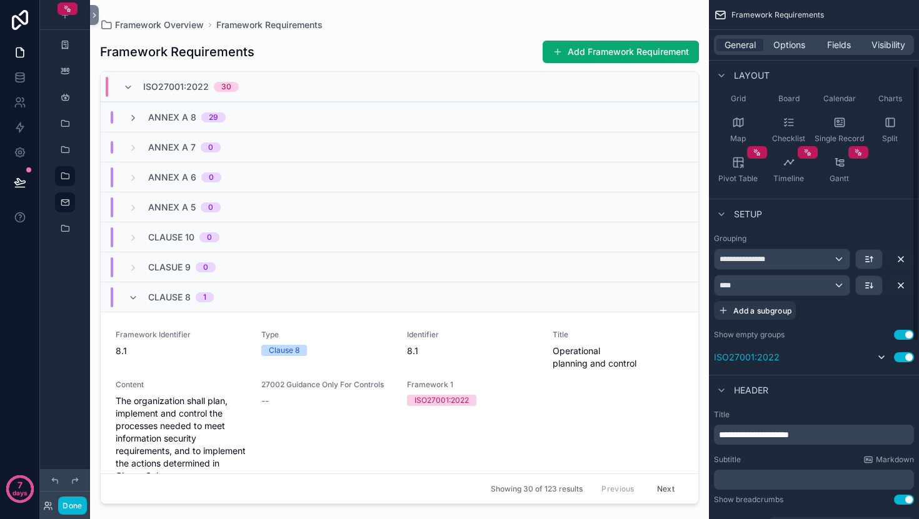
scroll to position [0, 0]
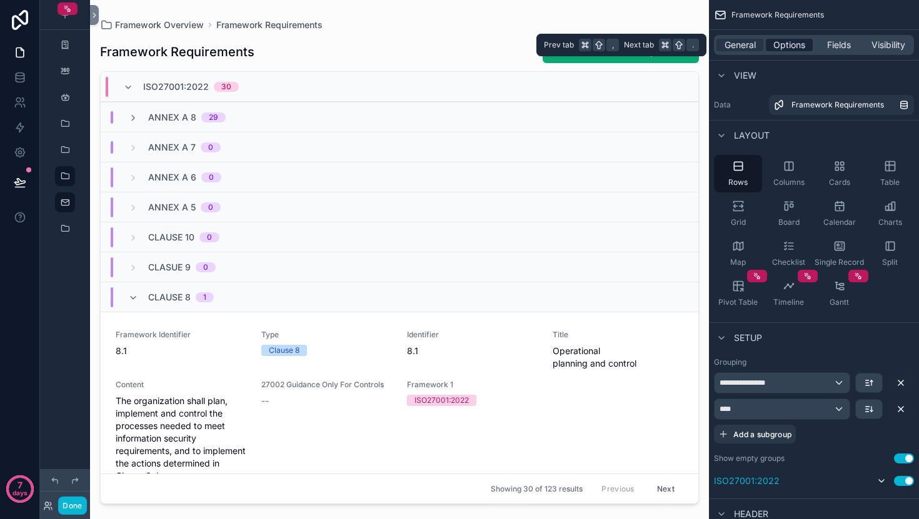
click at [786, 51] on span "Options" at bounding box center [789, 45] width 32 height 12
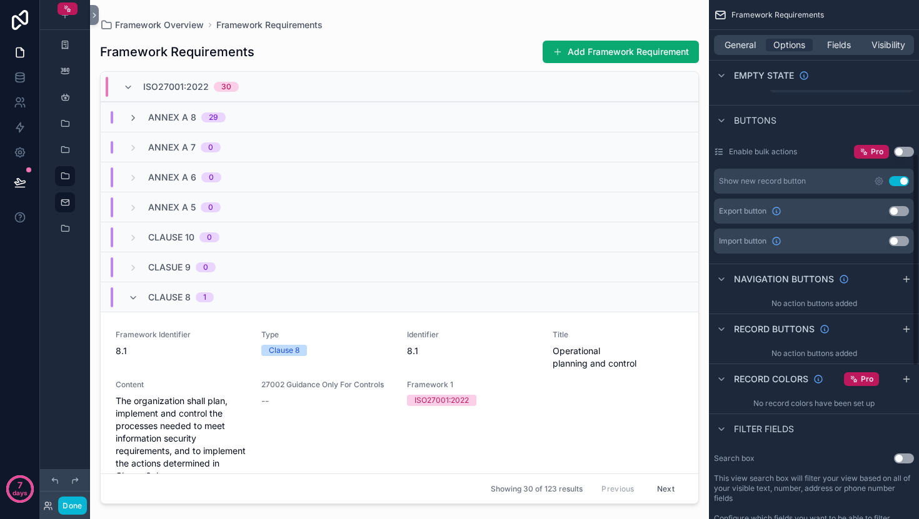
scroll to position [204, 0]
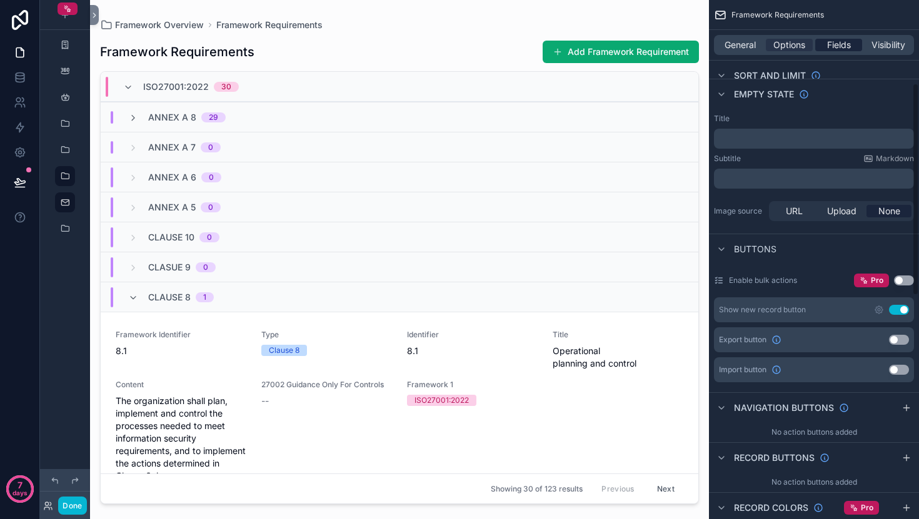
click at [838, 48] on span "Fields" at bounding box center [839, 45] width 24 height 12
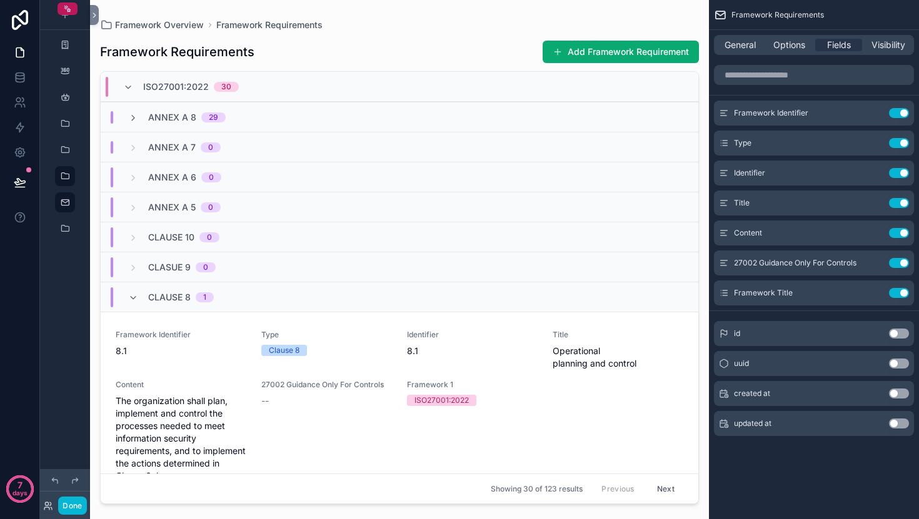
click at [739, 52] on div "General Options Fields Visibility" at bounding box center [814, 45] width 200 height 20
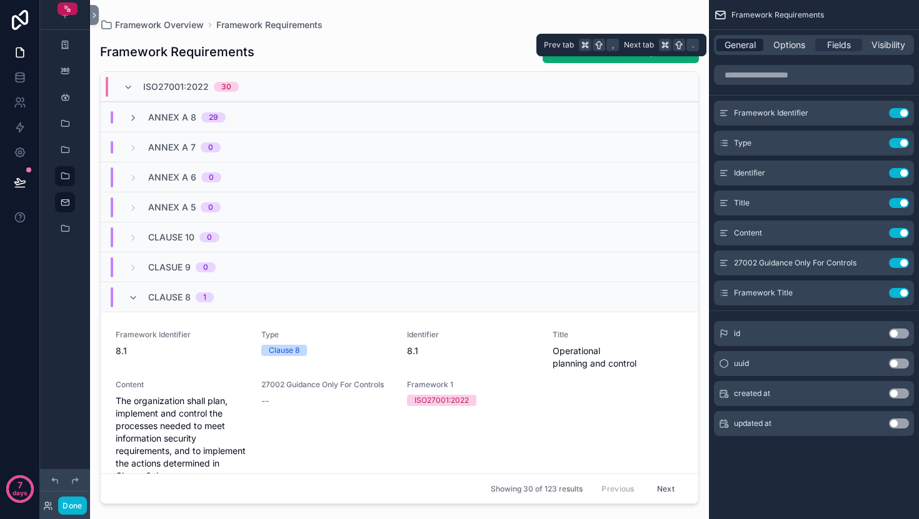
click at [743, 43] on span "General" at bounding box center [739, 45] width 31 height 12
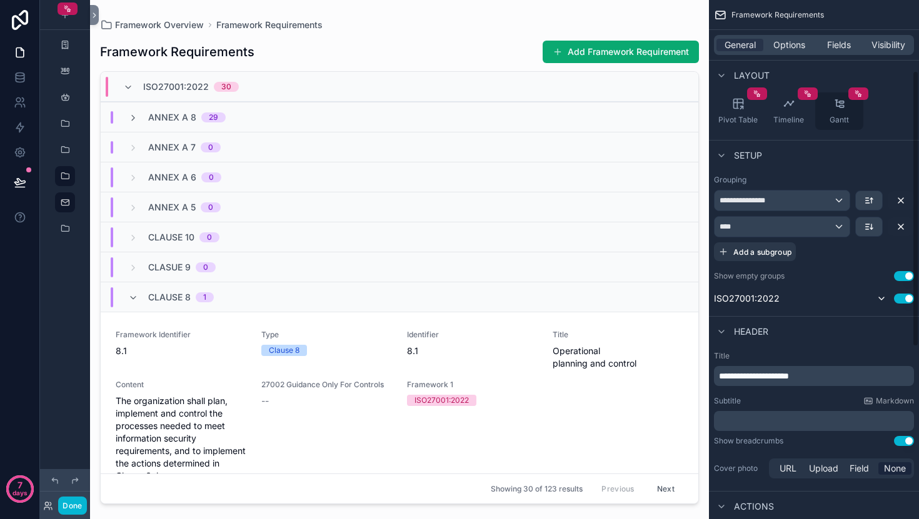
scroll to position [277, 0]
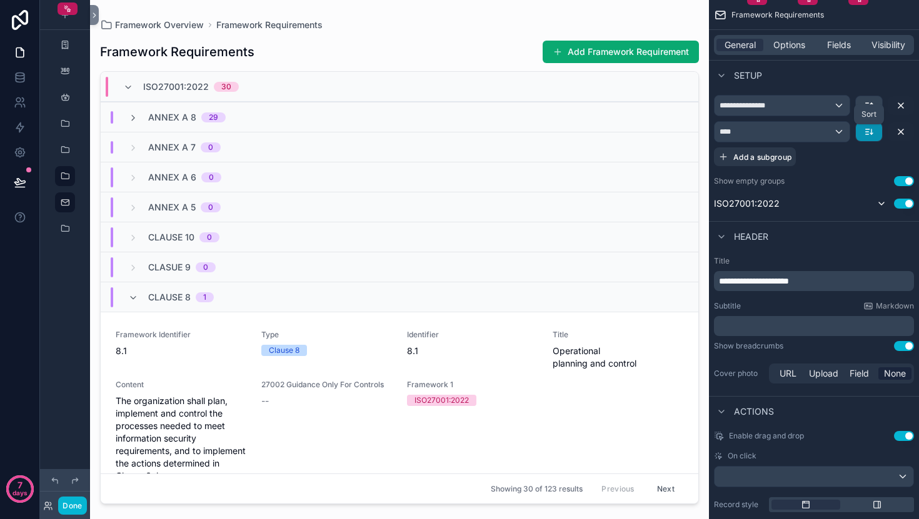
click at [871, 132] on icon "scrollable content" at bounding box center [871, 131] width 0 height 5
click at [847, 161] on span "First -> Last" at bounding box center [845, 159] width 48 height 15
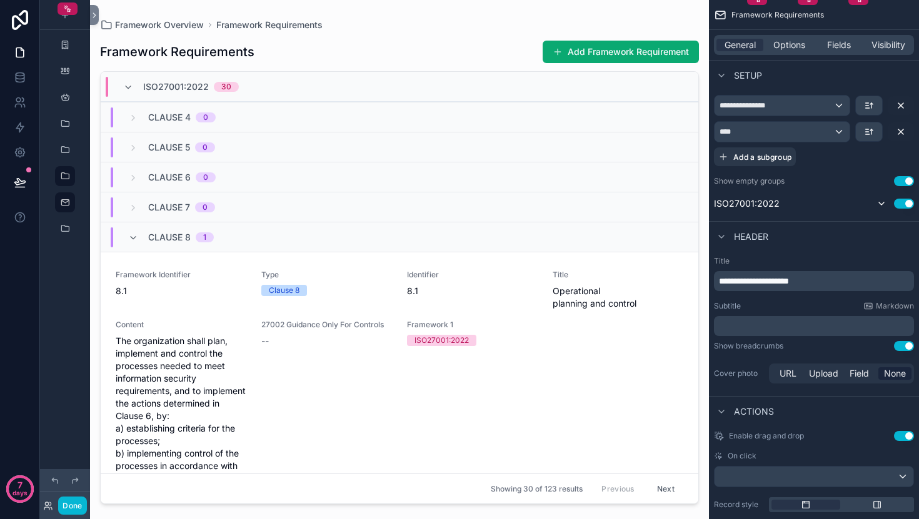
scroll to position [23, 0]
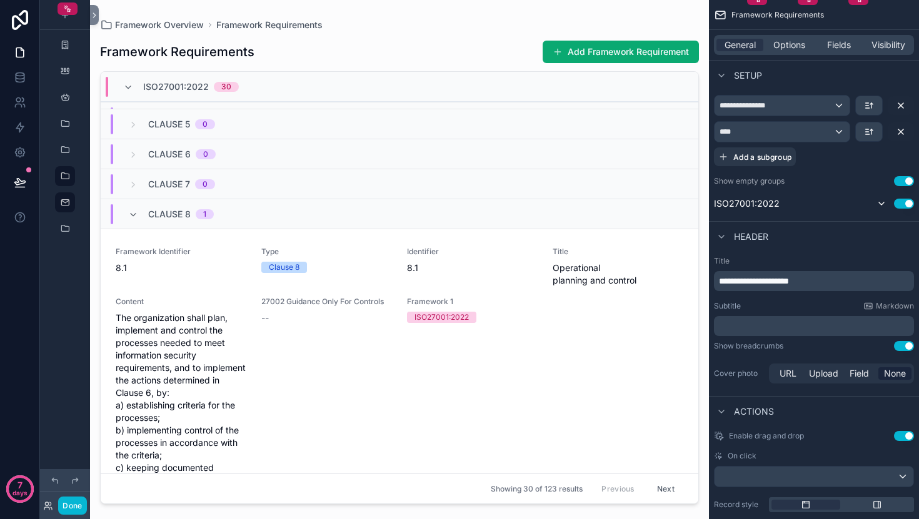
click at [132, 222] on div "Clause 8 1" at bounding box center [171, 214] width 86 height 20
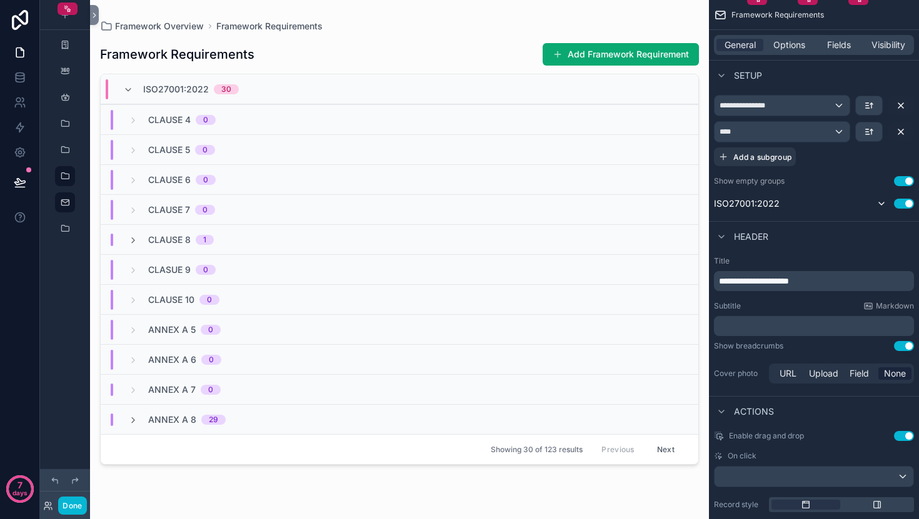
click at [135, 107] on div "Clause 4 0" at bounding box center [399, 119] width 597 height 30
click at [135, 112] on div "Clause 4 0" at bounding box center [399, 119] width 597 height 30
click at [138, 122] on div "Clause 4 0" at bounding box center [171, 120] width 87 height 20
click at [138, 122] on div "Clause 4 0" at bounding box center [171, 120] width 87 height 12
click at [135, 157] on div "Clause 5 0" at bounding box center [171, 150] width 87 height 20
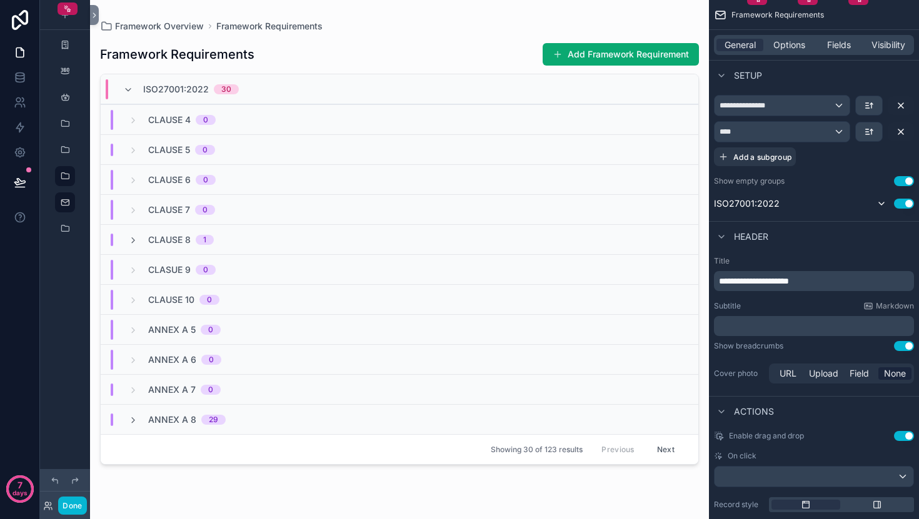
click at [135, 157] on div "Clause 5 0" at bounding box center [399, 149] width 597 height 30
click at [134, 201] on div "Clause 7 0" at bounding box center [171, 210] width 87 height 20
click at [135, 220] on div "Clause 7 0" at bounding box center [399, 209] width 597 height 30
click at [135, 252] on div "Clause 8 1" at bounding box center [399, 239] width 597 height 30
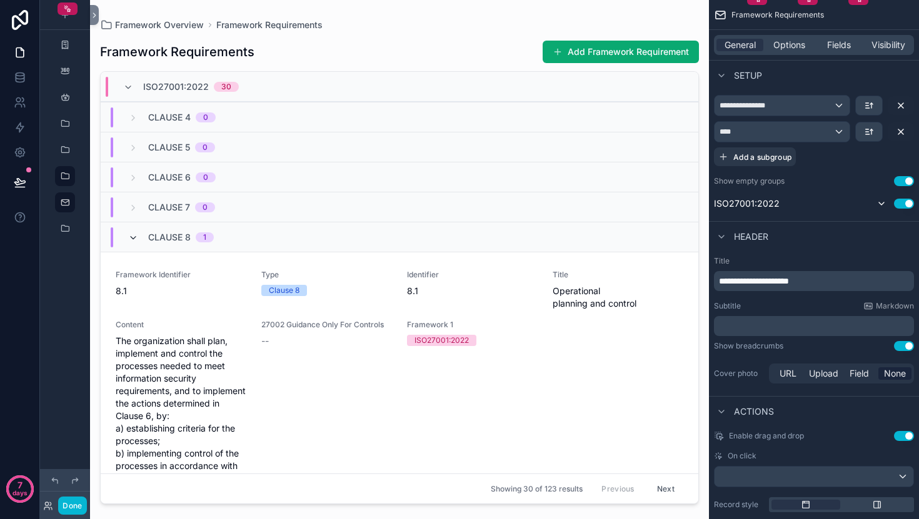
click at [135, 241] on icon "scrollable content" at bounding box center [133, 238] width 10 height 10
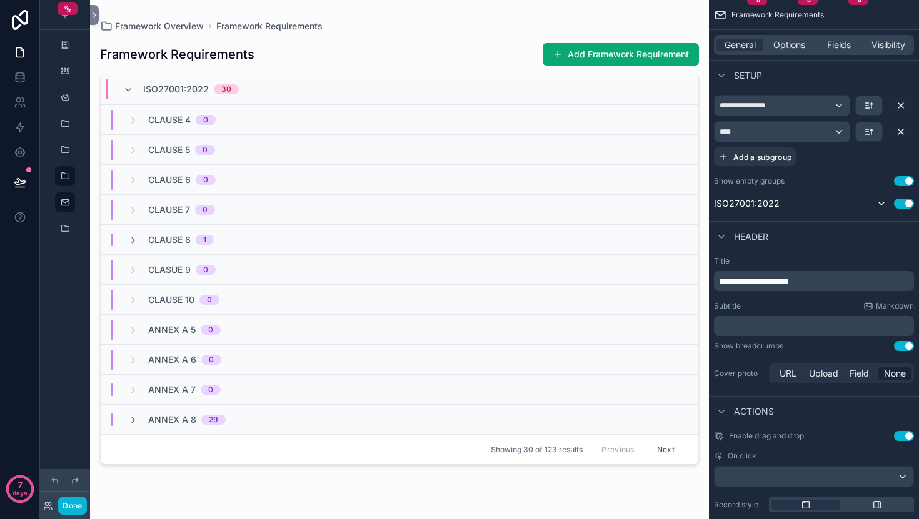
click at [666, 444] on button "Next" at bounding box center [665, 449] width 35 height 19
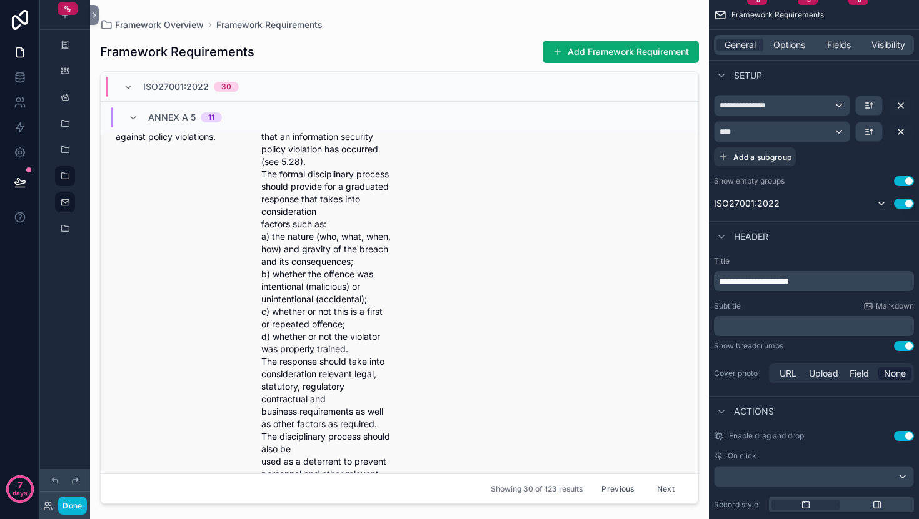
scroll to position [381, 0]
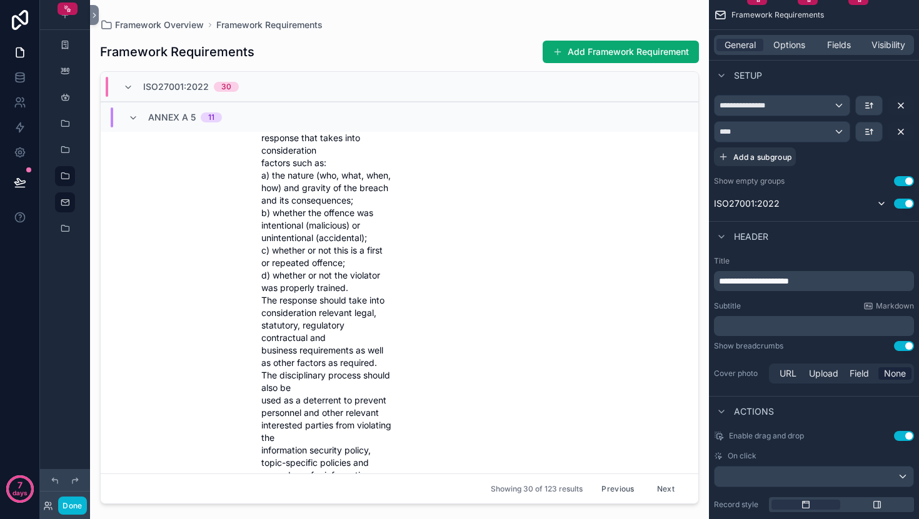
click at [619, 482] on button "Previous" at bounding box center [617, 488] width 50 height 19
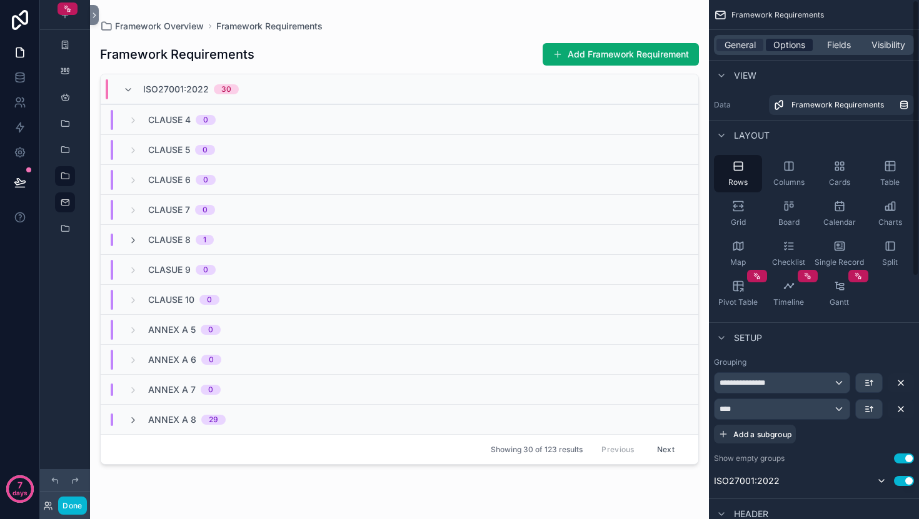
click at [803, 47] on span "Options" at bounding box center [789, 45] width 32 height 12
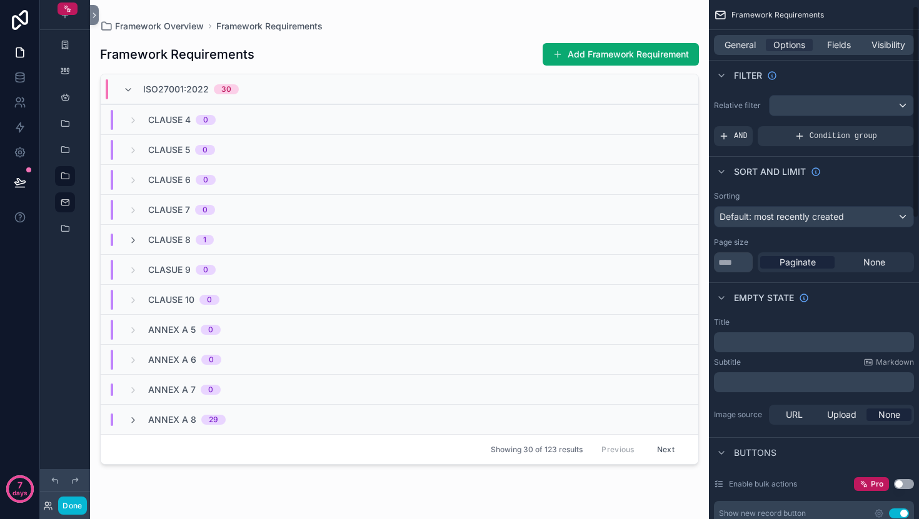
scroll to position [14, 0]
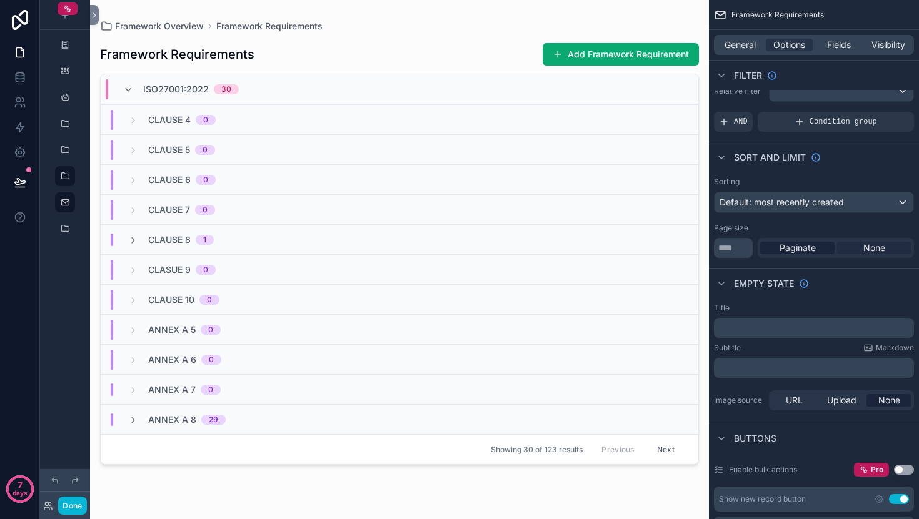
click at [881, 245] on span "None" at bounding box center [874, 248] width 22 height 12
click at [806, 251] on span "Paginate" at bounding box center [797, 248] width 36 height 12
click at [721, 241] on input "**" at bounding box center [733, 248] width 39 height 20
click at [733, 246] on input "**" at bounding box center [733, 248] width 39 height 20
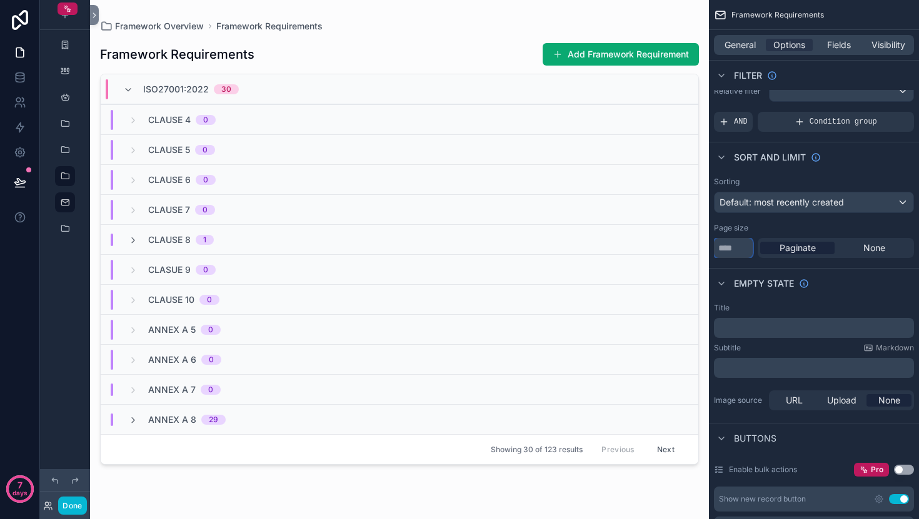
click at [733, 246] on input "**" at bounding box center [733, 248] width 39 height 20
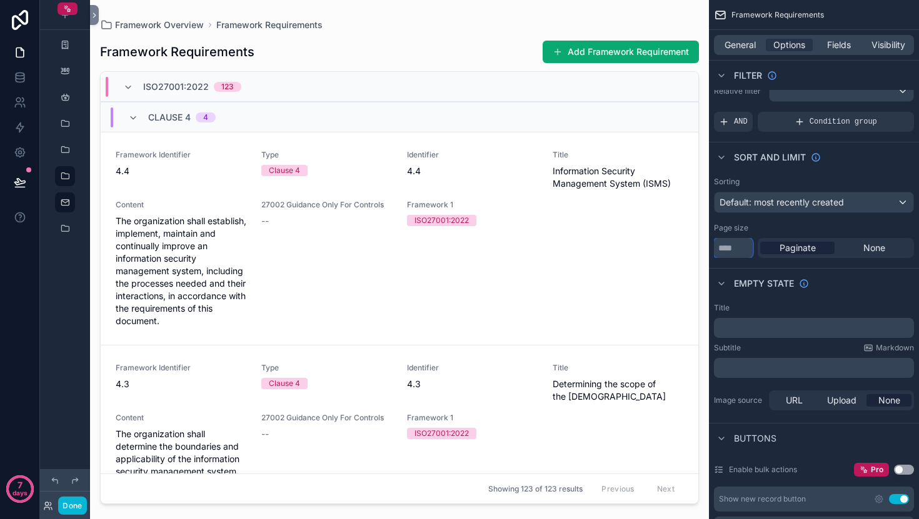
type input "***"
click at [790, 221] on div "Sorting Default: most recently created Page size *** Paginate None" at bounding box center [814, 217] width 210 height 91
click at [134, 121] on icon "scrollable content" at bounding box center [133, 118] width 10 height 10
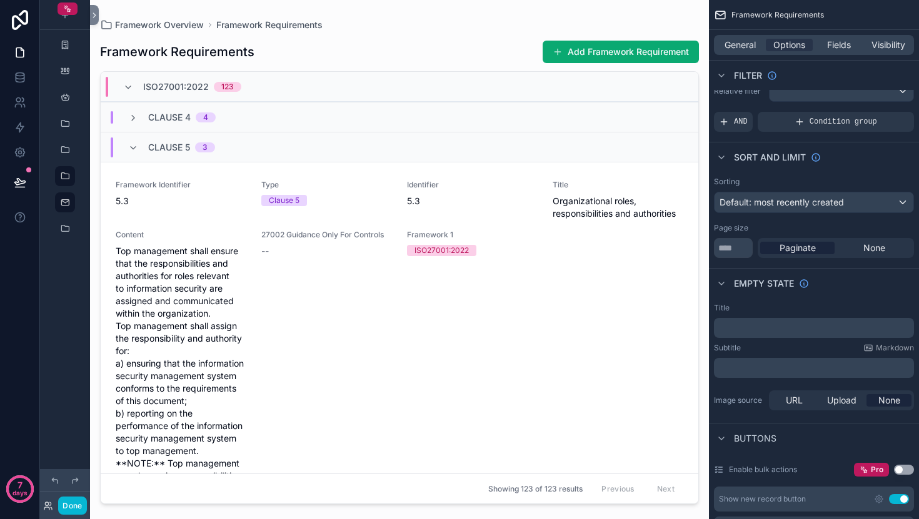
click at [136, 138] on div "Clause 5 3" at bounding box center [171, 147] width 87 height 20
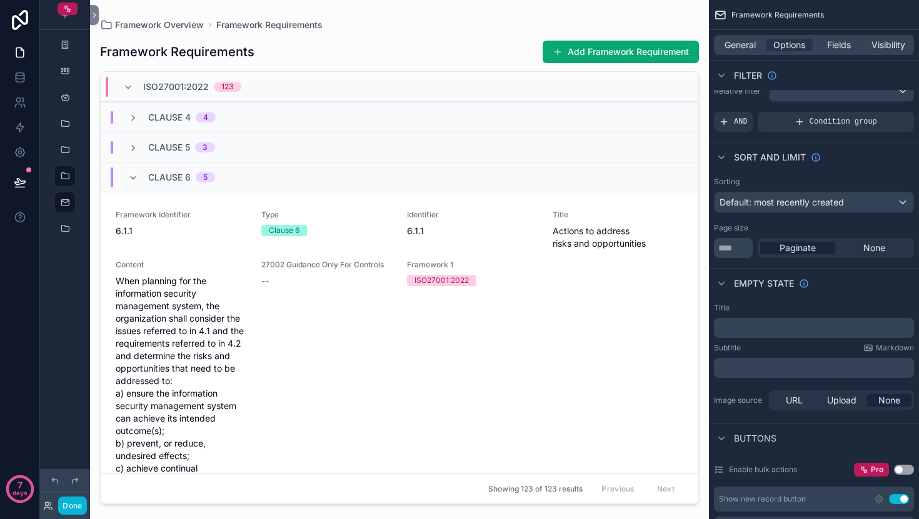
click at [134, 168] on div "Clause 6 5" at bounding box center [171, 177] width 87 height 20
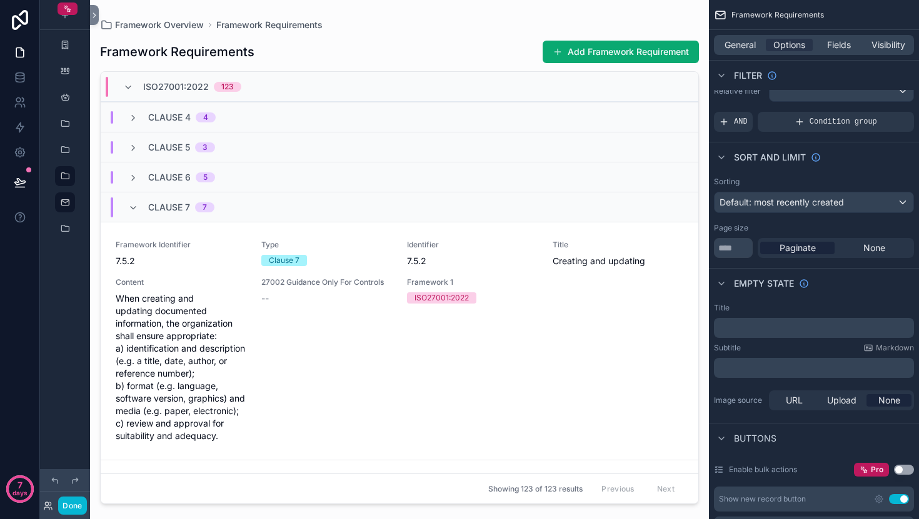
click at [131, 199] on div "Clause 7 7" at bounding box center [171, 207] width 86 height 20
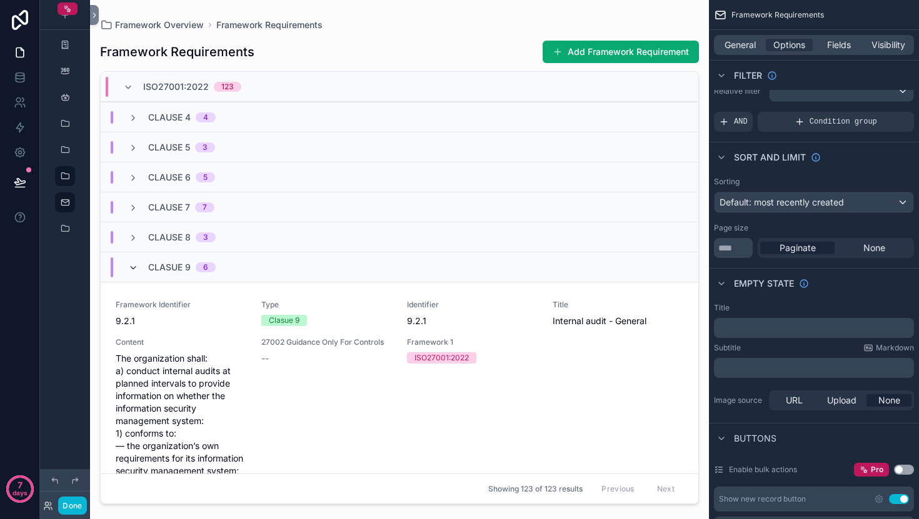
click at [134, 267] on icon "scrollable content" at bounding box center [133, 268] width 10 height 10
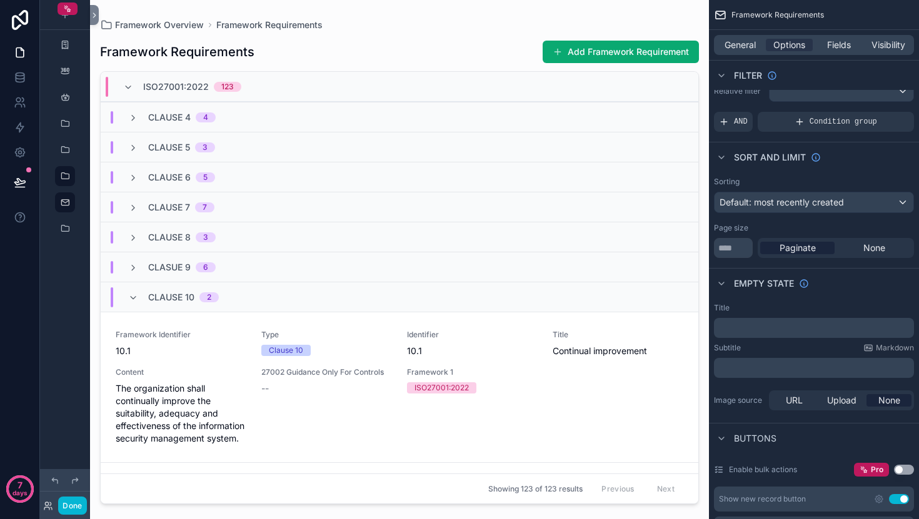
click at [134, 290] on div "Clause 10 2" at bounding box center [173, 297] width 91 height 20
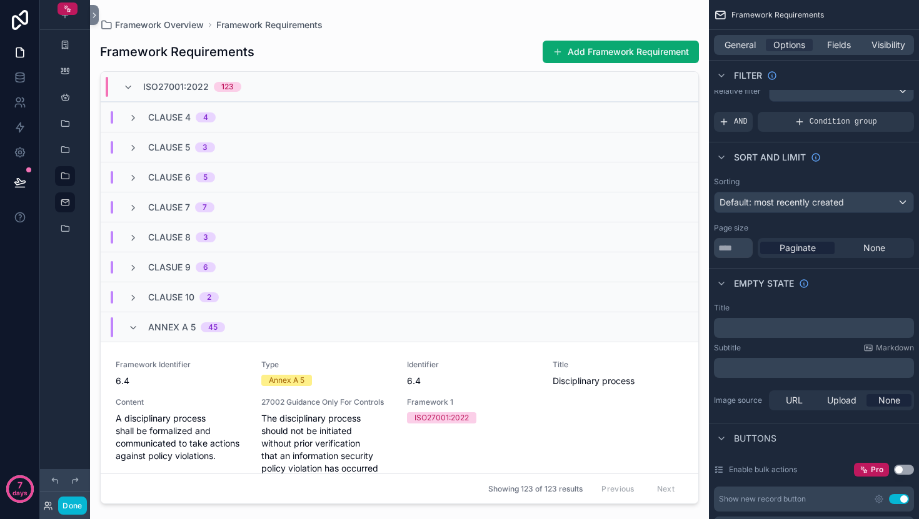
click at [140, 317] on div "Annex A 5 45" at bounding box center [176, 327] width 97 height 20
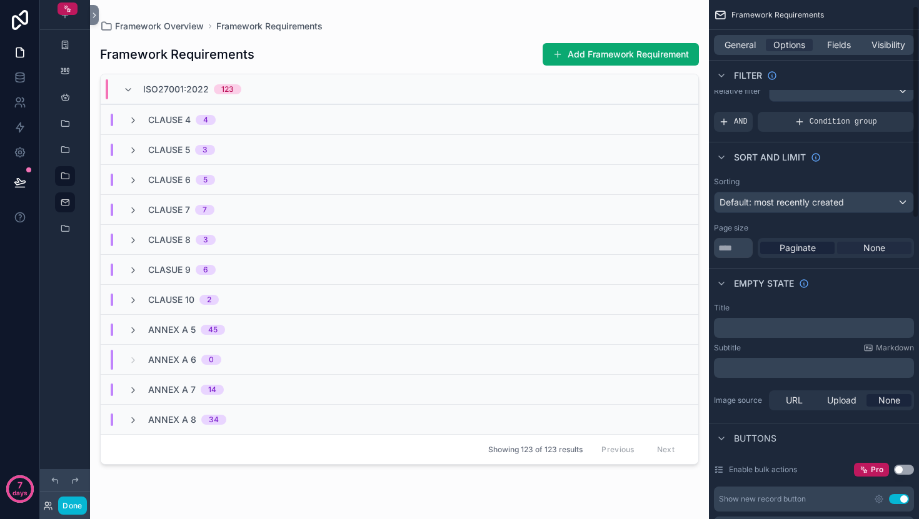
click at [889, 243] on div "None" at bounding box center [874, 248] width 74 height 12
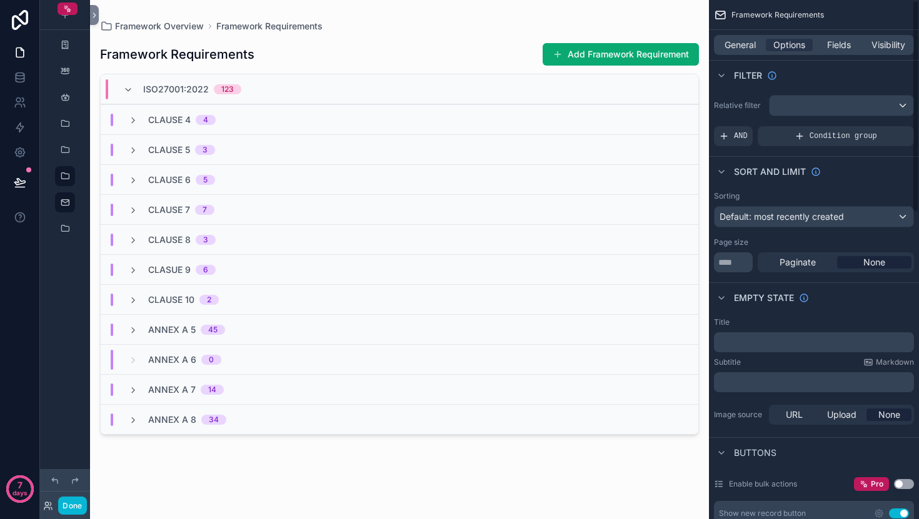
click at [827, 32] on div "General Options Fields Visibility" at bounding box center [814, 45] width 210 height 30
click at [830, 36] on div "General Options Fields Visibility" at bounding box center [814, 45] width 200 height 20
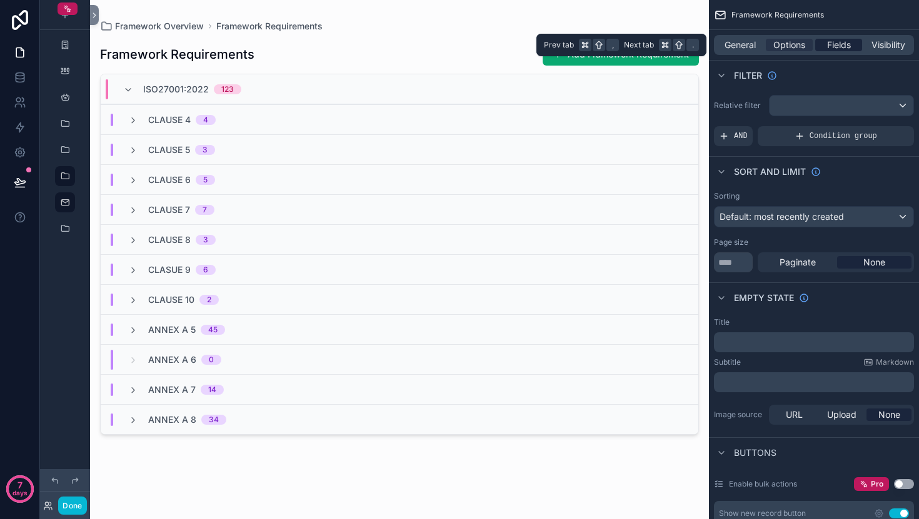
click at [836, 42] on span "Fields" at bounding box center [839, 45] width 24 height 12
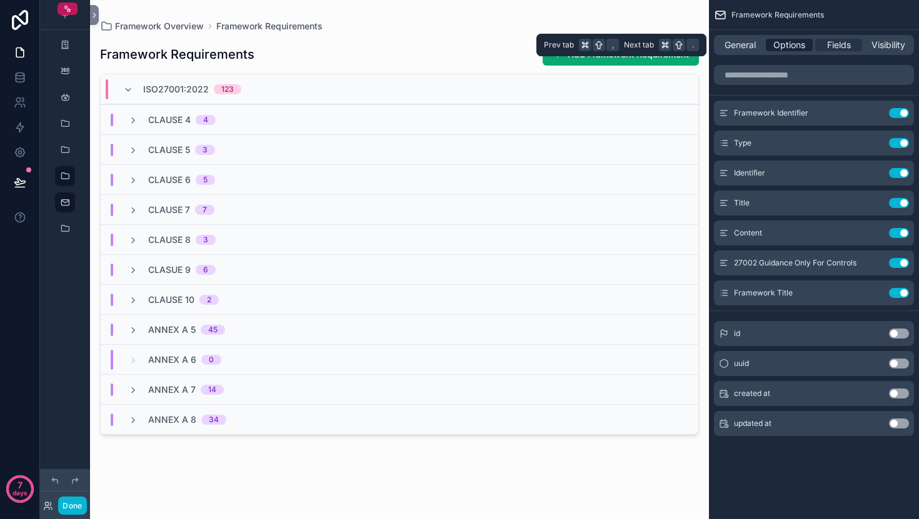
click at [792, 49] on span "Options" at bounding box center [789, 45] width 32 height 12
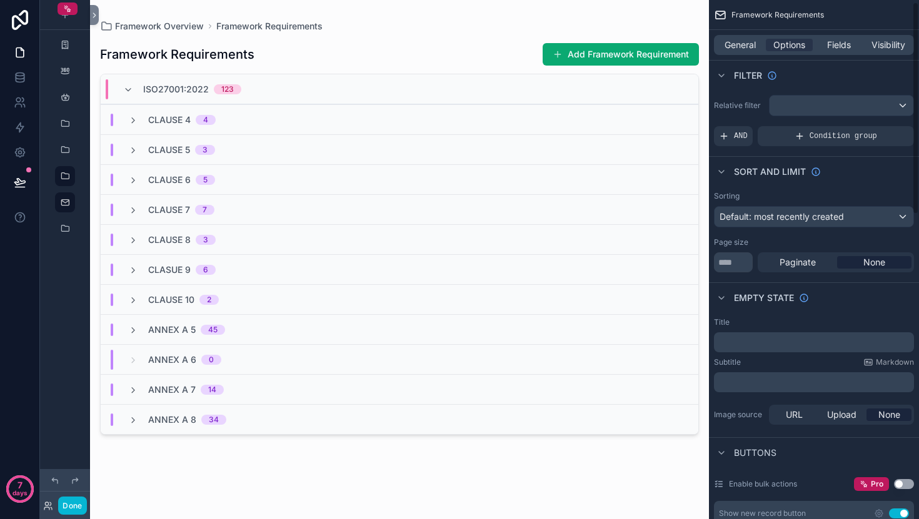
scroll to position [6, 0]
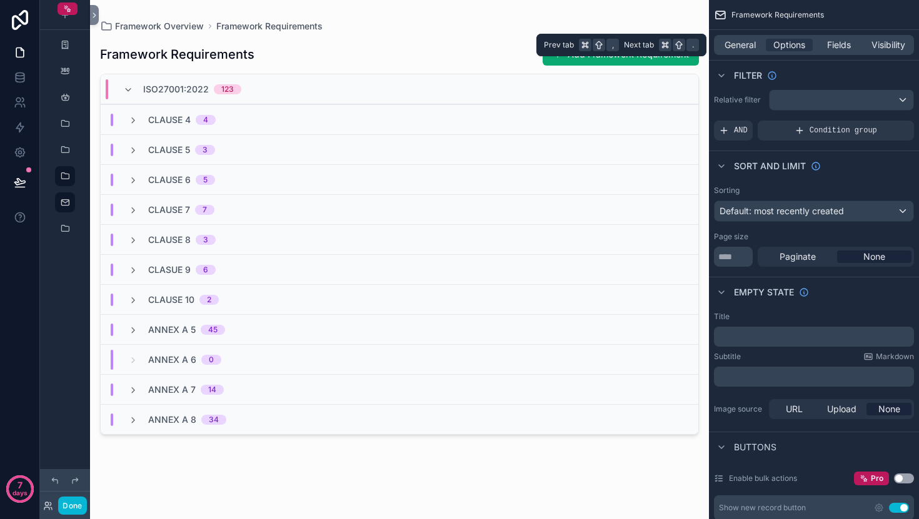
click at [739, 37] on div "General Options Fields Visibility" at bounding box center [814, 45] width 200 height 20
click at [751, 42] on span "General" at bounding box center [739, 45] width 31 height 12
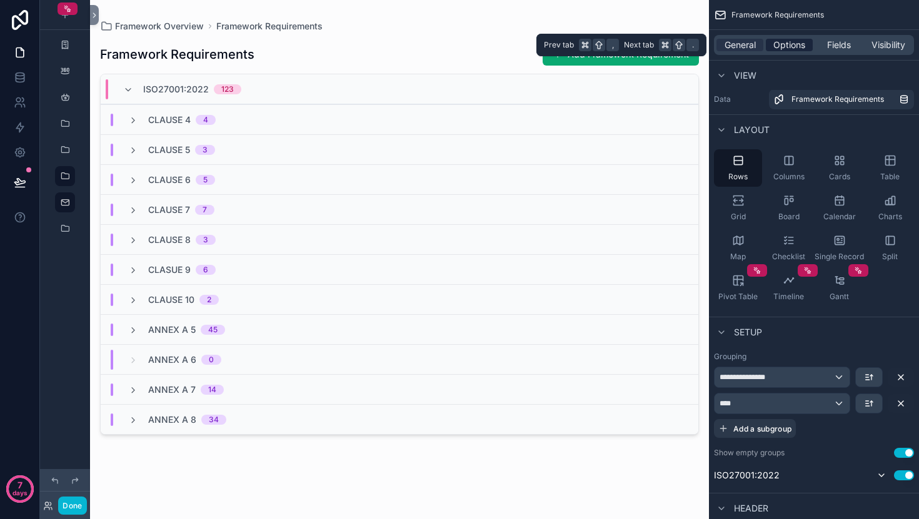
click at [771, 44] on div "Options" at bounding box center [789, 45] width 47 height 12
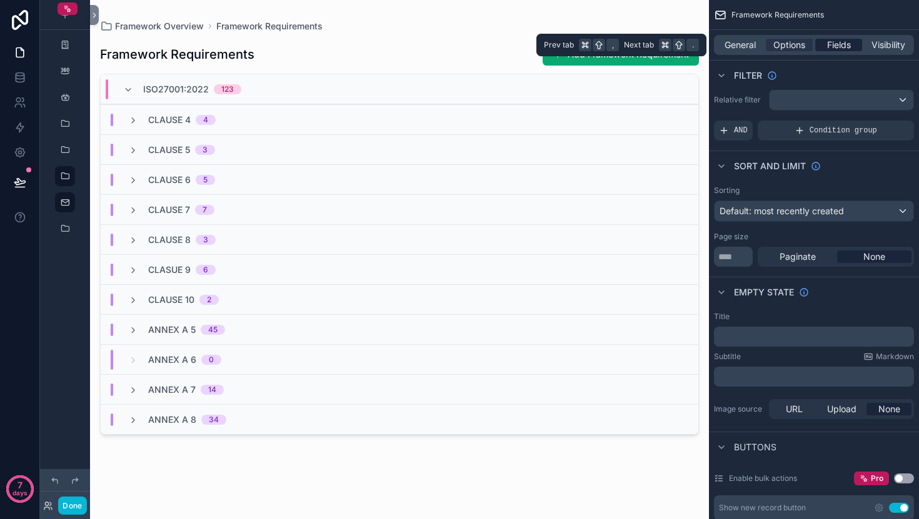
click at [816, 44] on div "Fields" at bounding box center [838, 45] width 47 height 12
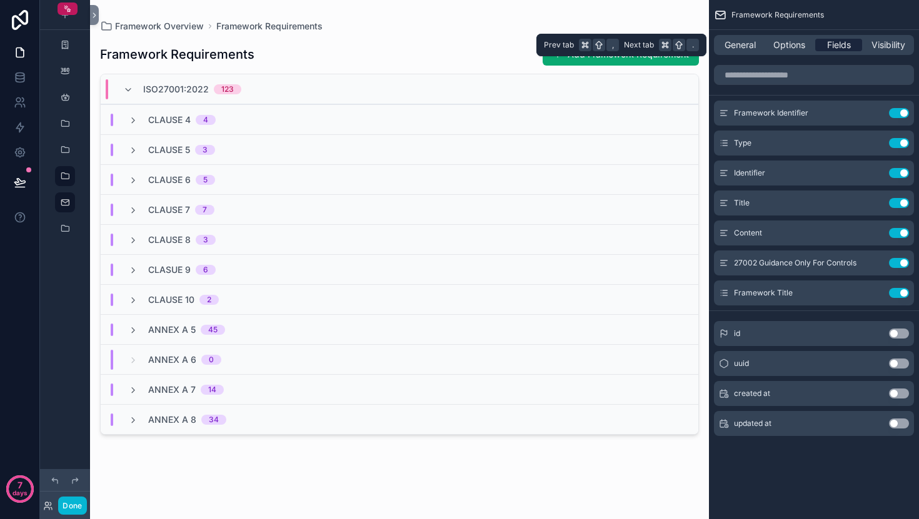
scroll to position [0, 0]
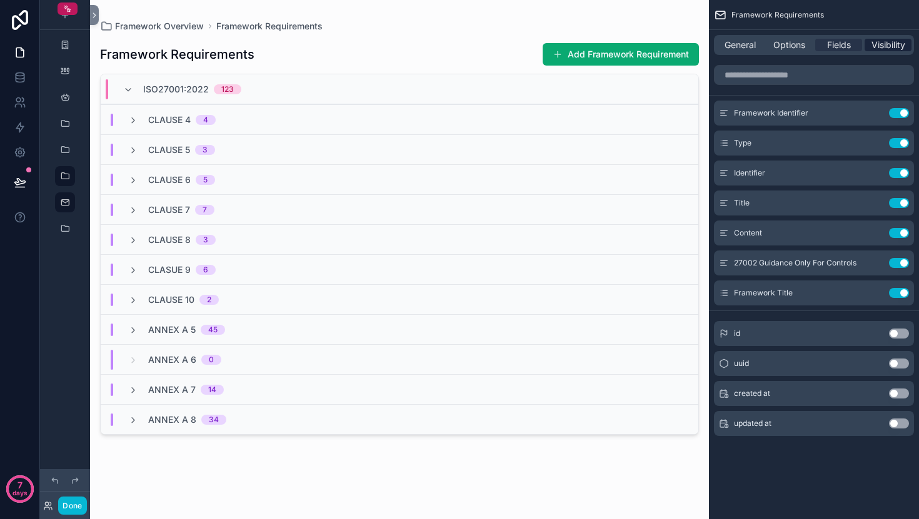
click at [879, 43] on span "Visibility" at bounding box center [888, 45] width 34 height 12
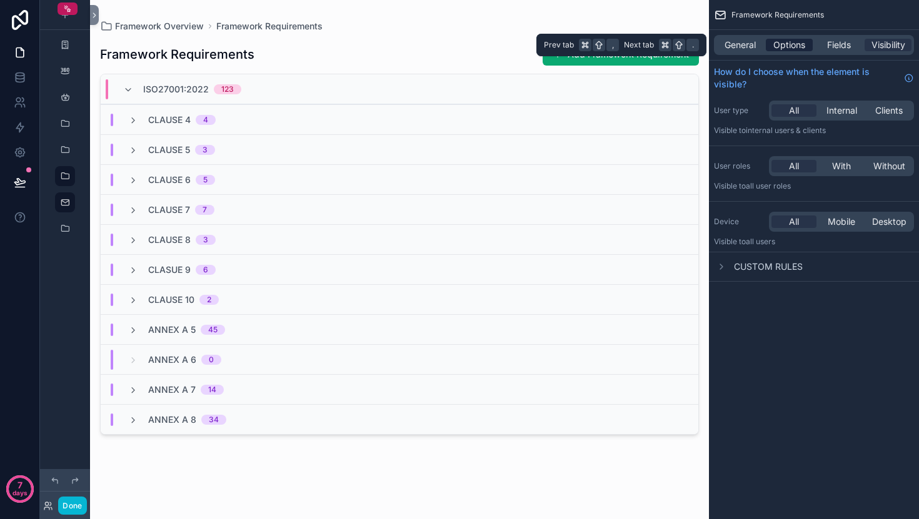
click at [789, 49] on span "Options" at bounding box center [789, 45] width 32 height 12
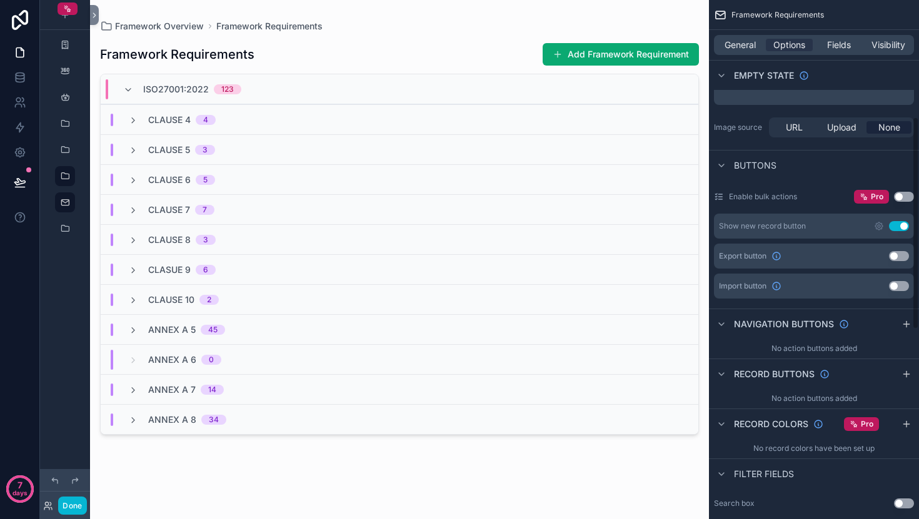
scroll to position [271, 0]
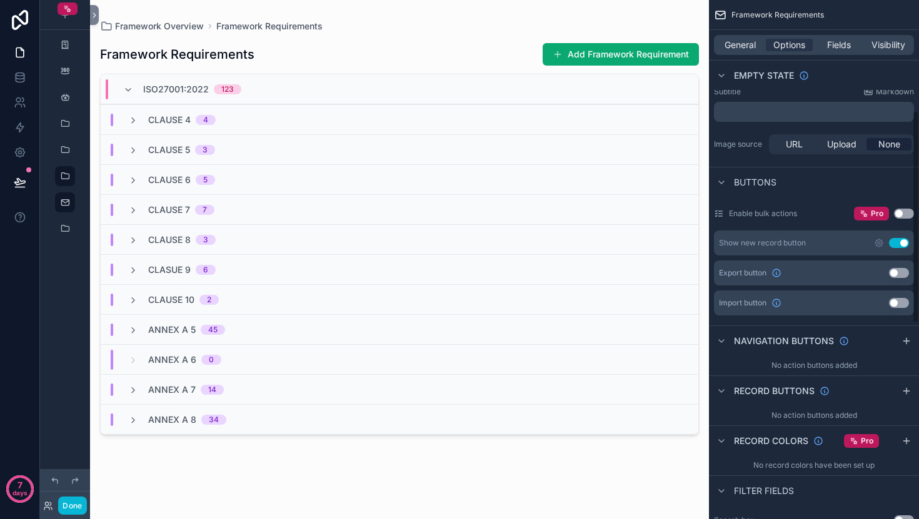
click at [904, 241] on button "Use setting" at bounding box center [899, 243] width 20 height 10
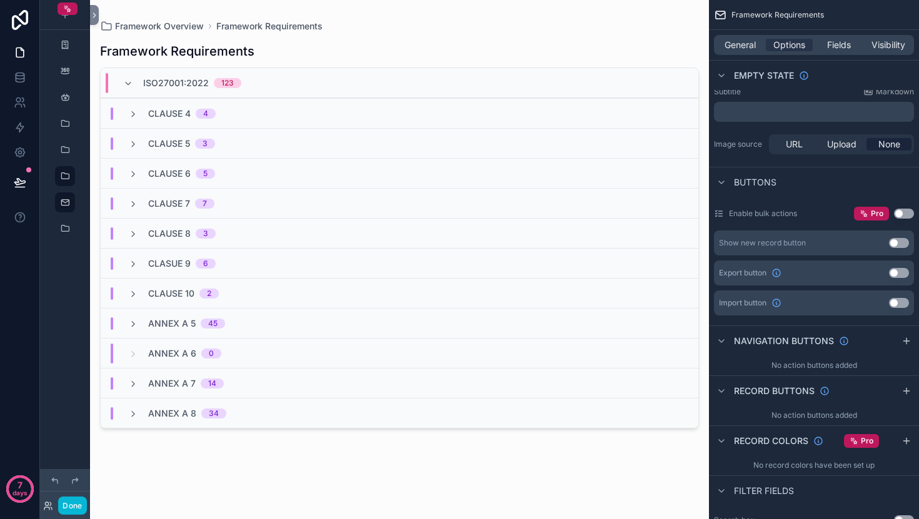
click at [902, 218] on button "Use setting" at bounding box center [904, 214] width 20 height 10
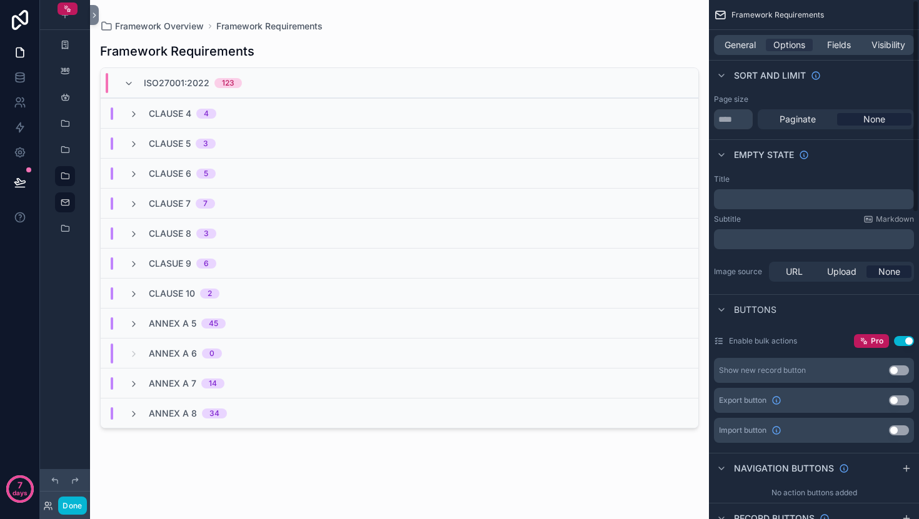
scroll to position [0, 0]
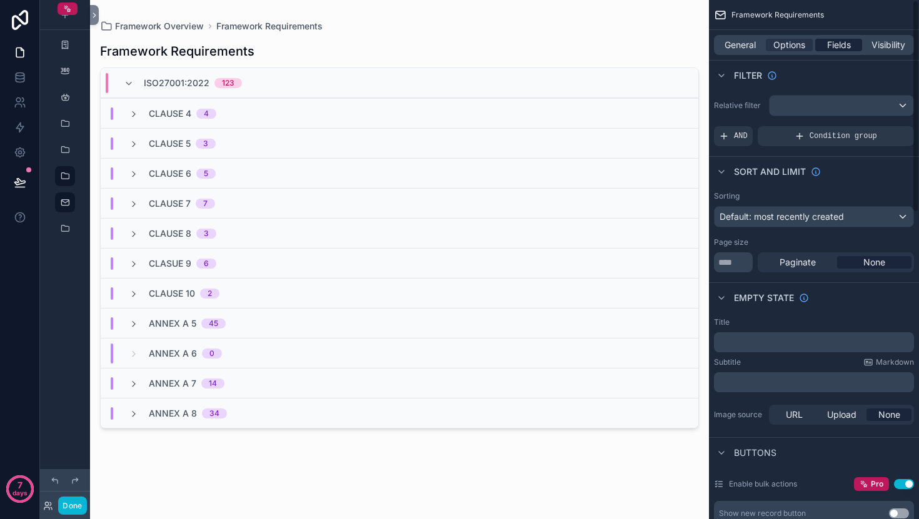
click at [837, 43] on span "Fields" at bounding box center [839, 45] width 24 height 12
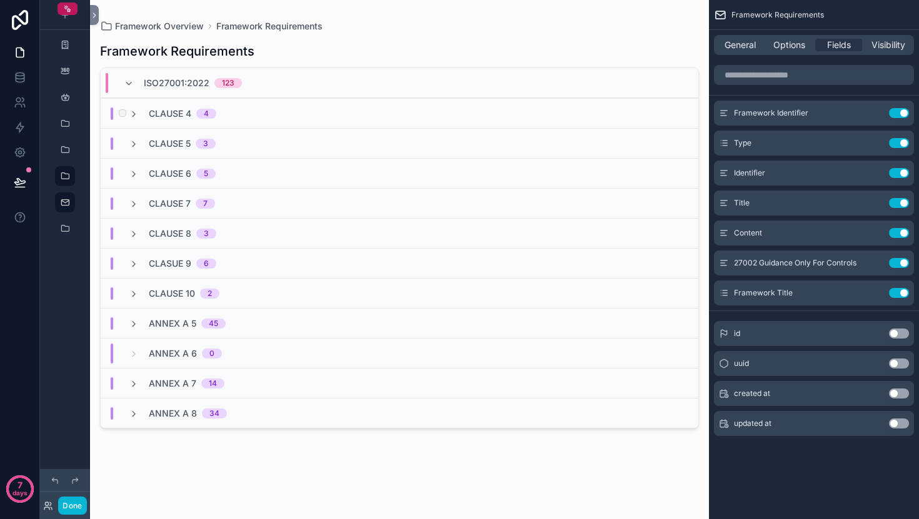
click at [140, 112] on div "Clause 4 4" at bounding box center [172, 113] width 87 height 12
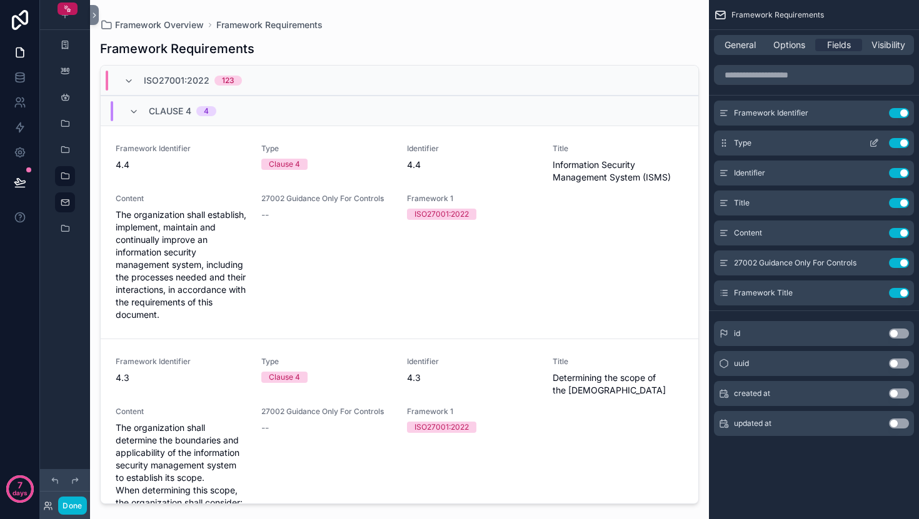
click at [896, 144] on button "Use setting" at bounding box center [899, 143] width 20 height 10
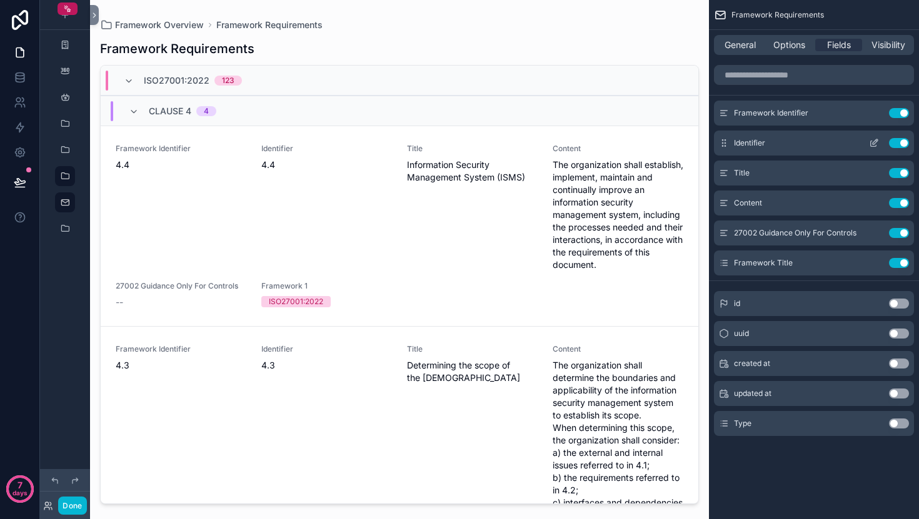
click at [896, 143] on button "Use setting" at bounding box center [899, 143] width 20 height 10
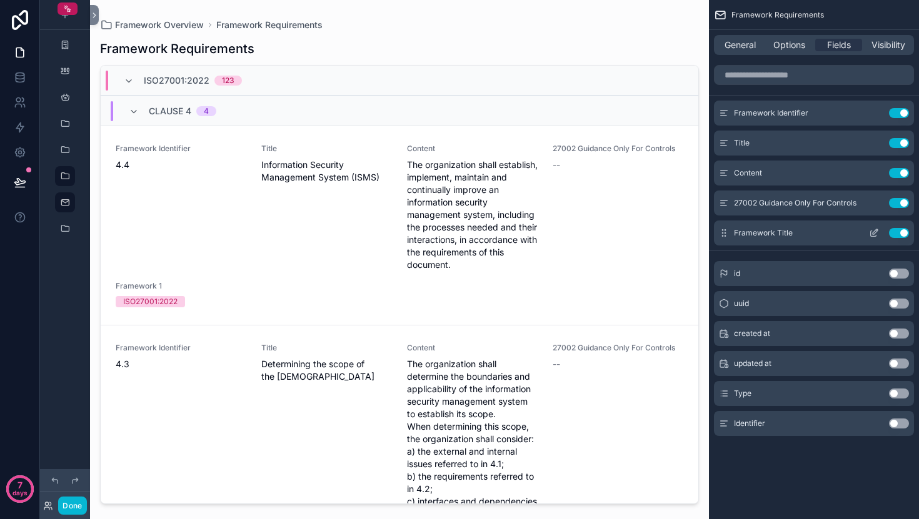
click at [903, 231] on button "Use setting" at bounding box center [899, 233] width 20 height 10
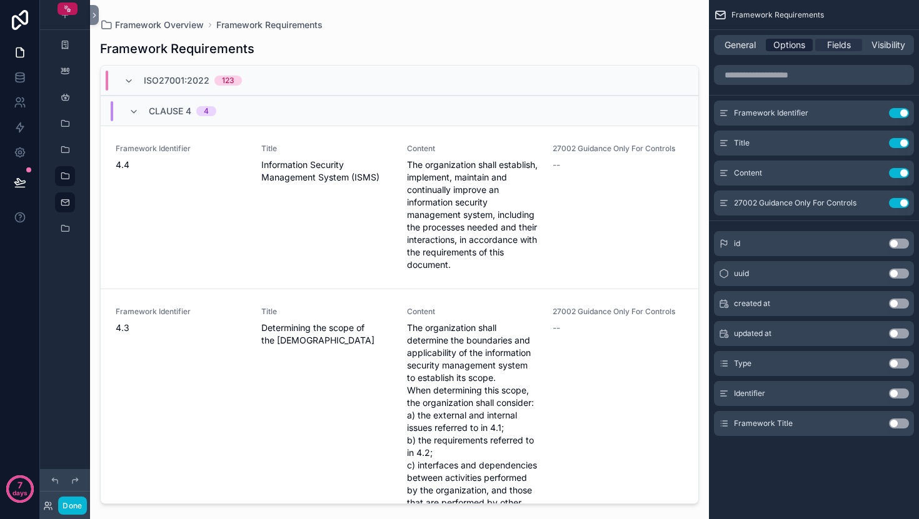
click at [794, 47] on span "Options" at bounding box center [789, 45] width 32 height 12
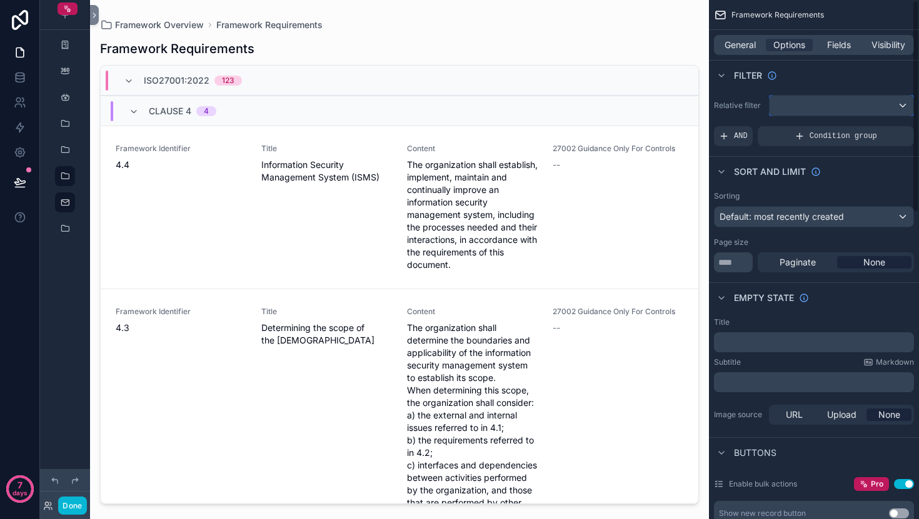
click at [842, 114] on div "scrollable content" at bounding box center [841, 106] width 144 height 20
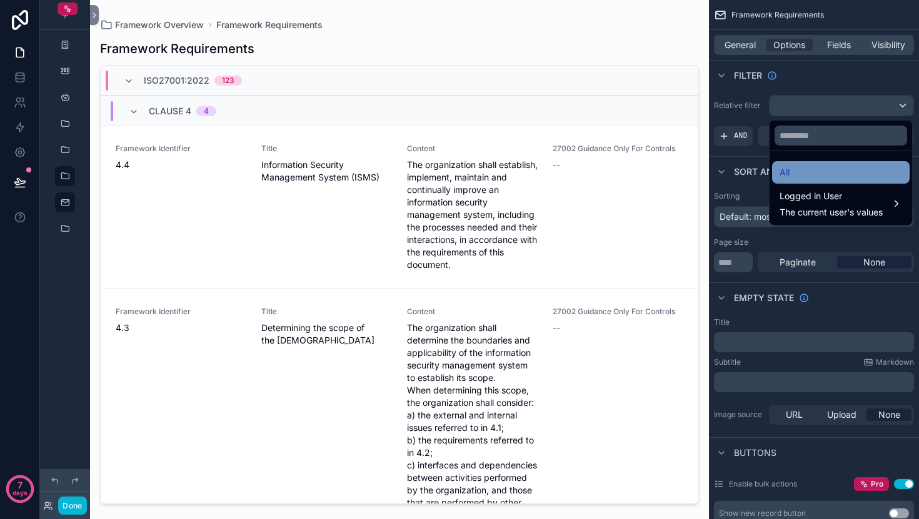
click at [846, 181] on div "All" at bounding box center [840, 172] width 137 height 22
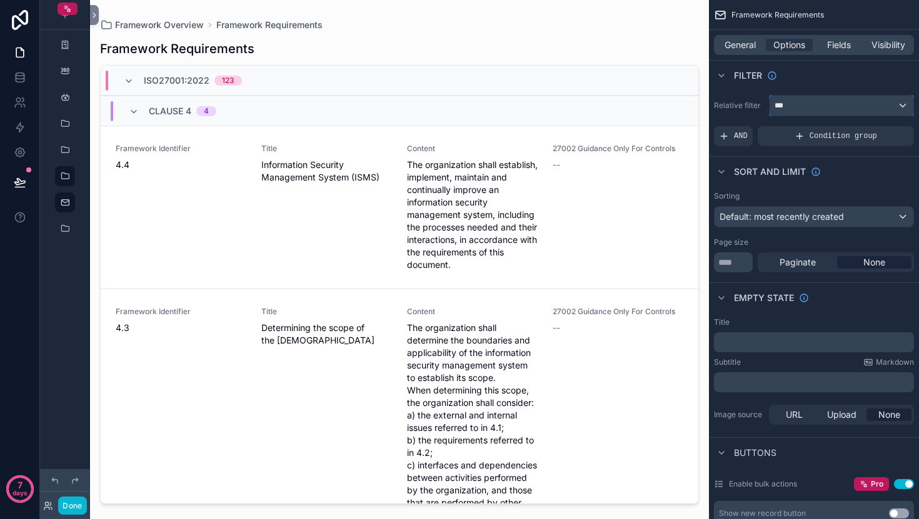
click at [819, 101] on div "***" at bounding box center [841, 106] width 144 height 20
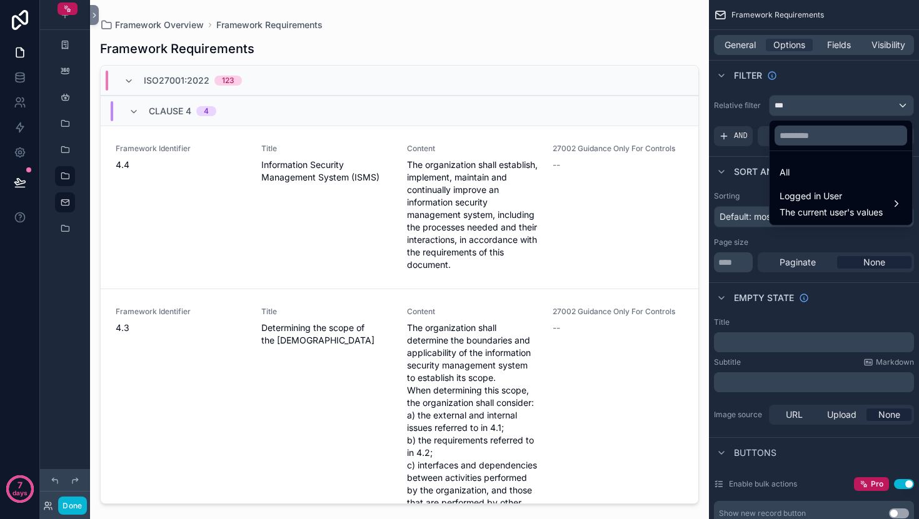
click at [771, 77] on div "scrollable content" at bounding box center [459, 259] width 919 height 519
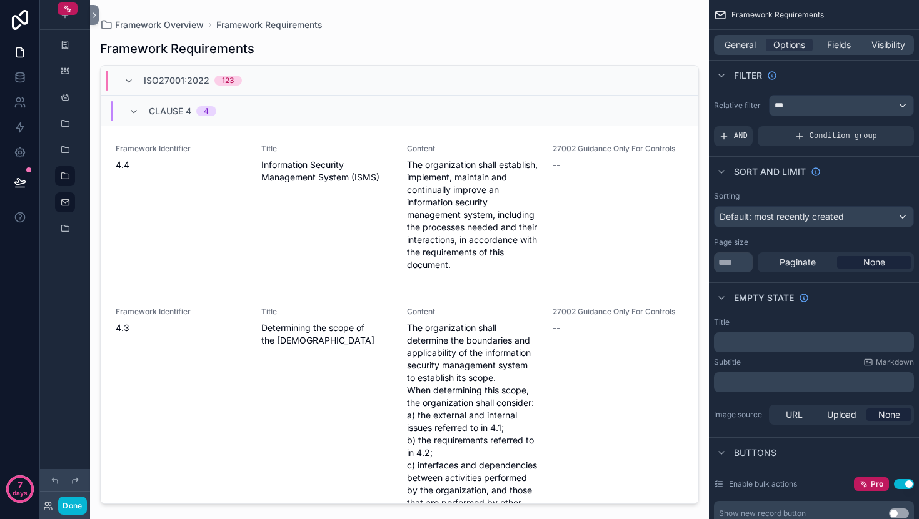
click at [801, 71] on div "Filter" at bounding box center [814, 75] width 210 height 30
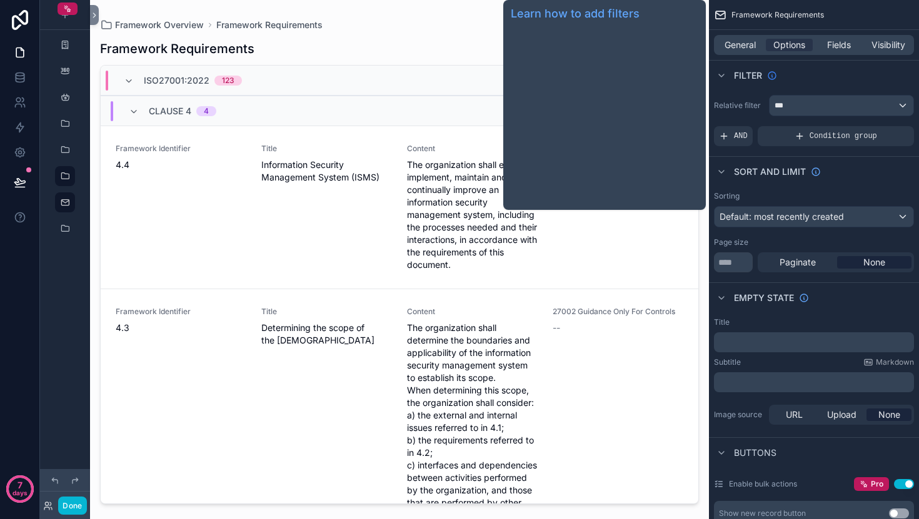
click at [771, 73] on icon "scrollable content" at bounding box center [772, 76] width 10 height 10
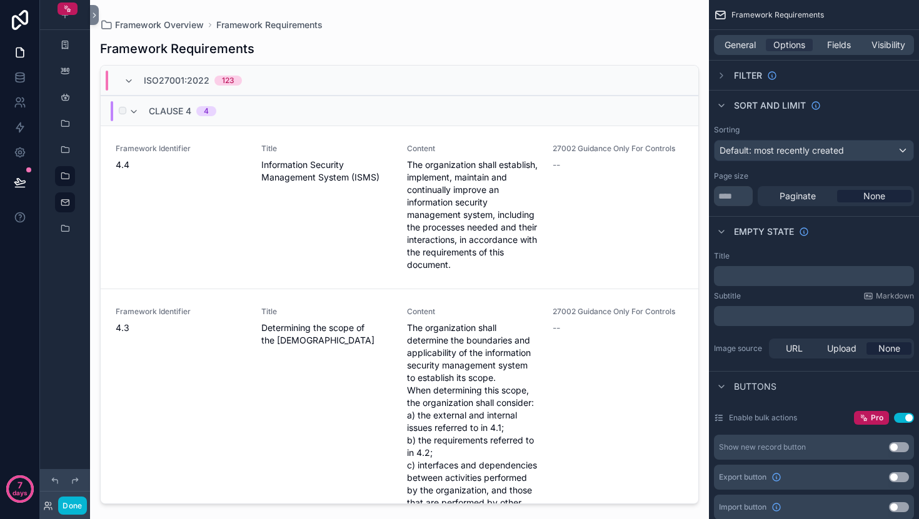
click at [139, 115] on div "Clause 4 4" at bounding box center [172, 111] width 87 height 20
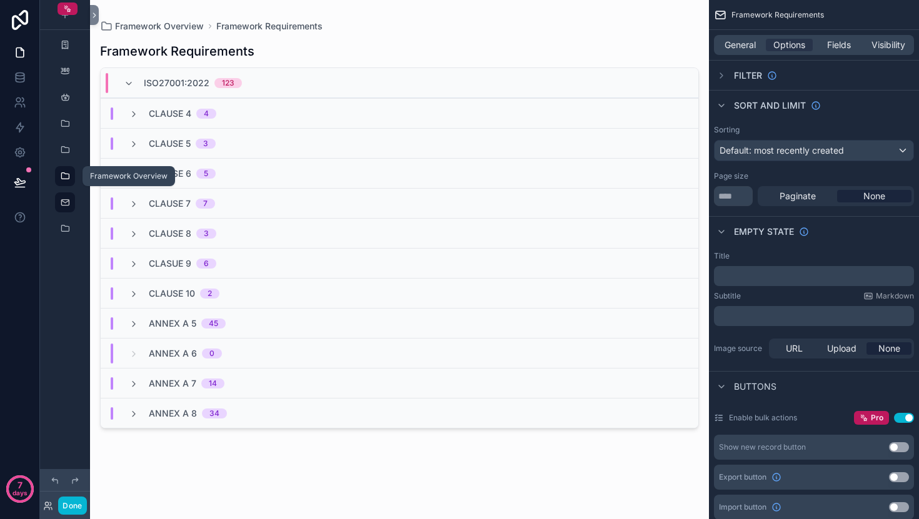
click at [65, 179] on icon "scrollable content" at bounding box center [65, 176] width 10 height 10
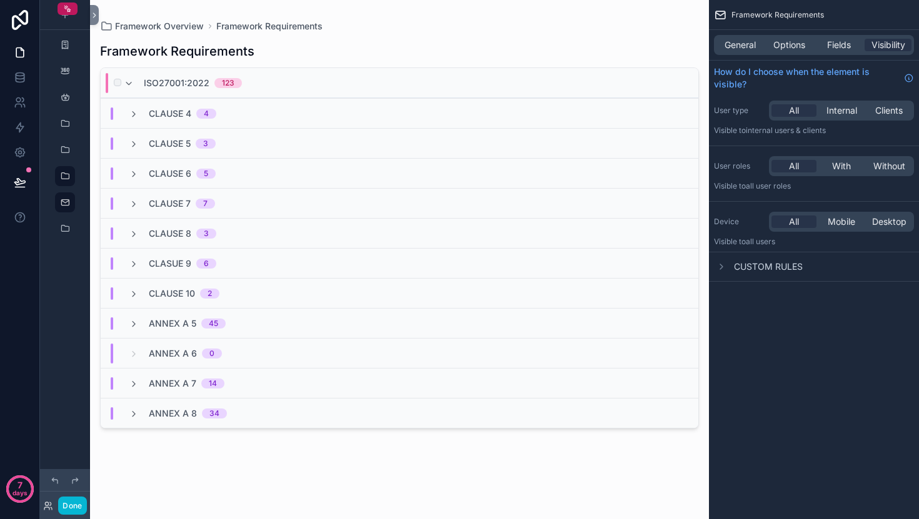
click at [133, 89] on div "ISO27001:2022 123" at bounding box center [183, 83] width 118 height 20
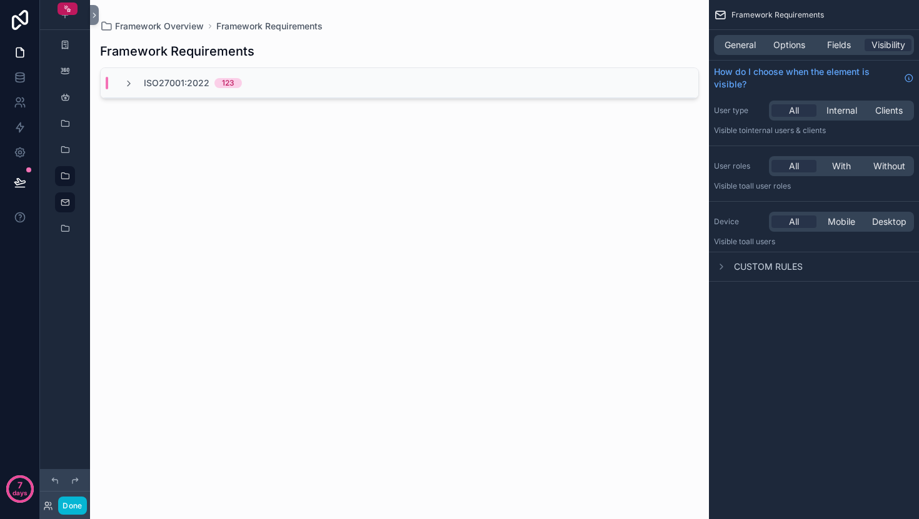
click at [133, 89] on div "ISO27001:2022 123" at bounding box center [183, 83] width 118 height 12
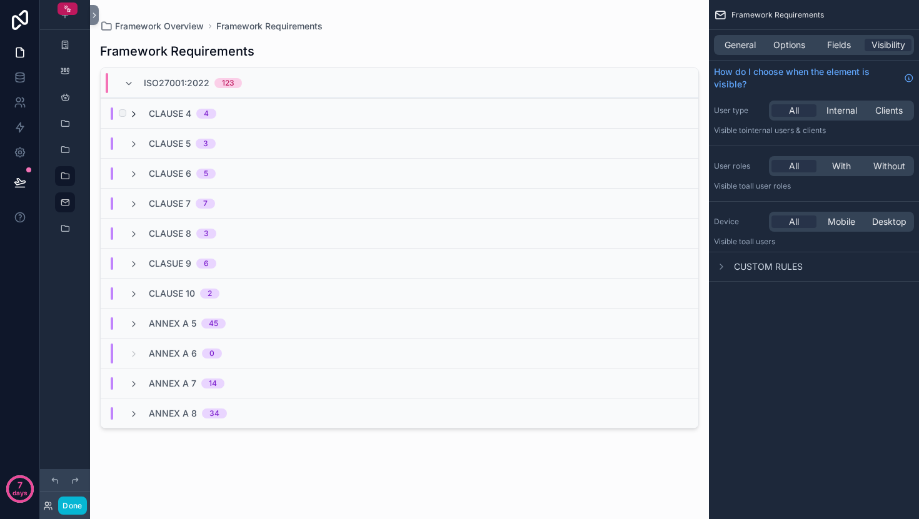
click at [131, 111] on icon "scrollable content" at bounding box center [134, 114] width 10 height 10
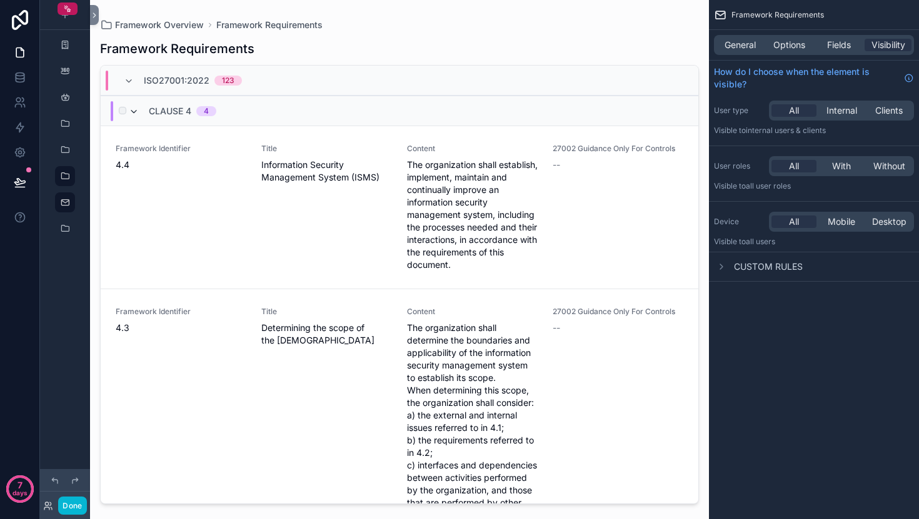
click at [134, 114] on icon "scrollable content" at bounding box center [134, 112] width 10 height 10
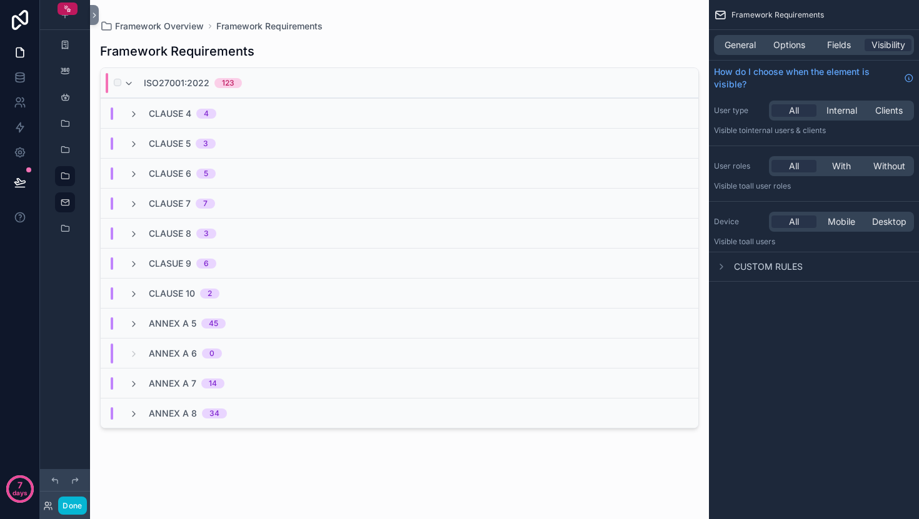
click at [137, 82] on div "ISO27001:2022 123" at bounding box center [183, 83] width 118 height 20
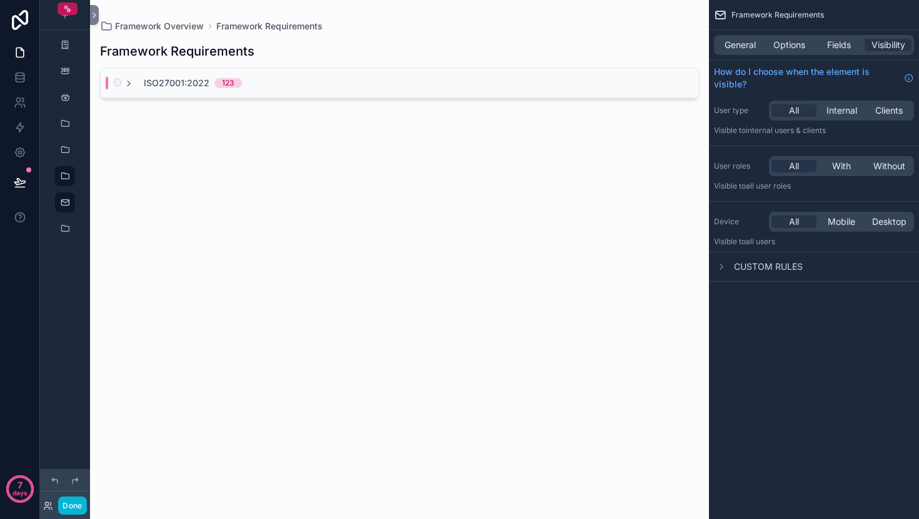
click at [137, 90] on div "ISO27001:2022 123" at bounding box center [399, 83] width 597 height 30
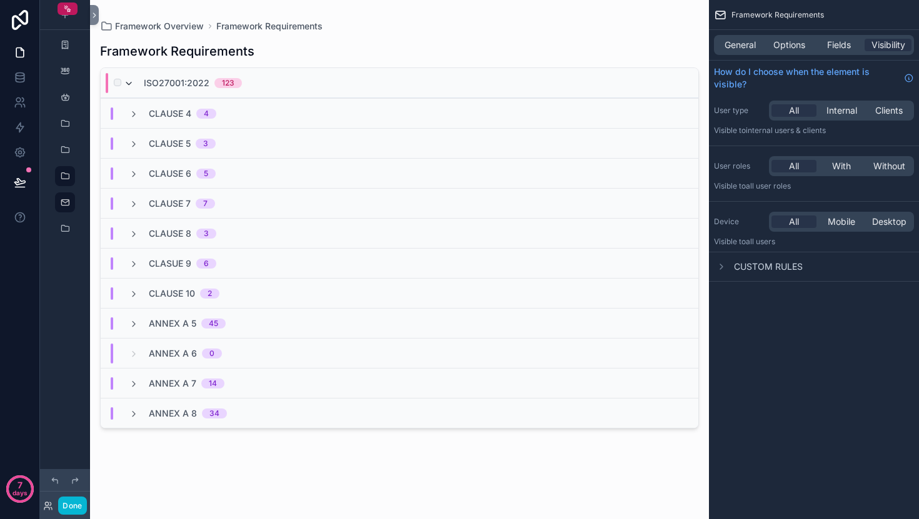
click at [132, 84] on icon "scrollable content" at bounding box center [129, 84] width 10 height 10
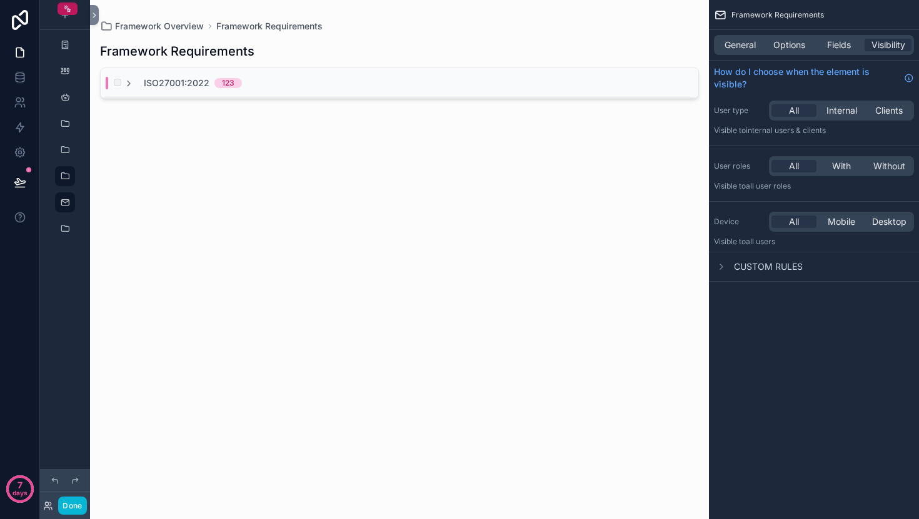
click at [123, 81] on div "scrollable content" at bounding box center [116, 83] width 15 height 12
click at [796, 51] on span "Options" at bounding box center [789, 45] width 32 height 12
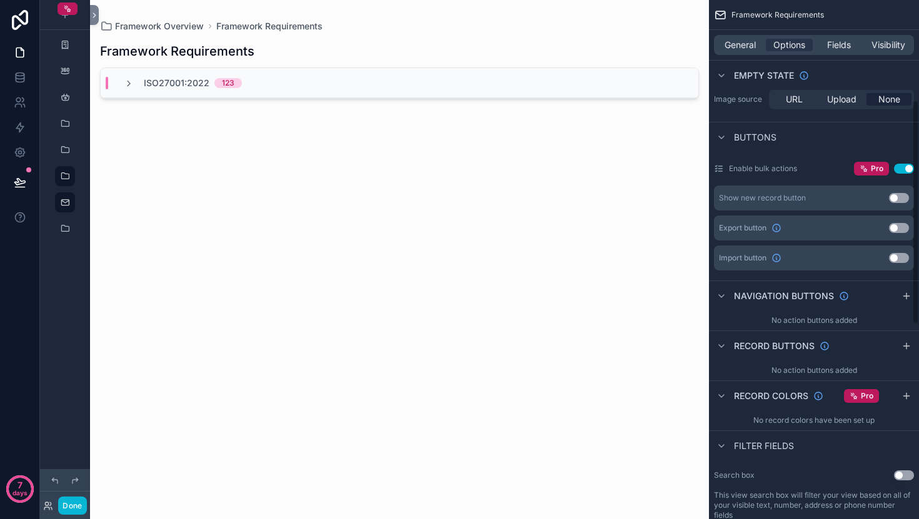
scroll to position [175, 0]
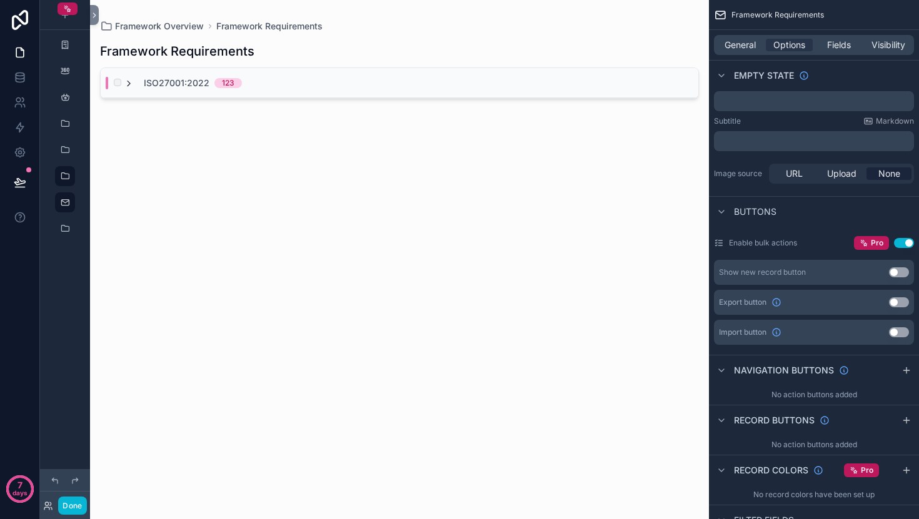
click at [127, 84] on icon "scrollable content" at bounding box center [129, 84] width 10 height 10
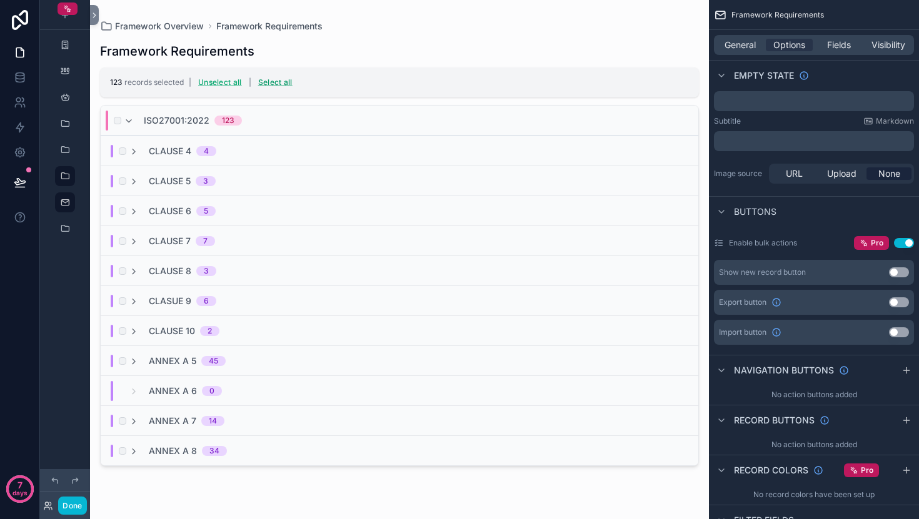
click at [276, 85] on button "Select all" at bounding box center [275, 82] width 43 height 20
click at [135, 126] on div "ISO27001:2022 123" at bounding box center [183, 121] width 118 height 20
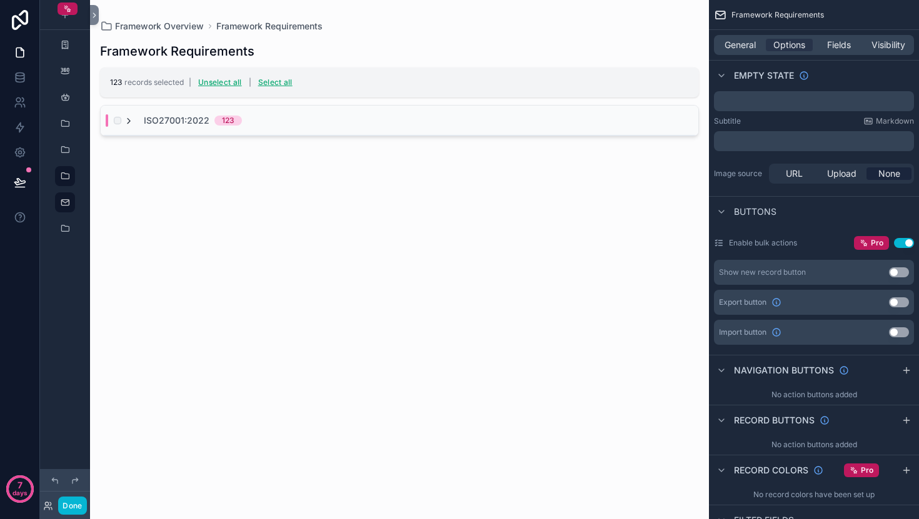
click at [133, 124] on icon "scrollable content" at bounding box center [129, 121] width 10 height 10
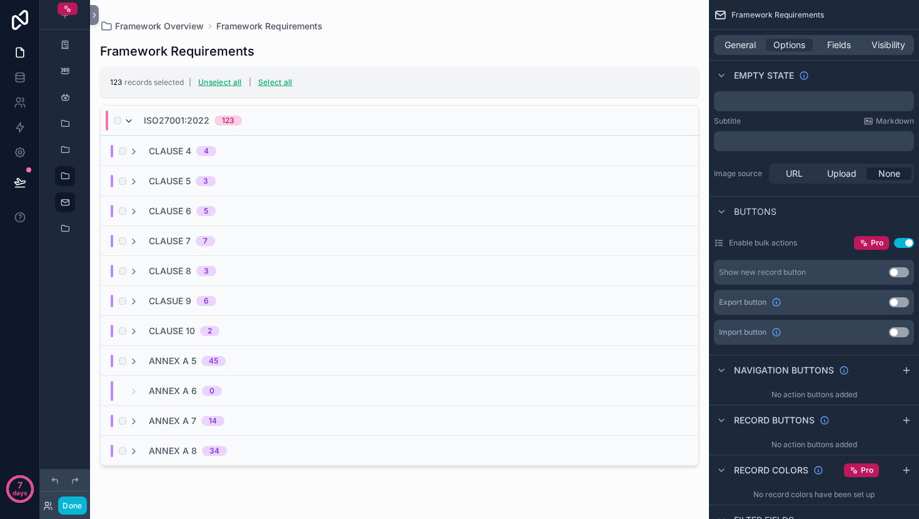
click at [133, 124] on icon "scrollable content" at bounding box center [129, 121] width 10 height 10
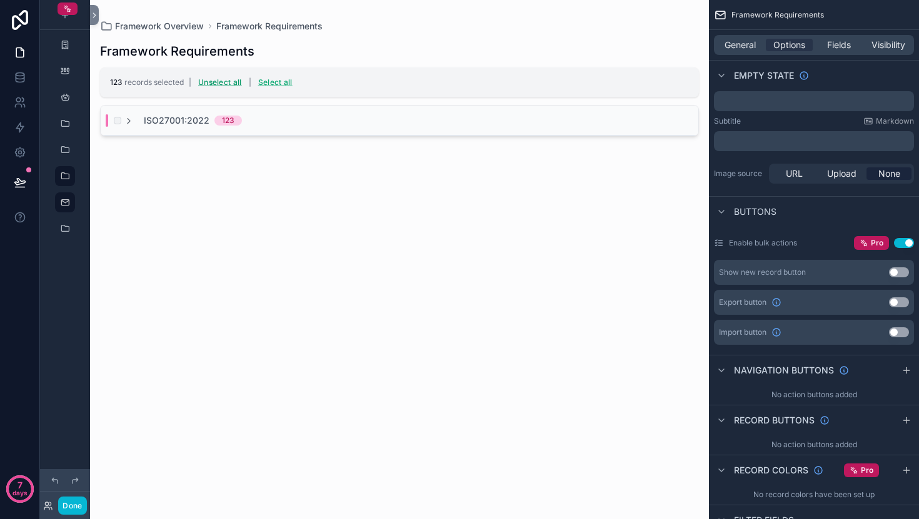
click at [217, 81] on button "Unselect all" at bounding box center [220, 82] width 52 height 20
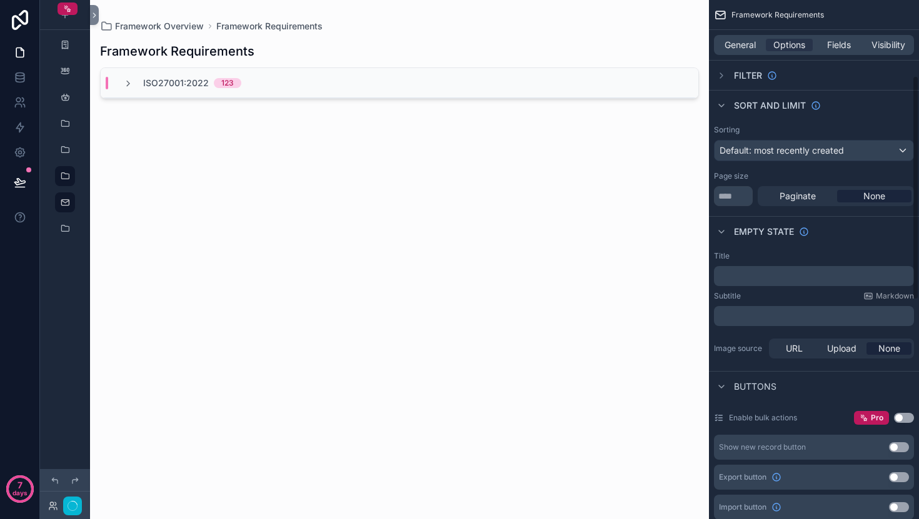
scroll to position [175, 0]
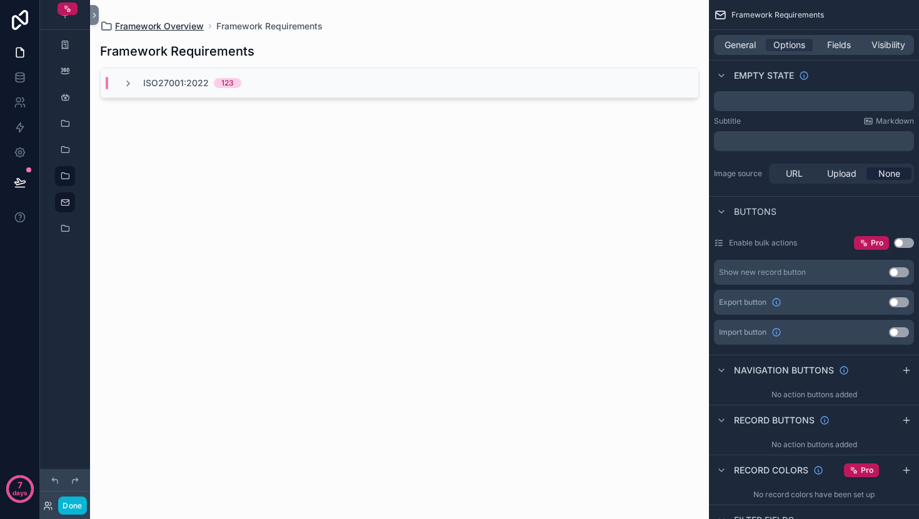
click at [154, 21] on span "Framework Overview" at bounding box center [159, 26] width 89 height 12
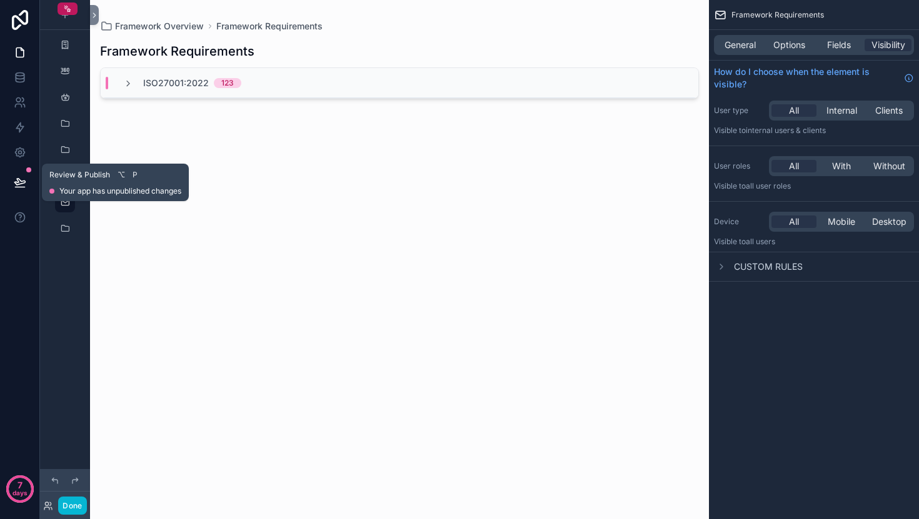
click at [67, 174] on span "Review & Publish" at bounding box center [79, 175] width 61 height 10
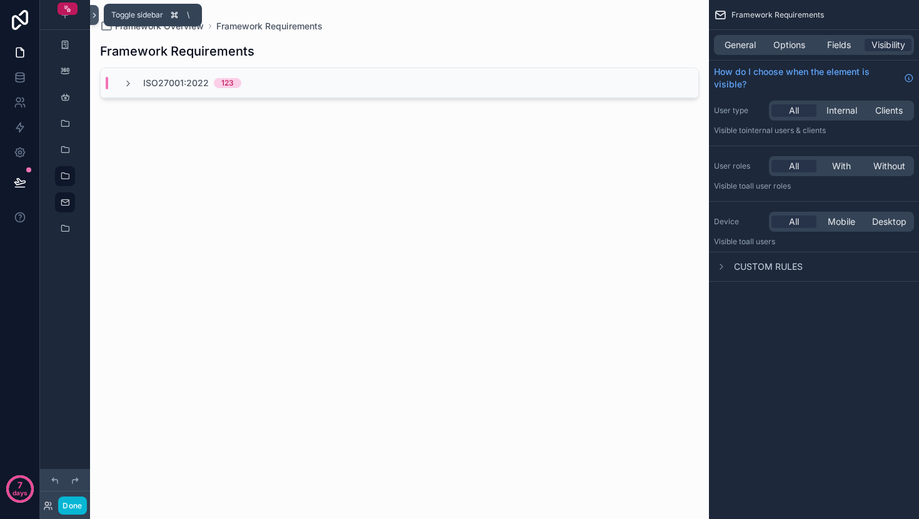
click at [92, 17] on icon at bounding box center [94, 15] width 9 height 9
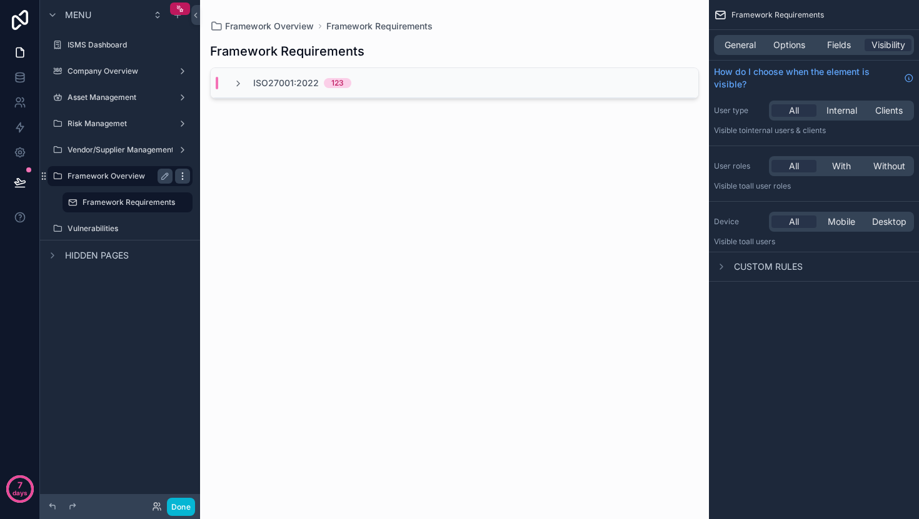
click at [178, 179] on icon "scrollable content" at bounding box center [182, 176] width 10 height 10
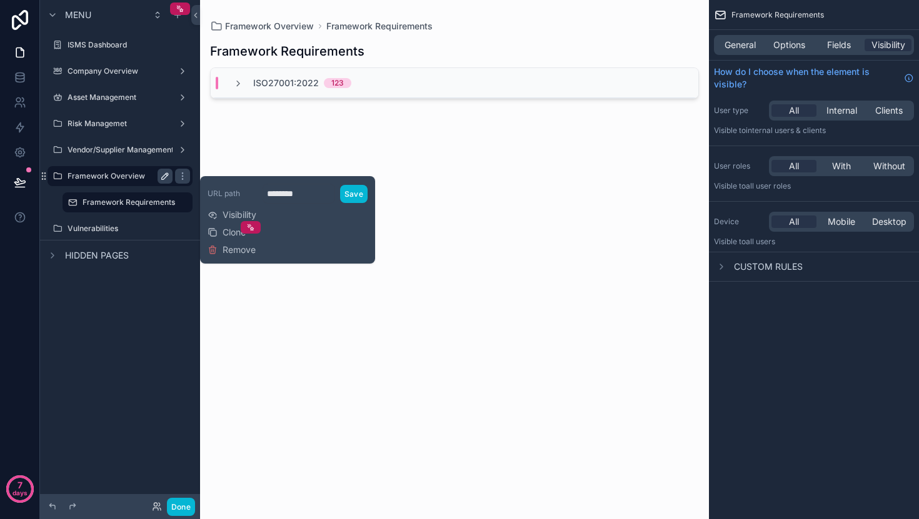
click at [169, 177] on icon "scrollable content" at bounding box center [165, 176] width 10 height 10
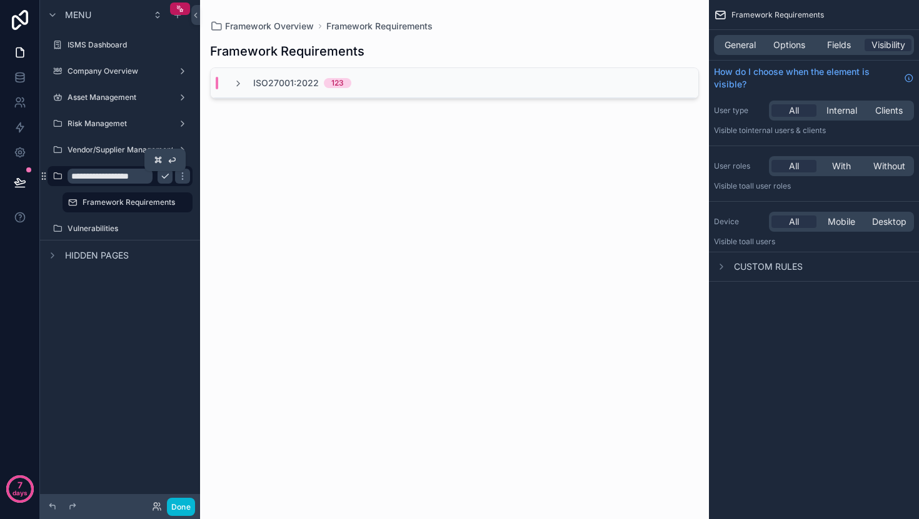
click at [169, 177] on icon "scrollable content" at bounding box center [165, 176] width 10 height 10
click at [126, 181] on div "Framework Overview" at bounding box center [119, 176] width 105 height 15
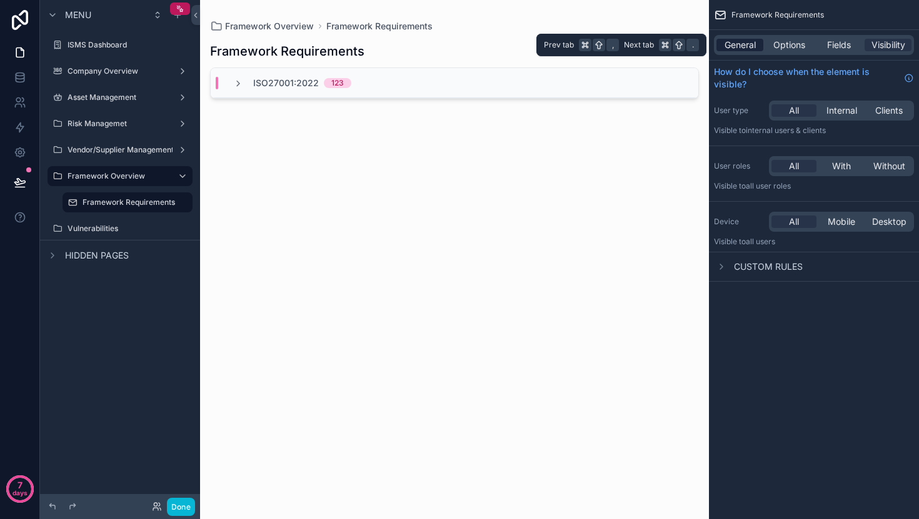
click at [740, 46] on span "General" at bounding box center [739, 45] width 31 height 12
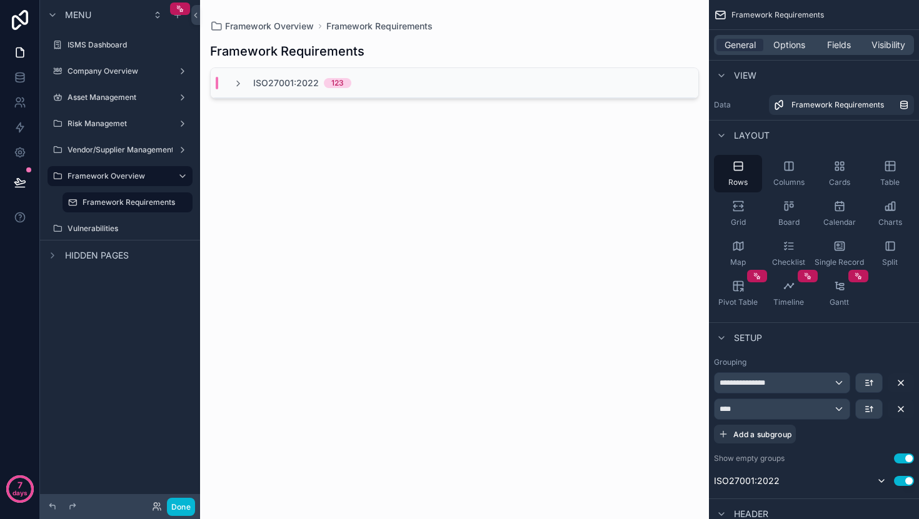
click at [717, 15] on icon "scrollable content" at bounding box center [720, 15] width 12 height 12
click at [76, 201] on icon "scrollable content" at bounding box center [72, 202] width 10 height 10
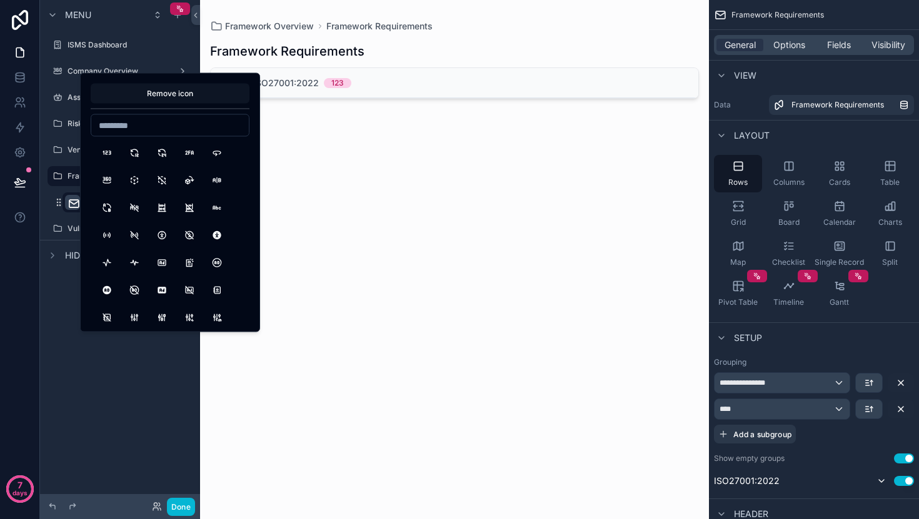
click at [212, 91] on button "Remove icon" at bounding box center [170, 94] width 159 height 20
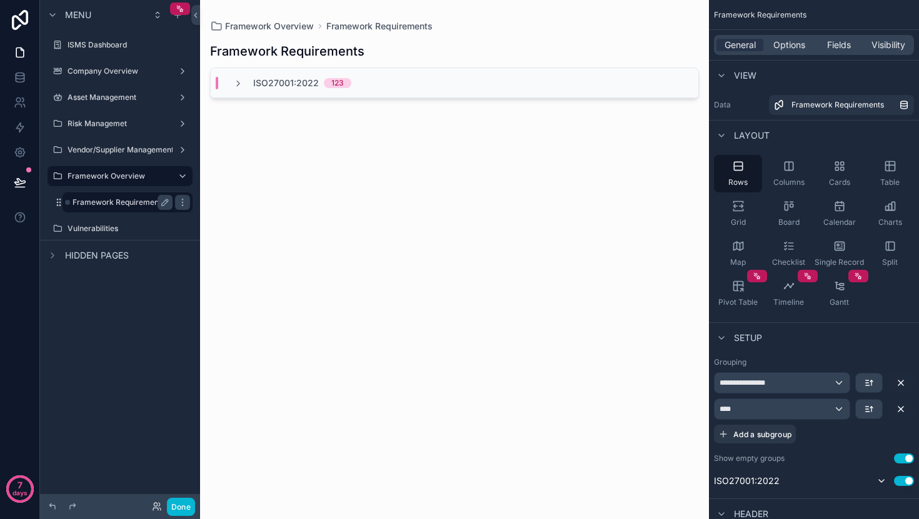
click at [319, 176] on div "Framework Requirements ISO27001:2022 123" at bounding box center [454, 268] width 489 height 472
click at [144, 73] on label "Company Overview" at bounding box center [117, 71] width 100 height 10
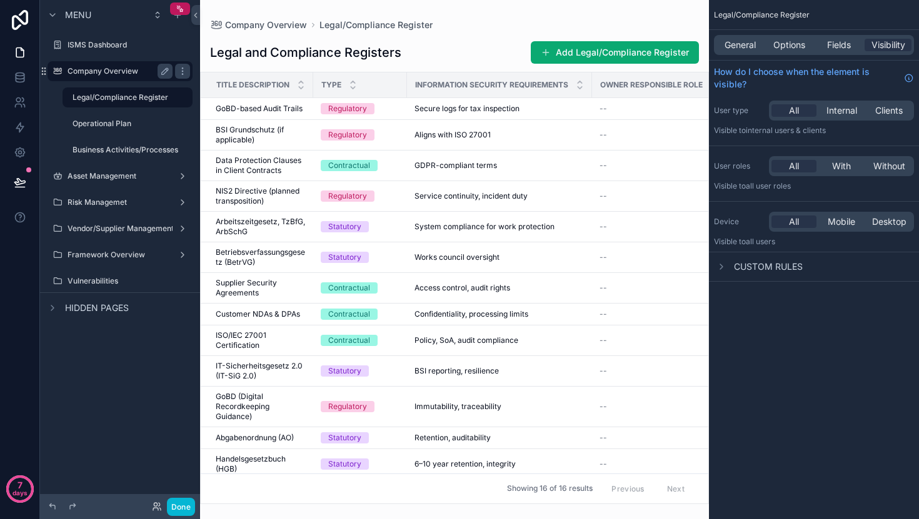
click at [128, 71] on label "Company Overview" at bounding box center [117, 71] width 100 height 10
click at [177, 20] on div "scrollable content" at bounding box center [177, 14] width 15 height 15
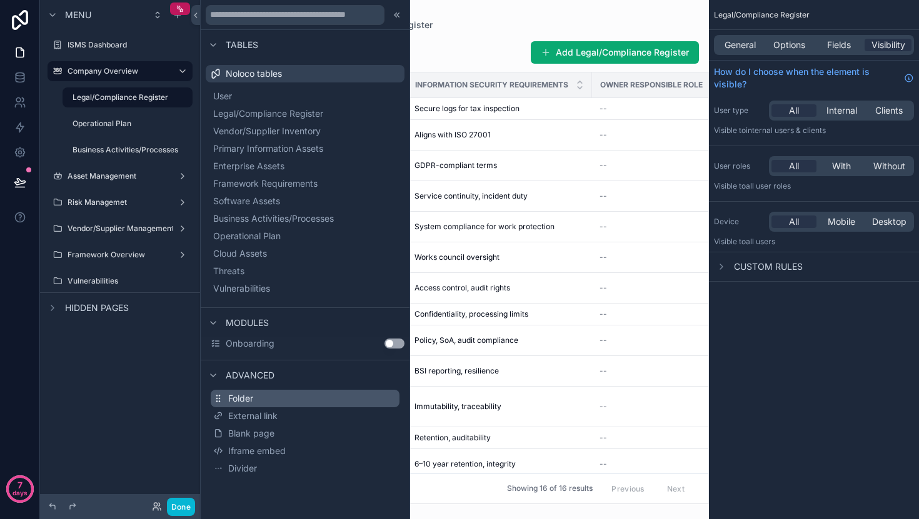
click at [281, 401] on button "Folder" at bounding box center [305, 398] width 189 height 17
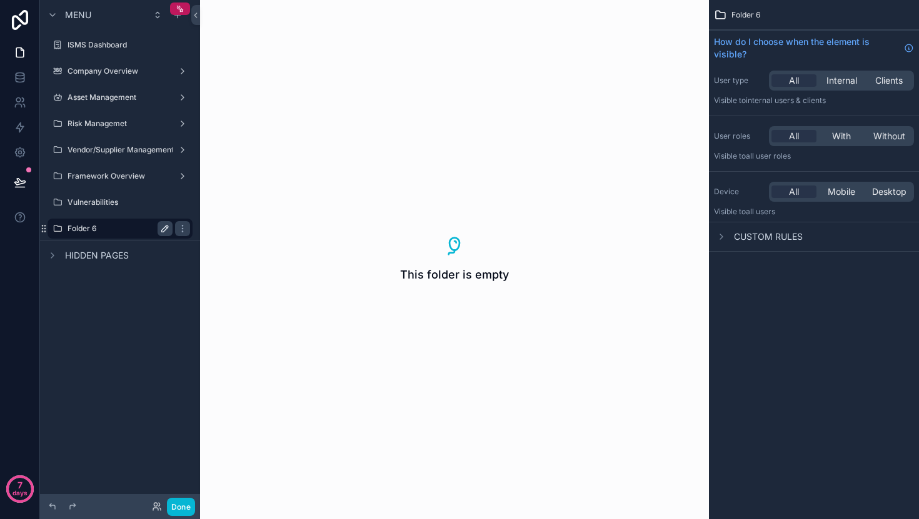
click at [166, 229] on icon "scrollable content" at bounding box center [165, 229] width 10 height 10
click at [131, 224] on input "********" at bounding box center [109, 228] width 85 height 15
type input "**********"
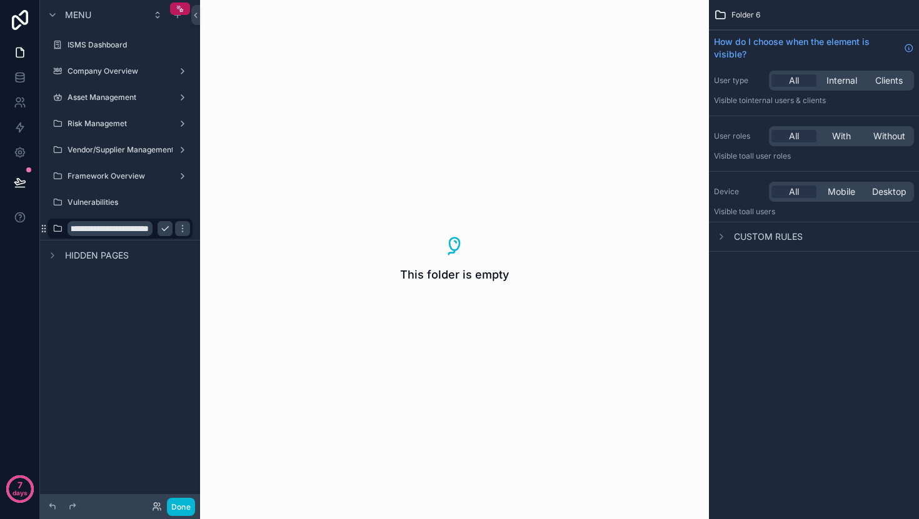
scroll to position [0, 42]
click at [177, 226] on icon "scrollable content" at bounding box center [182, 229] width 10 height 10
click at [180, 17] on icon "scrollable content" at bounding box center [177, 15] width 10 height 10
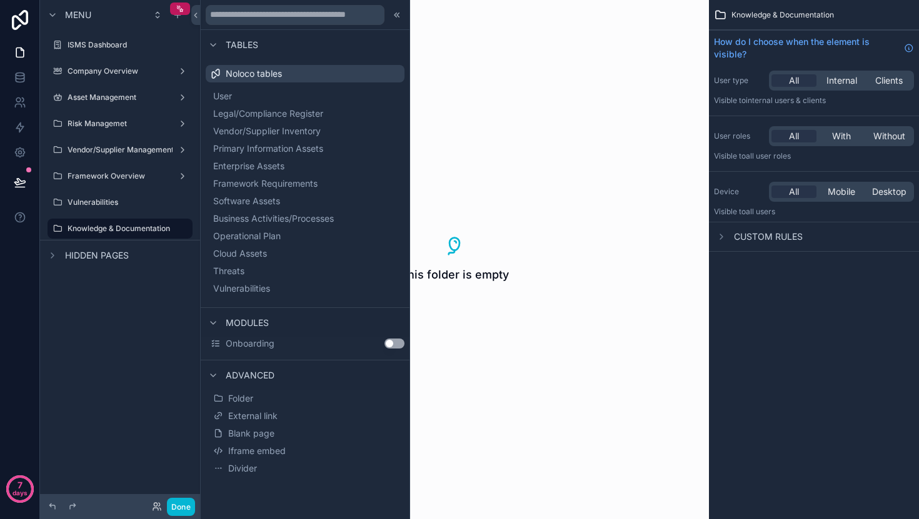
click at [567, 269] on div "This folder is empty" at bounding box center [454, 259] width 509 height 519
click at [196, 12] on icon at bounding box center [195, 15] width 9 height 9
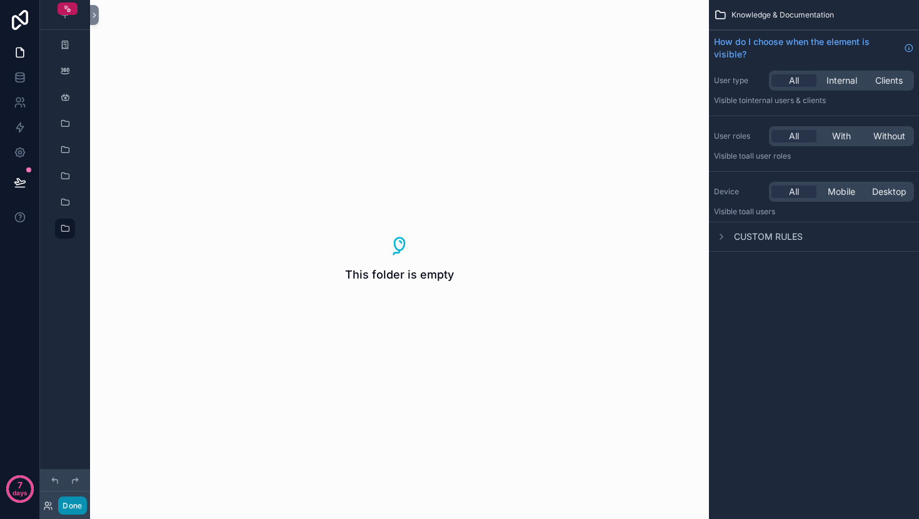
click at [71, 506] on button "Done" at bounding box center [72, 506] width 28 height 18
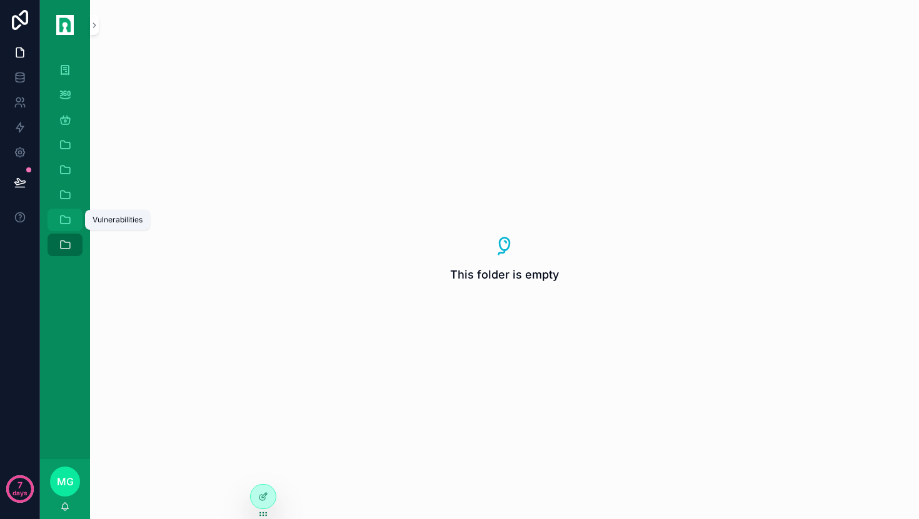
click at [73, 211] on div "Vulnerabilities" at bounding box center [65, 220] width 20 height 20
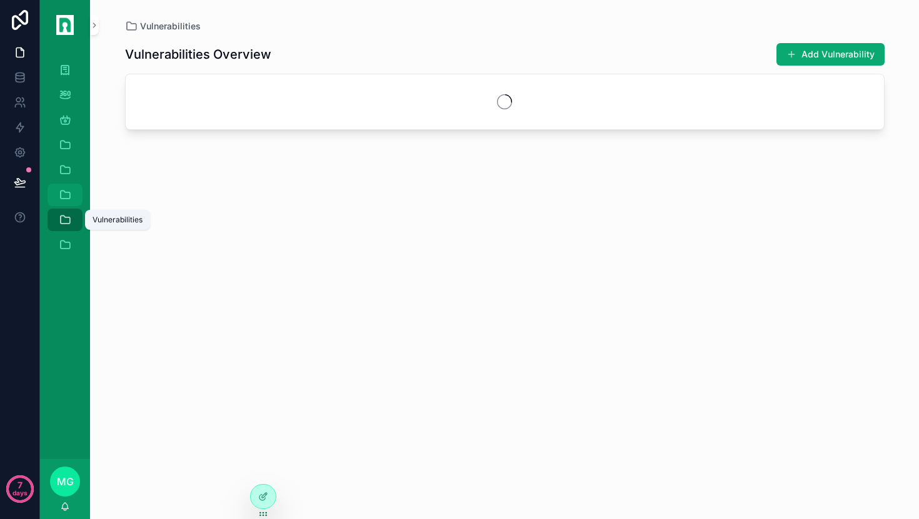
click at [71, 195] on icon "scrollable content" at bounding box center [65, 195] width 12 height 12
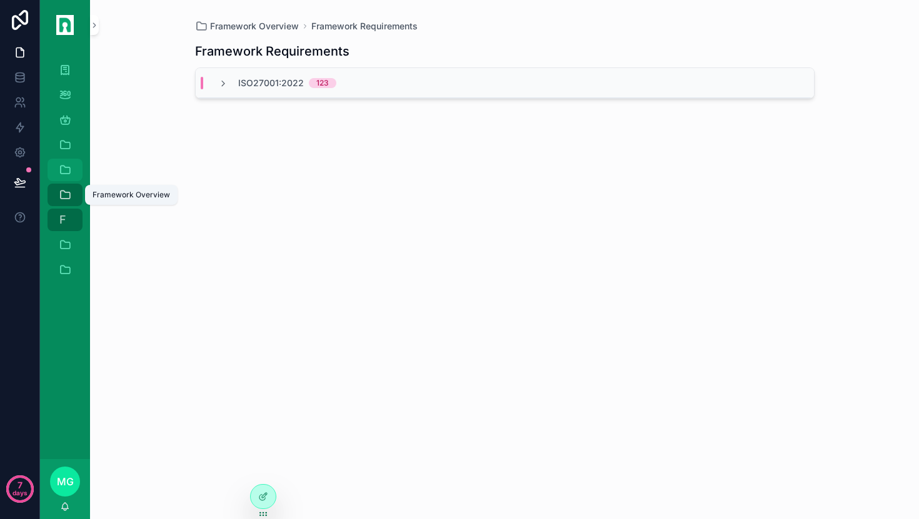
click at [68, 166] on icon "scrollable content" at bounding box center [65, 170] width 12 height 12
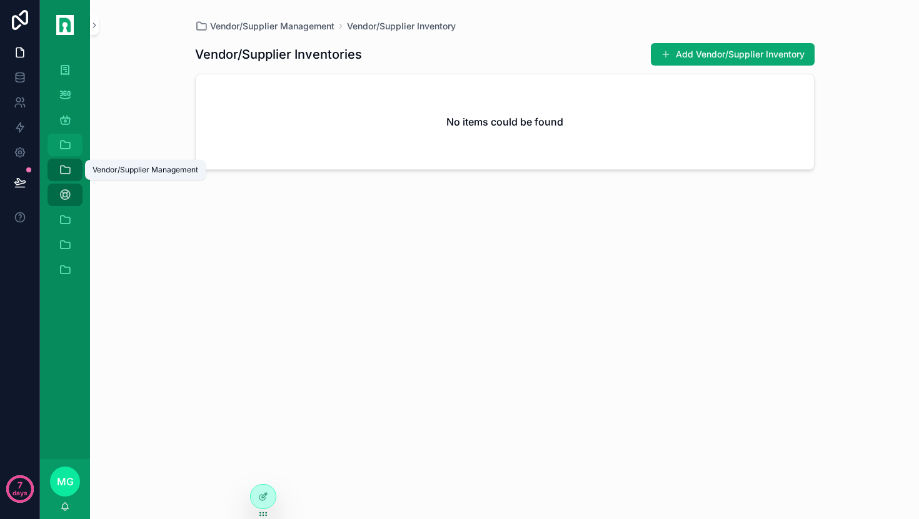
click at [68, 149] on icon "scrollable content" at bounding box center [65, 145] width 12 height 12
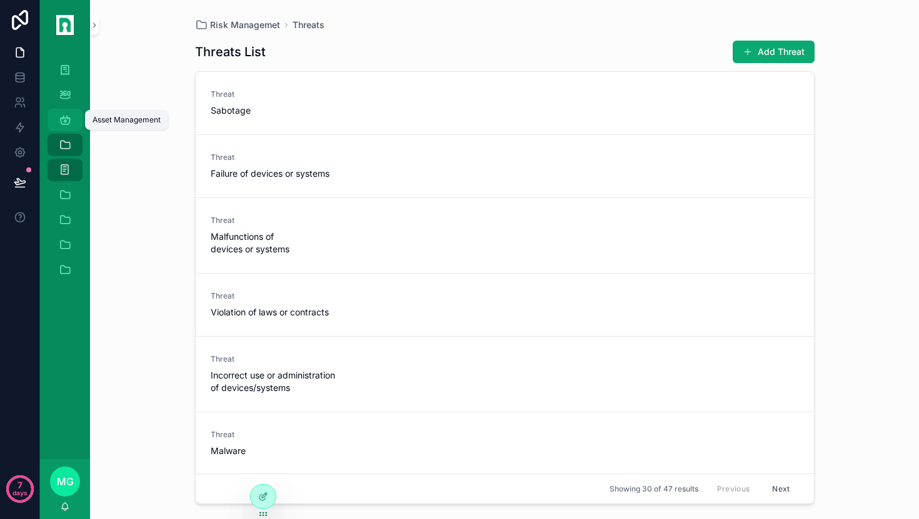
click at [66, 114] on icon "scrollable content" at bounding box center [65, 120] width 12 height 12
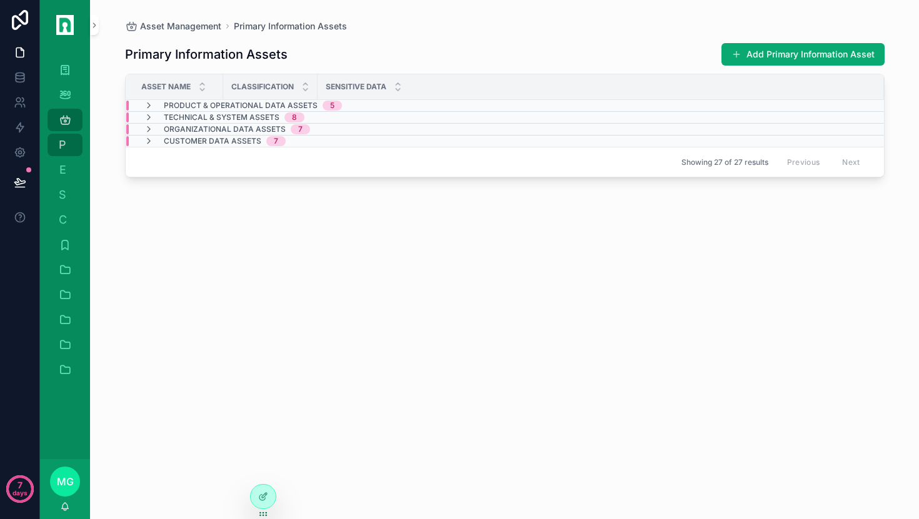
click at [66, 82] on div "Company Overview" at bounding box center [65, 94] width 50 height 25
click at [66, 61] on div "ISMS Dashboard" at bounding box center [65, 70] width 20 height 20
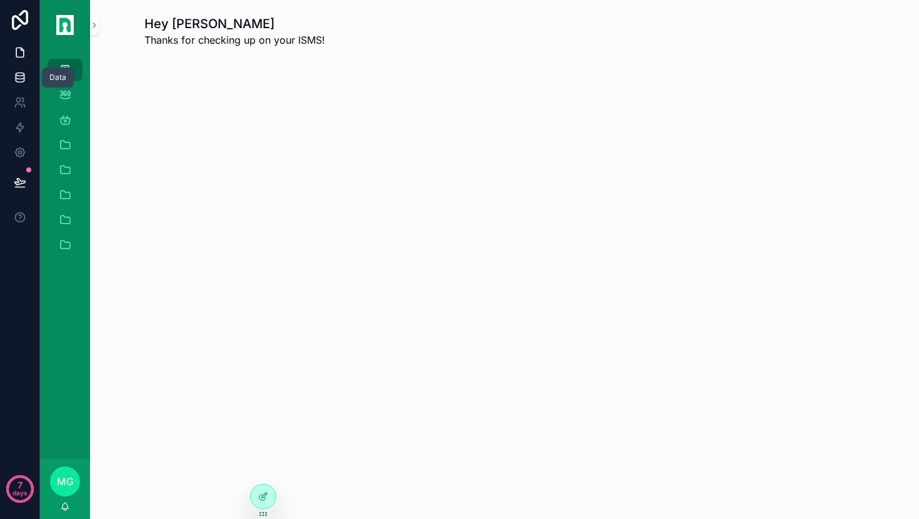
click at [17, 74] on icon at bounding box center [20, 77] width 12 height 12
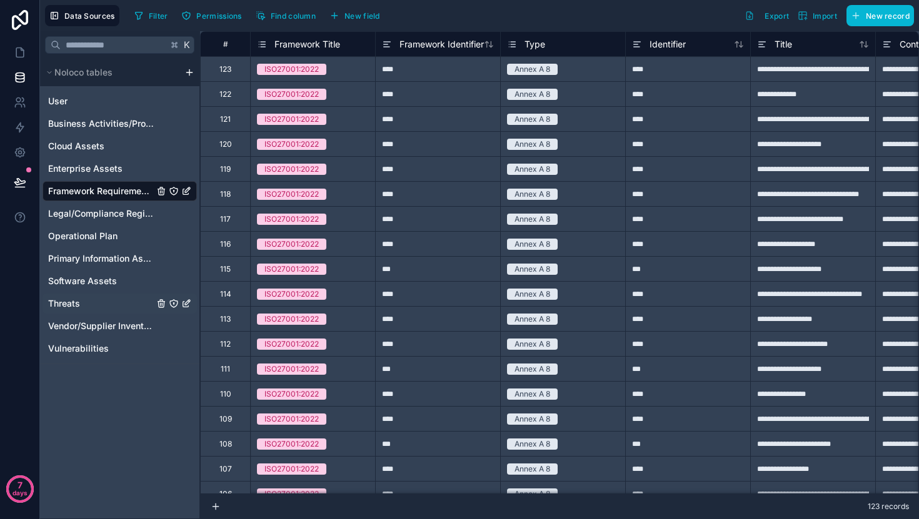
click at [80, 300] on div "Threats" at bounding box center [119, 304] width 154 height 20
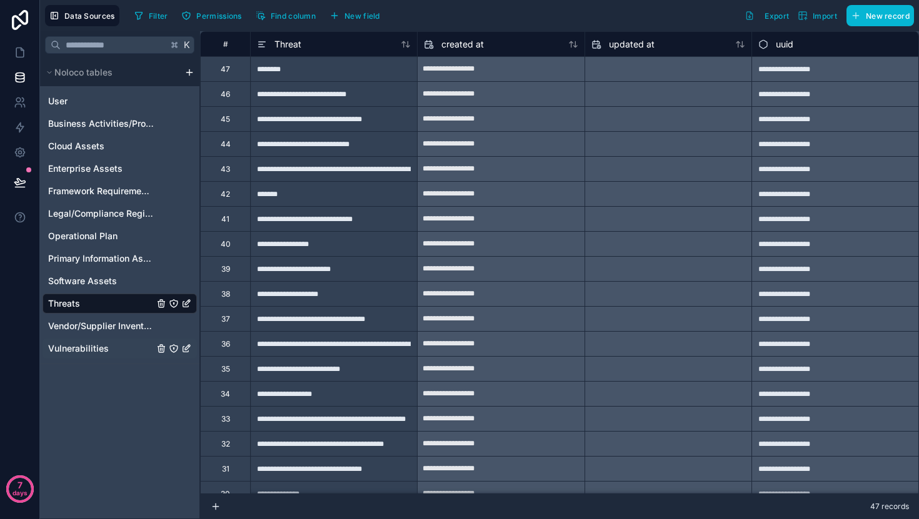
click at [83, 339] on div "Vulnerabilities" at bounding box center [119, 349] width 154 height 20
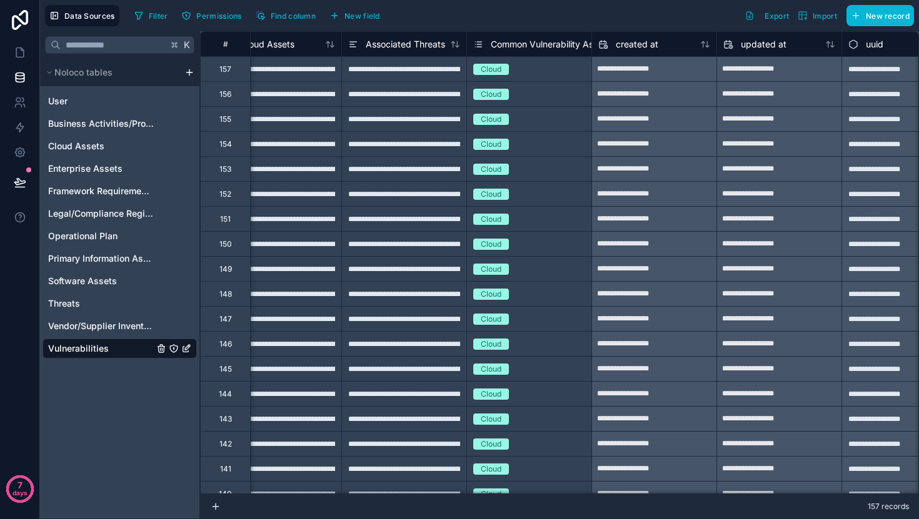
scroll to position [0, 457]
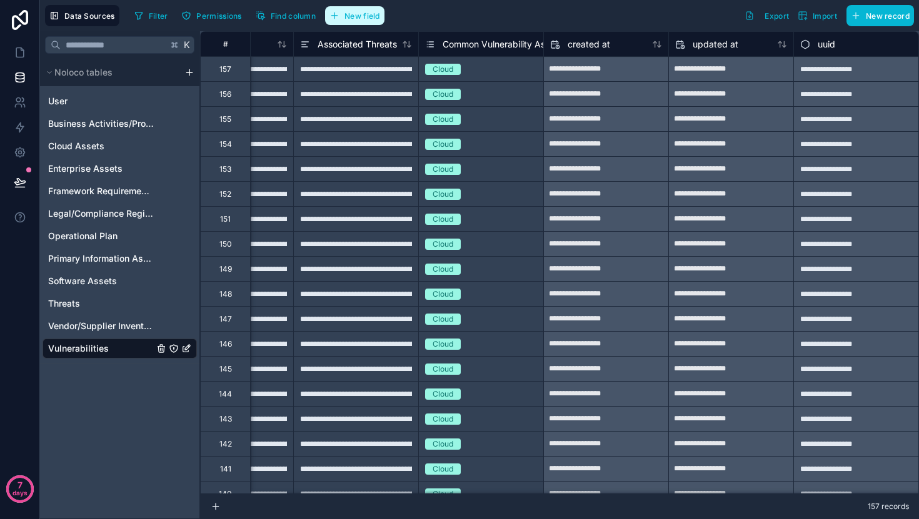
click at [377, 23] on button "New field" at bounding box center [354, 15] width 59 height 19
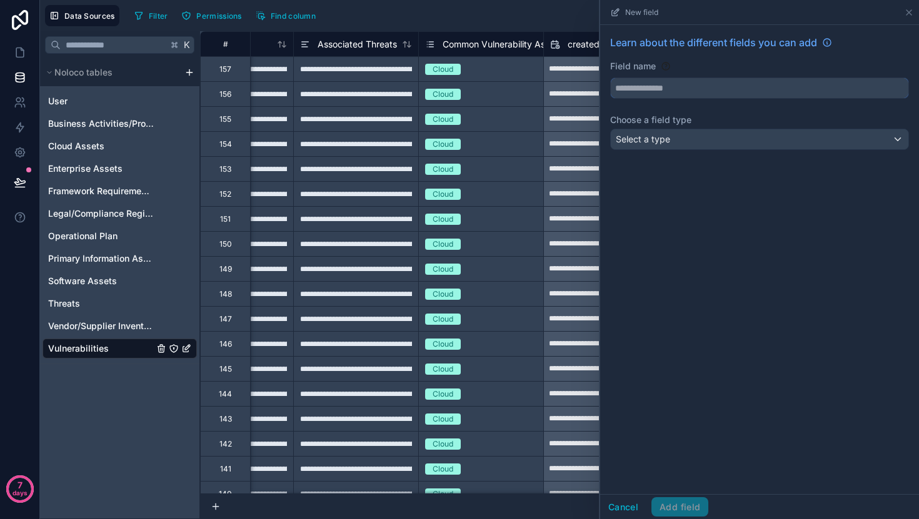
click at [676, 92] on input "text" at bounding box center [759, 88] width 297 height 20
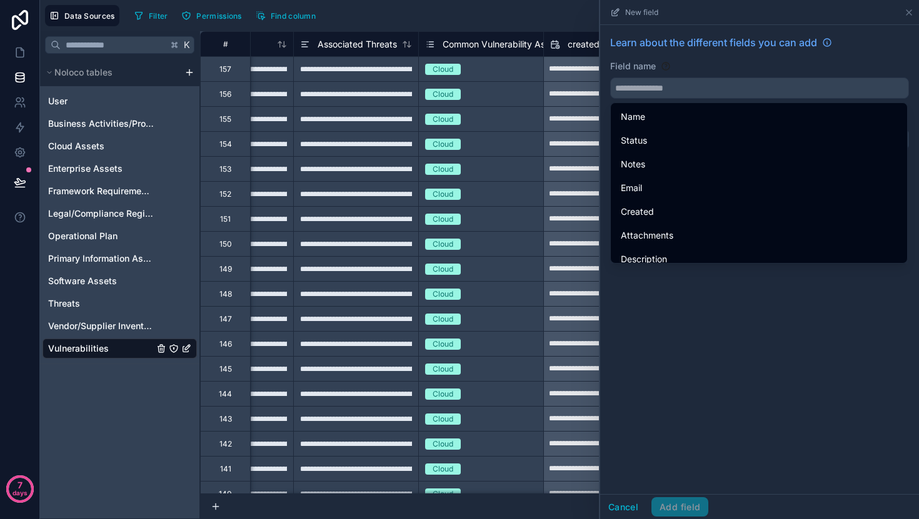
click at [679, 66] on div "Field name" at bounding box center [759, 66] width 299 height 12
click at [871, 63] on div "Field name" at bounding box center [759, 66] width 299 height 12
click at [764, 374] on div "Learn about the different fields you can add Field name Choose a field type Sel…" at bounding box center [759, 259] width 319 height 469
click at [748, 332] on div "Learn about the different fields you can add Field name Choose a field type Sel…" at bounding box center [759, 259] width 319 height 469
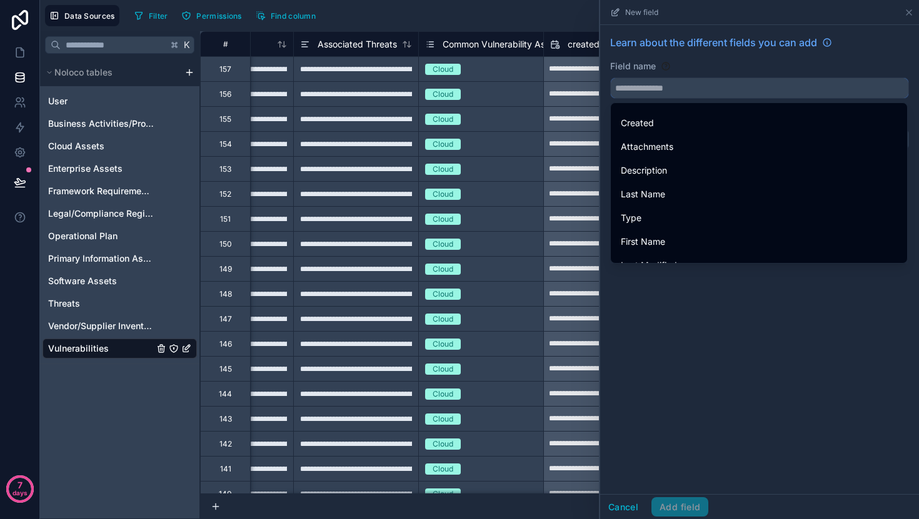
click at [733, 85] on input "text" at bounding box center [759, 88] width 297 height 20
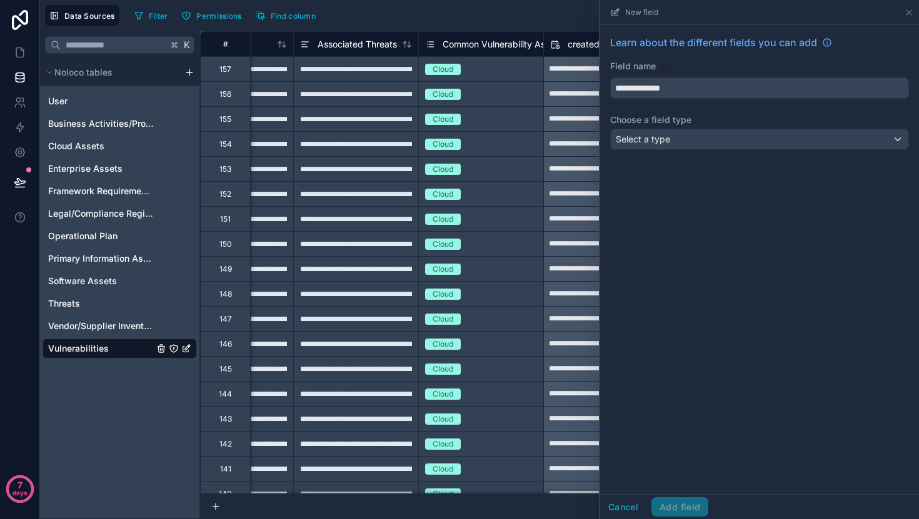
click at [610, 77] on button "**********" at bounding box center [759, 87] width 299 height 21
click at [617, 84] on input "**********" at bounding box center [759, 88] width 297 height 20
click at [614, 88] on input "**********" at bounding box center [759, 88] width 297 height 20
click at [619, 91] on input "**********" at bounding box center [759, 88] width 297 height 20
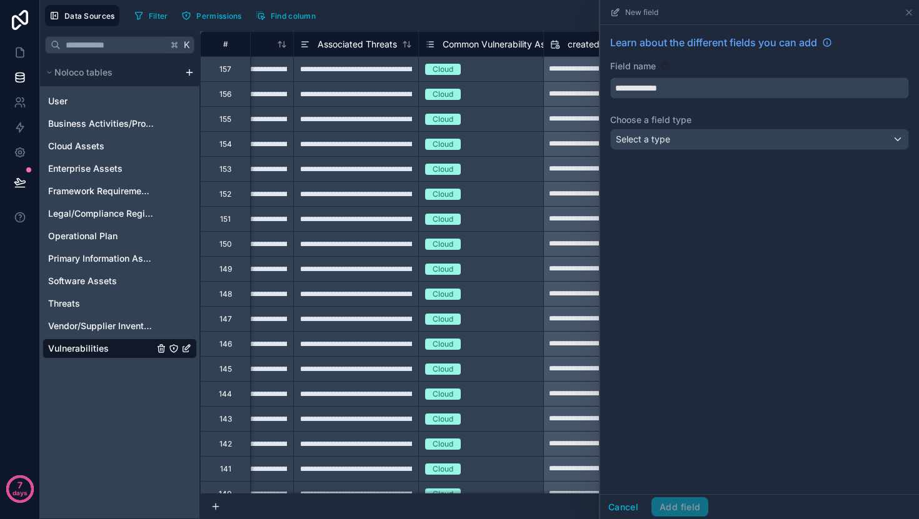
click at [616, 89] on input "**********" at bounding box center [759, 88] width 297 height 20
type input "**********"
click at [769, 136] on div "Select a type" at bounding box center [759, 139] width 297 height 20
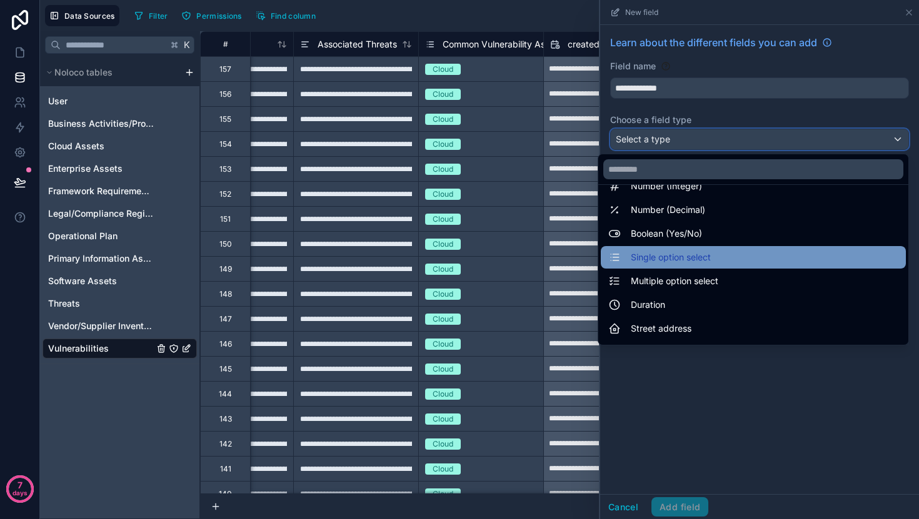
scroll to position [59, 0]
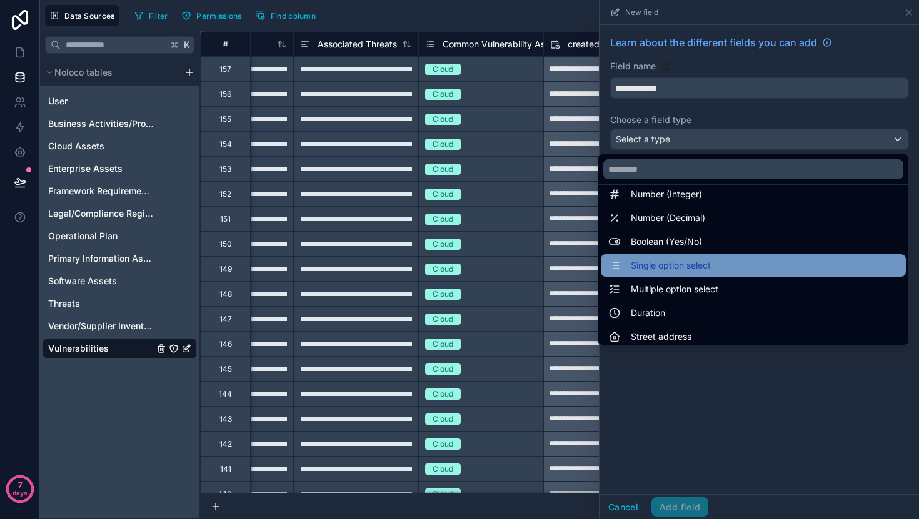
click at [716, 261] on div "Single option select" at bounding box center [753, 265] width 290 height 15
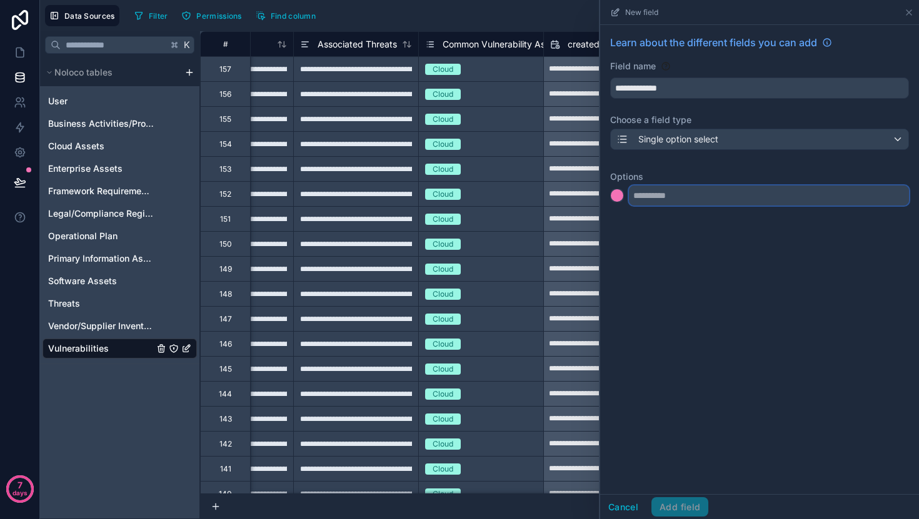
click at [682, 197] on input "text" at bounding box center [769, 196] width 280 height 20
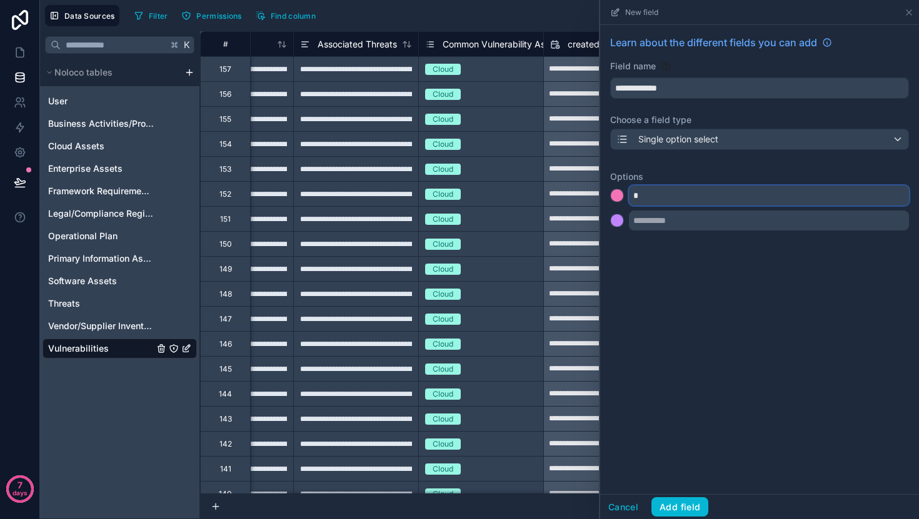
type input "*"
click at [679, 229] on input "text" at bounding box center [769, 221] width 280 height 20
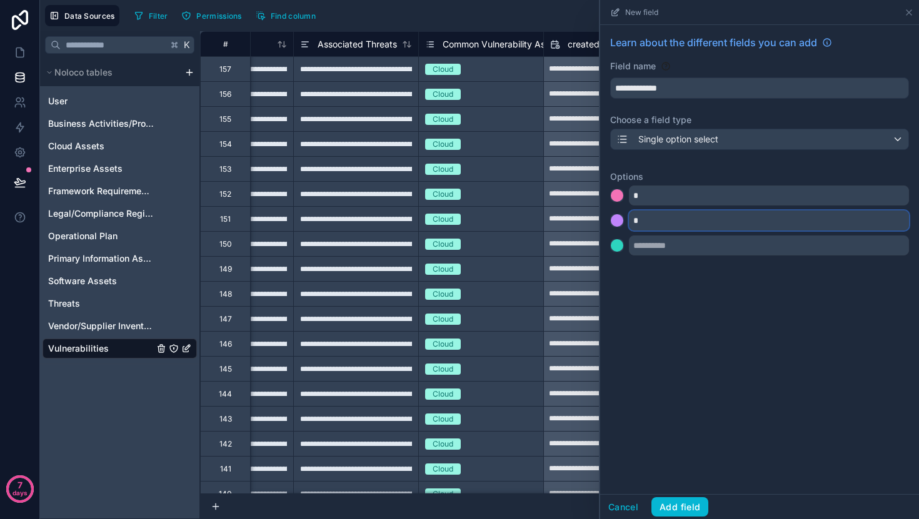
type input "*"
click at [677, 256] on div "**********" at bounding box center [759, 148] width 319 height 246
click at [678, 252] on input "text" at bounding box center [769, 246] width 280 height 20
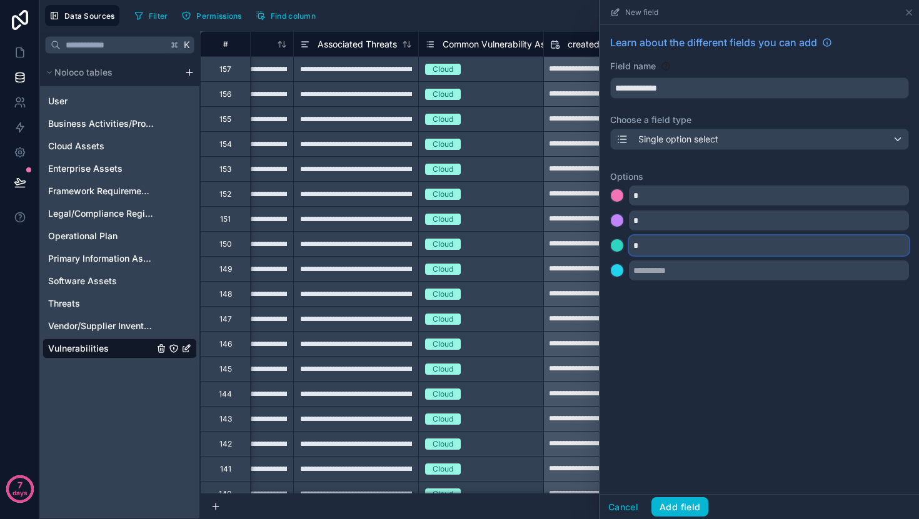
type input "*"
click at [669, 262] on input "text" at bounding box center [769, 271] width 280 height 20
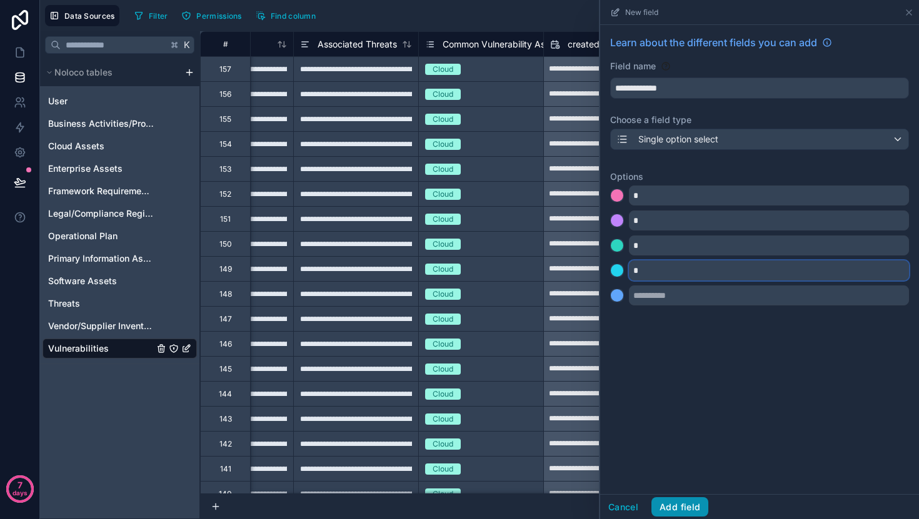
type input "*"
click at [674, 510] on button "Add field" at bounding box center [679, 507] width 57 height 20
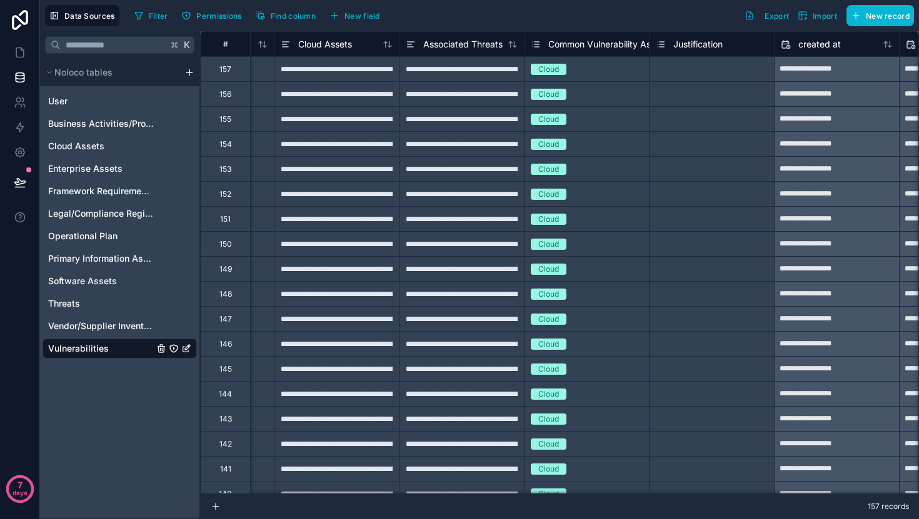
scroll to position [0, 578]
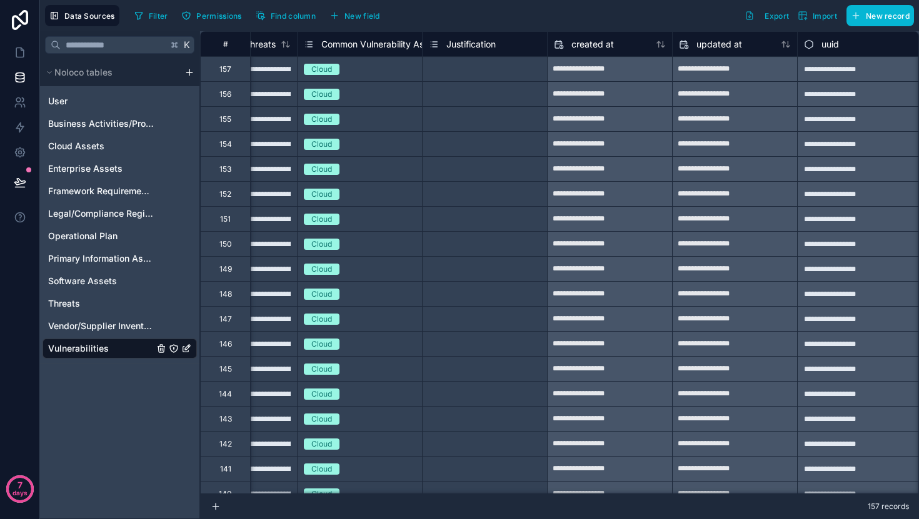
click at [494, 46] on span "Justification" at bounding box center [470, 44] width 49 height 12
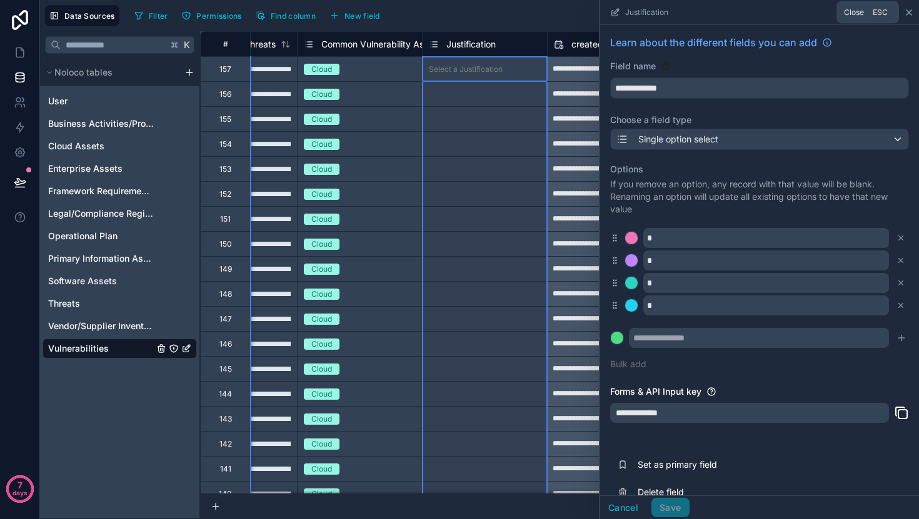
click at [911, 10] on icon at bounding box center [909, 12] width 10 height 10
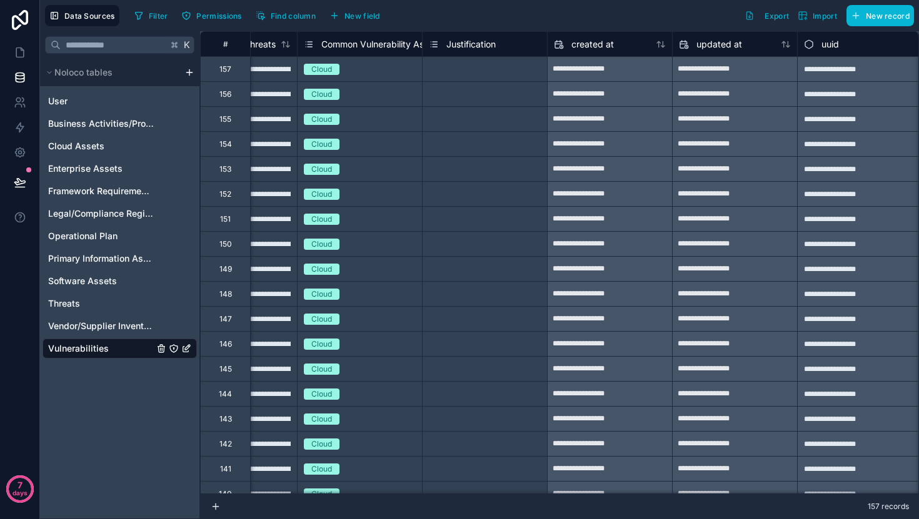
click at [356, 4] on div "Data Sources Filter Permissions Find column New field Export Import New record" at bounding box center [479, 15] width 879 height 31
click at [364, 11] on span "New field" at bounding box center [362, 15] width 36 height 9
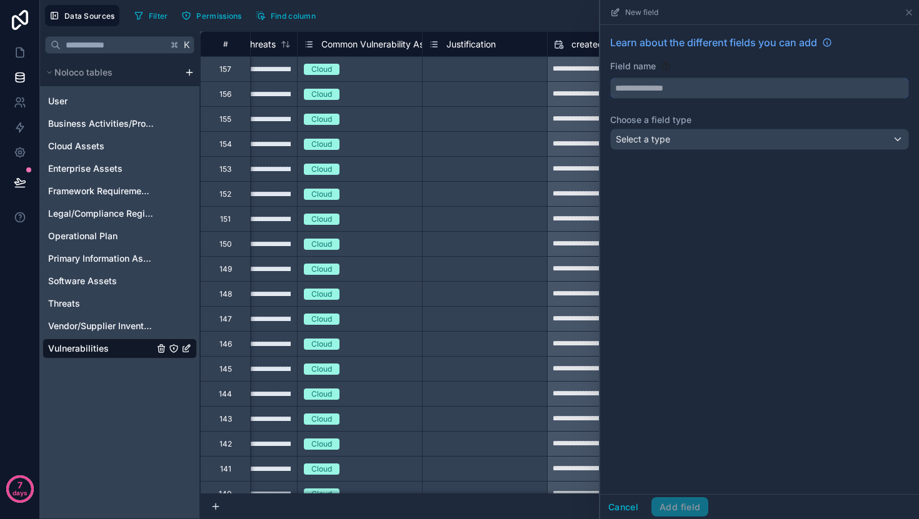
click at [700, 82] on input "text" at bounding box center [759, 88] width 297 height 20
type input "**********"
click at [683, 144] on div "Select a type" at bounding box center [759, 139] width 297 height 20
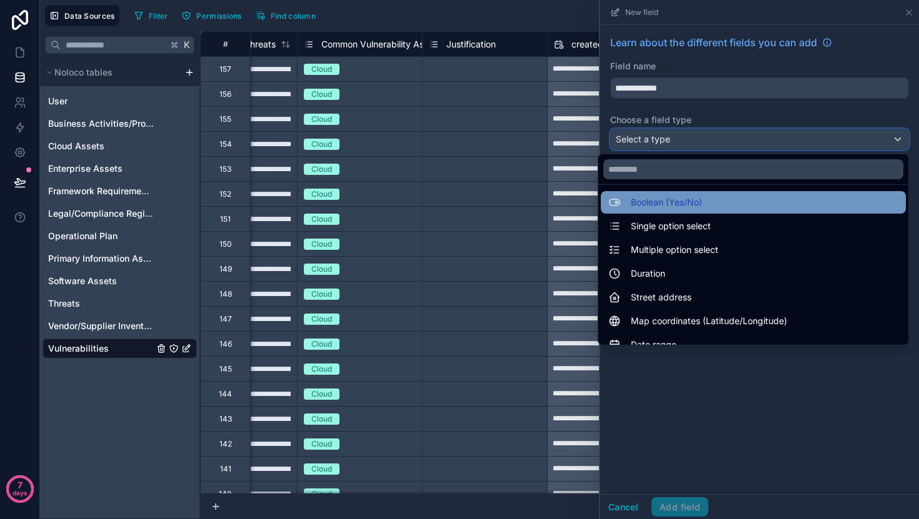
scroll to position [98, 0]
click at [712, 208] on div "Boolean (Yes/No)" at bounding box center [753, 203] width 290 height 15
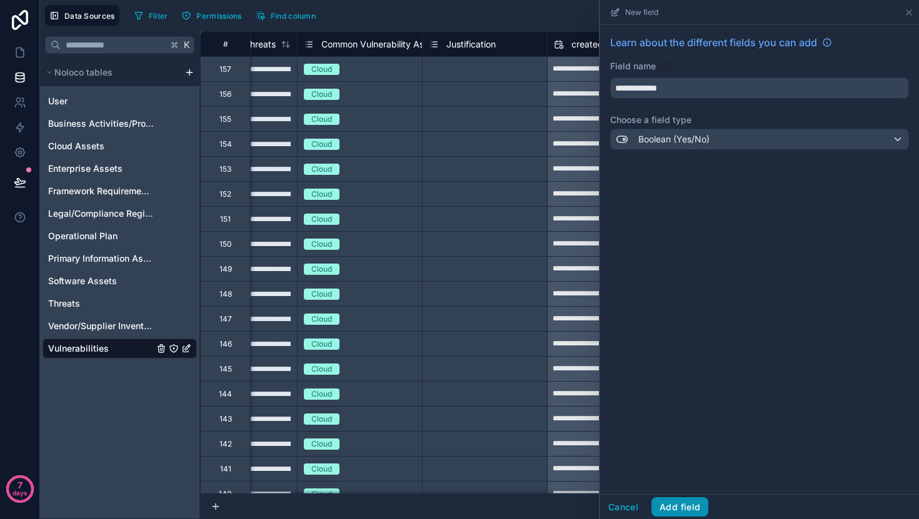
click at [675, 511] on button "Add field" at bounding box center [679, 507] width 57 height 20
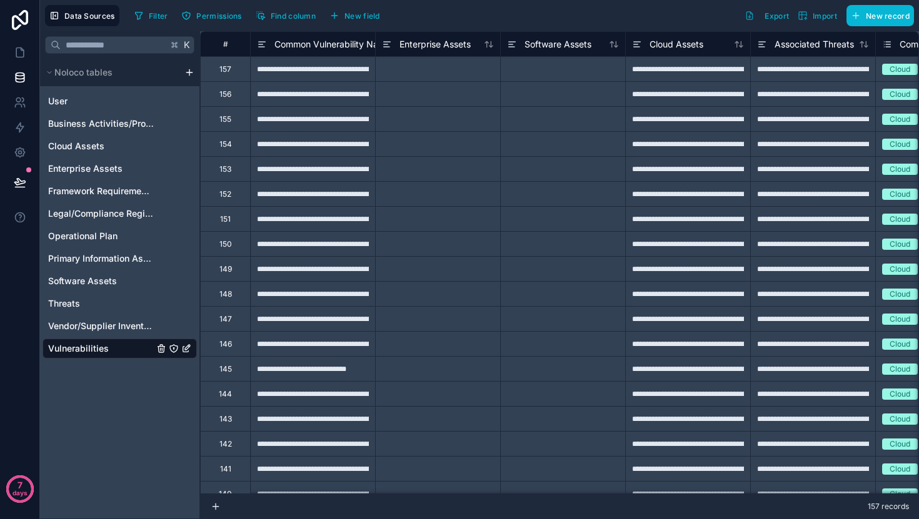
scroll to position [0, 5]
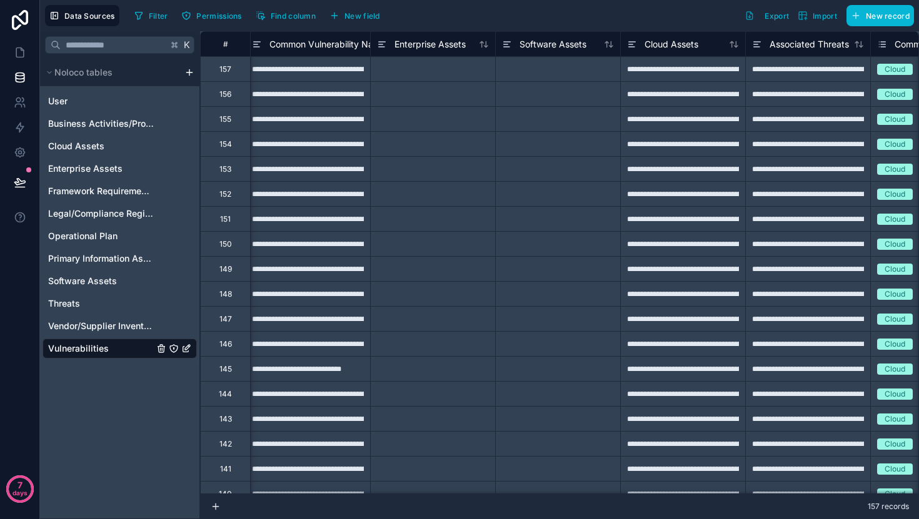
type input "**********"
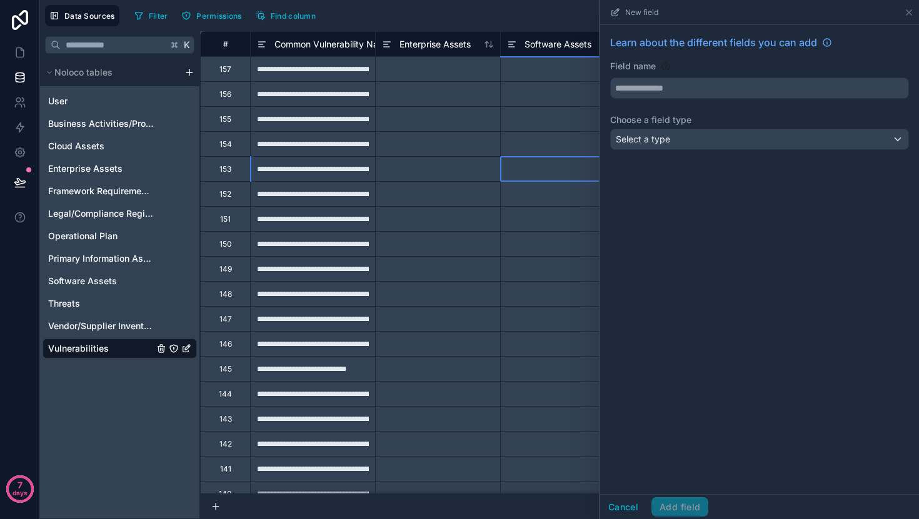
click at [554, 159] on div at bounding box center [562, 168] width 125 height 25
click at [908, 16] on icon at bounding box center [909, 12] width 10 height 10
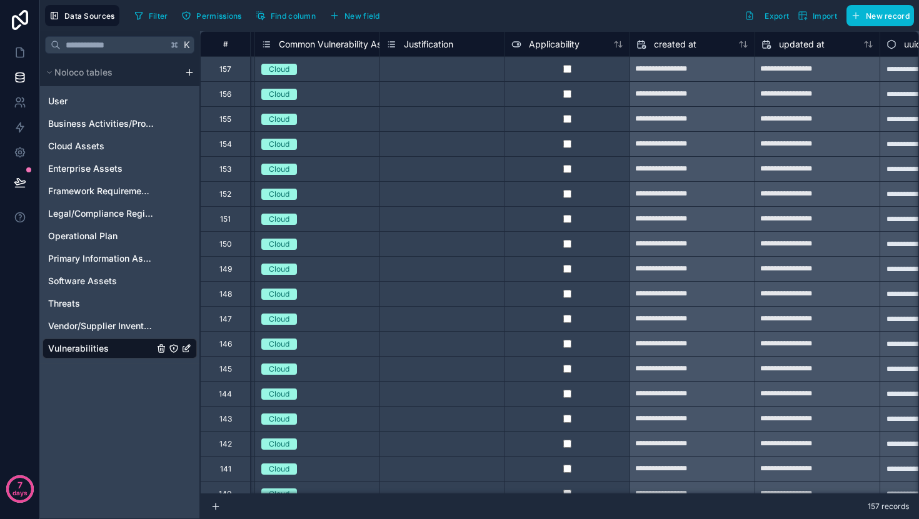
scroll to position [0, 707]
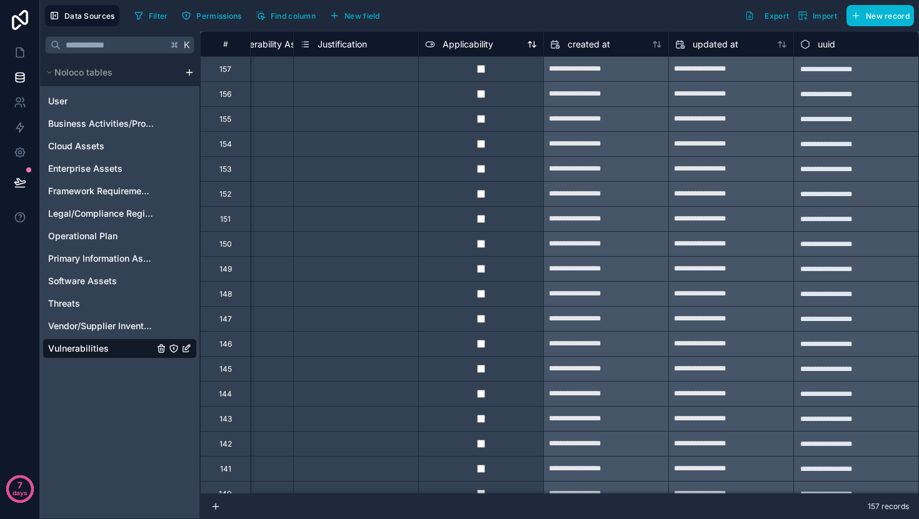
click at [487, 47] on span "Applicability" at bounding box center [467, 44] width 51 height 12
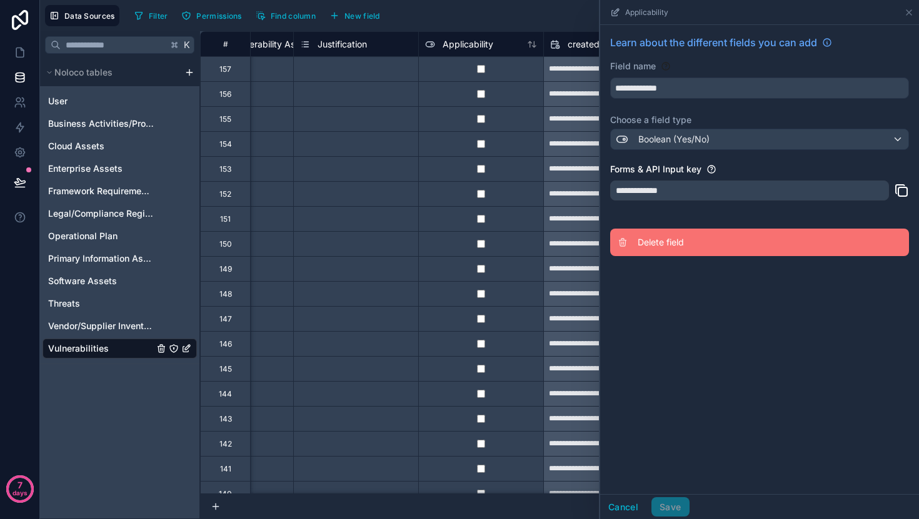
click at [655, 252] on button "Delete field" at bounding box center [759, 242] width 299 height 27
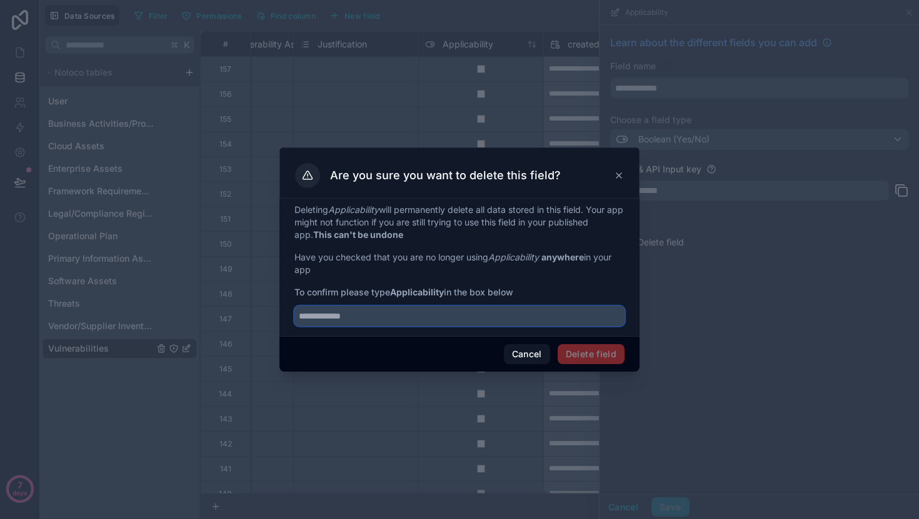
click at [529, 319] on input "text" at bounding box center [459, 316] width 330 height 20
type input "**********"
click at [570, 348] on button "Delete field" at bounding box center [590, 354] width 67 height 20
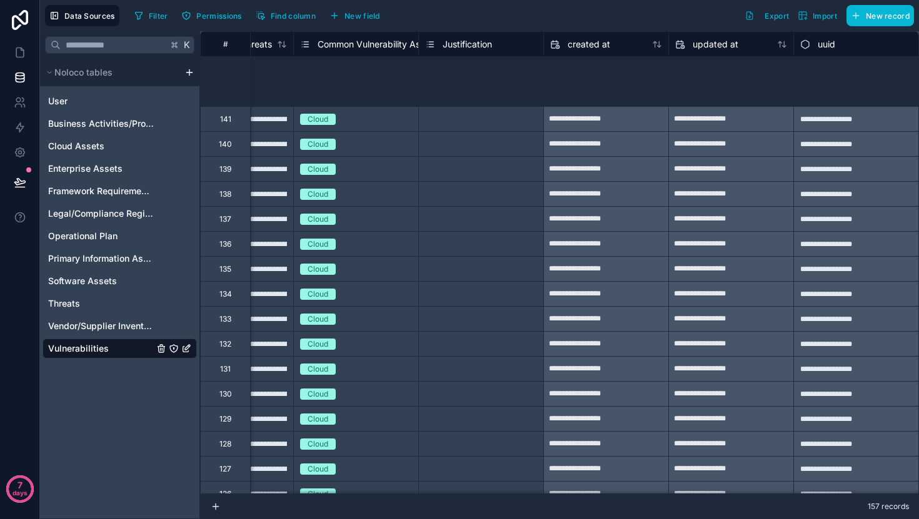
scroll to position [0, 582]
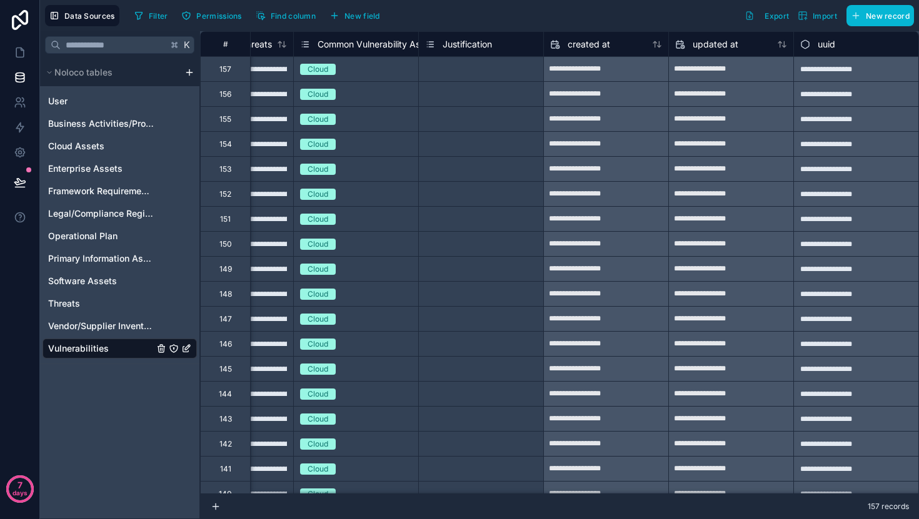
click at [500, 34] on div "Justification" at bounding box center [480, 43] width 125 height 25
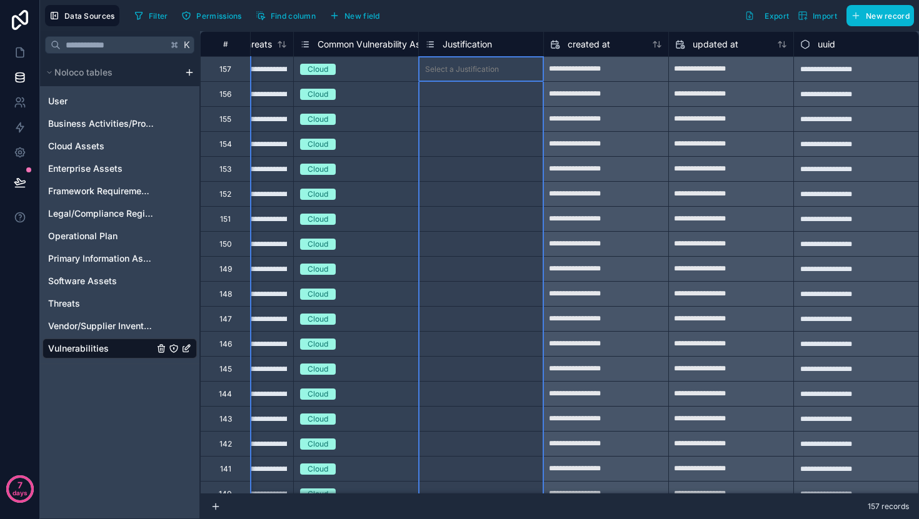
click at [504, 50] on div "Justification" at bounding box center [481, 44] width 112 height 15
click at [479, 49] on span "Justification" at bounding box center [466, 44] width 49 height 12
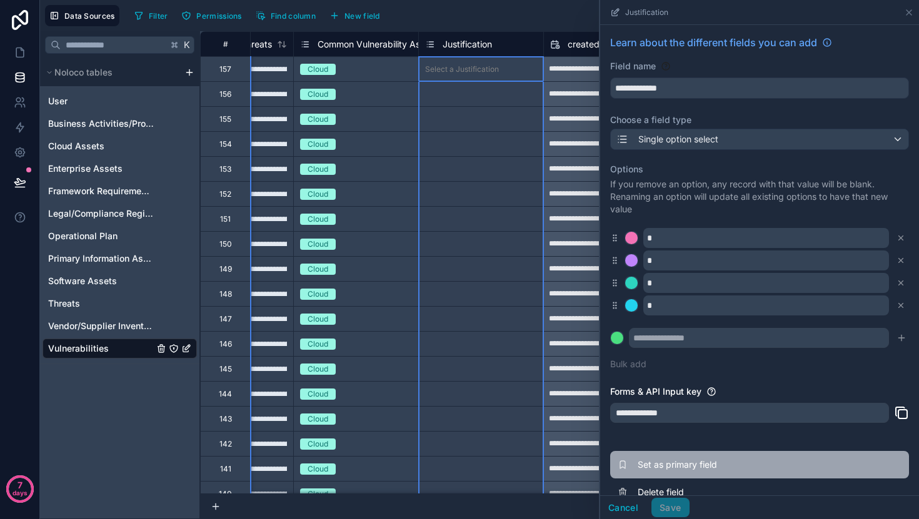
scroll to position [21, 0]
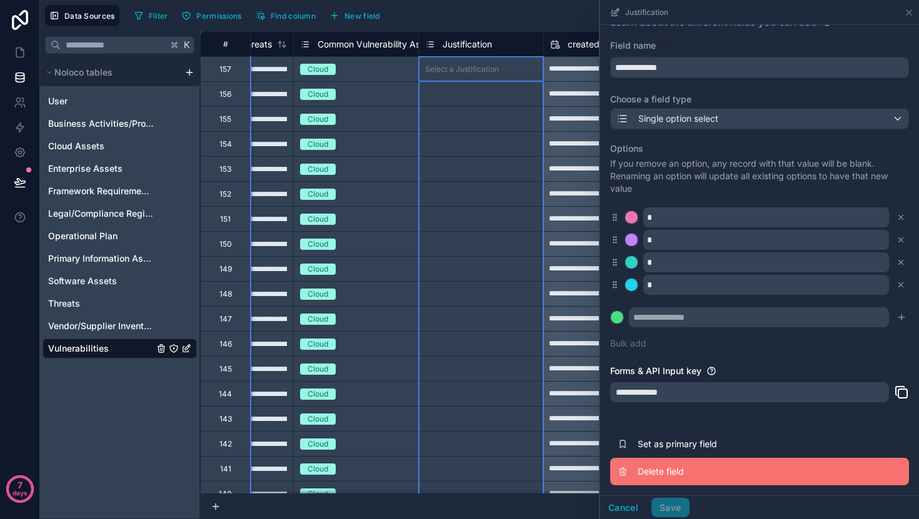
click at [662, 476] on span "Delete field" at bounding box center [727, 472] width 180 height 12
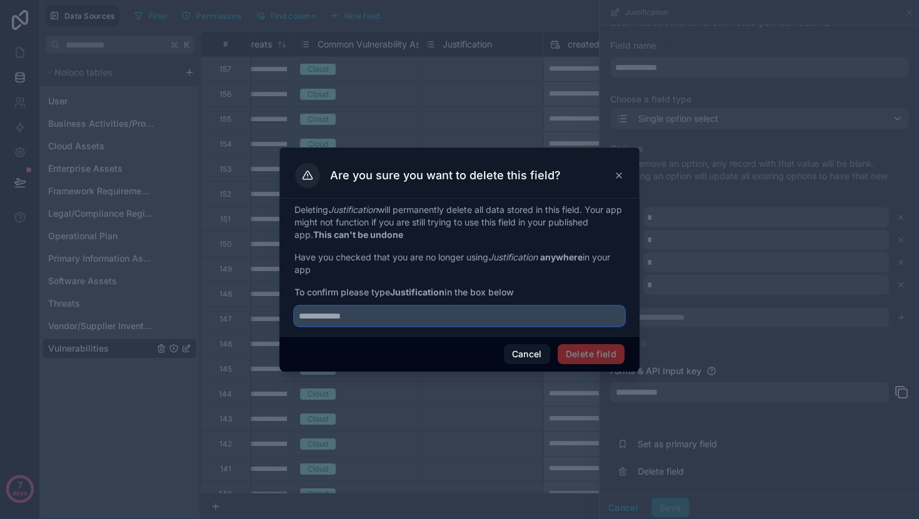
click at [482, 310] on input "text" at bounding box center [459, 316] width 330 height 20
type input "**********"
click at [591, 360] on button "Delete field" at bounding box center [590, 354] width 67 height 20
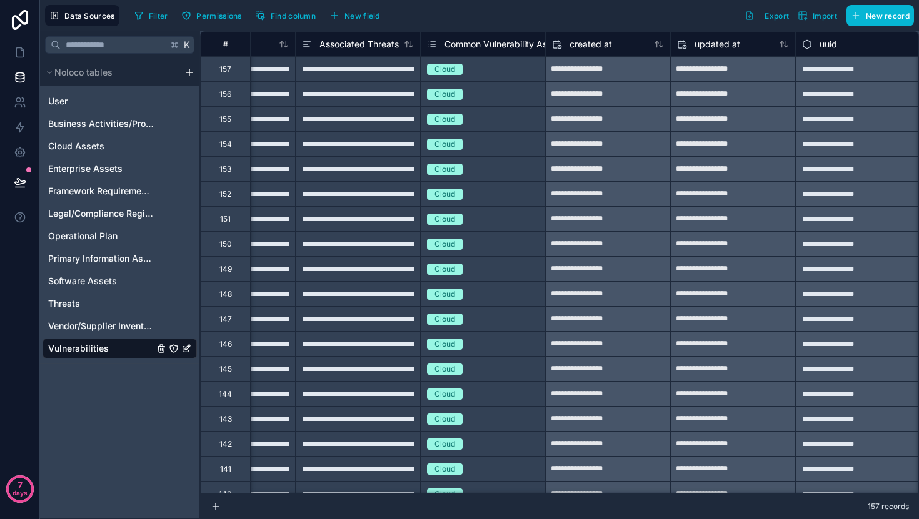
scroll to position [0, 457]
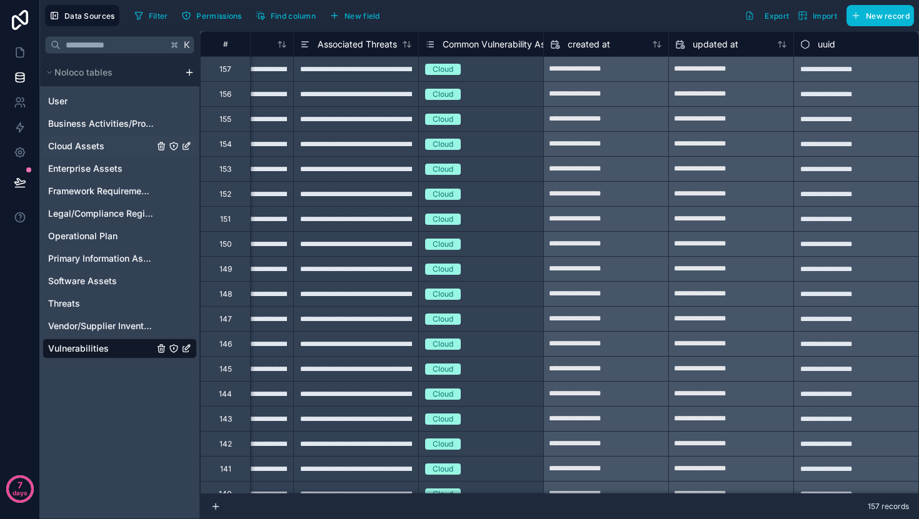
click at [96, 143] on span "Cloud Assets" at bounding box center [76, 146] width 56 height 12
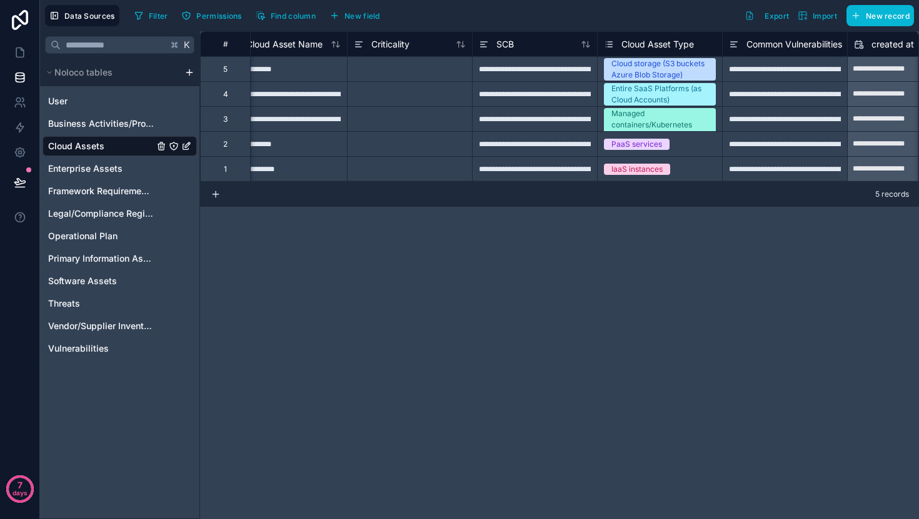
scroll to position [0, 56]
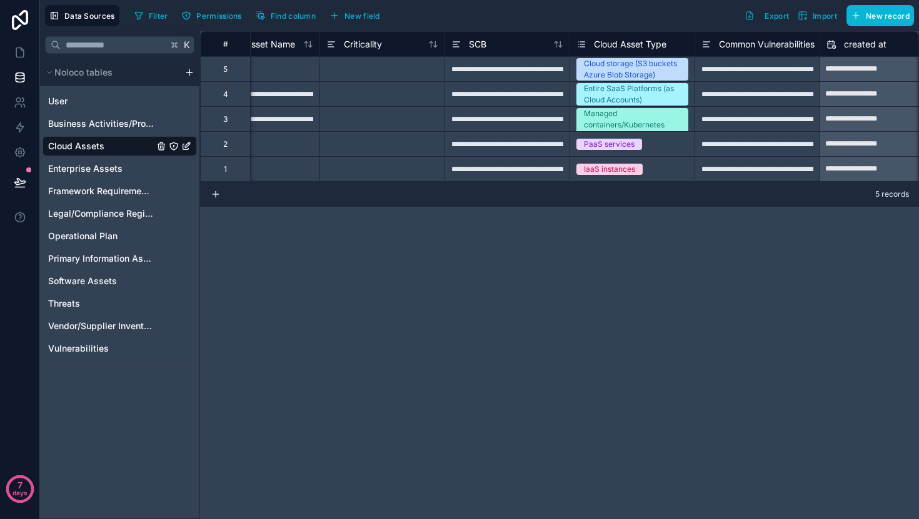
click at [744, 37] on div "Common Vulnerabilities" at bounding box center [757, 44] width 113 height 15
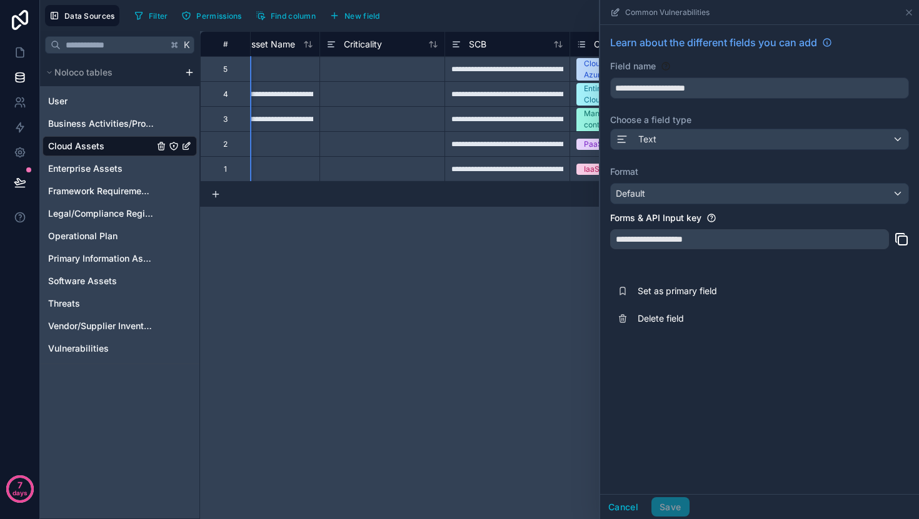
click at [753, 43] on span "Learn about the different fields you can add" at bounding box center [713, 42] width 207 height 15
click at [551, 231] on div "**********" at bounding box center [559, 275] width 719 height 488
click at [906, 12] on icon at bounding box center [909, 12] width 10 height 10
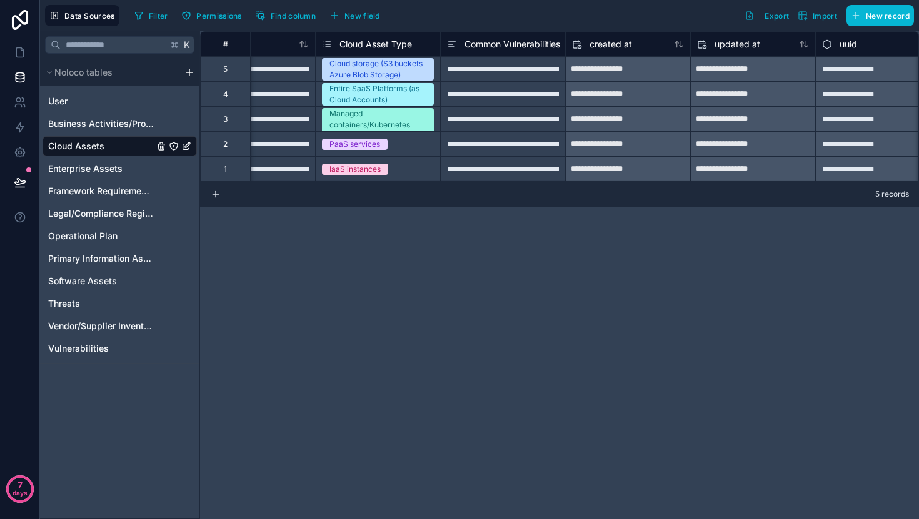
scroll to position [0, 332]
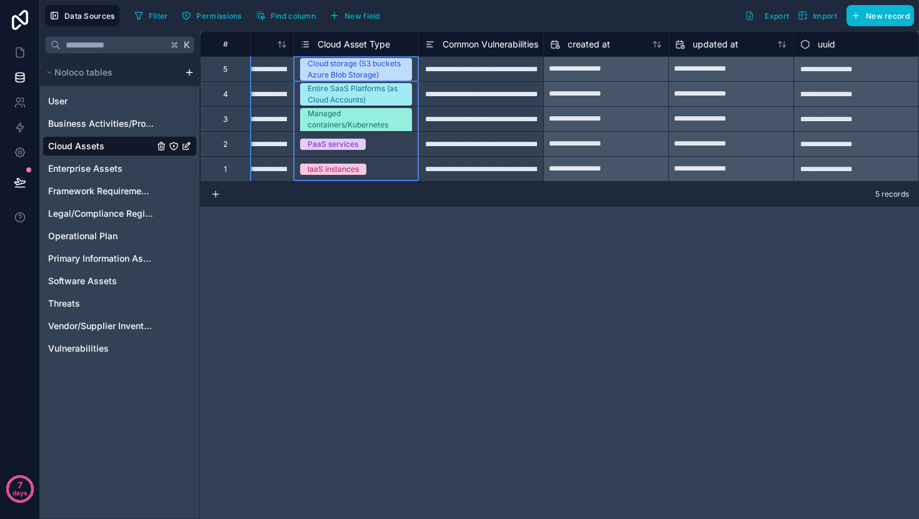
click at [374, 39] on span "Cloud Asset Type" at bounding box center [353, 44] width 72 height 12
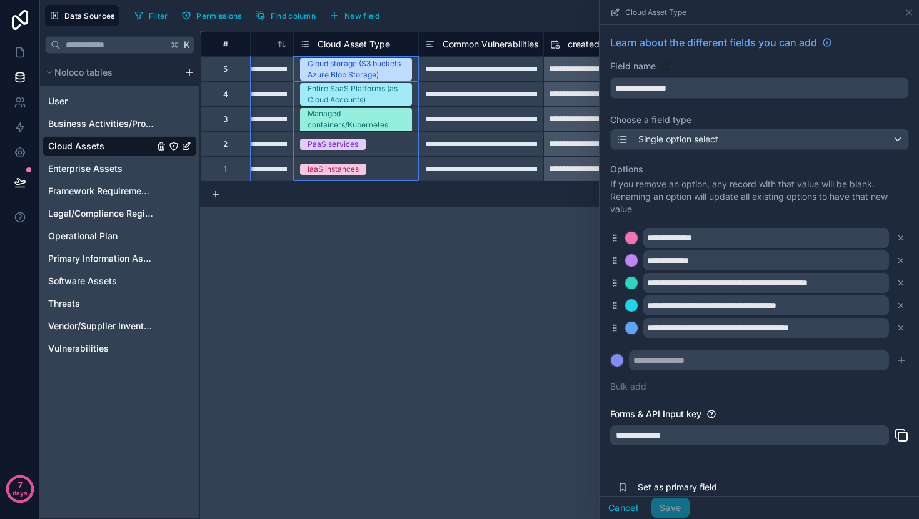
click at [527, 316] on div "**********" at bounding box center [559, 275] width 719 height 488
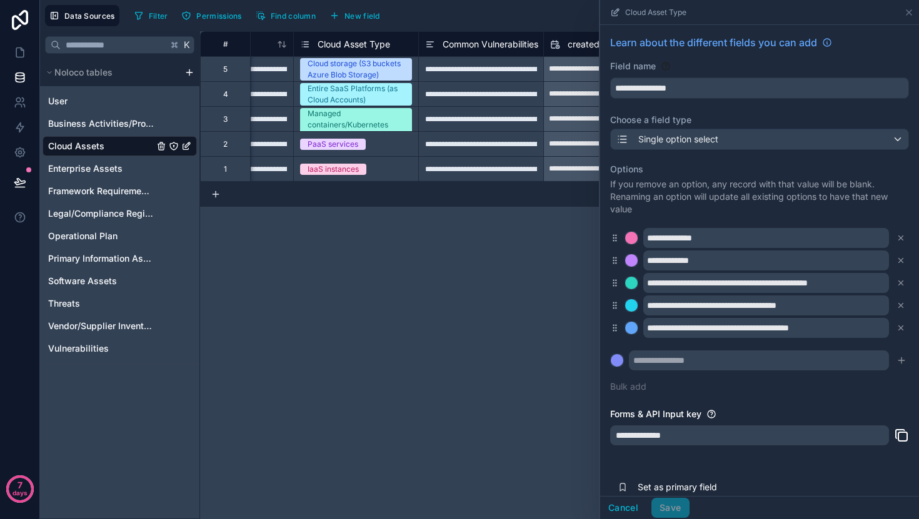
click at [362, 49] on span "Cloud Asset Type" at bounding box center [353, 44] width 72 height 12
click at [915, 12] on div "Cloud Asset Type" at bounding box center [759, 12] width 319 height 25
click at [911, 12] on icon at bounding box center [909, 12] width 10 height 10
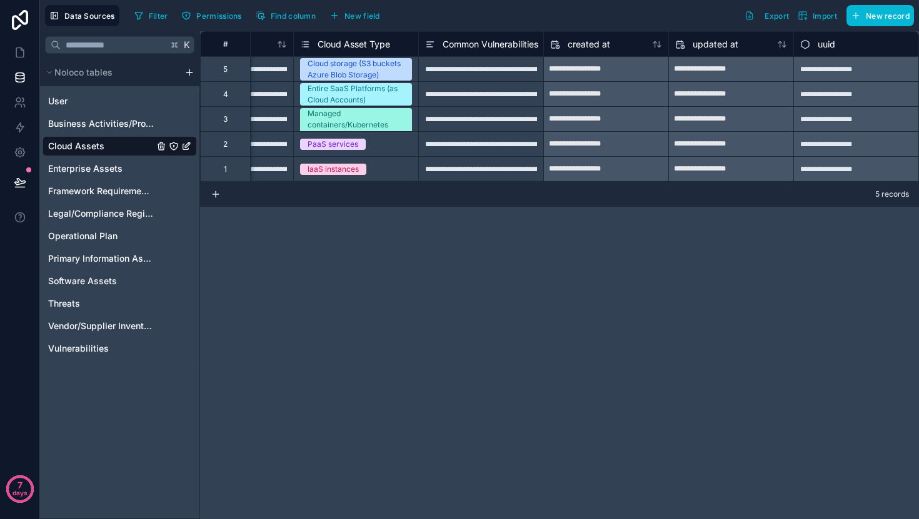
click at [476, 51] on div "Common Vulnerabilities" at bounding box center [480, 43] width 125 height 25
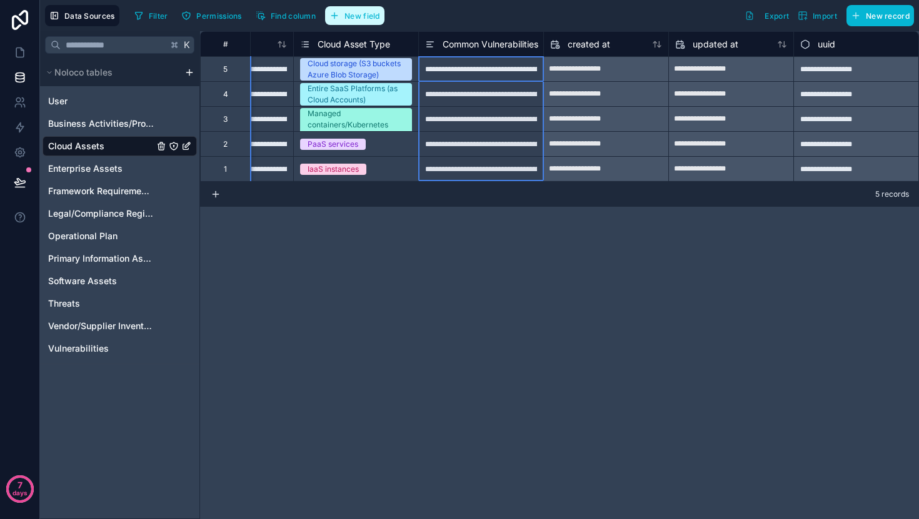
click at [357, 20] on span "New field" at bounding box center [362, 15] width 36 height 9
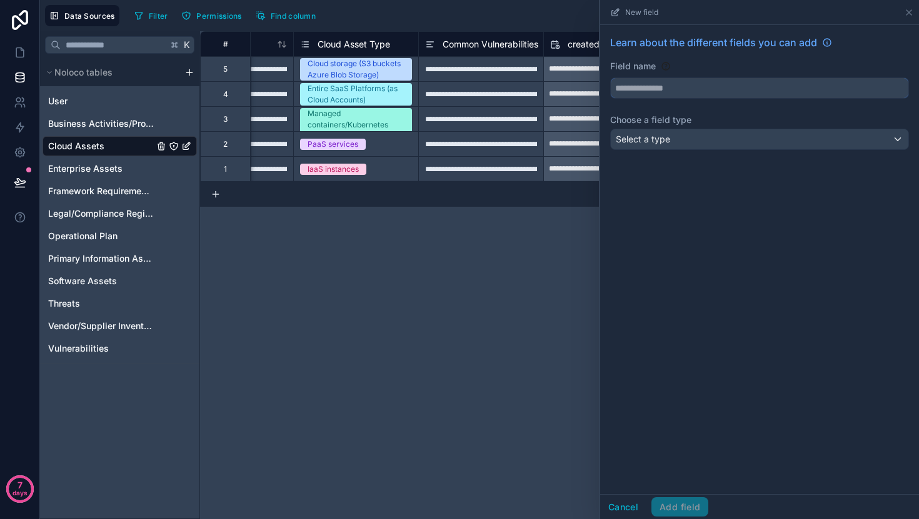
click at [702, 83] on input "text" at bounding box center [759, 88] width 297 height 20
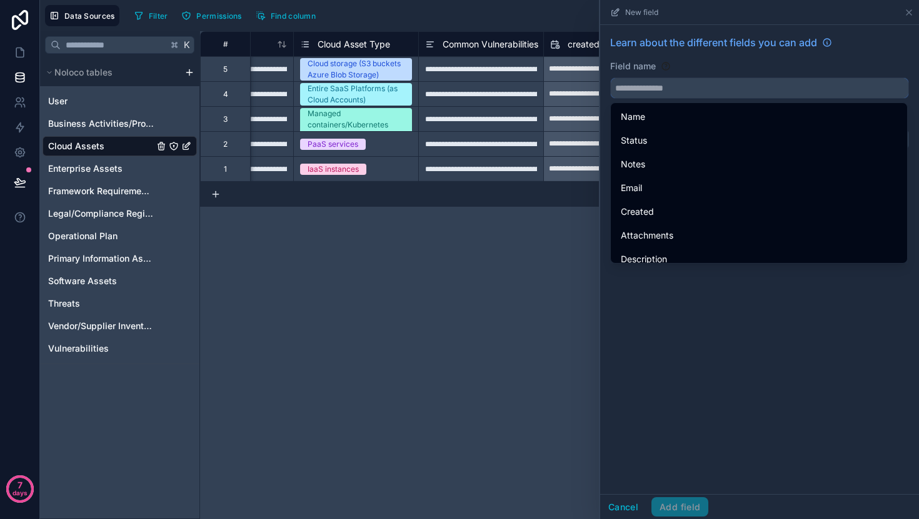
click at [702, 83] on input "text" at bounding box center [759, 88] width 297 height 20
click at [719, 67] on div "Field name" at bounding box center [759, 66] width 299 height 12
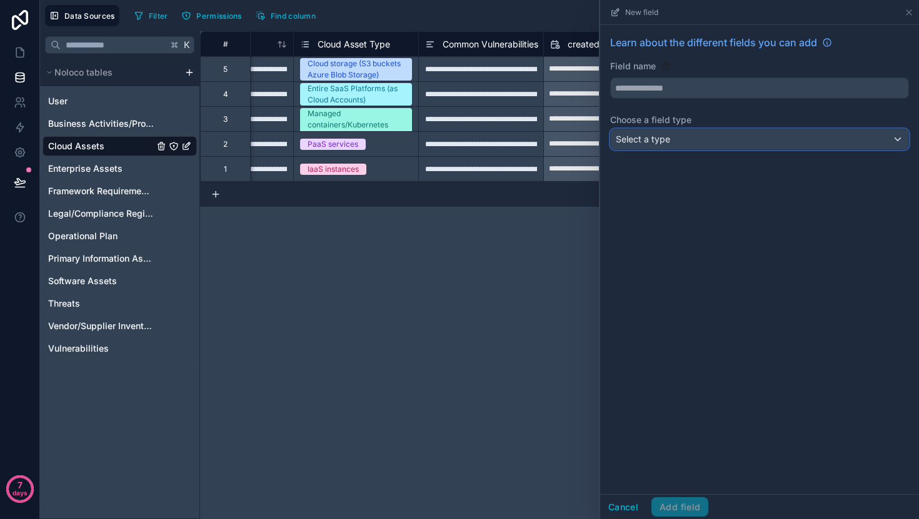
click at [712, 139] on div "Select a type" at bounding box center [759, 139] width 297 height 20
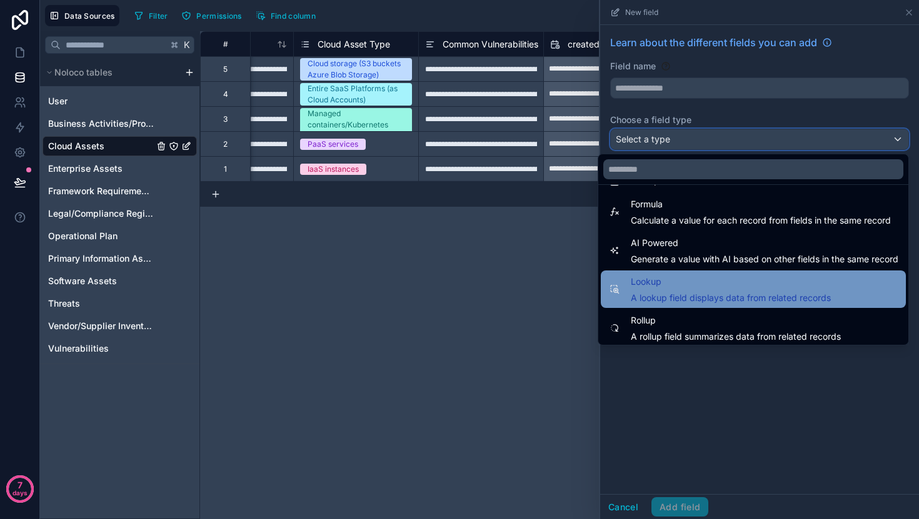
scroll to position [362, 0]
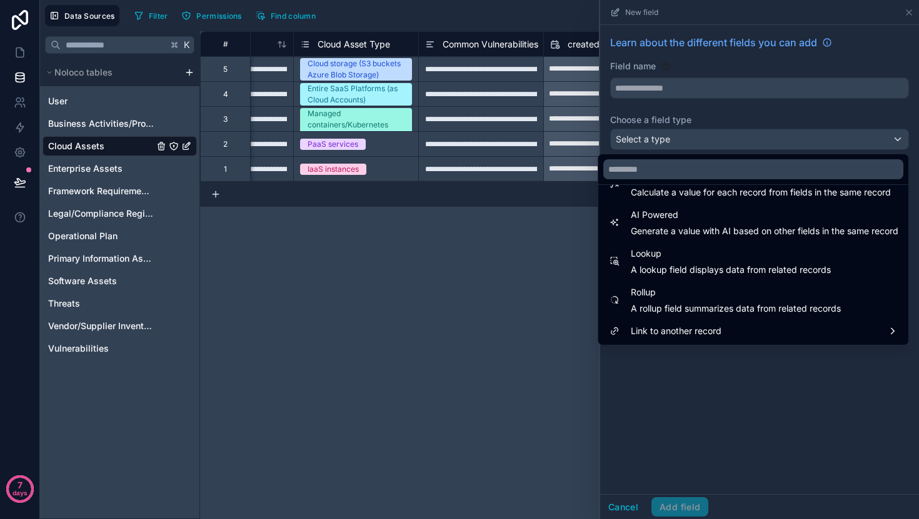
click at [767, 74] on div at bounding box center [759, 259] width 319 height 519
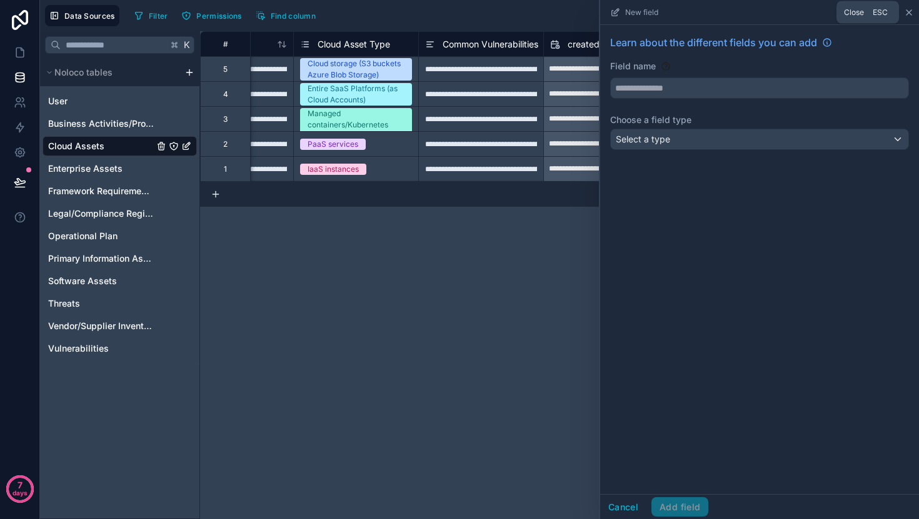
click at [911, 16] on icon at bounding box center [909, 12] width 10 height 10
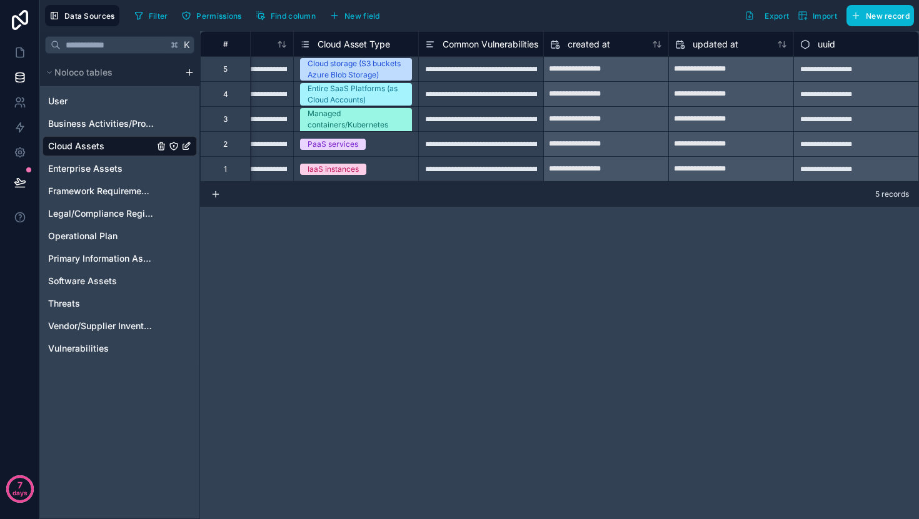
click at [467, 47] on span "Common Vulnerabilities" at bounding box center [490, 44] width 96 height 12
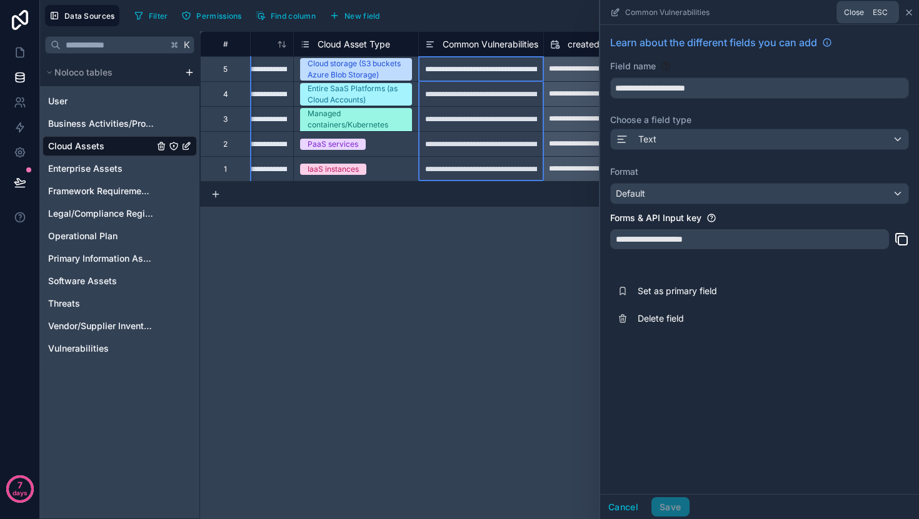
click at [905, 15] on icon at bounding box center [909, 12] width 10 height 10
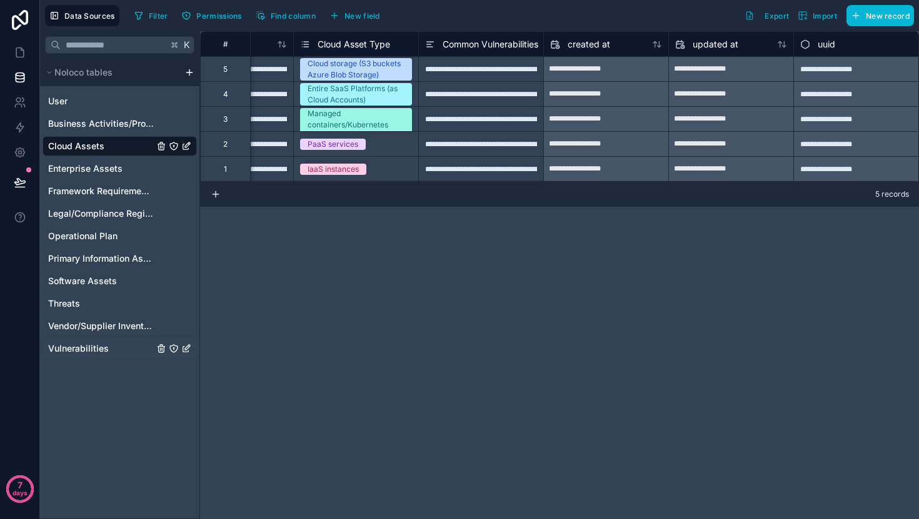
click at [87, 344] on span "Vulnerabilities" at bounding box center [78, 348] width 61 height 12
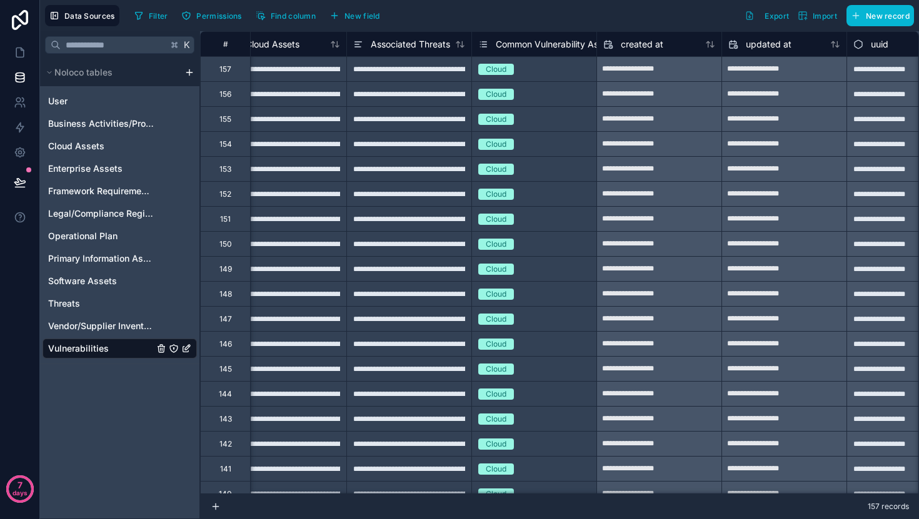
scroll to position [0, 457]
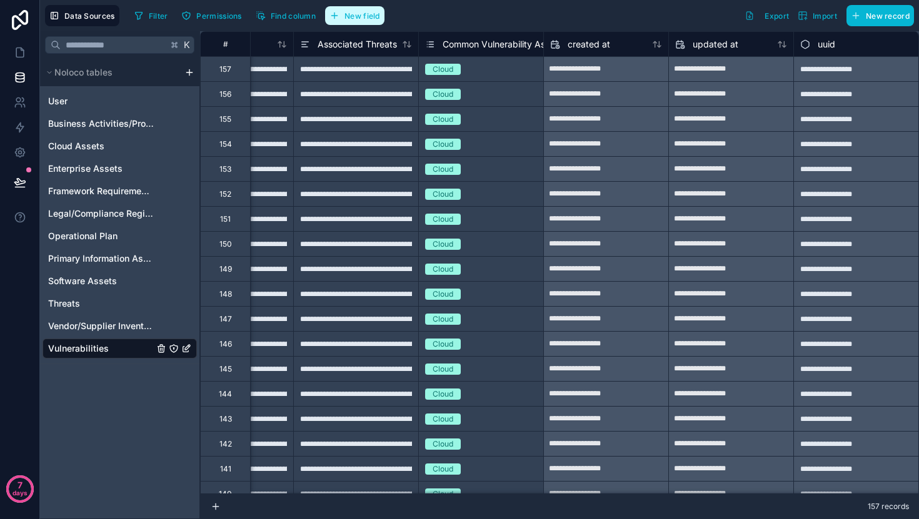
click at [366, 19] on span "New field" at bounding box center [362, 15] width 36 height 9
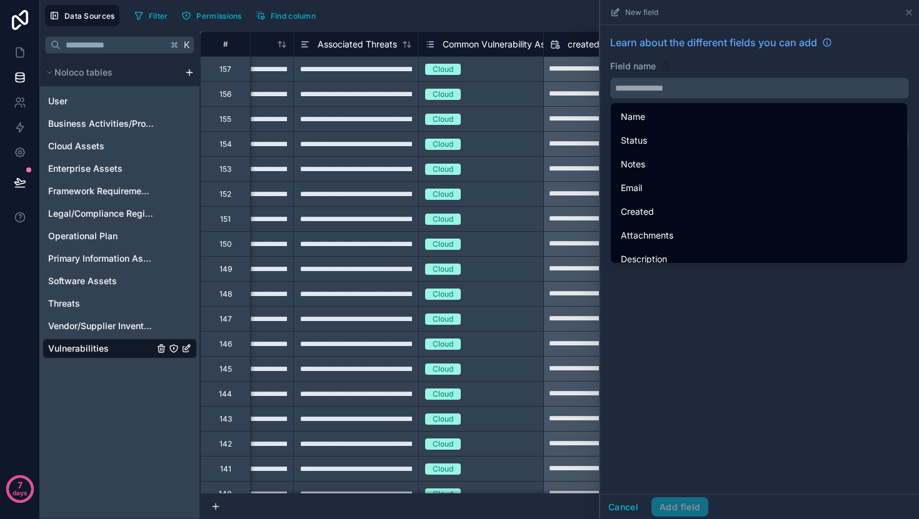
click at [698, 93] on input "text" at bounding box center [759, 88] width 297 height 20
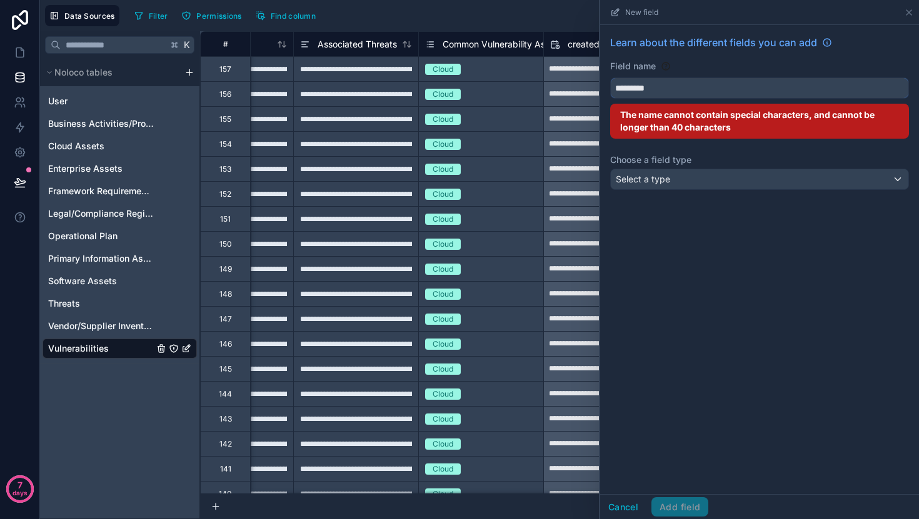
click at [610, 77] on button "********" at bounding box center [759, 87] width 299 height 21
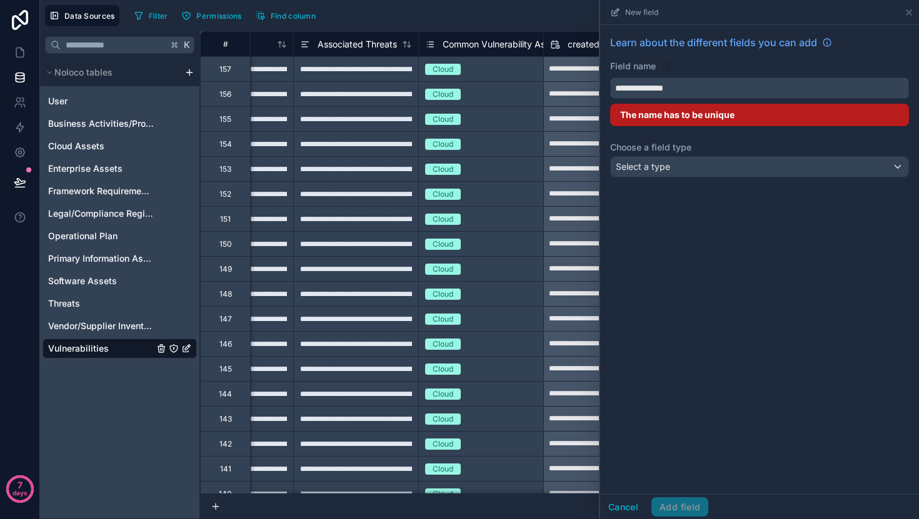
click at [617, 93] on input "**********" at bounding box center [759, 88] width 297 height 20
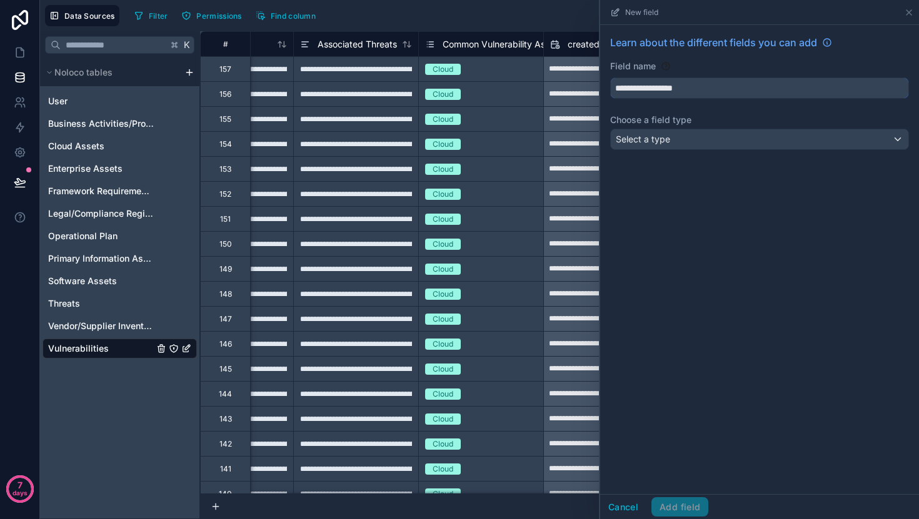
click at [610, 77] on button "**********" at bounding box center [759, 87] width 299 height 21
type input "**********"
click at [734, 147] on div "Select a type" at bounding box center [759, 139] width 297 height 20
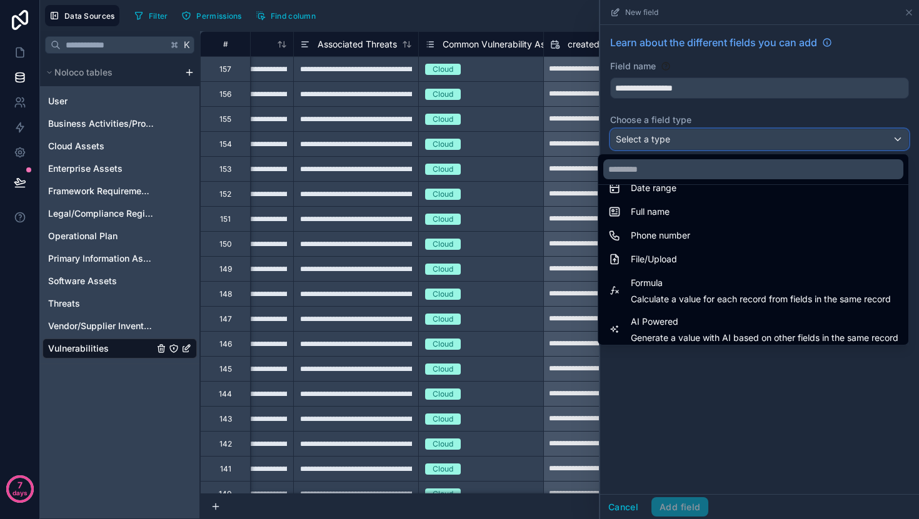
scroll to position [362, 0]
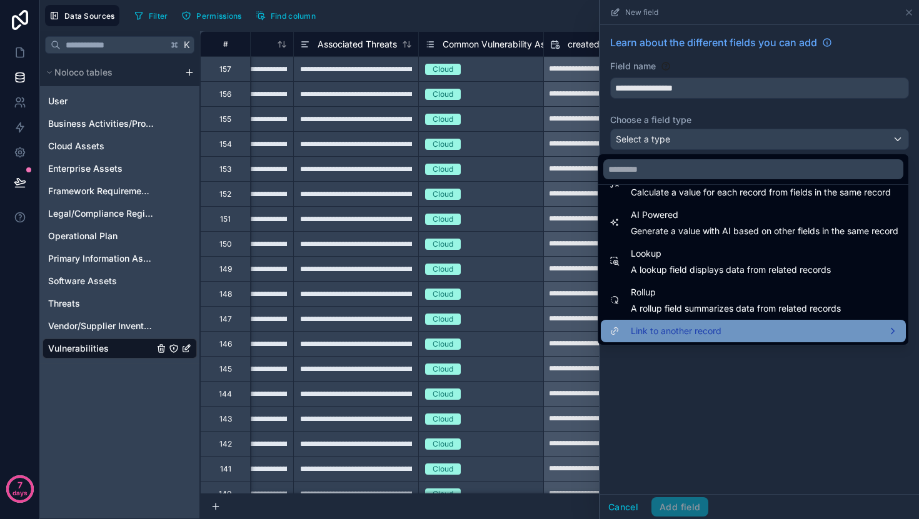
click at [779, 333] on div "Link to another record" at bounding box center [753, 331] width 290 height 15
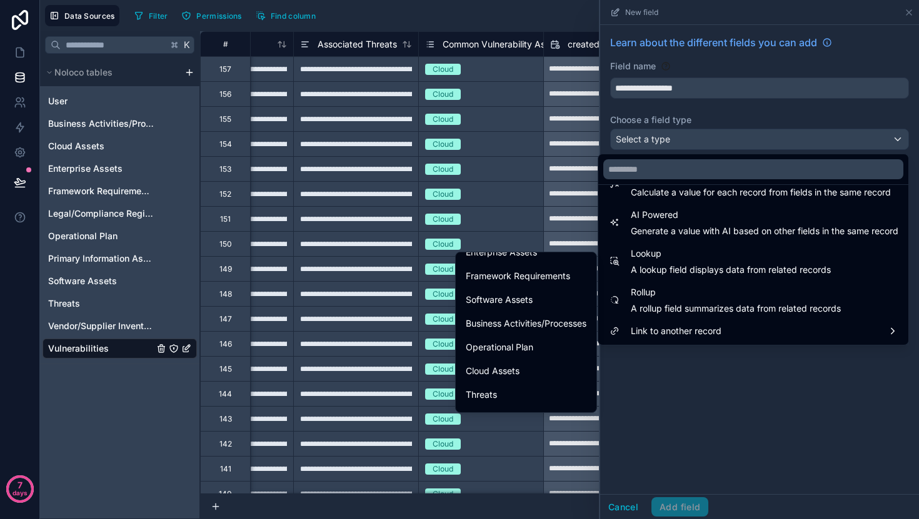
scroll to position [134, 0]
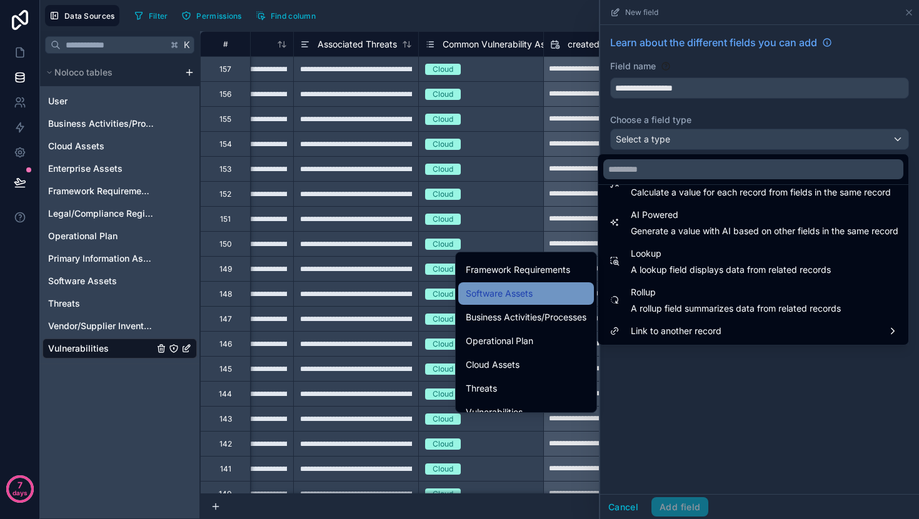
click at [537, 285] on div "Software Assets" at bounding box center [526, 293] width 136 height 22
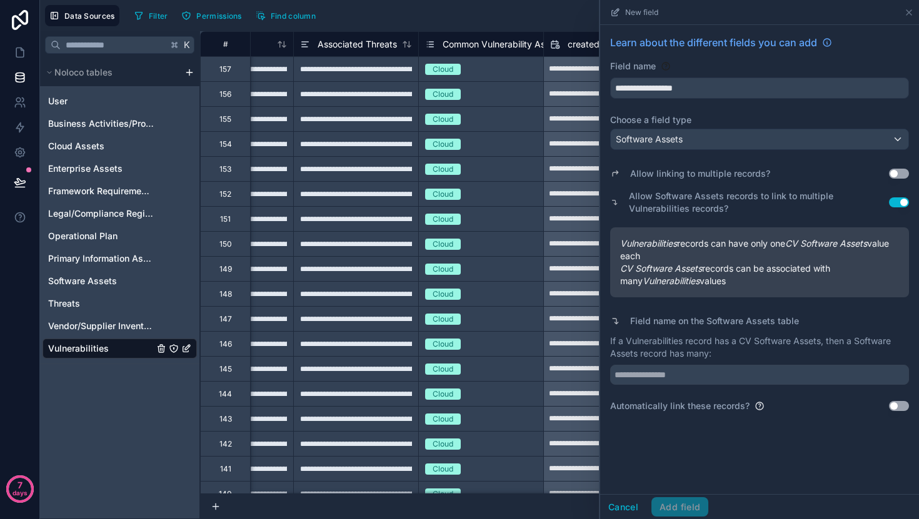
click at [901, 174] on button "Use setting" at bounding box center [899, 174] width 20 height 10
click at [899, 199] on button "Use setting" at bounding box center [899, 202] width 20 height 10
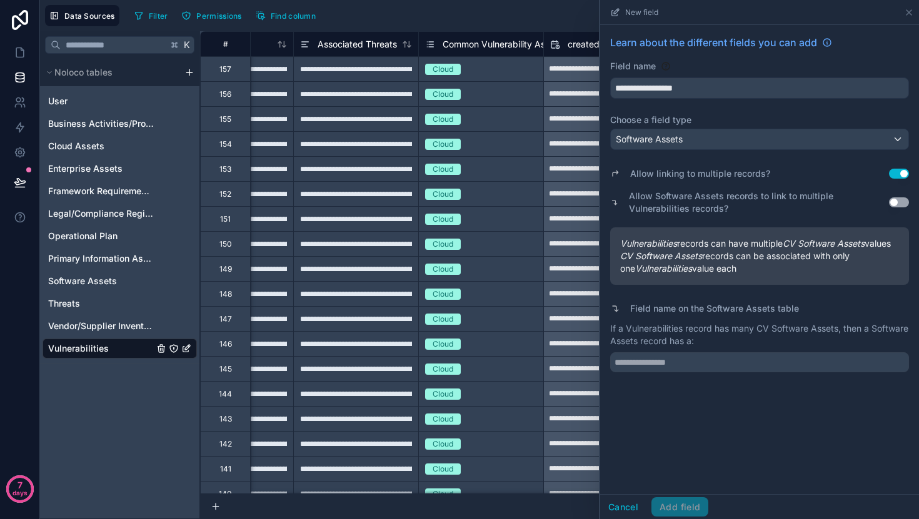
click at [897, 207] on button "Use setting" at bounding box center [899, 202] width 20 height 10
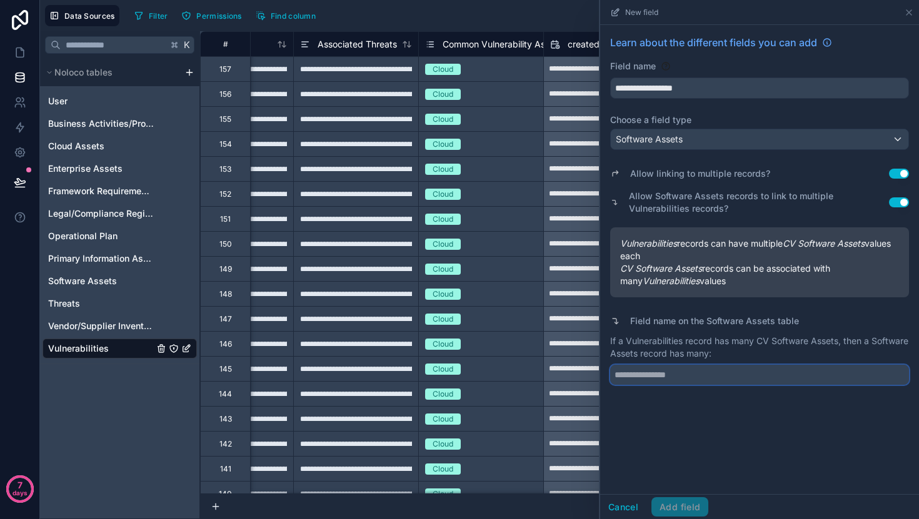
click at [766, 369] on input "text" at bounding box center [759, 375] width 299 height 20
type input "**********"
click at [683, 505] on button "Add field" at bounding box center [679, 507] width 57 height 20
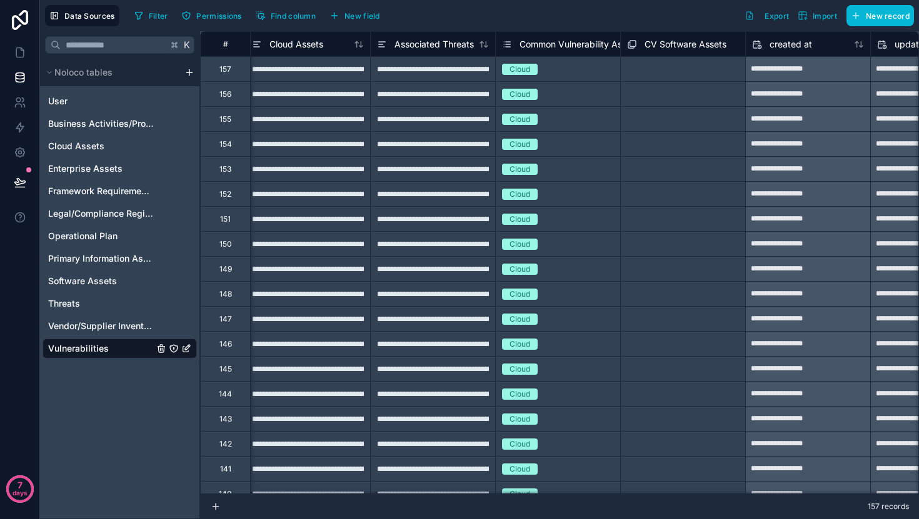
scroll to position [0, 582]
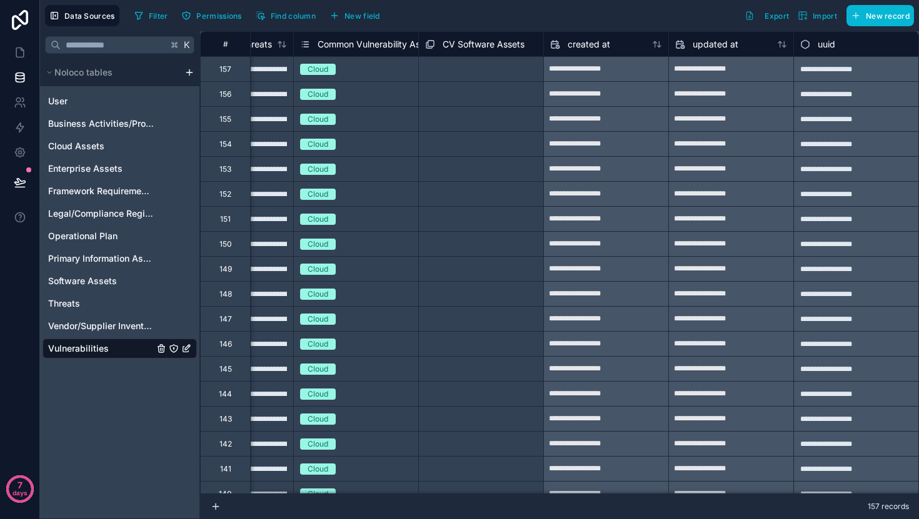
click at [506, 72] on div "Select a CV Software Assets" at bounding box center [470, 69] width 101 height 10
click at [495, 67] on div "Select a CV Software Assets" at bounding box center [470, 69] width 101 height 10
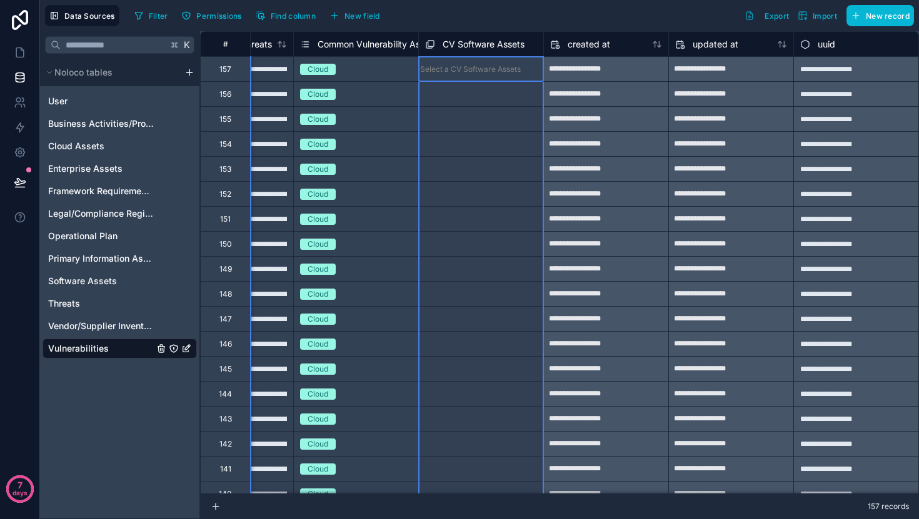
click at [506, 45] on span "CV Software Assets" at bounding box center [483, 44] width 82 height 12
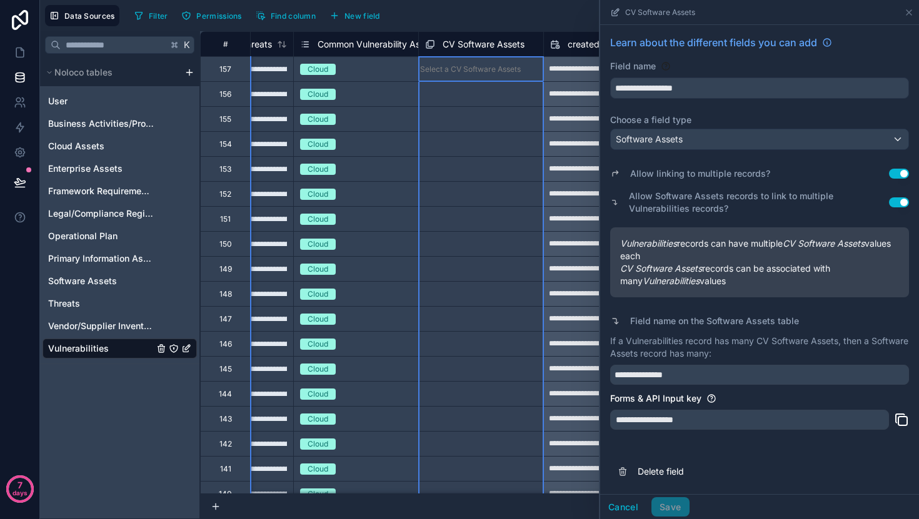
click at [506, 45] on span "CV Software Assets" at bounding box center [483, 44] width 82 height 12
click at [469, 51] on div "CV Software Assets" at bounding box center [474, 44] width 99 height 15
click at [490, 42] on span "CV Software Assets" at bounding box center [483, 44] width 82 height 12
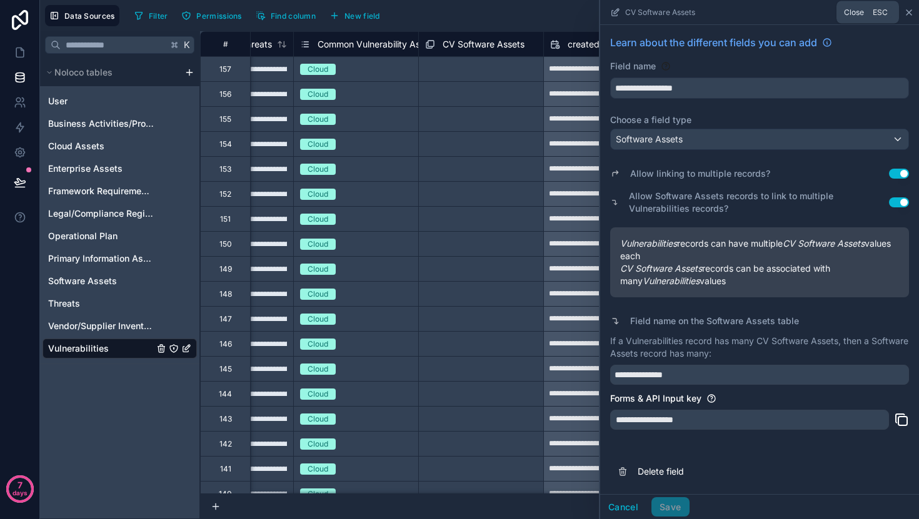
click at [907, 9] on icon at bounding box center [909, 12] width 10 height 10
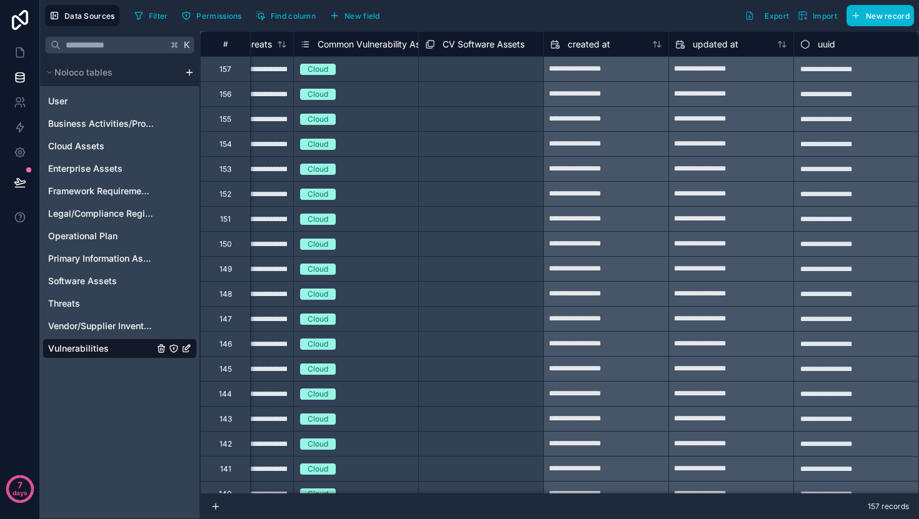
click at [445, 89] on div "Select a CV Software Assets" at bounding box center [470, 94] width 103 height 10
click at [461, 76] on div "Select a CV Software Assets" at bounding box center [481, 69] width 124 height 24
click at [461, 74] on div "Select a CV Software Assets" at bounding box center [470, 69] width 103 height 10
click at [501, 44] on span "CV Software Assets" at bounding box center [483, 44] width 82 height 12
